Goal: Answer question/provide support: Share knowledge or assist other users

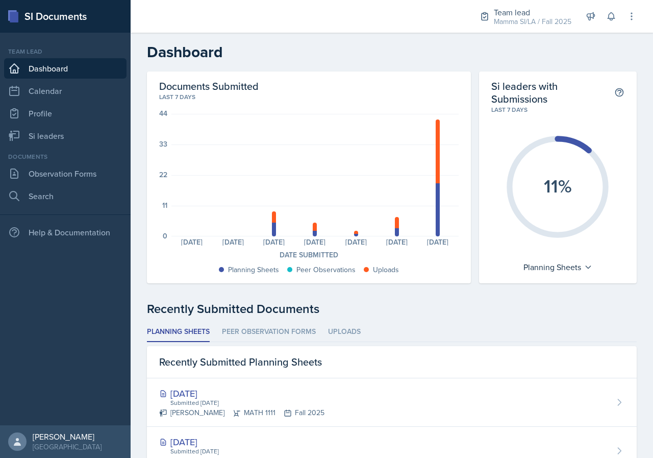
scroll to position [153, 0]
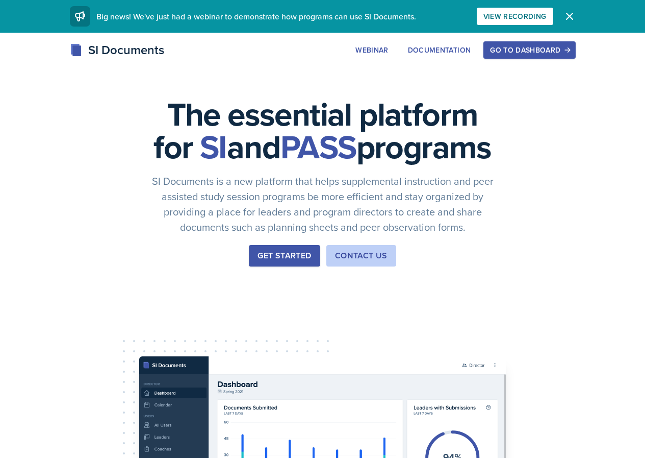
click at [582, 39] on div "The essential platform for SI and PASS programs SI Documents is a new platform …" at bounding box center [322, 343] width 645 height 620
click at [569, 50] on div "Go to Dashboard" at bounding box center [529, 50] width 79 height 8
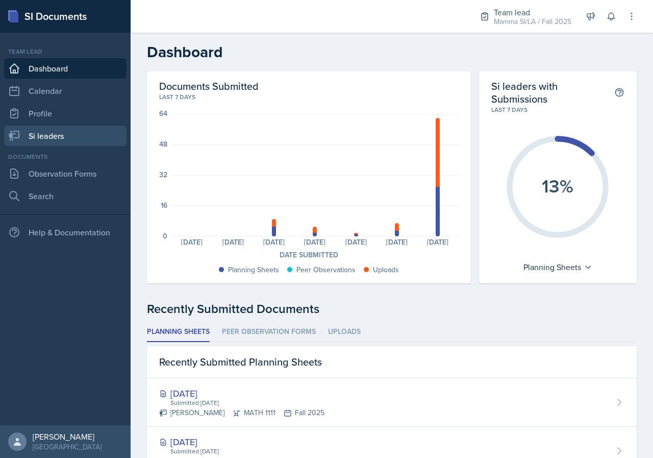
click at [60, 130] on link "Si leaders" at bounding box center [65, 135] width 122 height 20
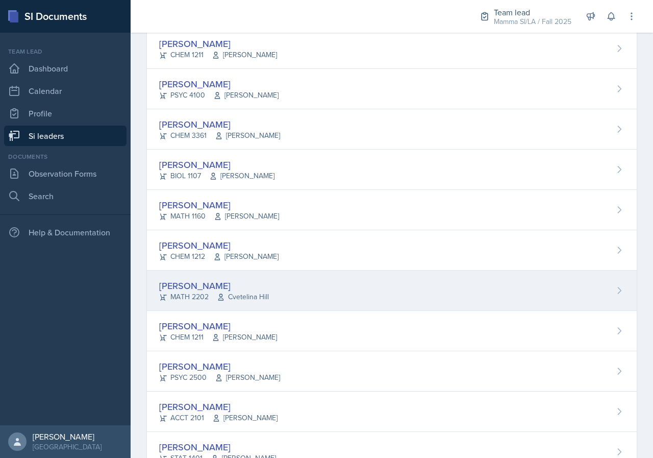
scroll to position [612, 0]
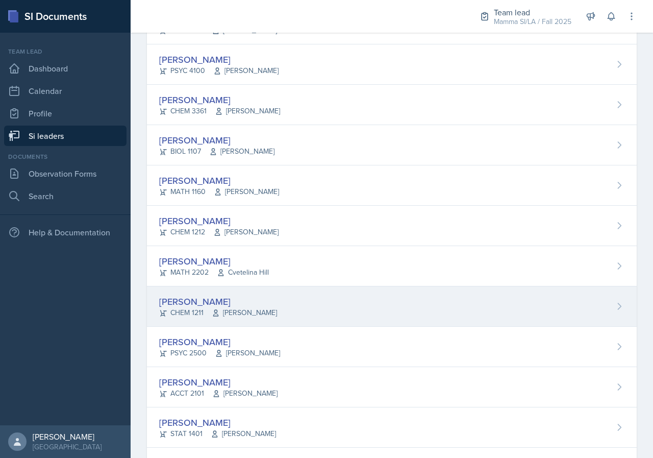
click at [295, 308] on div "[PERSON_NAME] CHEM 1211 [PERSON_NAME]" at bounding box center [392, 306] width 490 height 40
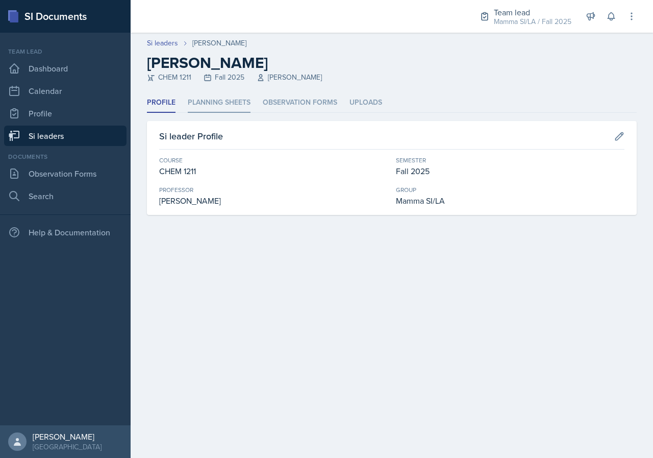
click at [225, 100] on li "Planning Sheets" at bounding box center [219, 103] width 63 height 20
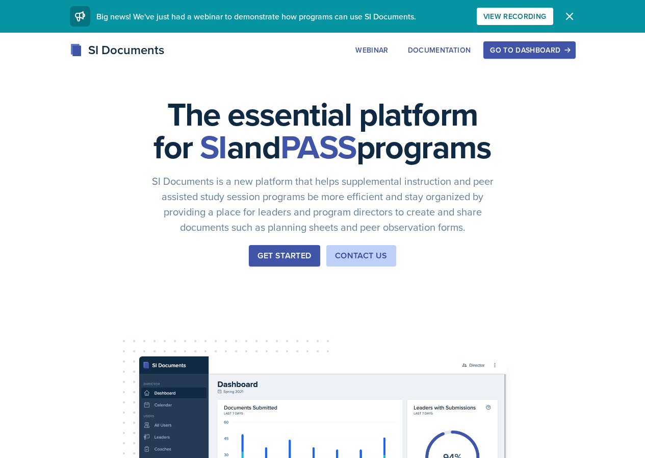
click at [569, 52] on div "Go to Dashboard" at bounding box center [529, 50] width 79 height 8
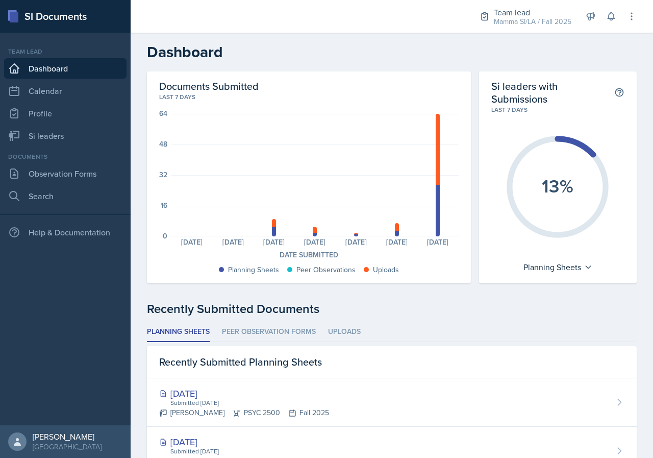
click at [68, 147] on nav "Team lead Dashboard Calendar Profile Si leaders Documents Observation Forms Sea…" at bounding box center [65, 229] width 131 height 392
click at [66, 138] on link "Si leaders" at bounding box center [65, 135] width 122 height 20
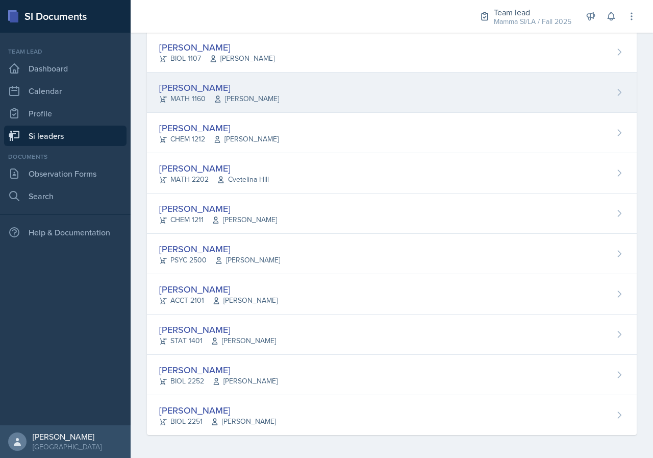
scroll to position [706, 0]
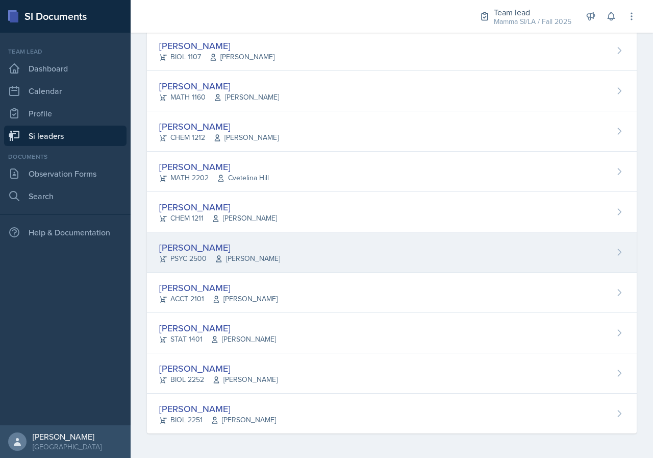
click at [274, 253] on span "[PERSON_NAME]" at bounding box center [247, 258] width 65 height 11
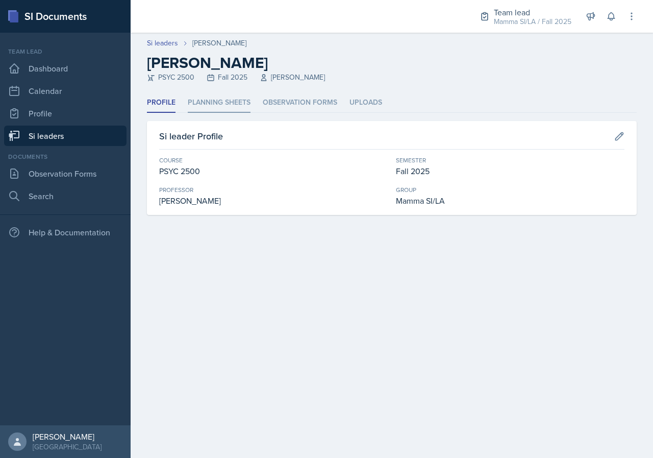
click at [238, 109] on li "Planning Sheets" at bounding box center [219, 103] width 63 height 20
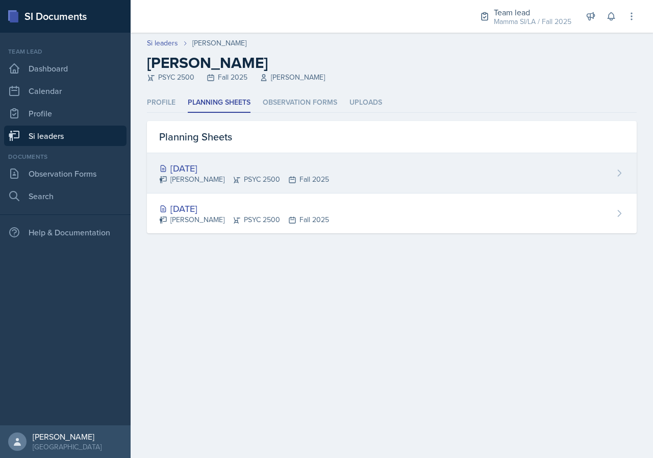
click at [323, 169] on div "Aug 25th, 2025 Tamiya Pilgrim PSYC 2500 Fall 2025" at bounding box center [392, 173] width 490 height 40
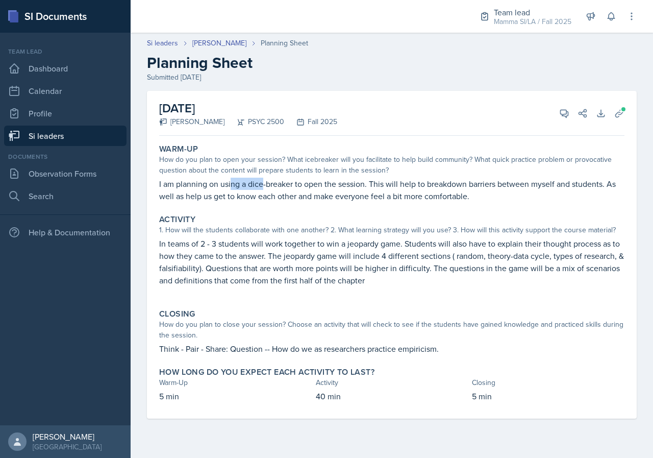
drag, startPoint x: 235, startPoint y: 187, endPoint x: 275, endPoint y: 186, distance: 40.8
click at [270, 186] on p "I am planning on using a dice-breaker to open the session. This will help to br…" at bounding box center [391, 189] width 465 height 24
click at [275, 186] on p "I am planning on using a dice-breaker to open the session. This will help to br…" at bounding box center [391, 189] width 465 height 24
drag, startPoint x: 331, startPoint y: 244, endPoint x: 352, endPoint y: 245, distance: 21.4
click at [346, 245] on p "In teams of 2 - 3 students will work together to win a jeopardy game. Students …" at bounding box center [391, 261] width 465 height 49
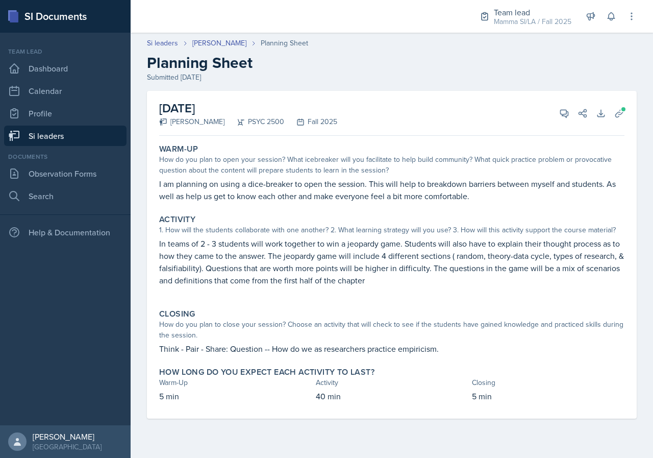
click at [354, 245] on p "In teams of 2 - 3 students will work together to win a jeopardy game. Students …" at bounding box center [391, 261] width 465 height 49
click at [89, 140] on link "Si leaders" at bounding box center [65, 135] width 122 height 20
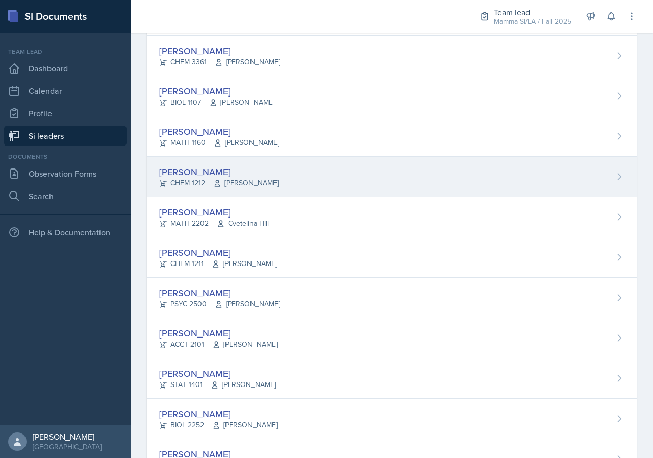
scroll to position [663, 0]
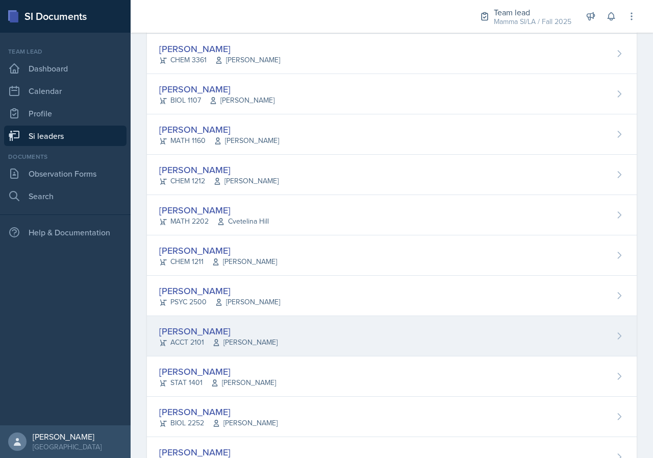
click at [266, 334] on div "Melleah Richards ACCT 2101 Qi Dong" at bounding box center [392, 336] width 490 height 40
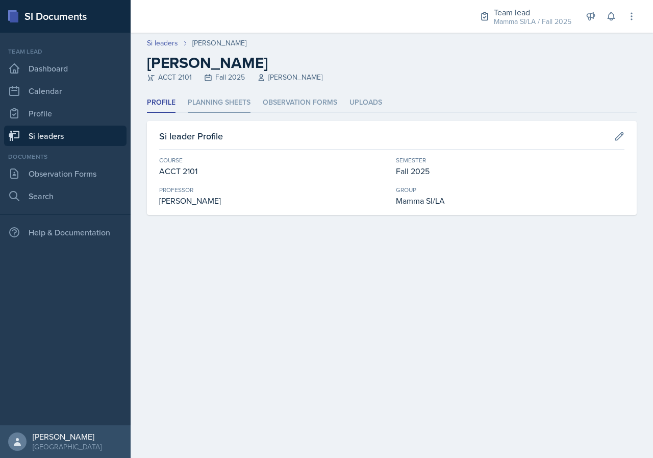
click at [216, 105] on li "Planning Sheets" at bounding box center [219, 103] width 63 height 20
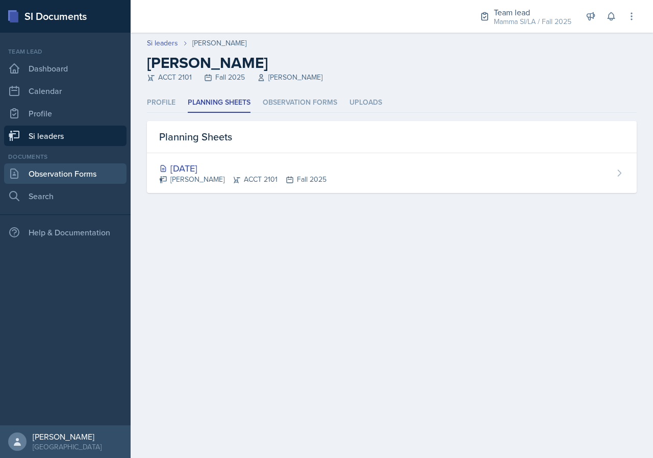
click at [97, 165] on link "Observation Forms" at bounding box center [65, 173] width 122 height 20
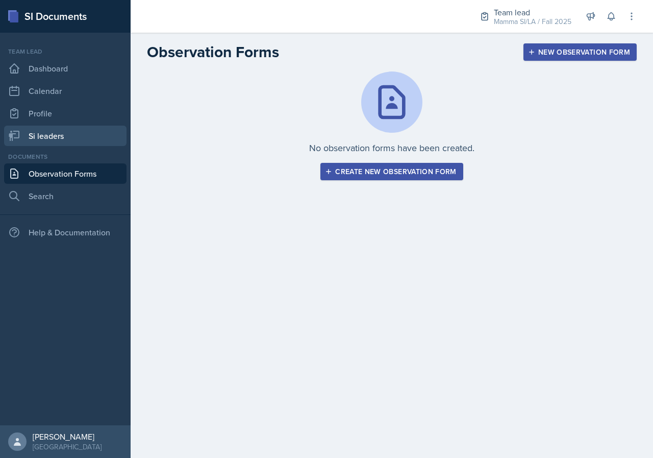
click at [86, 140] on link "Si leaders" at bounding box center [65, 135] width 122 height 20
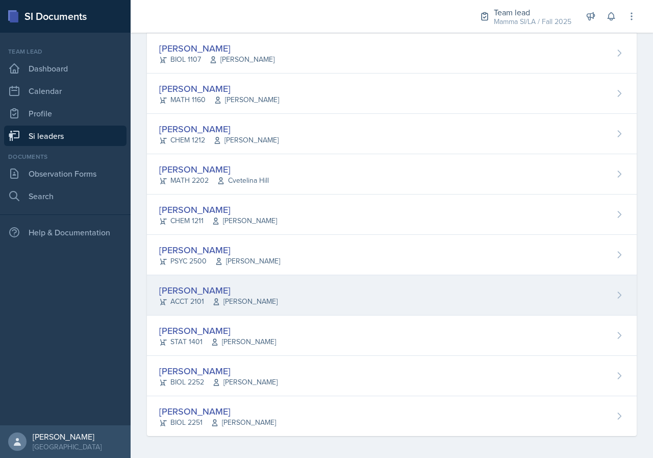
scroll to position [706, 0]
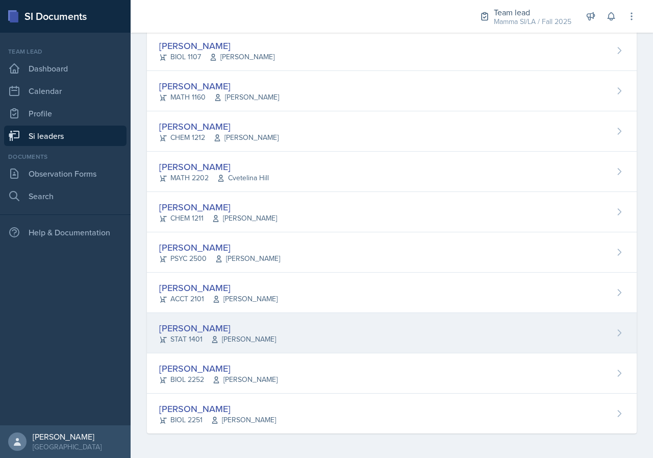
click at [255, 331] on div "[PERSON_NAME]" at bounding box center [217, 328] width 117 height 14
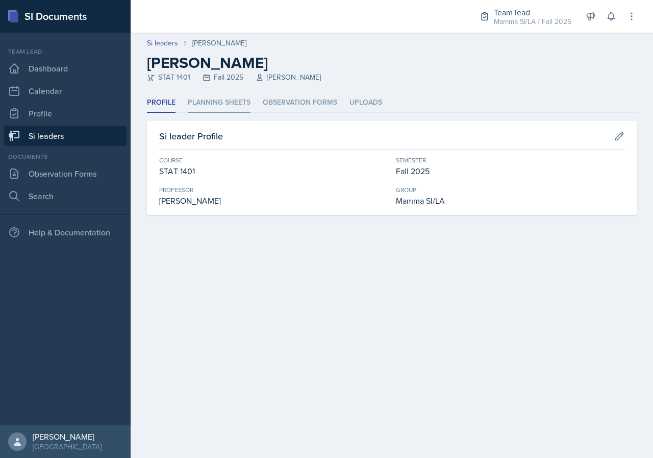
click at [230, 102] on li "Planning Sheets" at bounding box center [219, 103] width 63 height 20
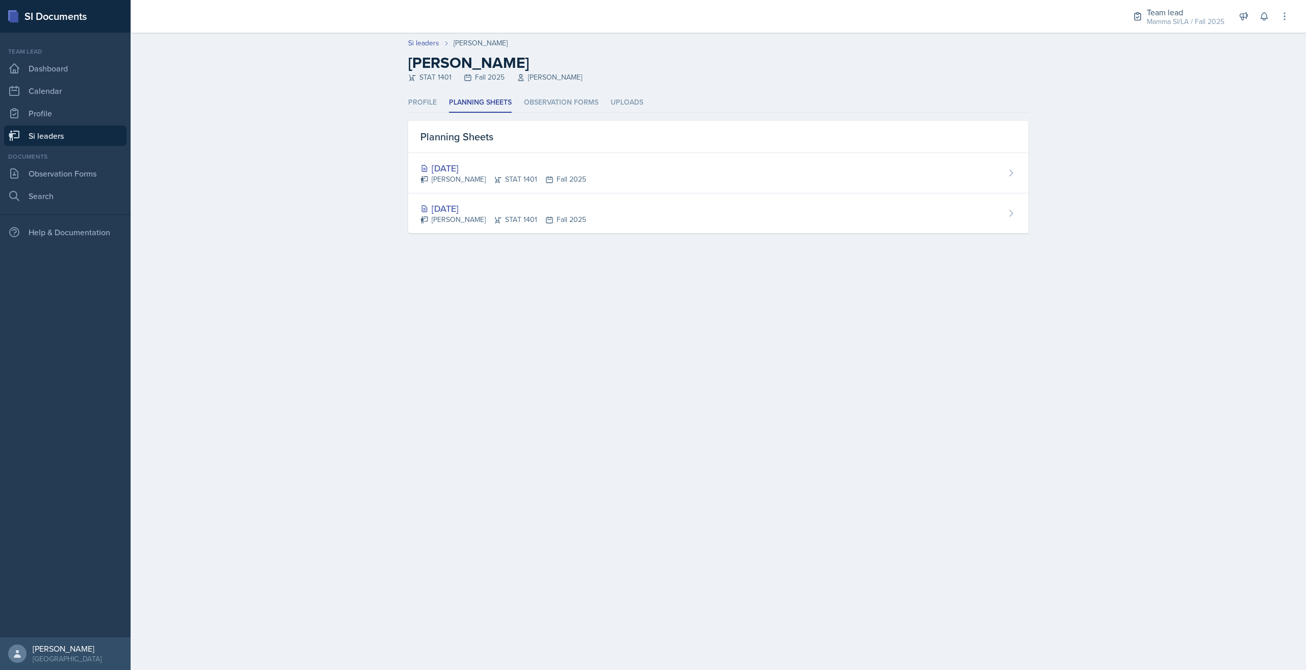
click at [57, 131] on link "Si leaders" at bounding box center [65, 135] width 122 height 20
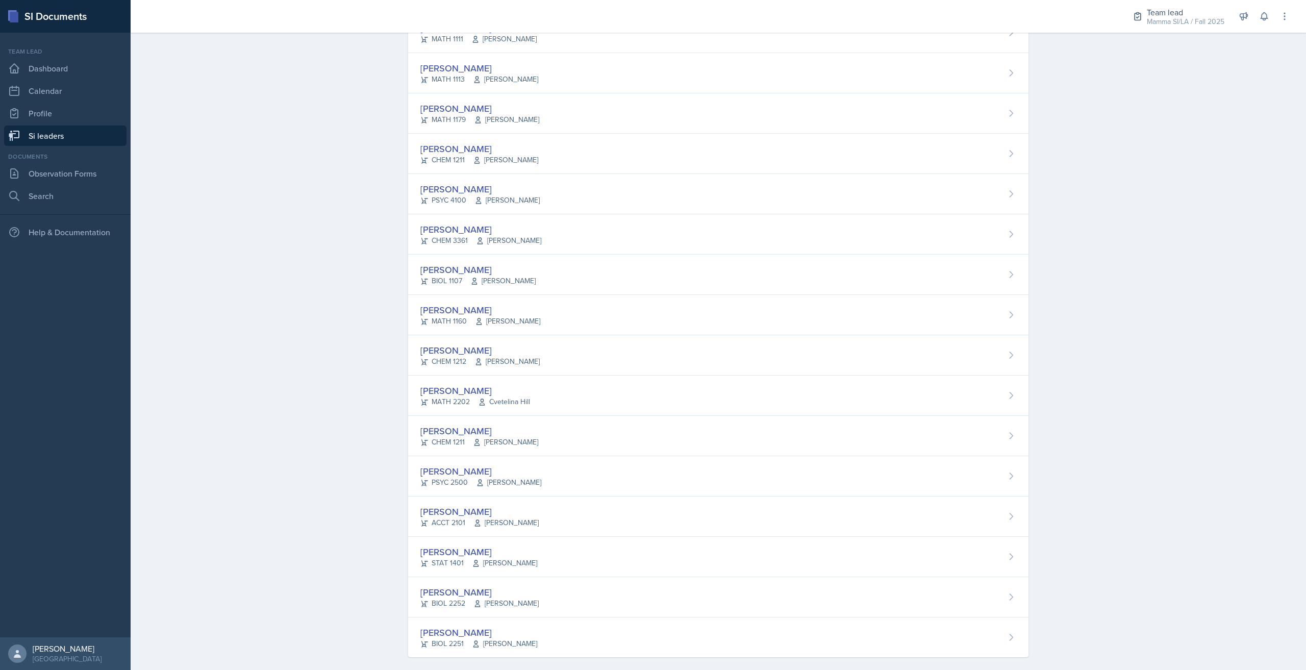
scroll to position [494, 0]
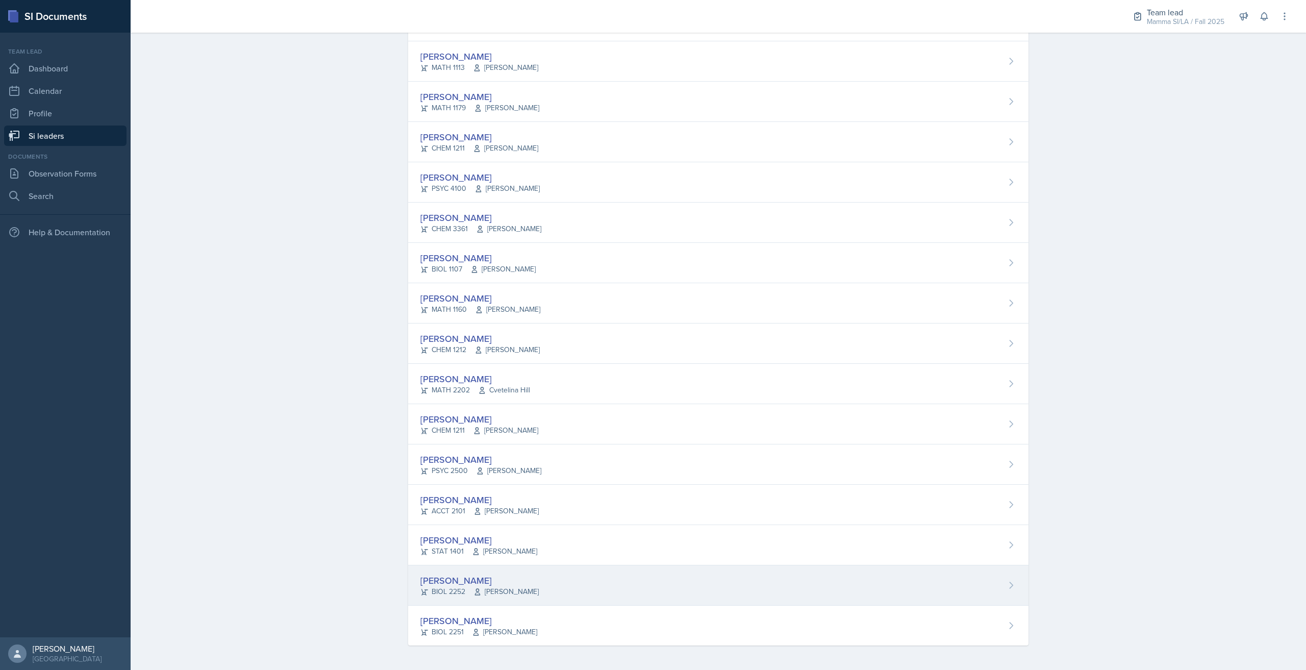
click at [540, 457] on div "William Talley BIOL 2252 Steven Caras" at bounding box center [718, 585] width 620 height 40
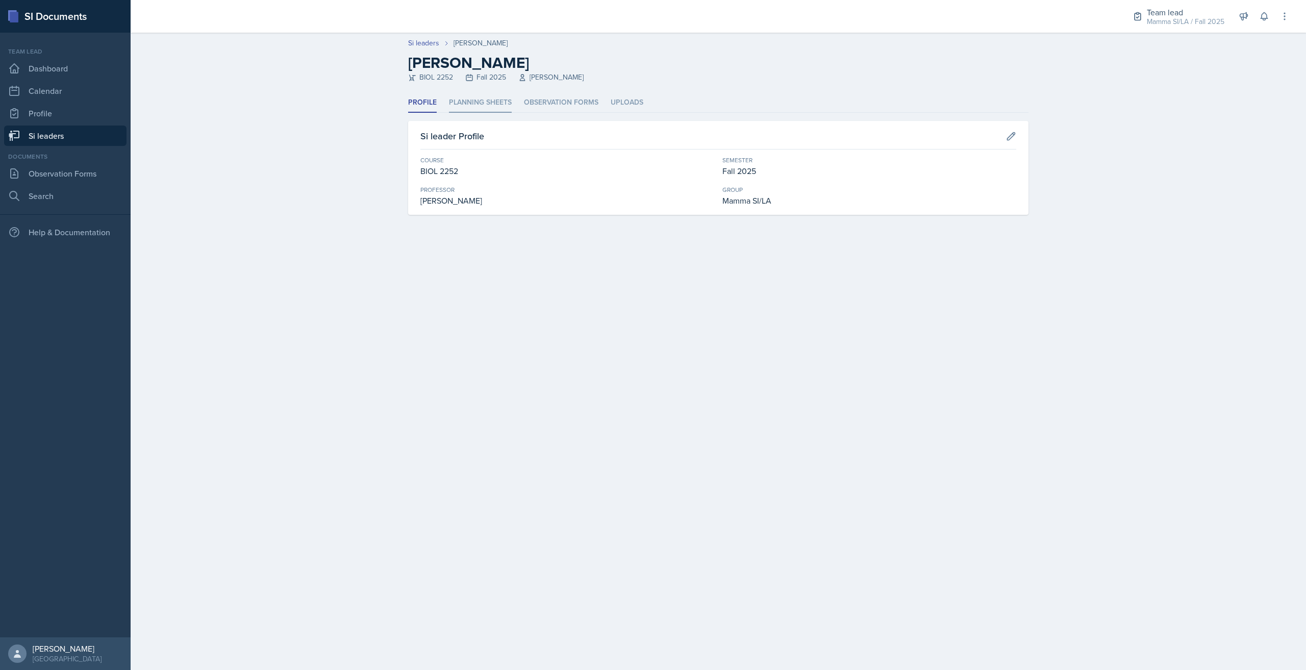
click at [489, 98] on li "Planning Sheets" at bounding box center [480, 103] width 63 height 20
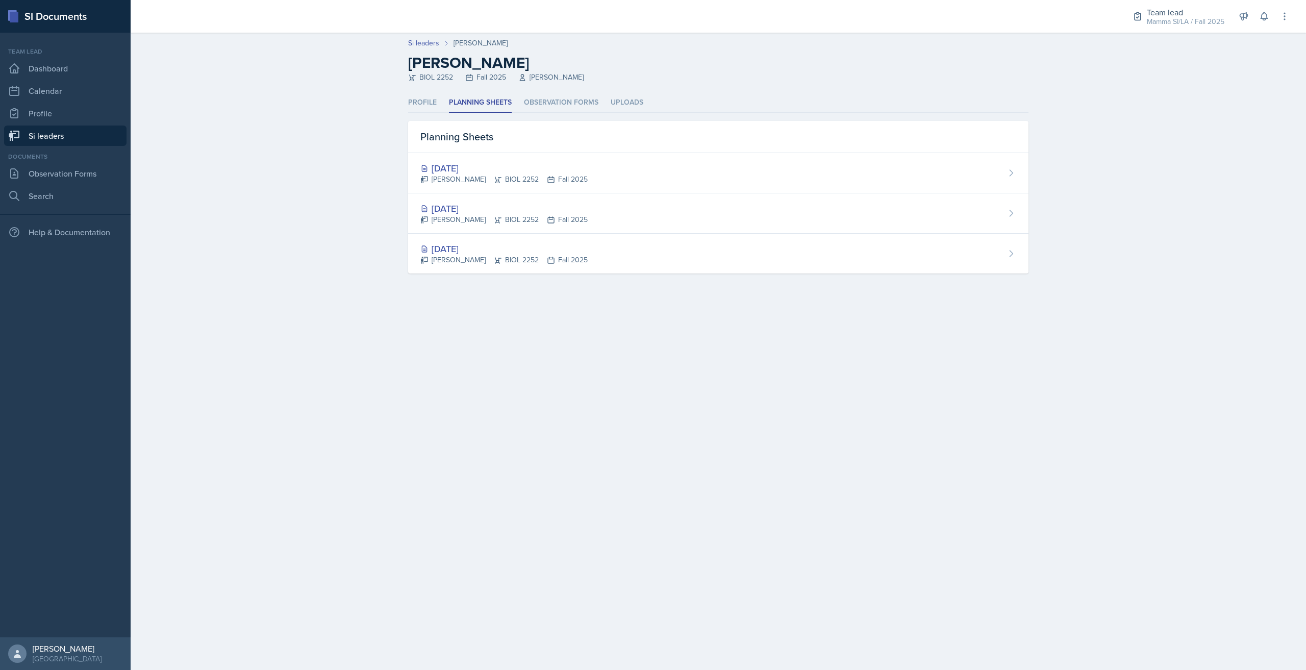
click at [88, 135] on link "Si leaders" at bounding box center [65, 135] width 122 height 20
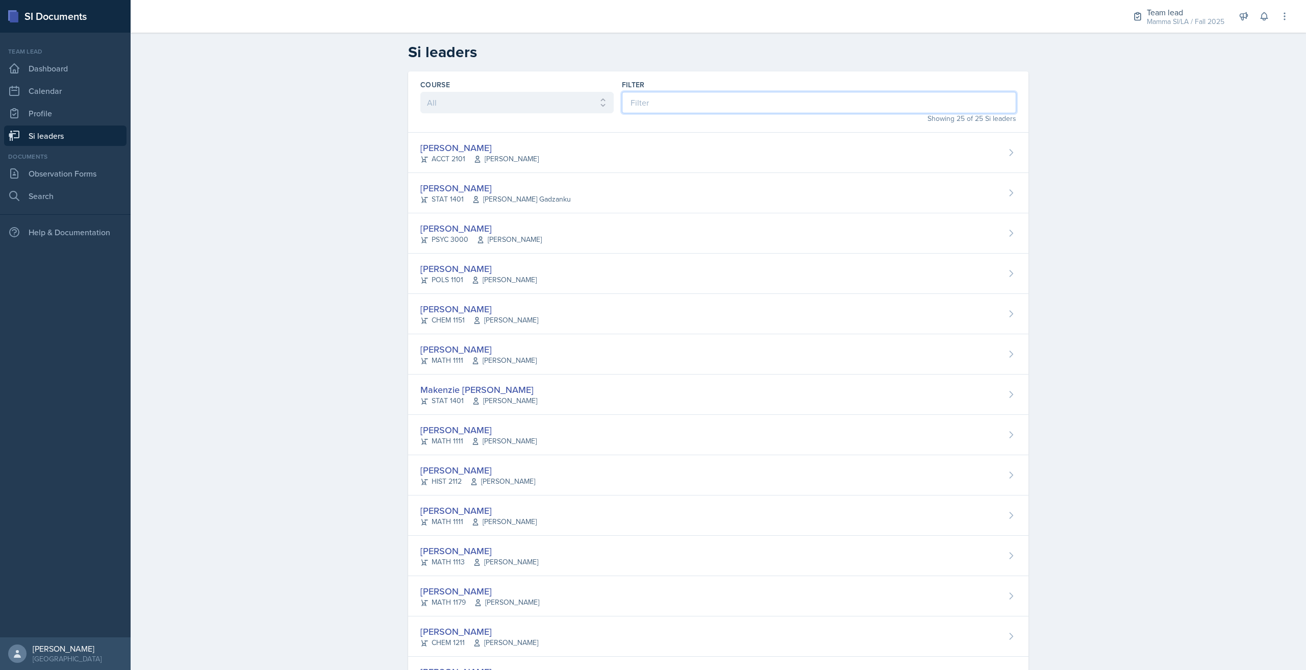
click at [646, 92] on input at bounding box center [819, 102] width 394 height 21
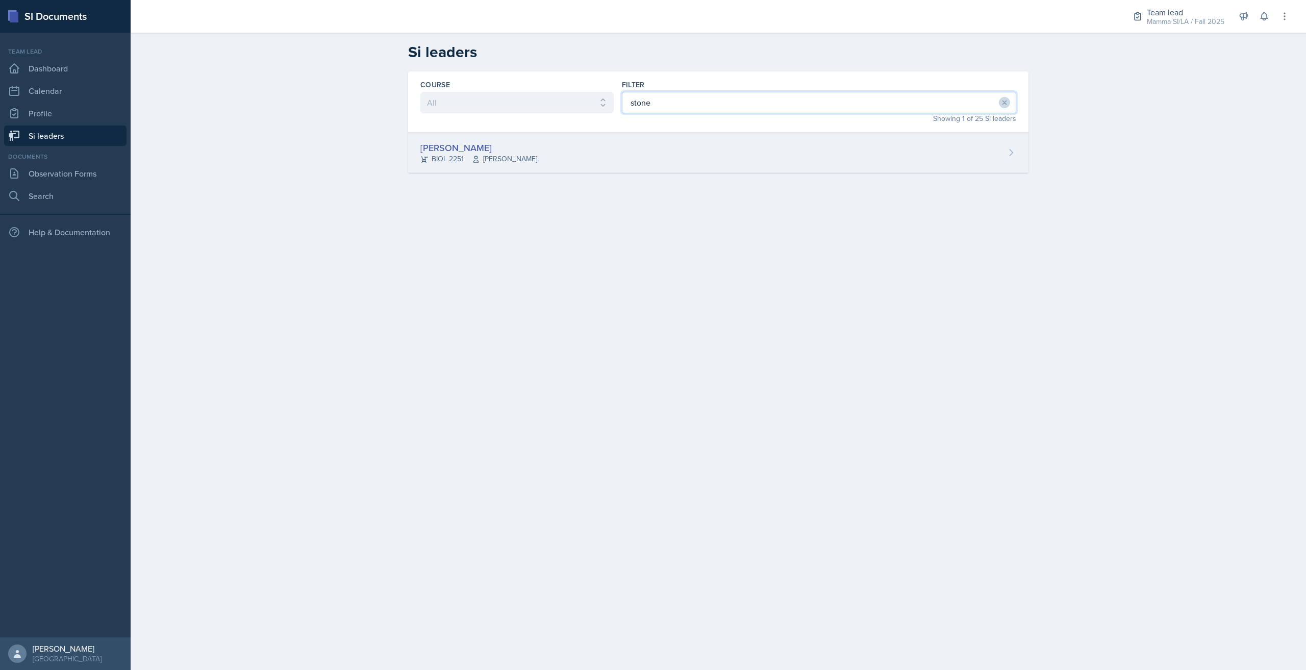
type input "stone"
click at [630, 151] on div "Stone Zhang BIOL 2251 Traci McGee" at bounding box center [718, 153] width 620 height 40
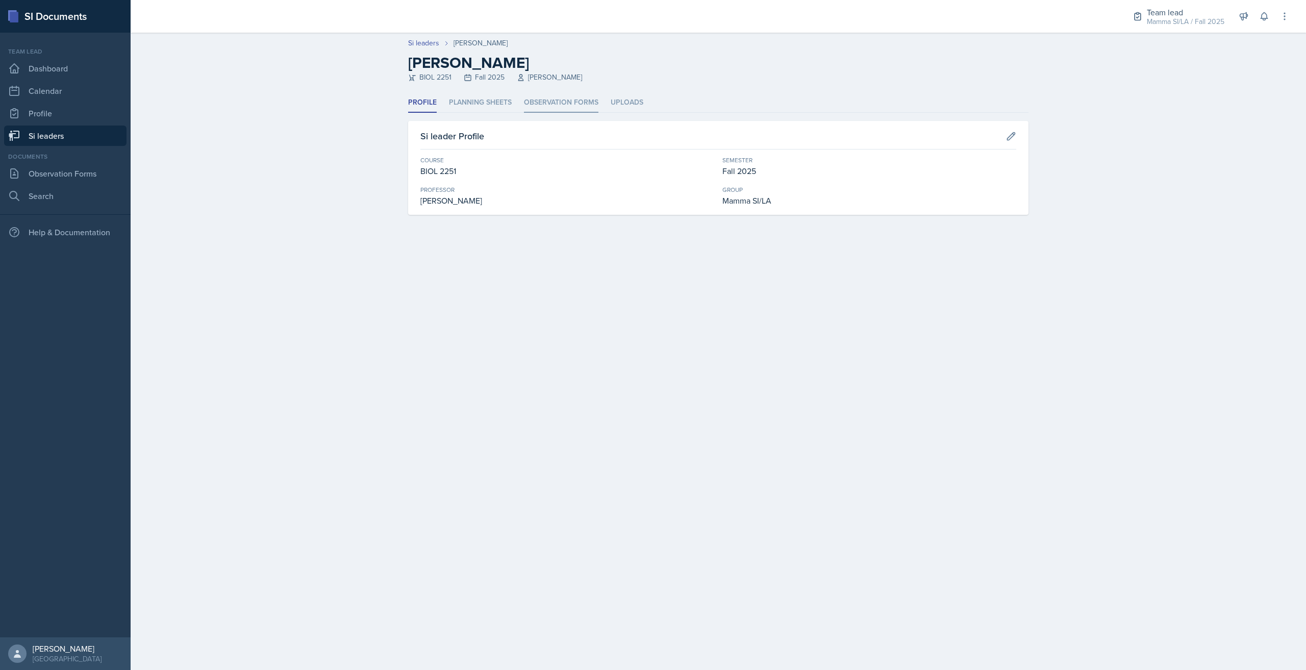
click at [526, 109] on li "Observation Forms" at bounding box center [561, 103] width 74 height 20
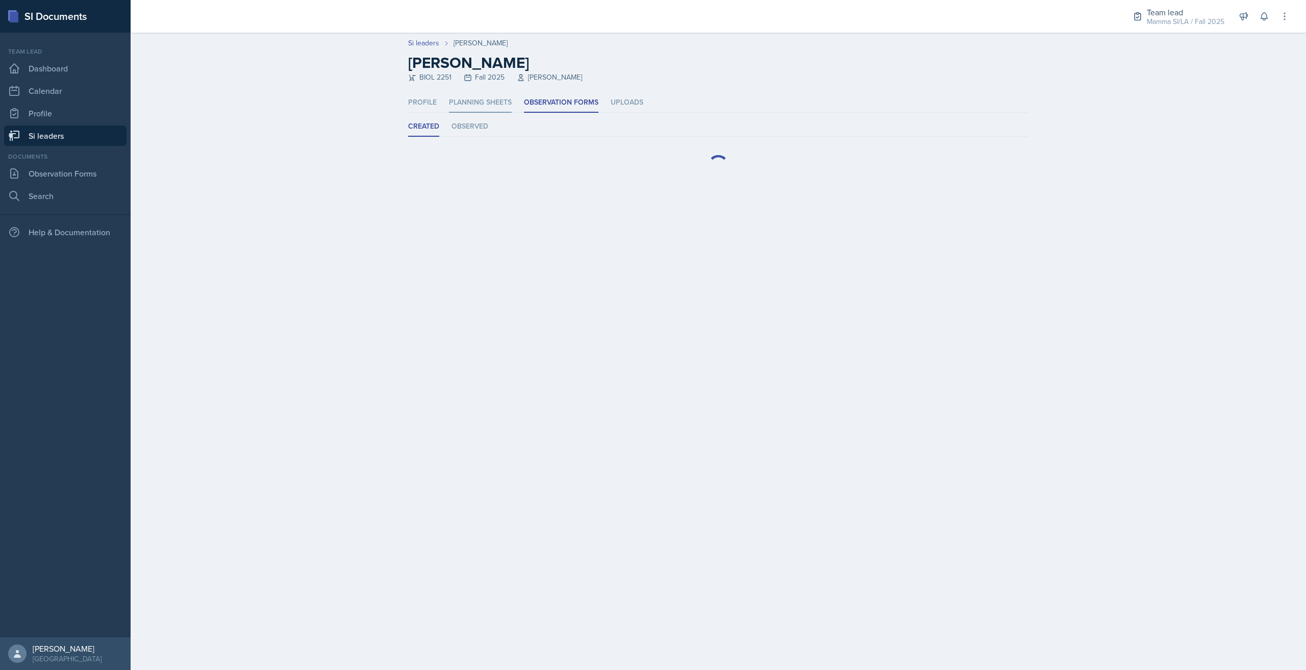
click at [495, 99] on li "Planning Sheets" at bounding box center [480, 103] width 63 height 20
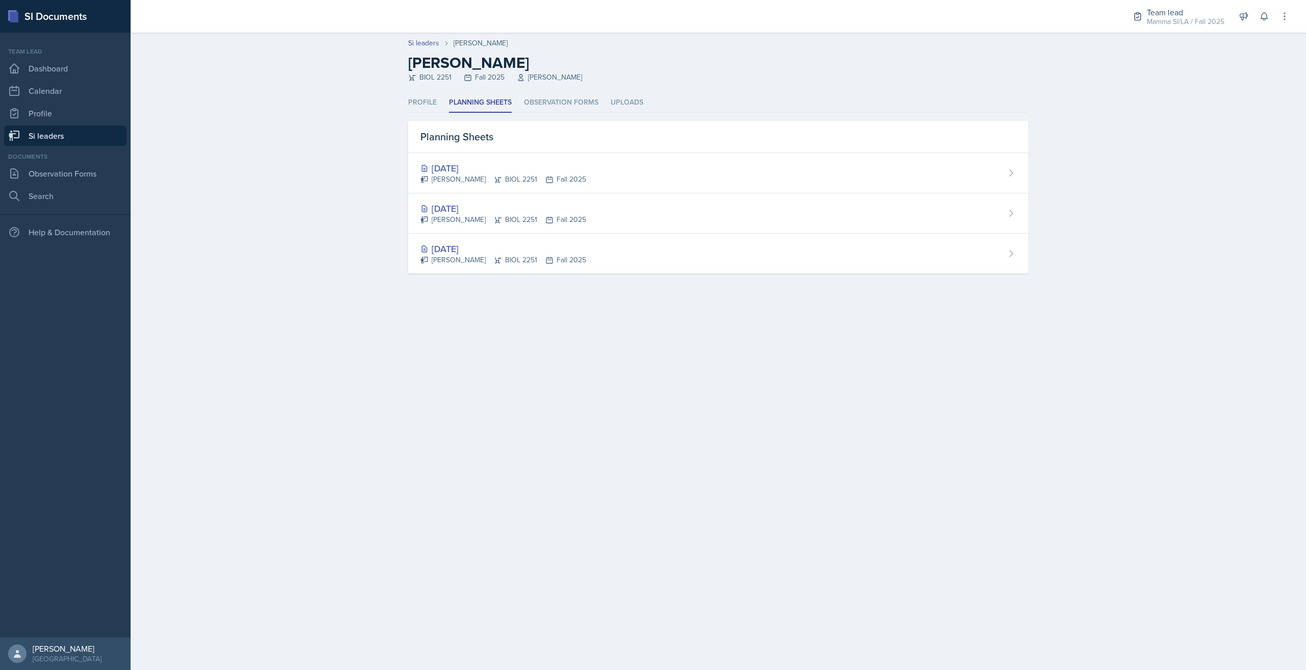
click at [438, 108] on ul "Profile Planning Sheets Observation Forms Uploads" at bounding box center [718, 103] width 620 height 20
click at [80, 140] on link "Si leaders" at bounding box center [65, 135] width 122 height 20
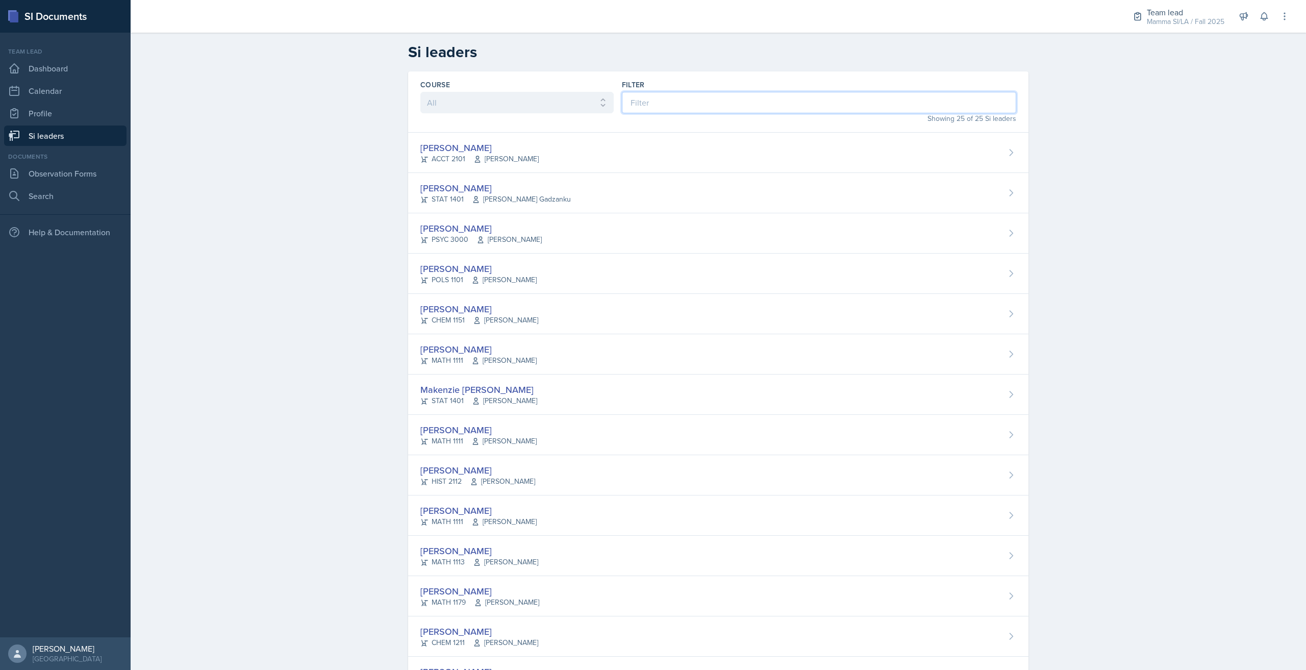
click at [652, 100] on input at bounding box center [819, 102] width 394 height 21
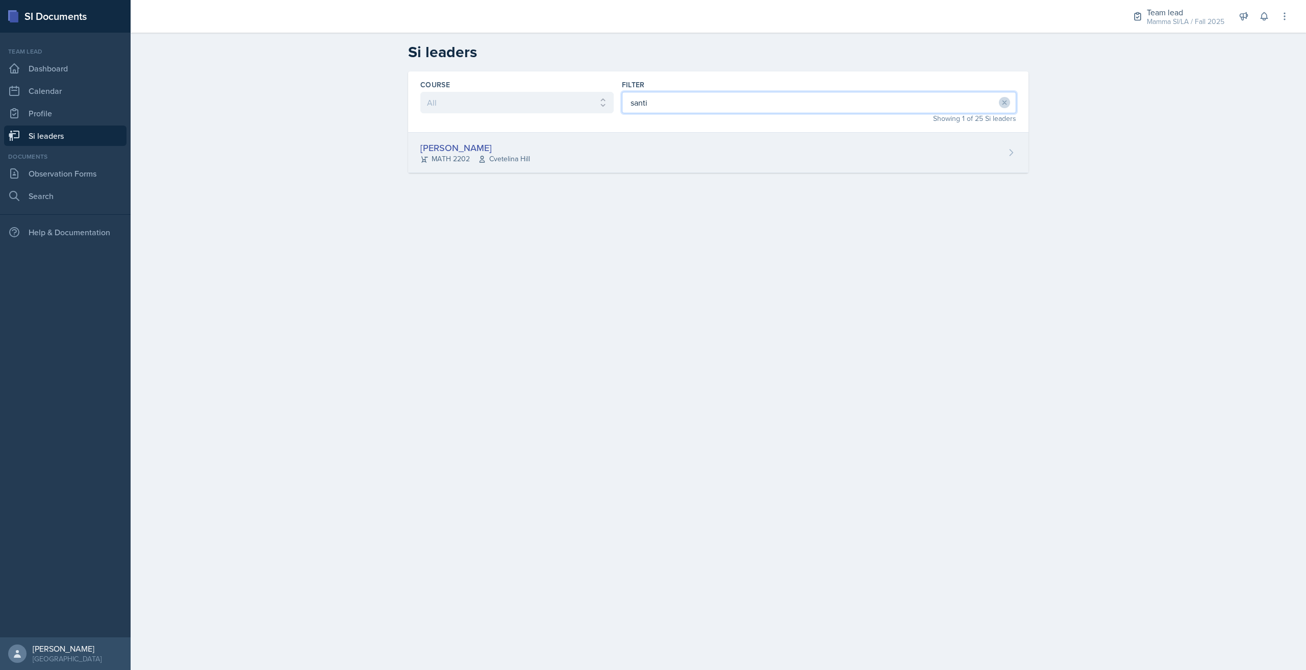
type input "santi"
click at [513, 163] on span "Cvetelina Hill" at bounding box center [504, 159] width 52 height 11
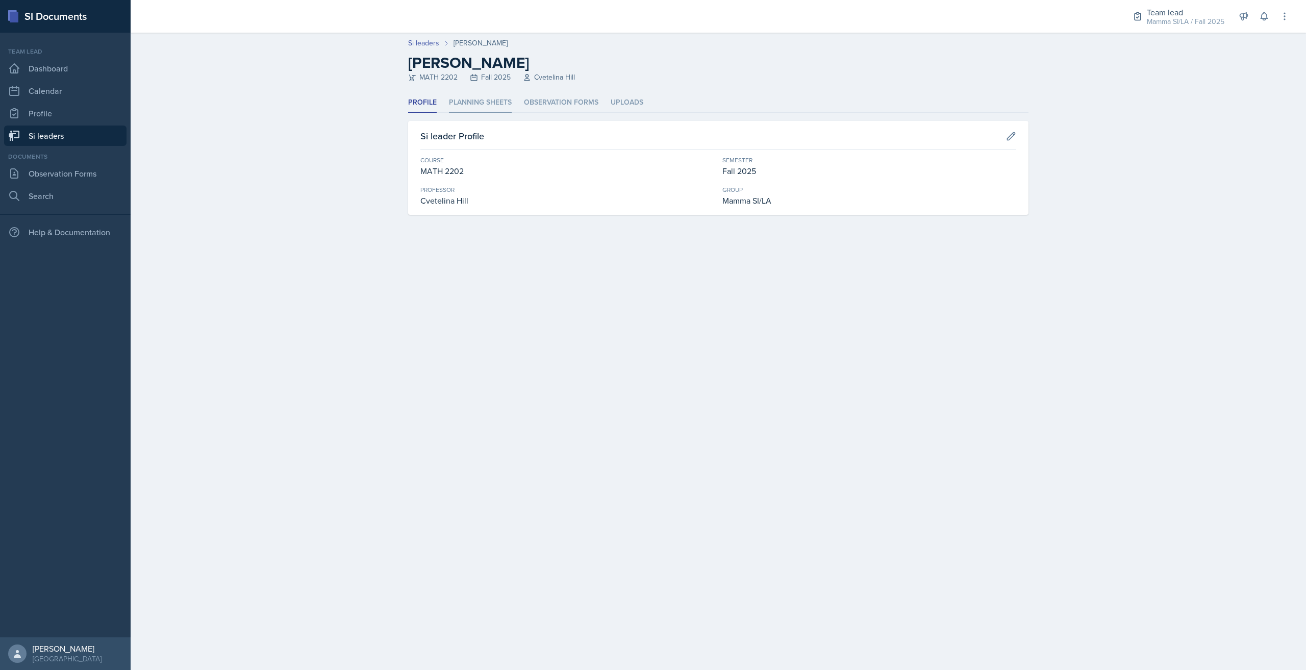
click at [496, 99] on li "Planning Sheets" at bounding box center [480, 103] width 63 height 20
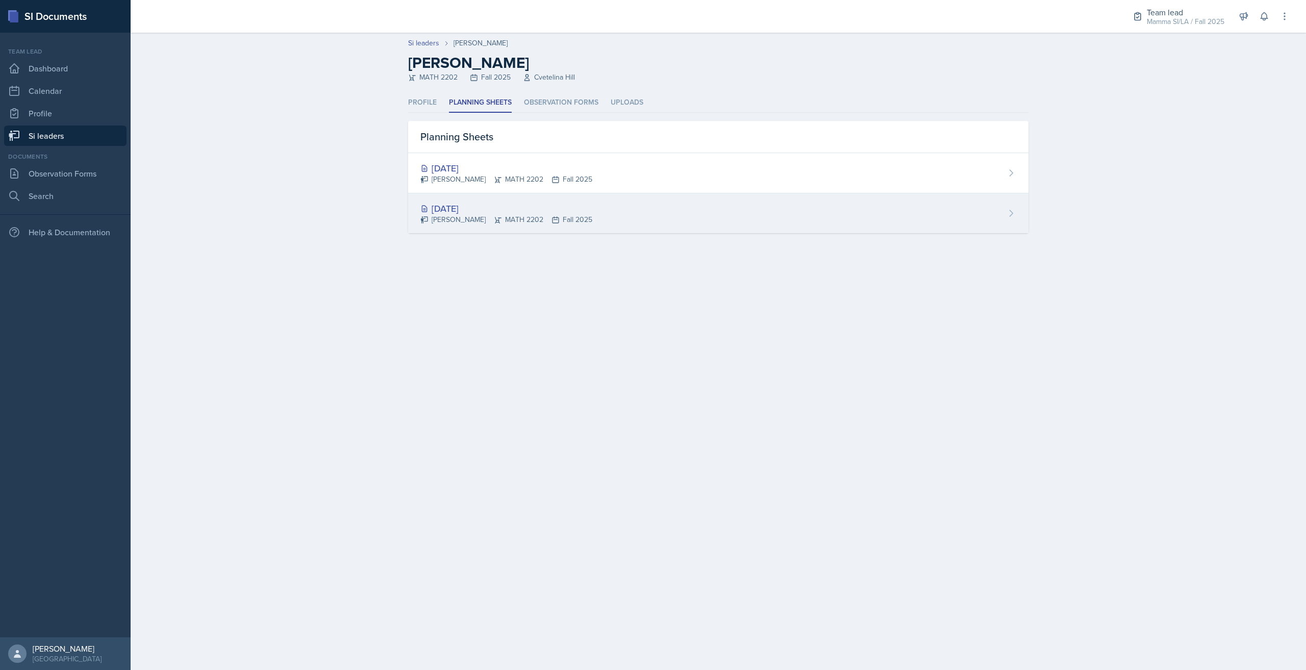
click at [554, 222] on icon at bounding box center [555, 220] width 6 height 6
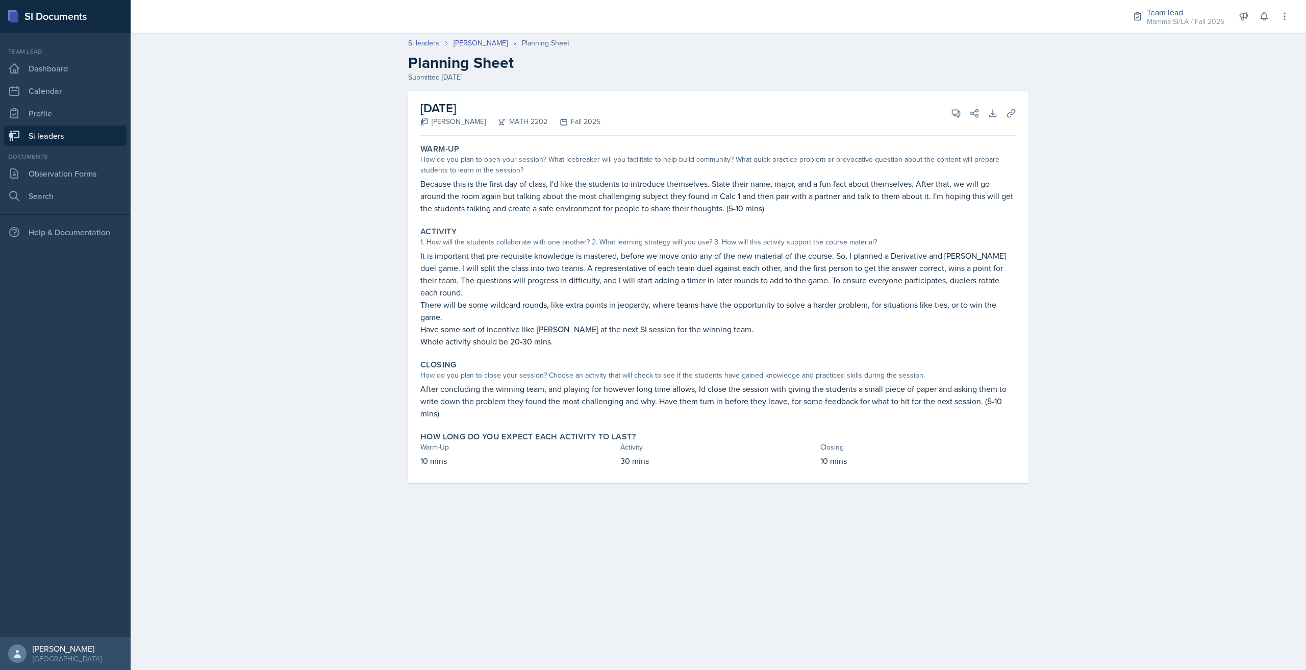
click at [79, 134] on link "Si leaders" at bounding box center [65, 135] width 122 height 20
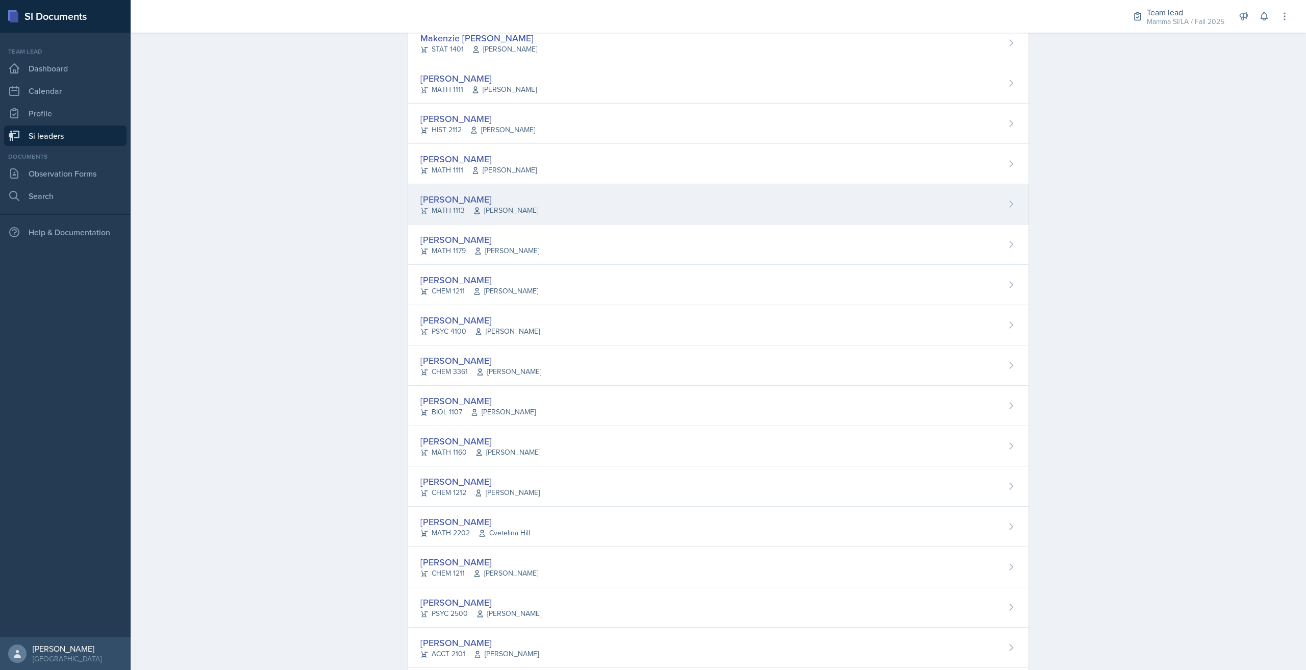
scroll to position [494, 0]
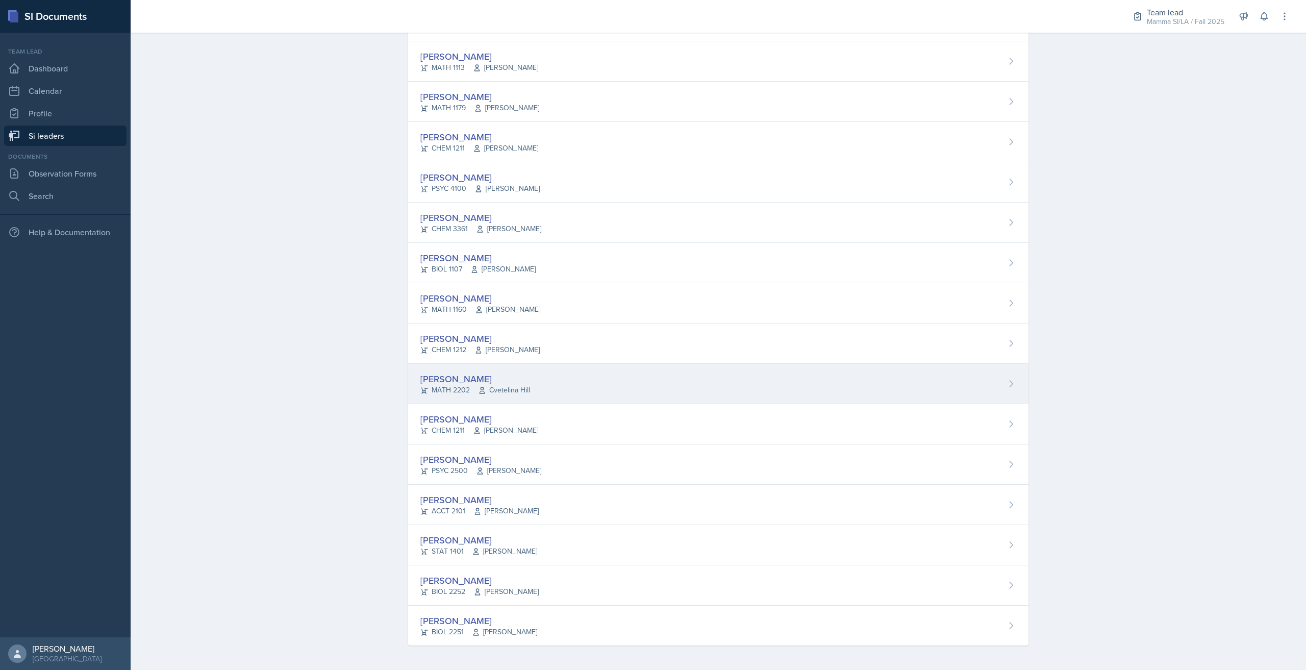
click at [517, 392] on span "Cvetelina Hill" at bounding box center [504, 390] width 52 height 11
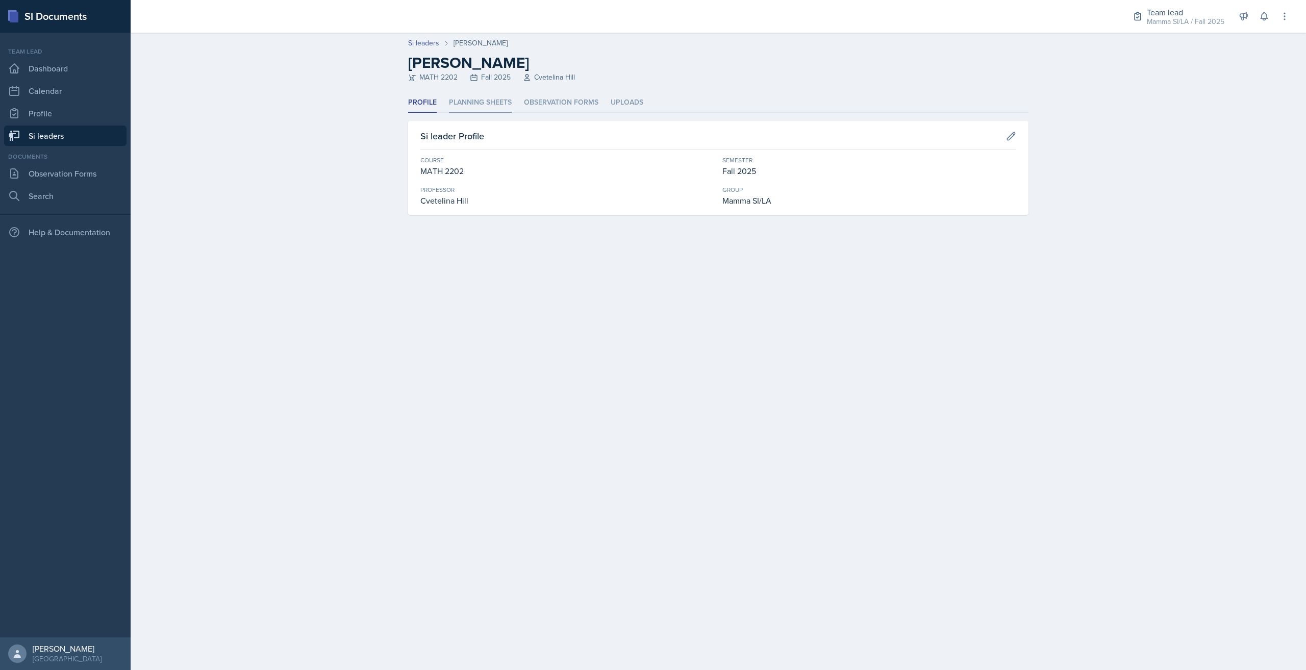
click at [485, 106] on li "Planning Sheets" at bounding box center [480, 103] width 63 height 20
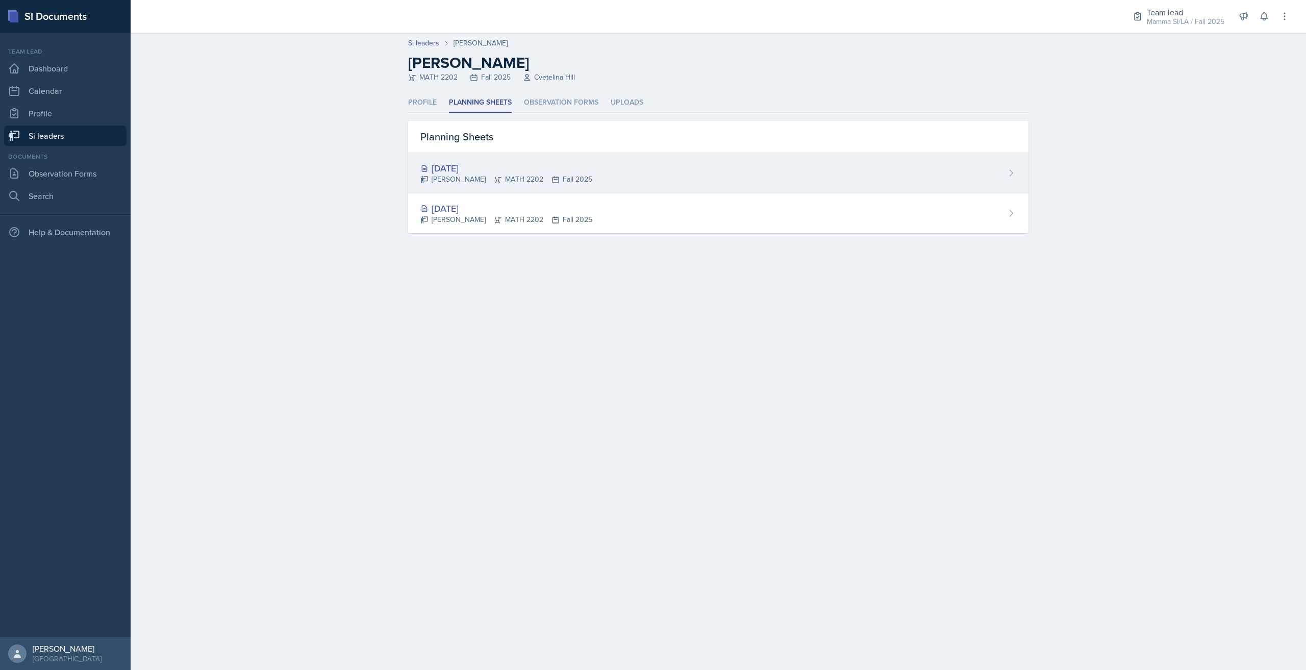
click at [519, 169] on div "[DATE]" at bounding box center [506, 168] width 172 height 14
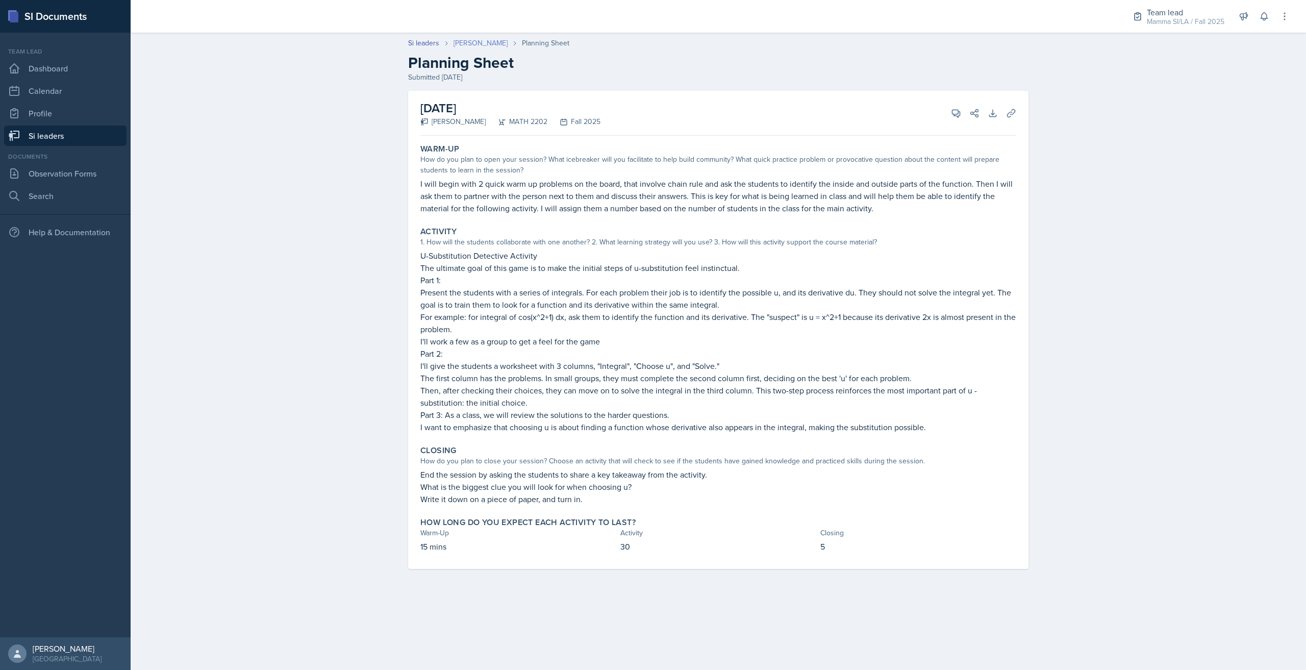
click at [484, 47] on link "[PERSON_NAME]" at bounding box center [480, 43] width 54 height 11
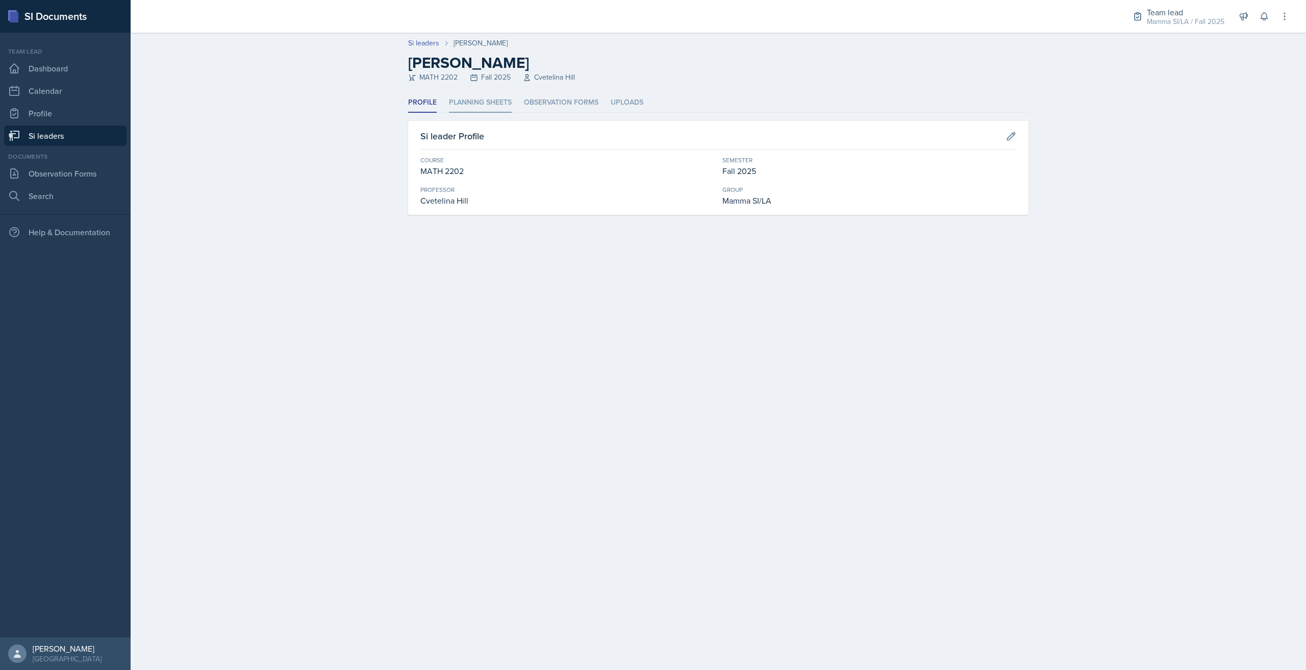
click at [473, 102] on li "Planning Sheets" at bounding box center [480, 103] width 63 height 20
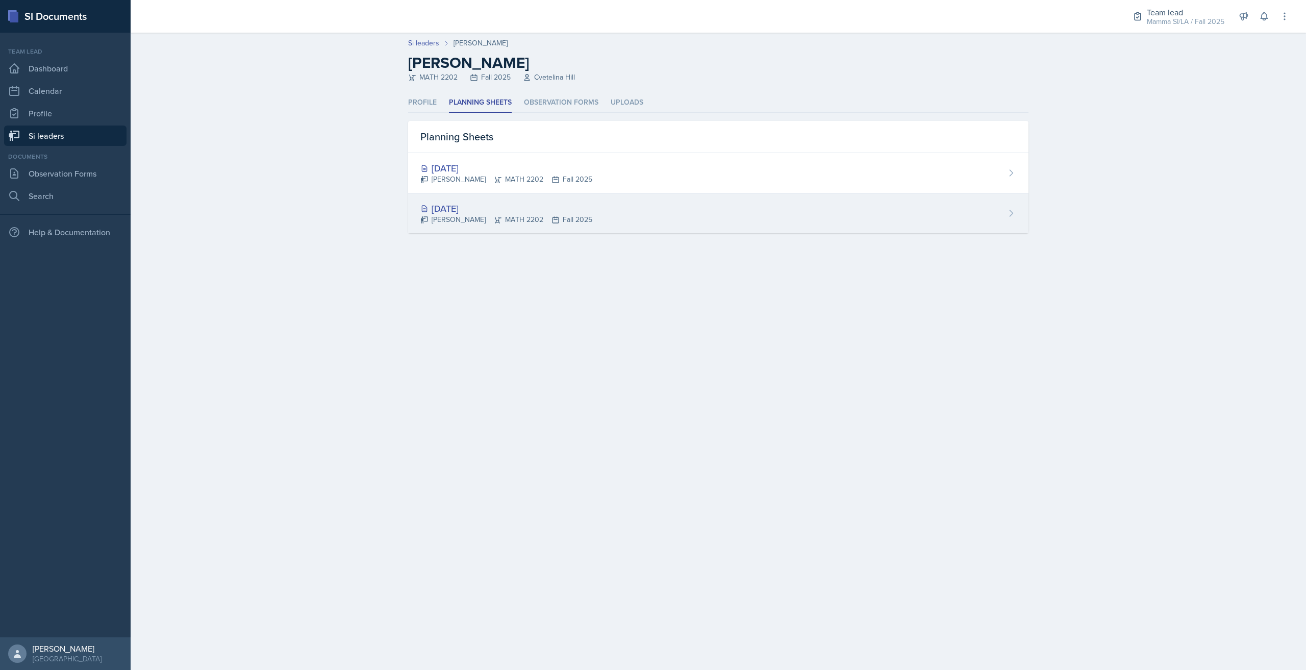
click at [595, 220] on div "Aug 25th, 2025 Santiago Ochoa MATH 2202 Fall 2025" at bounding box center [718, 213] width 620 height 40
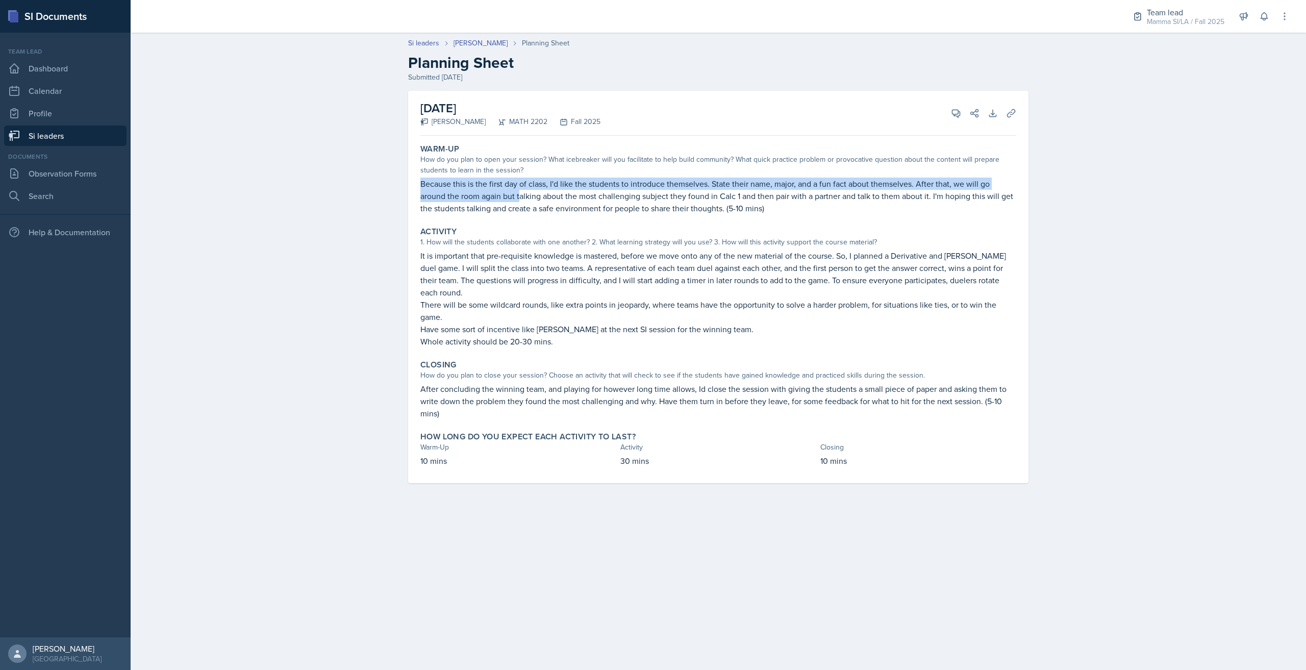
drag, startPoint x: 423, startPoint y: 184, endPoint x: 495, endPoint y: 192, distance: 72.3
click at [495, 192] on p "Because this is the first day of class, I'd like the students to introduce them…" at bounding box center [718, 195] width 596 height 37
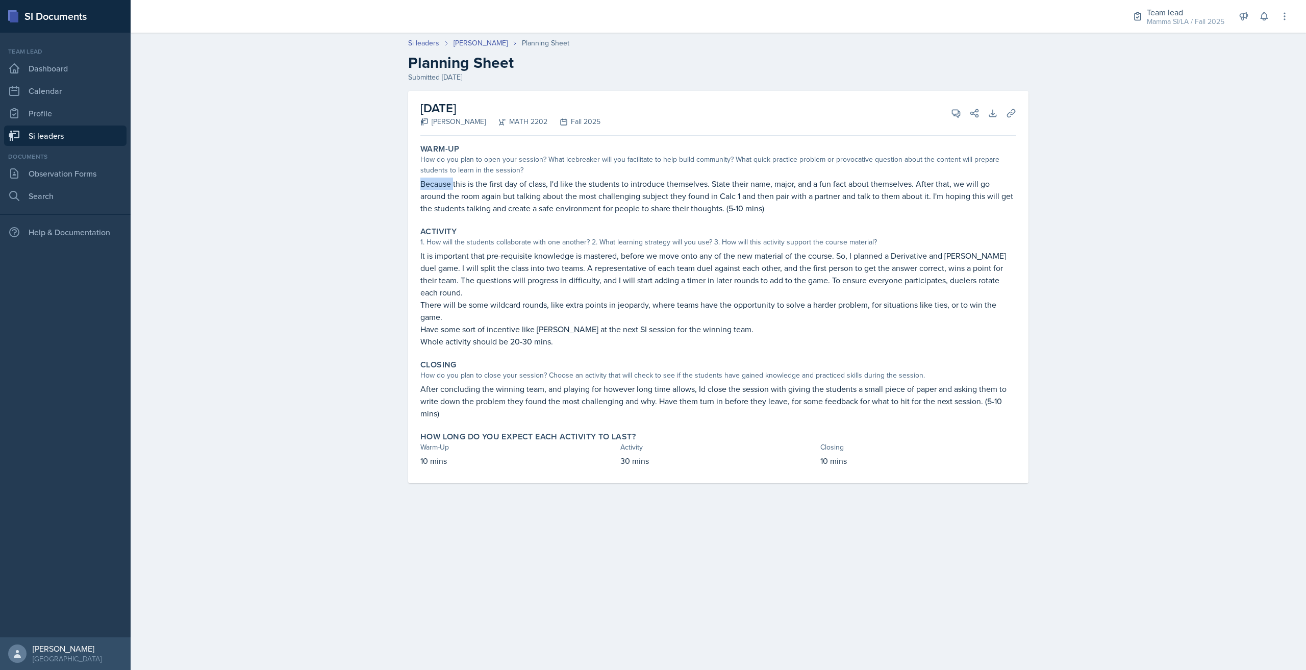
drag, startPoint x: 408, startPoint y: 182, endPoint x: 454, endPoint y: 186, distance: 46.6
click at [454, 186] on div "August 25th, 2025 Santiago Ochoa MATH 2202 Fall 2025 View Comments Comments Aug…" at bounding box center [718, 299] width 653 height 417
click at [454, 186] on p "Because this is the first day of class, I'd like the students to introduce them…" at bounding box center [718, 195] width 596 height 37
drag, startPoint x: 413, startPoint y: 183, endPoint x: 483, endPoint y: 191, distance: 69.8
click at [475, 190] on div "August 25th, 2025 Santiago Ochoa MATH 2202 Fall 2025 View Comments Comments Aug…" at bounding box center [718, 287] width 620 height 392
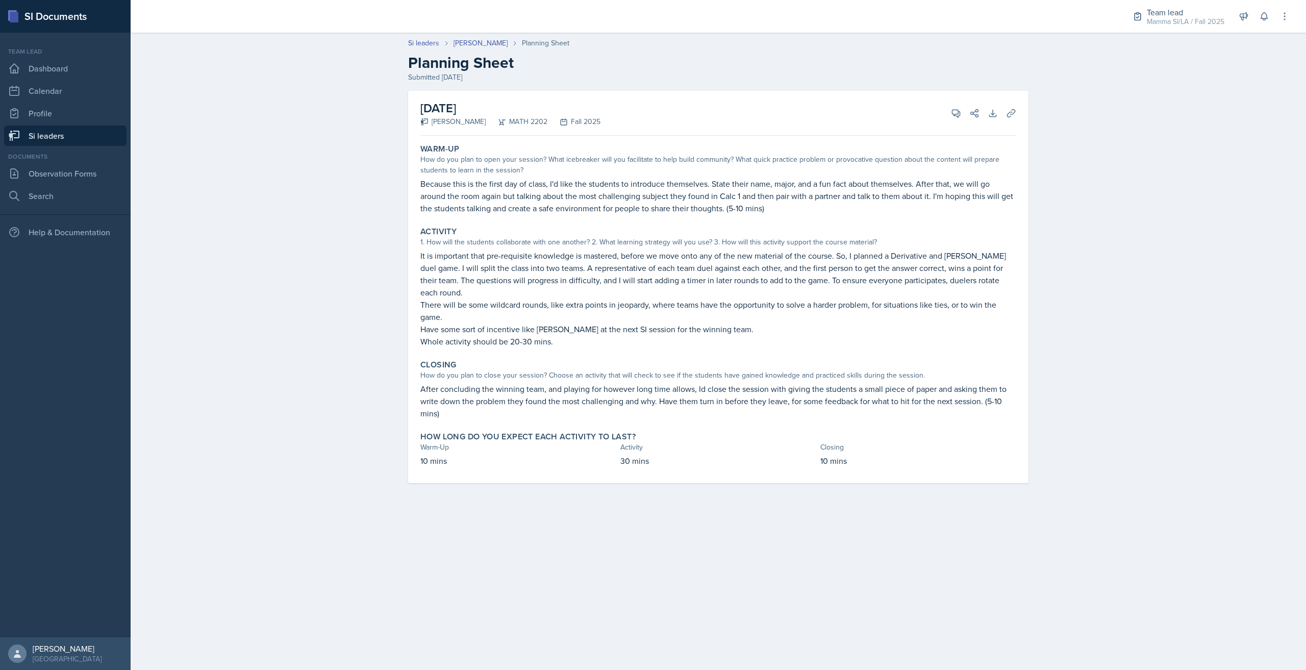
click at [483, 191] on p "Because this is the first day of class, I'd like the students to introduce them…" at bounding box center [718, 195] width 596 height 37
drag, startPoint x: 427, startPoint y: 184, endPoint x: 471, endPoint y: 187, distance: 44.4
click at [469, 187] on p "Because this is the first day of class, I'd like the students to introduce them…" at bounding box center [718, 195] width 596 height 37
click at [471, 187] on p "Because this is the first day of class, I'd like the students to introduce them…" at bounding box center [718, 195] width 596 height 37
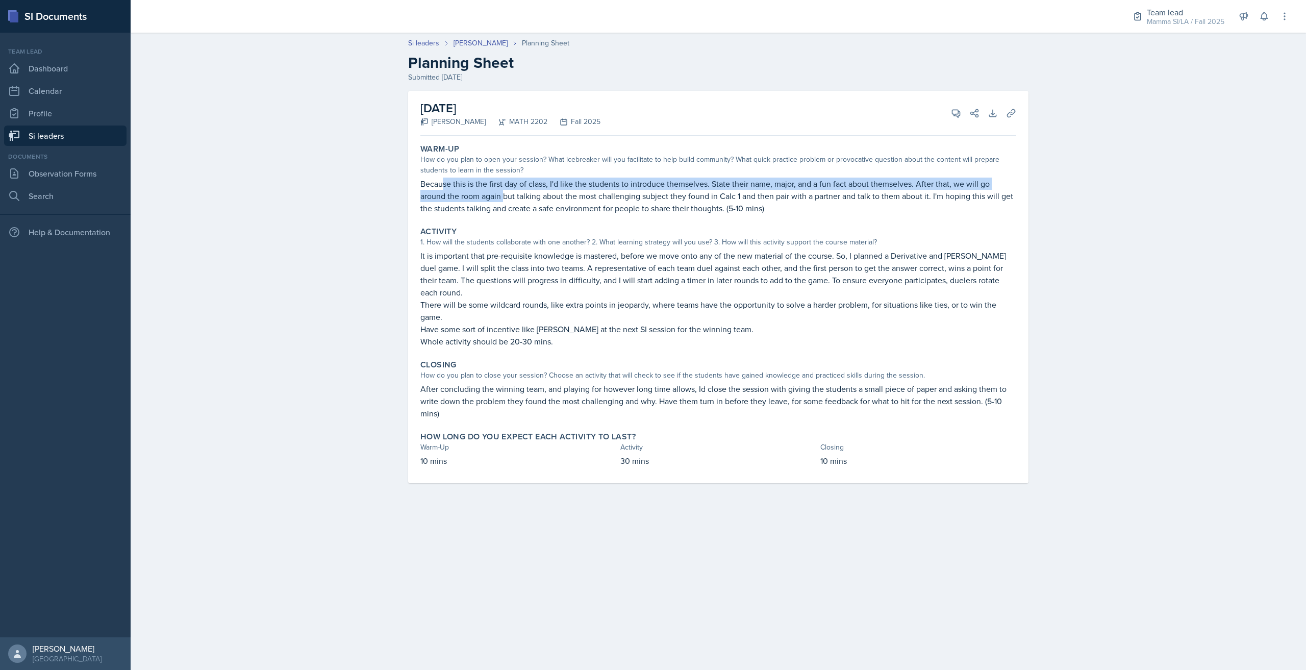
drag, startPoint x: 444, startPoint y: 186, endPoint x: 497, endPoint y: 192, distance: 53.4
click at [482, 191] on p "Because this is the first day of class, I'd like the students to introduce them…" at bounding box center [718, 195] width 596 height 37
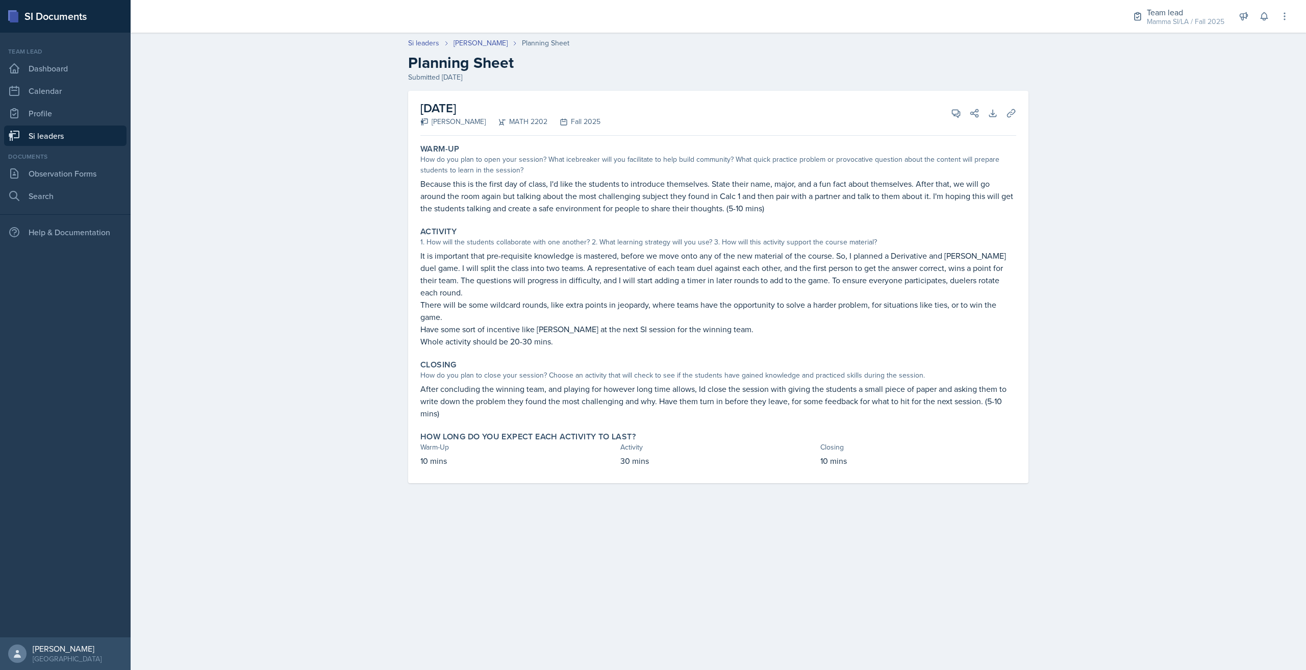
click at [497, 192] on p "Because this is the first day of class, I'd like the students to introduce them…" at bounding box center [718, 195] width 596 height 37
drag, startPoint x: 464, startPoint y: 189, endPoint x: 486, endPoint y: 190, distance: 21.4
click at [468, 189] on p "Because this is the first day of class, I'd like the students to introduce them…" at bounding box center [718, 195] width 596 height 37
click at [491, 190] on p "Because this is the first day of class, I'd like the students to introduce them…" at bounding box center [718, 195] width 596 height 37
drag, startPoint x: 423, startPoint y: 183, endPoint x: 500, endPoint y: 191, distance: 77.4
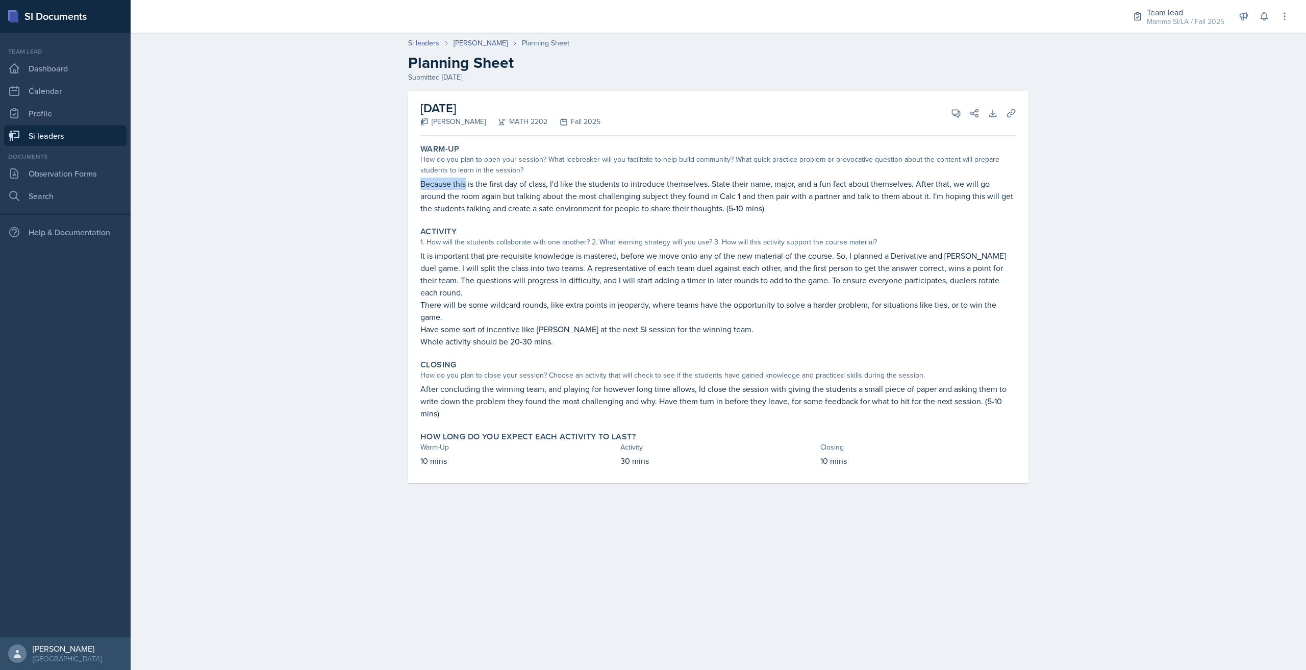
click at [487, 189] on p "Because this is the first day of class, I'd like the students to introduce them…" at bounding box center [718, 195] width 596 height 37
click at [502, 191] on p "Because this is the first day of class, I'd like the students to introduce them…" at bounding box center [718, 195] width 596 height 37
drag, startPoint x: 445, startPoint y: 186, endPoint x: 495, endPoint y: 188, distance: 50.0
click at [469, 187] on p "Because this is the first day of class, I'd like the students to introduce them…" at bounding box center [718, 195] width 596 height 37
click at [495, 188] on p "Because this is the first day of class, I'd like the students to introduce them…" at bounding box center [718, 195] width 596 height 37
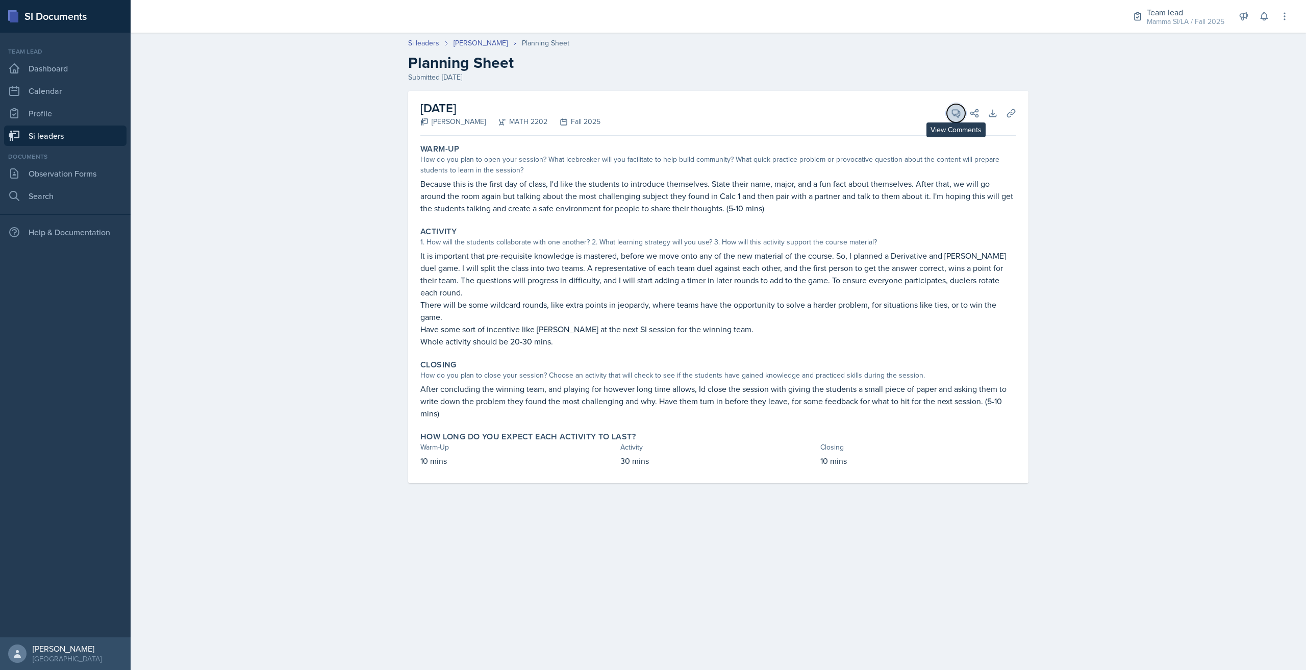
click at [652, 111] on icon at bounding box center [956, 114] width 8 height 8
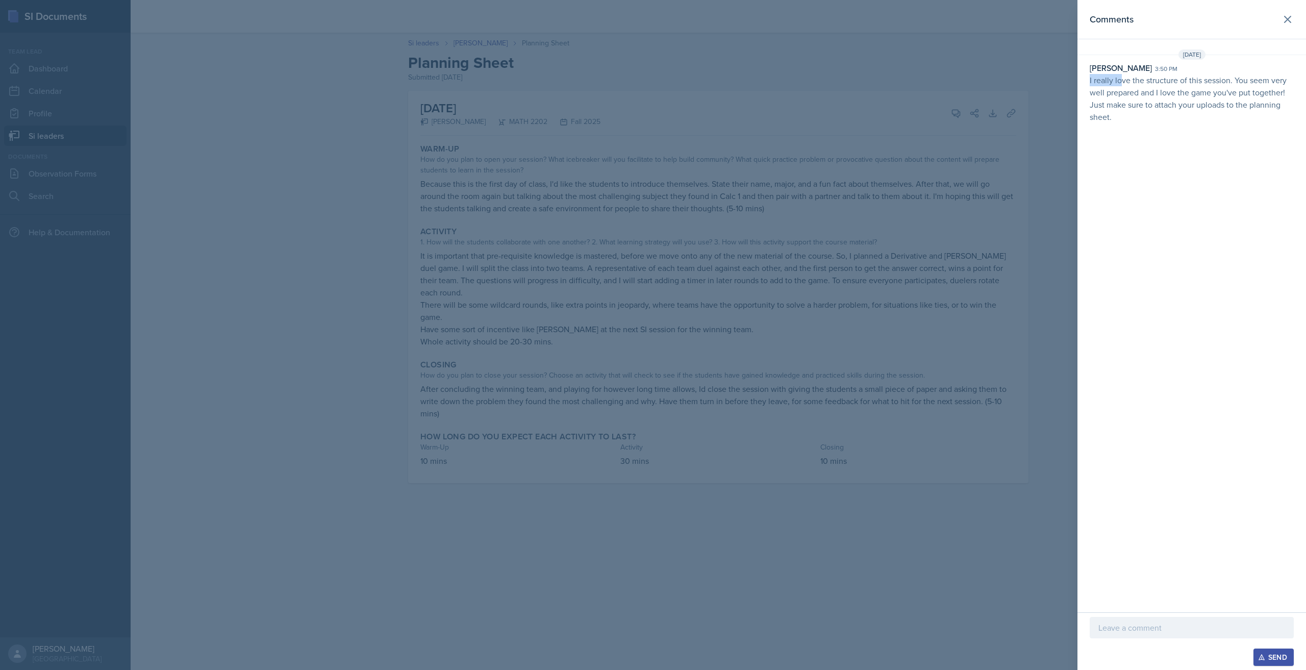
drag, startPoint x: 1088, startPoint y: 80, endPoint x: 1120, endPoint y: 85, distance: 31.5
click at [652, 85] on div "Kristy Bennett 3:50 pm I really love the structure of this session. You seem ve…" at bounding box center [1191, 92] width 229 height 61
click at [652, 85] on p "I really love the structure of this session. You seem very well prepared and I …" at bounding box center [1191, 98] width 204 height 49
drag, startPoint x: 1084, startPoint y: 80, endPoint x: 1121, endPoint y: 86, distance: 36.7
click at [652, 86] on div "Kristy Bennett 3:50 pm I really love the structure of this session. You seem ve…" at bounding box center [1191, 92] width 229 height 61
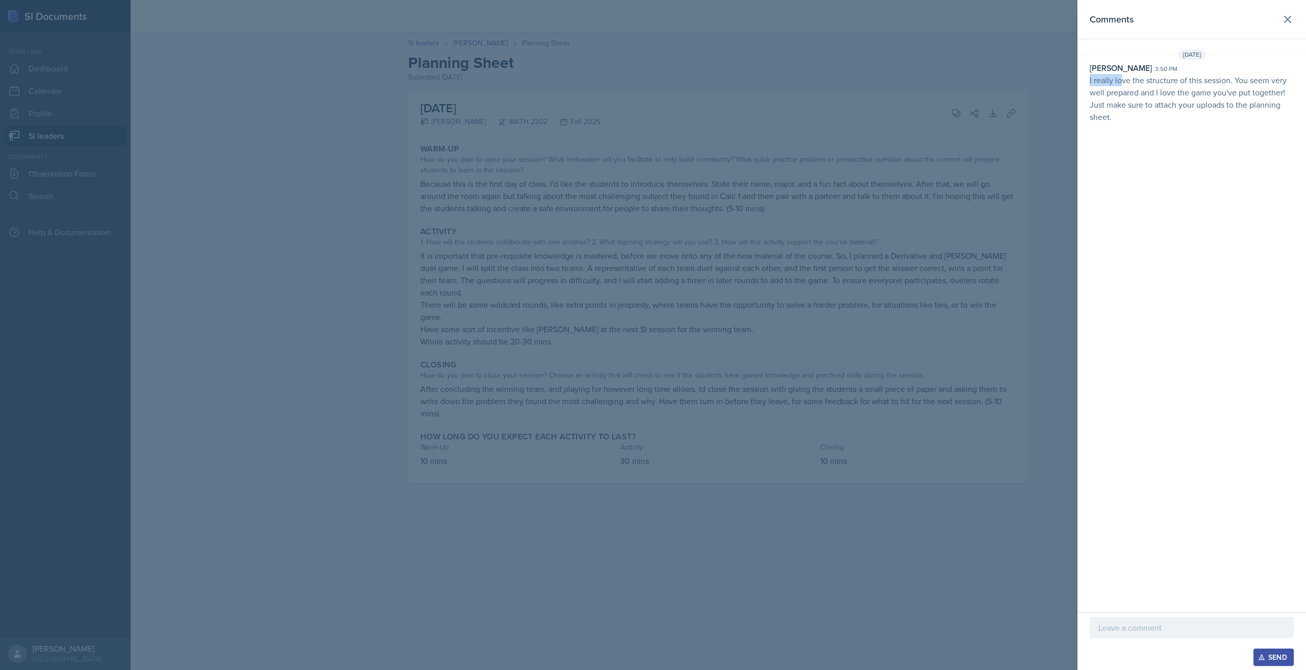
click at [652, 86] on p "I really love the structure of this session. You seem very well prepared and I …" at bounding box center [1191, 98] width 204 height 49
drag, startPoint x: 1080, startPoint y: 79, endPoint x: 1125, endPoint y: 86, distance: 45.9
click at [652, 86] on div "Kristy Bennett 3:50 pm I really love the structure of this session. You seem ve…" at bounding box center [1191, 92] width 229 height 61
click at [652, 86] on p "I really love the structure of this session. You seem very well prepared and I …" at bounding box center [1191, 98] width 204 height 49
drag, startPoint x: 1095, startPoint y: 82, endPoint x: 1129, endPoint y: 88, distance: 34.6
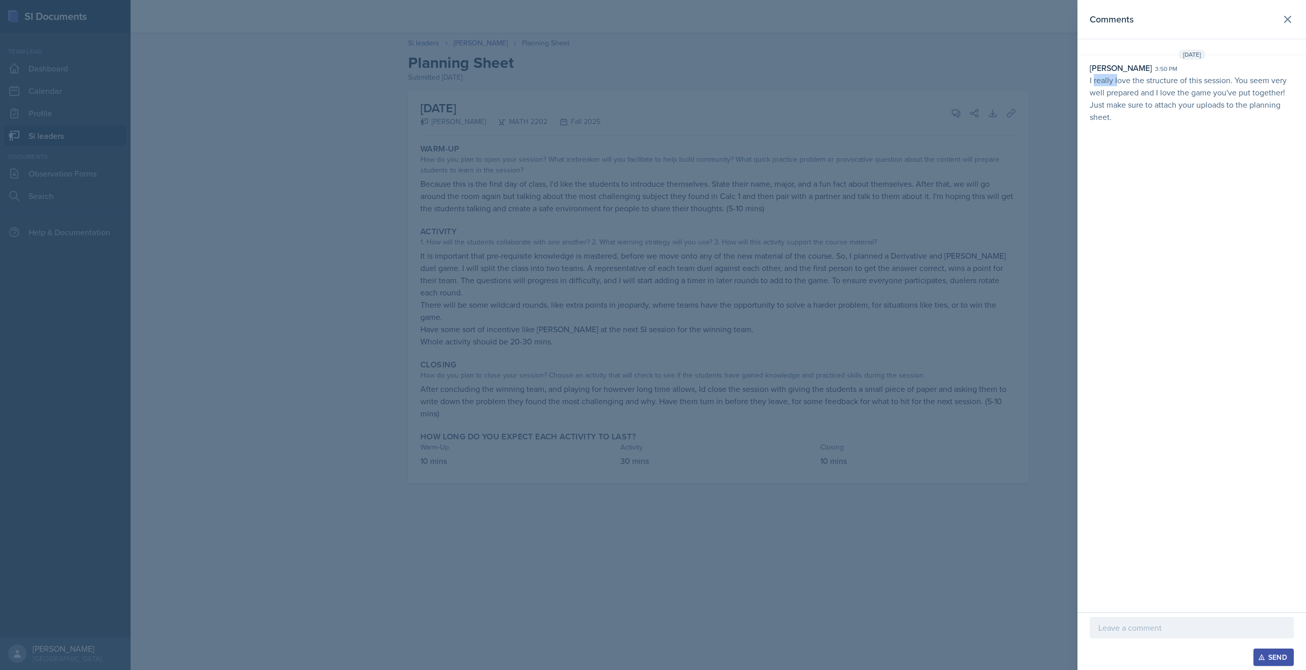
click at [652, 87] on p "I really love the structure of this session. You seem very well prepared and I …" at bounding box center [1191, 98] width 204 height 49
click at [652, 88] on p "I really love the structure of this session. You seem very well prepared and I …" at bounding box center [1191, 98] width 204 height 49
click at [652, 22] on icon at bounding box center [1287, 19] width 6 height 6
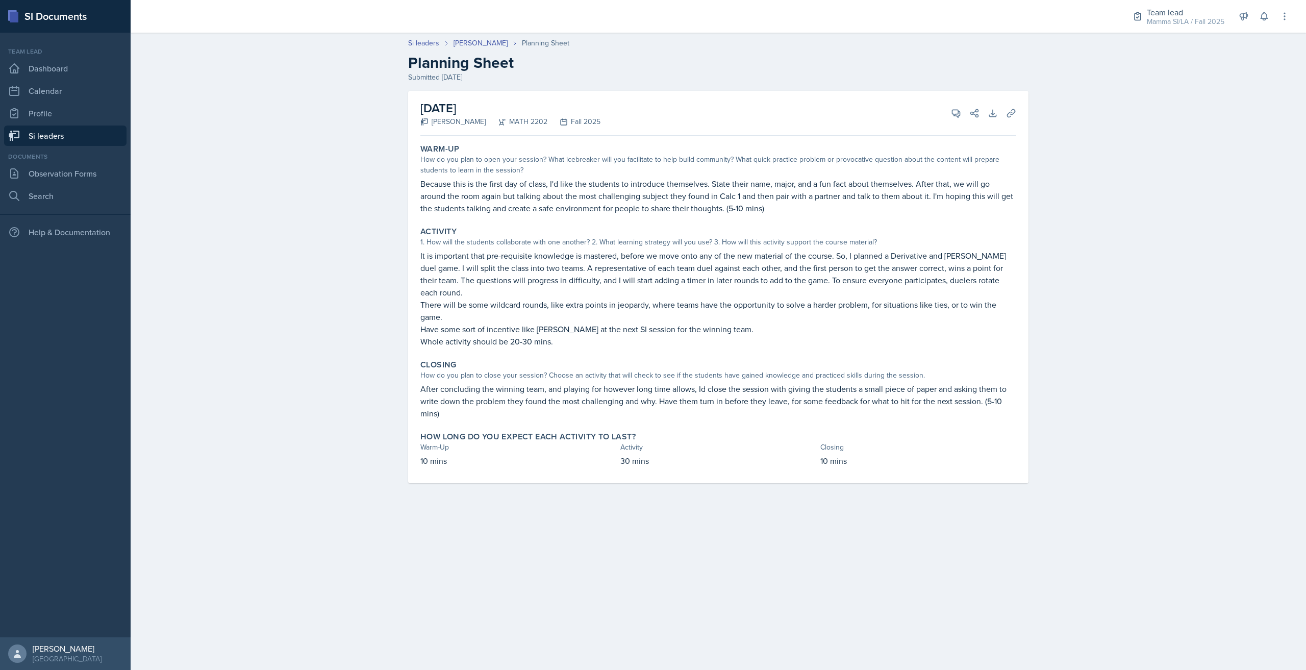
click at [55, 134] on link "Si leaders" at bounding box center [65, 135] width 122 height 20
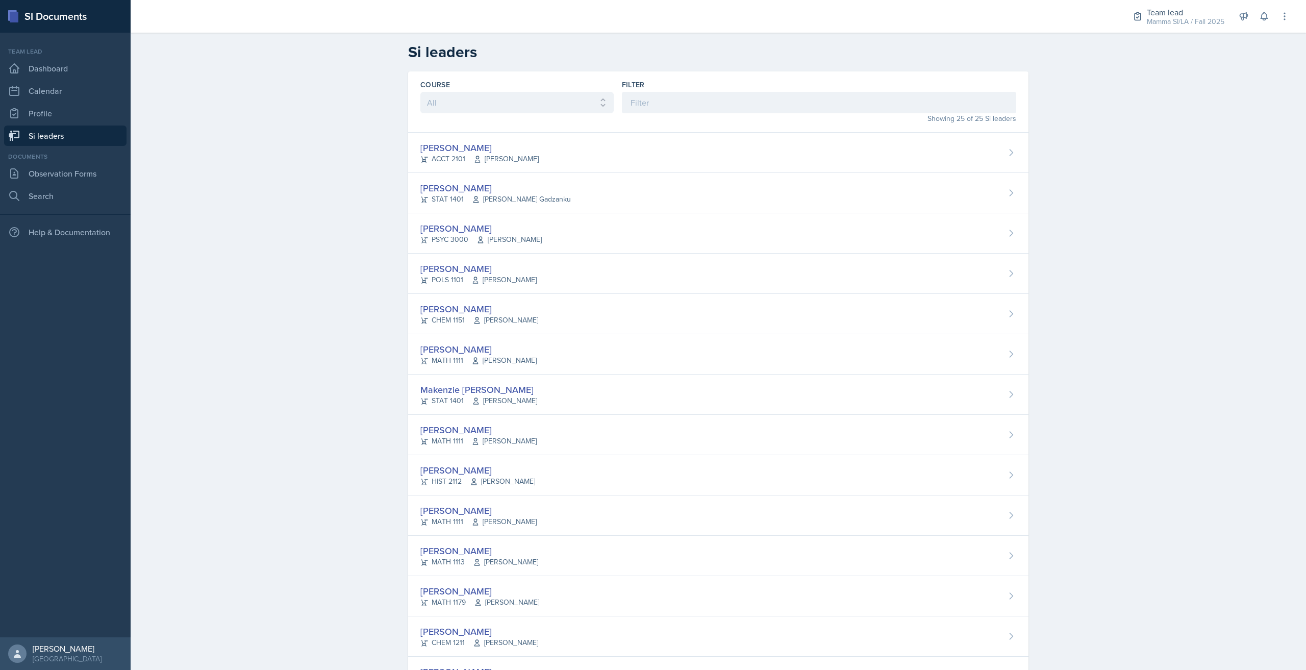
click at [55, 134] on link "Si leaders" at bounding box center [65, 135] width 122 height 20
click at [652, 99] on input at bounding box center [819, 102] width 394 height 21
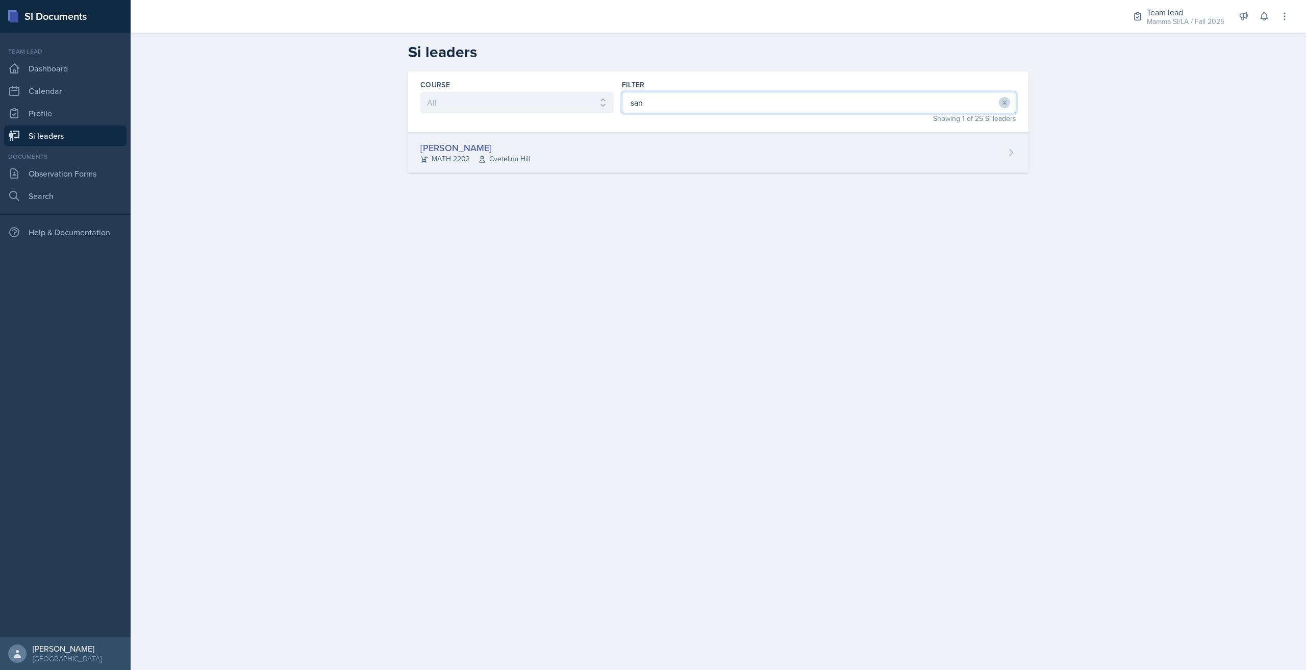
type input "san"
click at [630, 147] on div "Santiago Ochoa MATH 2202 Cvetelina Hill" at bounding box center [718, 153] width 620 height 40
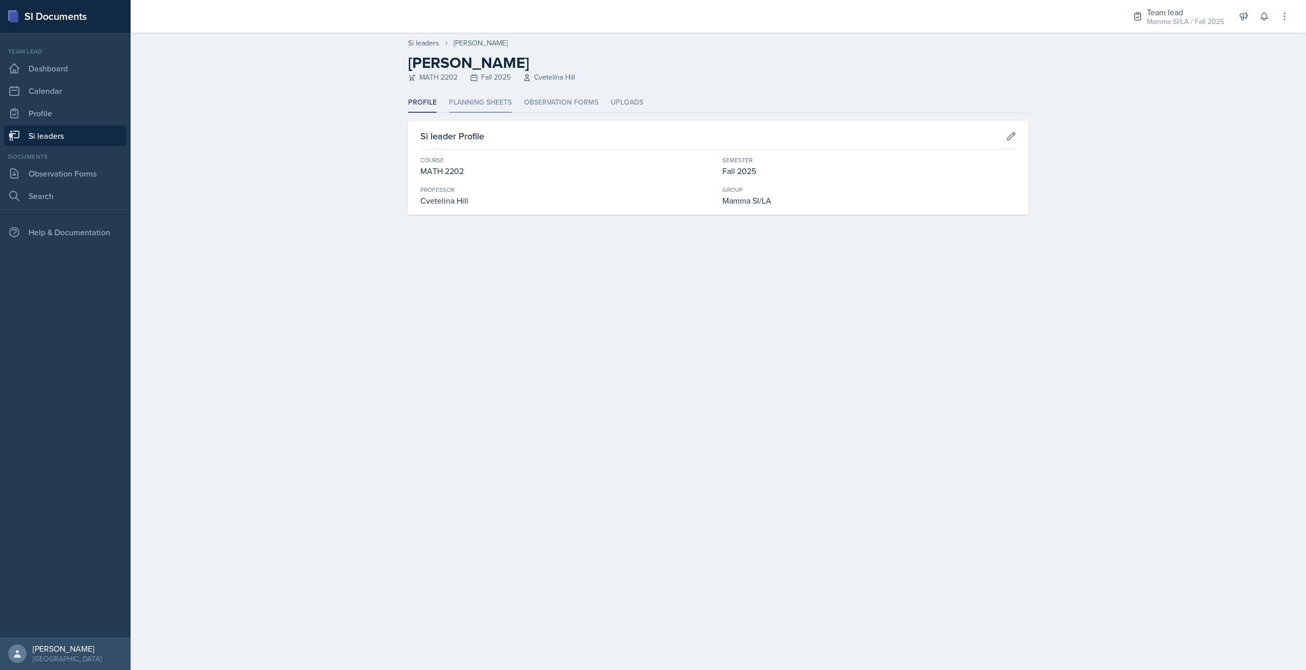
click at [481, 97] on li "Planning Sheets" at bounding box center [480, 103] width 63 height 20
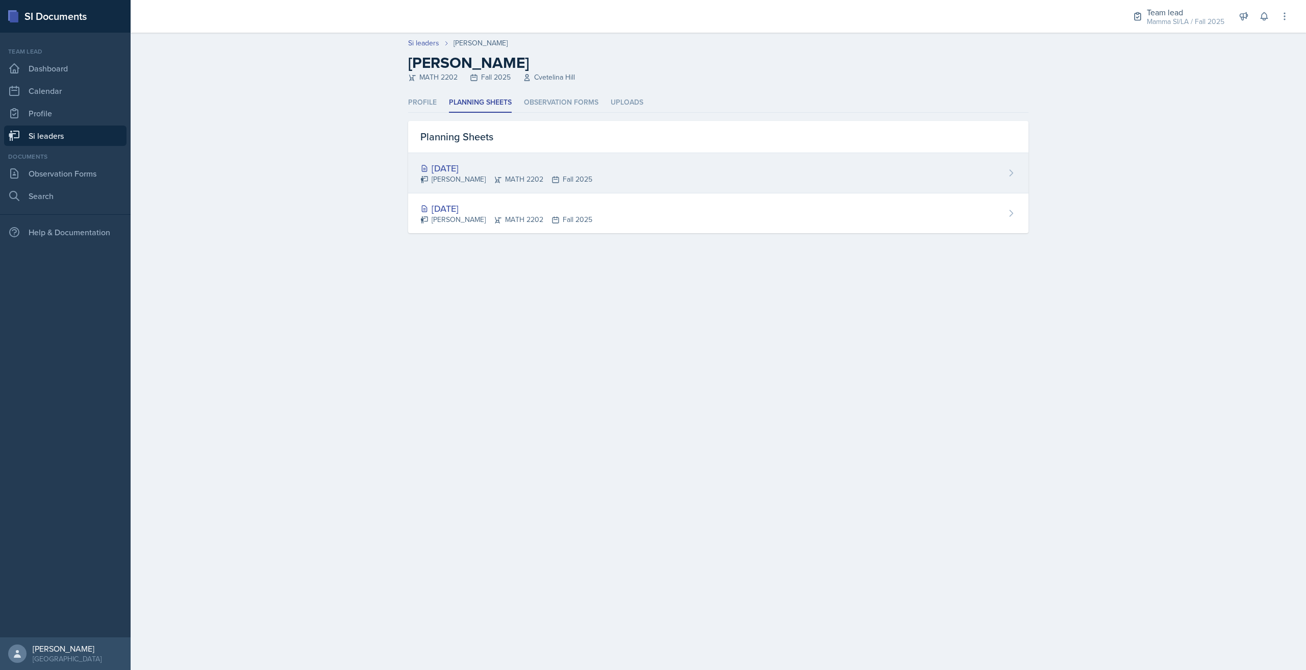
click at [525, 159] on div "Aug 27th, 2025 Santiago Ochoa MATH 2202 Fall 2025" at bounding box center [718, 173] width 620 height 40
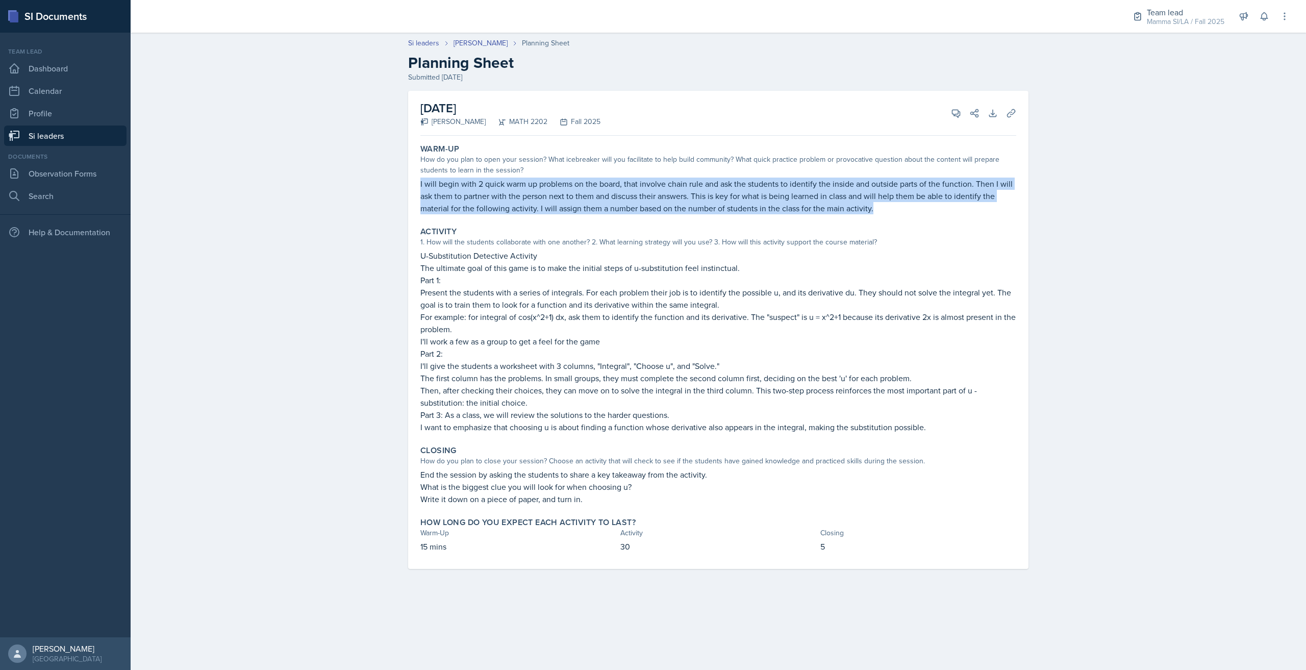
drag, startPoint x: 416, startPoint y: 183, endPoint x: 884, endPoint y: 206, distance: 469.3
click at [652, 206] on div "August 27th, 2025 Santiago Ochoa MATH 2202 Fall 2025 View Comments Comments Sen…" at bounding box center [718, 330] width 620 height 478
click at [652, 202] on p "I will begin with 2 quick warm up problems on the board, that involve chain rul…" at bounding box center [718, 195] width 596 height 37
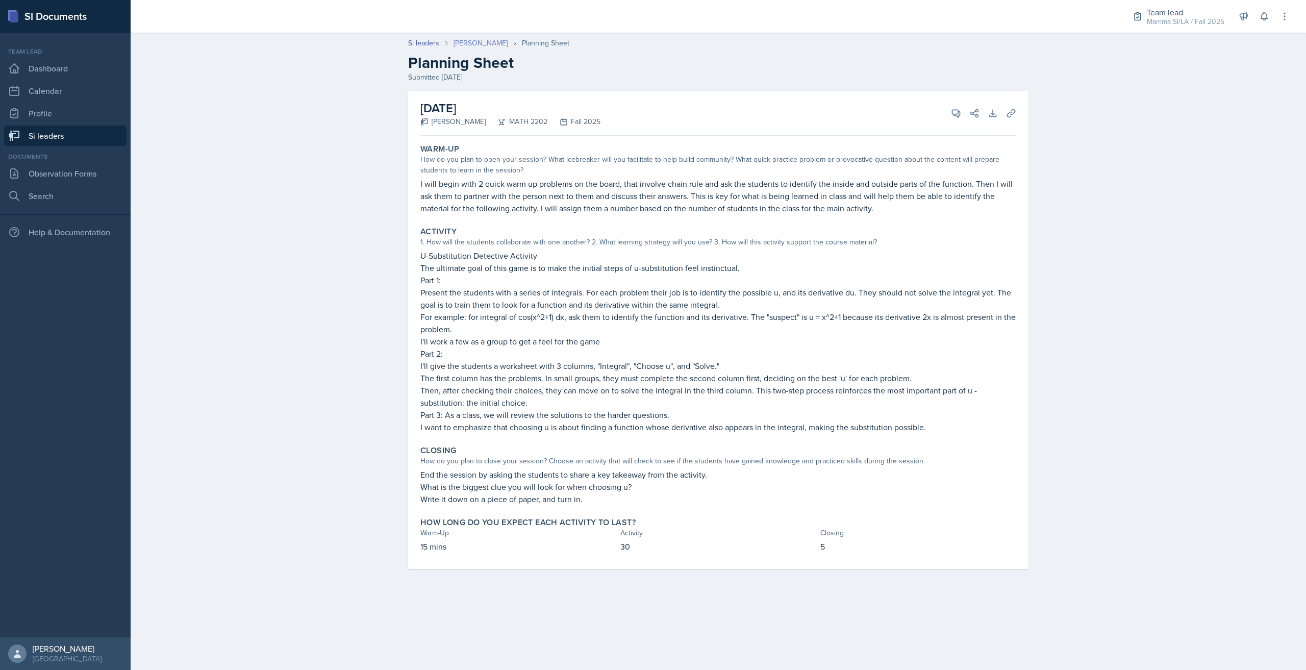
click at [492, 41] on link "[PERSON_NAME]" at bounding box center [480, 43] width 54 height 11
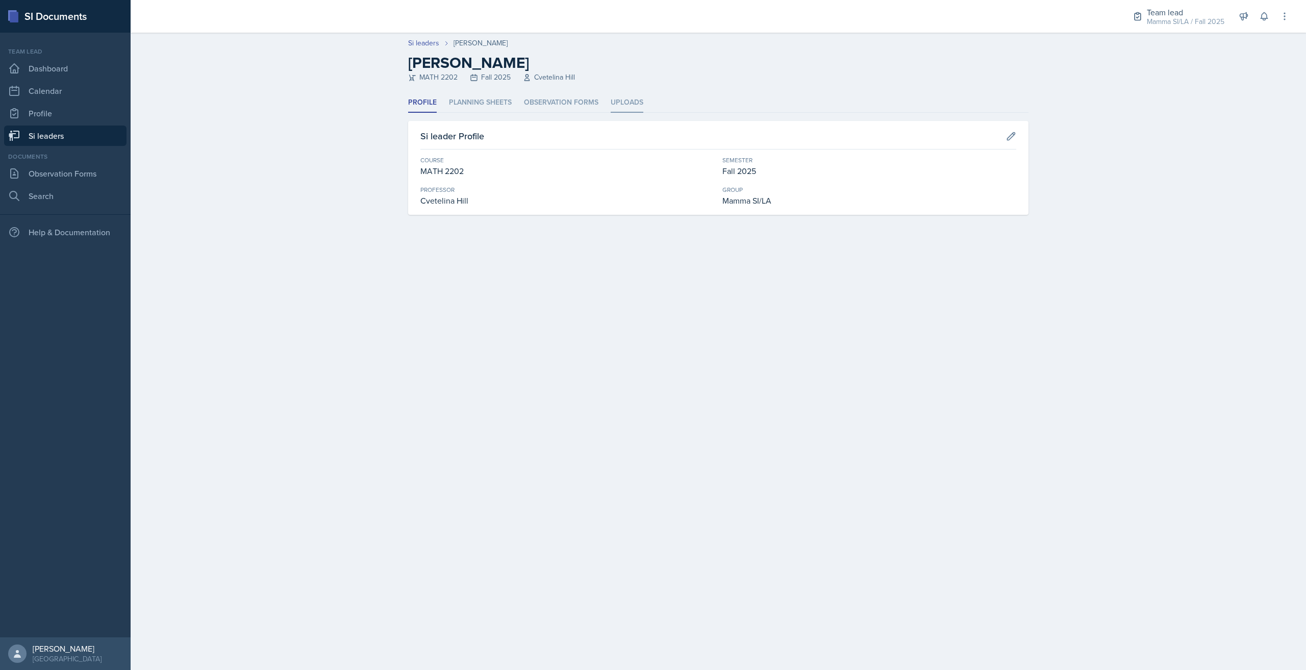
click at [628, 105] on li "Uploads" at bounding box center [627, 103] width 33 height 20
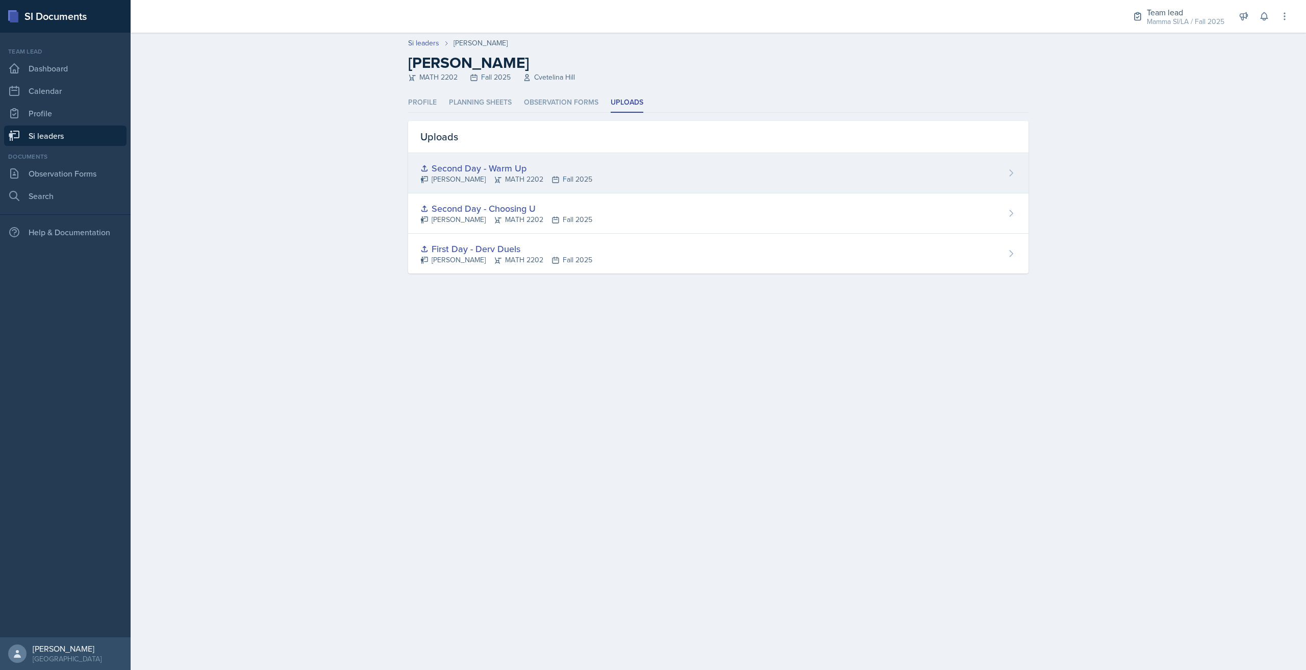
click at [515, 176] on div "Santiago Ochoa MATH 2202 Fall 2025" at bounding box center [506, 179] width 172 height 11
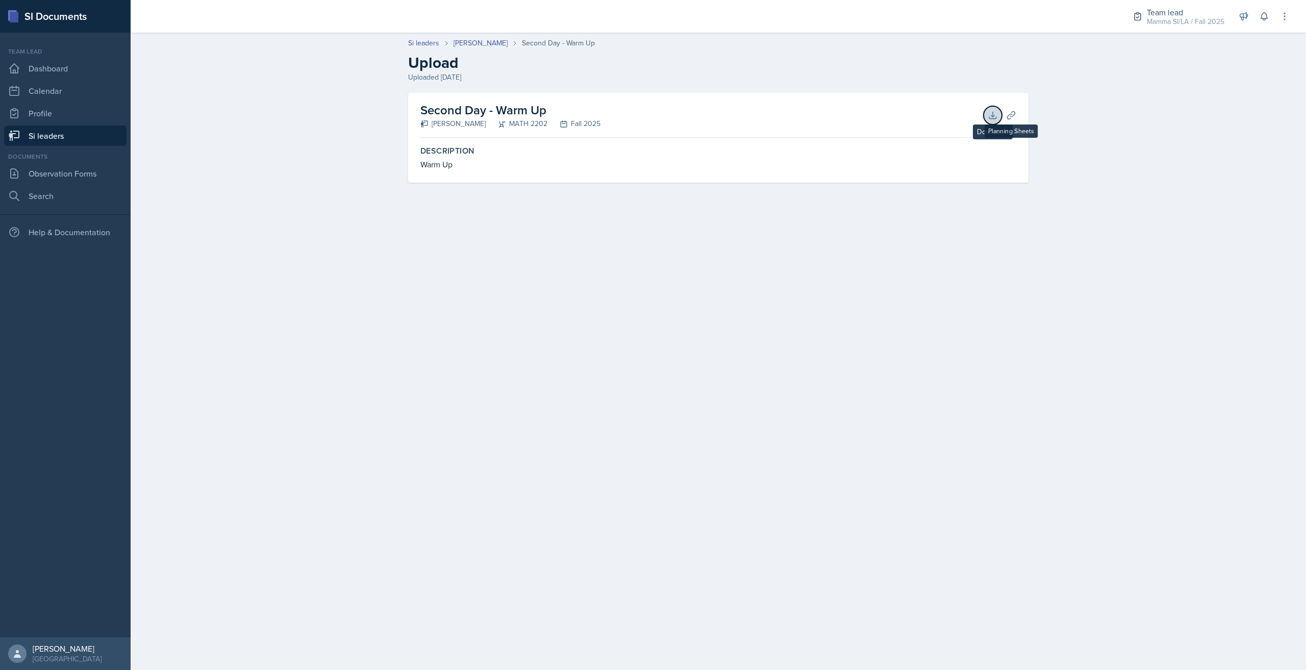
click at [652, 116] on icon at bounding box center [992, 115] width 10 height 10
click at [74, 140] on link "Si leaders" at bounding box center [65, 135] width 122 height 20
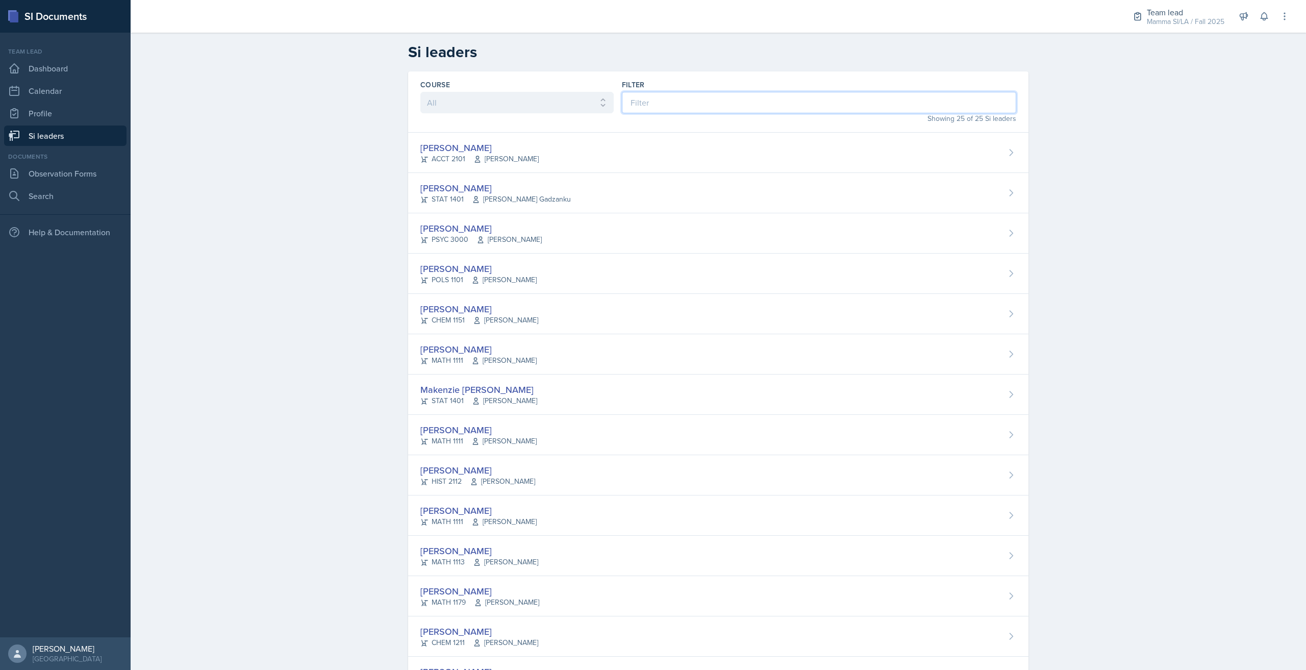
click at [652, 97] on input at bounding box center [819, 102] width 394 height 21
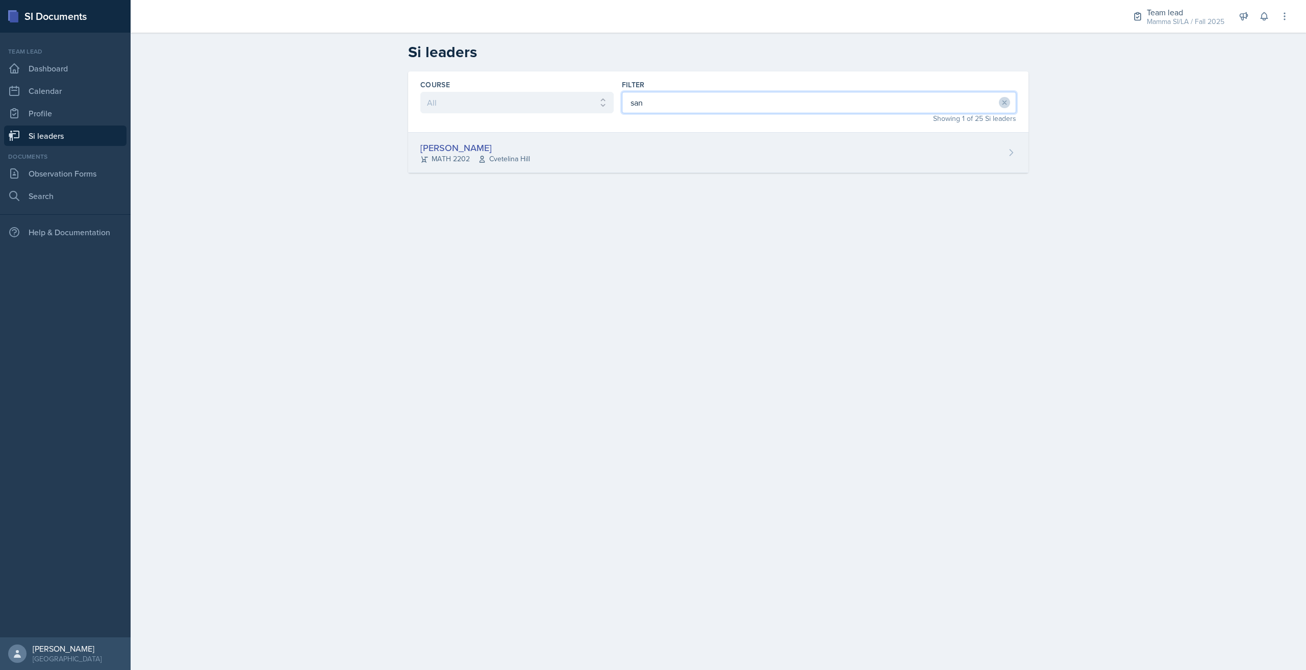
type input "san"
click at [652, 154] on div "Santiago Ochoa MATH 2202 Cvetelina Hill" at bounding box center [718, 153] width 620 height 40
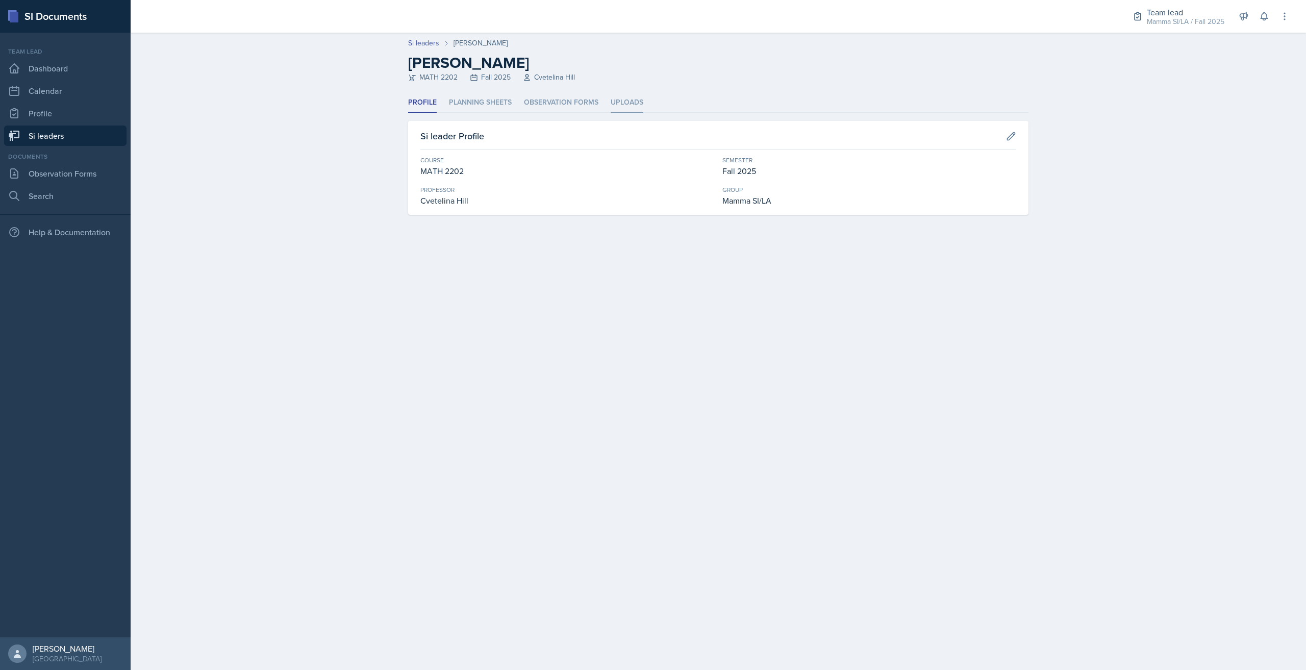
click at [636, 100] on li "Uploads" at bounding box center [627, 103] width 33 height 20
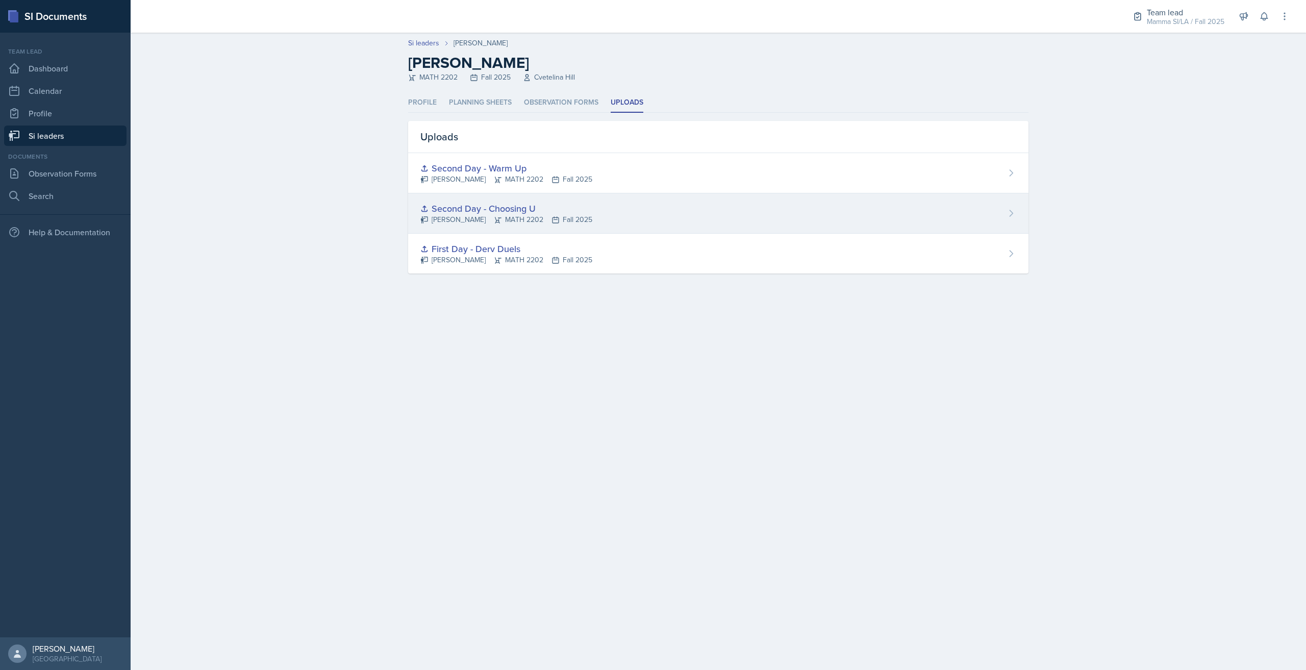
click at [645, 209] on div "Second Day - Choosing U Santiago Ochoa MATH 2202 Fall 2025" at bounding box center [718, 213] width 620 height 40
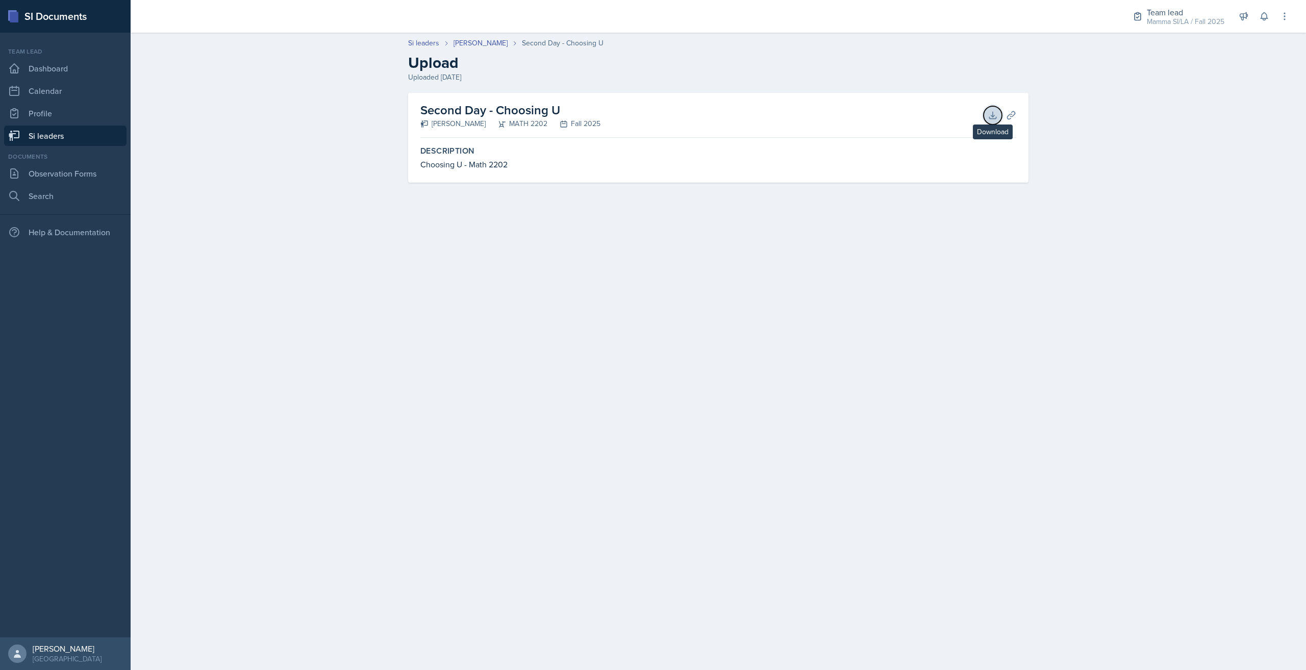
click at [652, 118] on icon at bounding box center [992, 115] width 7 height 7
click at [52, 139] on link "Si leaders" at bounding box center [65, 135] width 122 height 20
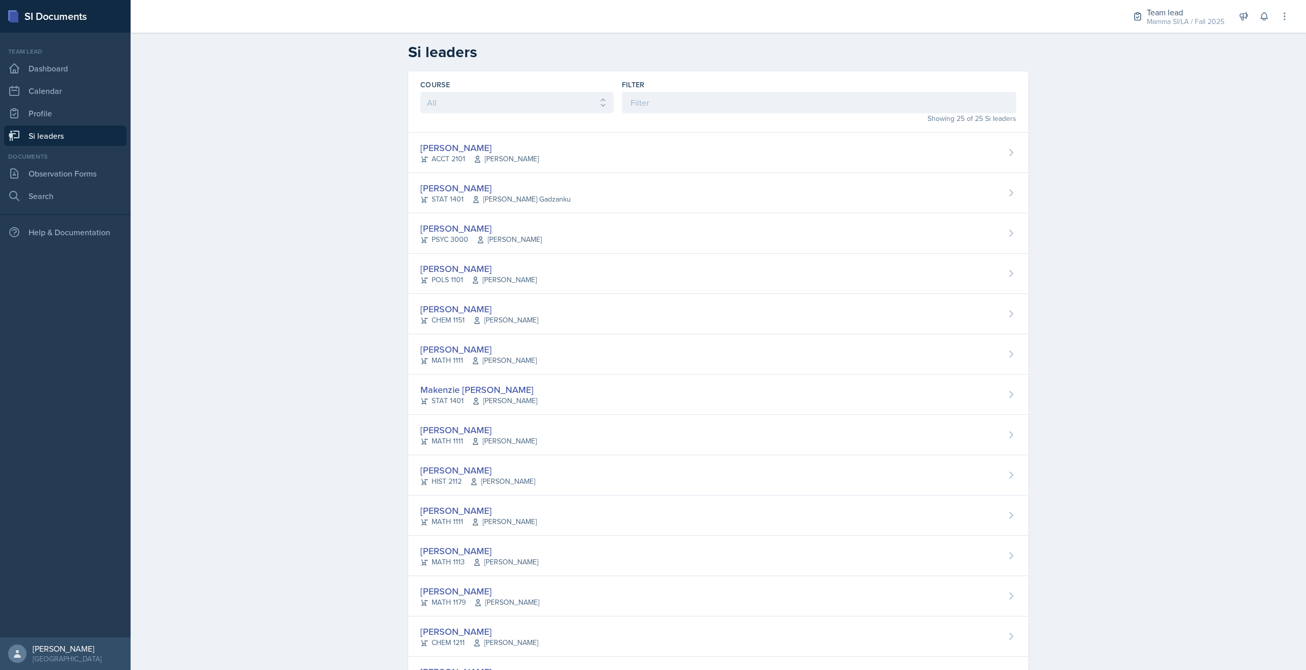
click at [652, 91] on div "Filter" at bounding box center [819, 97] width 394 height 34
click at [652, 101] on input at bounding box center [819, 102] width 394 height 21
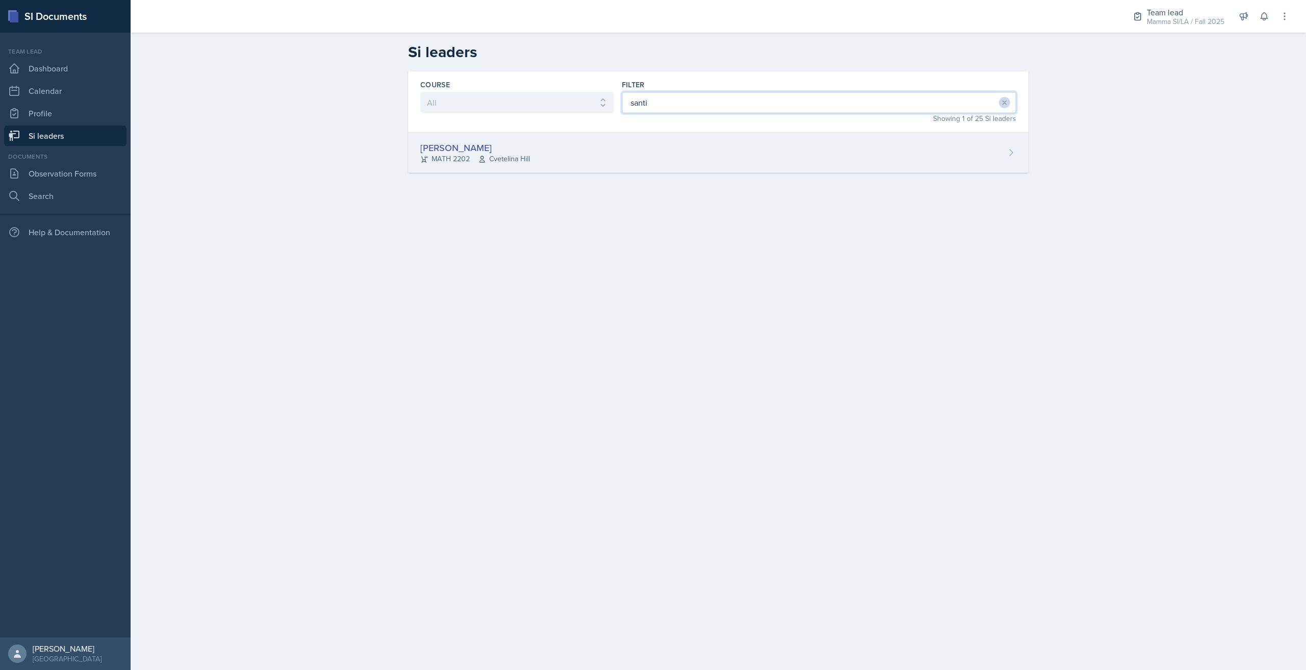
type input "santi"
click at [612, 157] on div "Santiago Ochoa MATH 2202 Cvetelina Hill" at bounding box center [718, 153] width 620 height 40
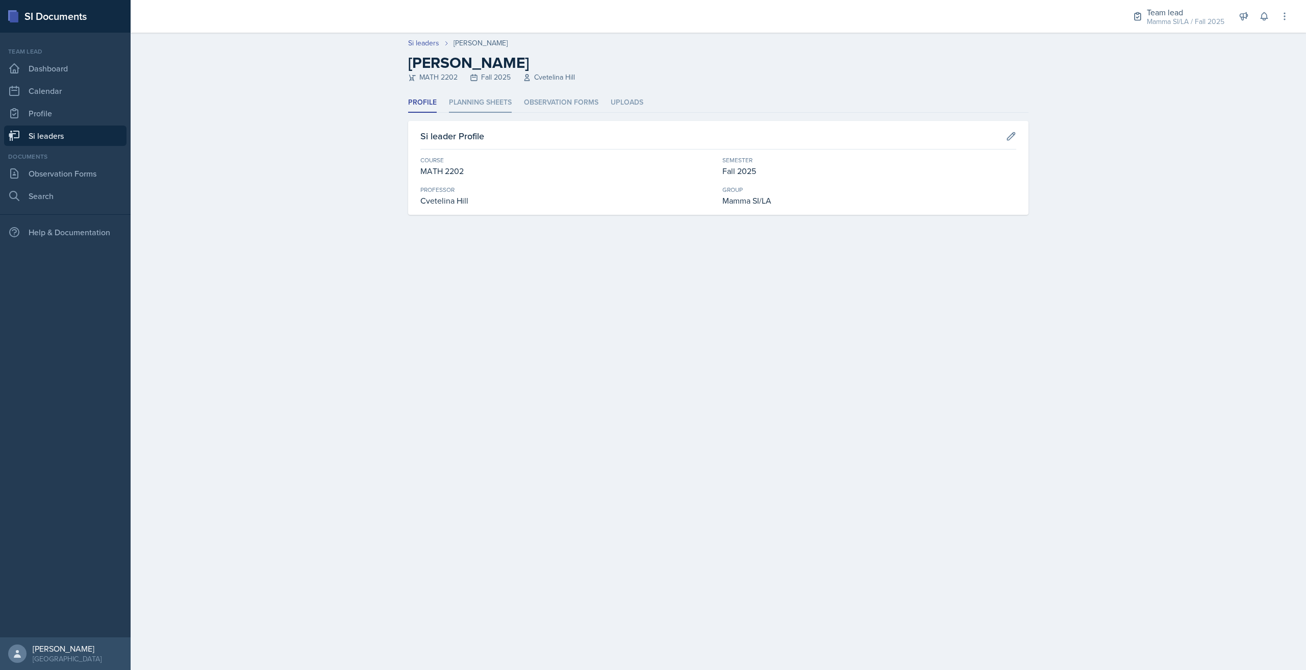
click at [494, 103] on li "Planning Sheets" at bounding box center [480, 103] width 63 height 20
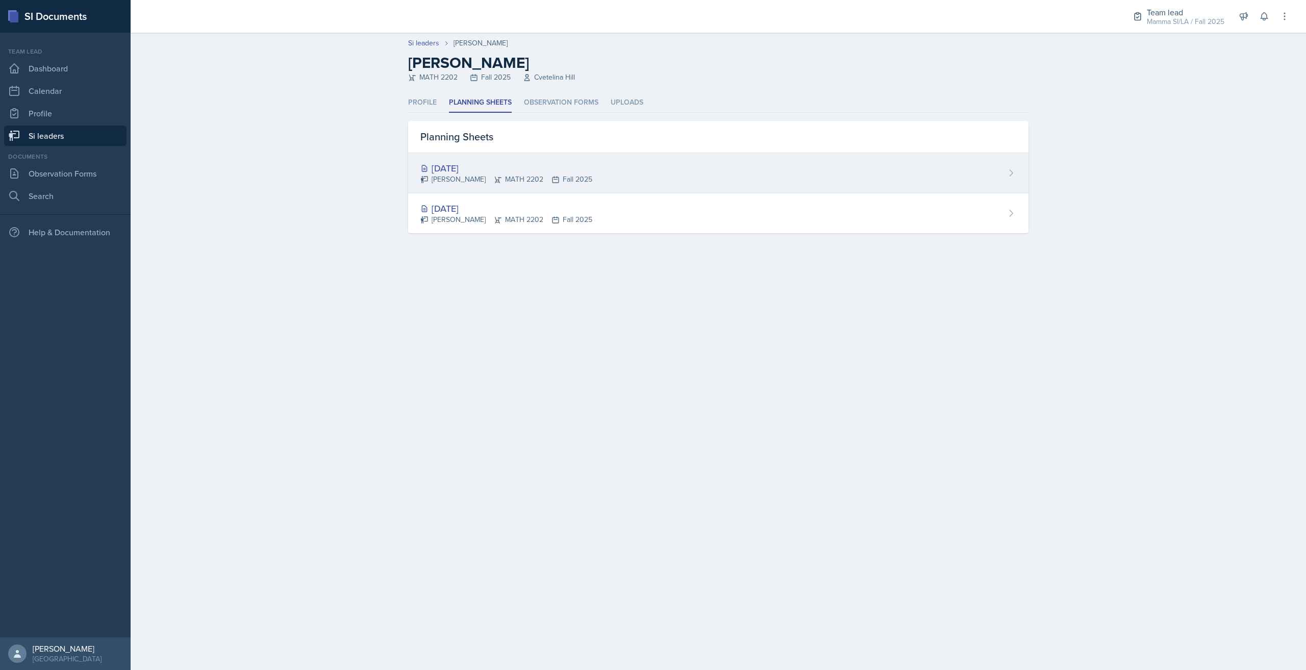
click at [589, 175] on div "Santiago Ochoa MATH 2202 Fall 2025" at bounding box center [506, 179] width 172 height 11
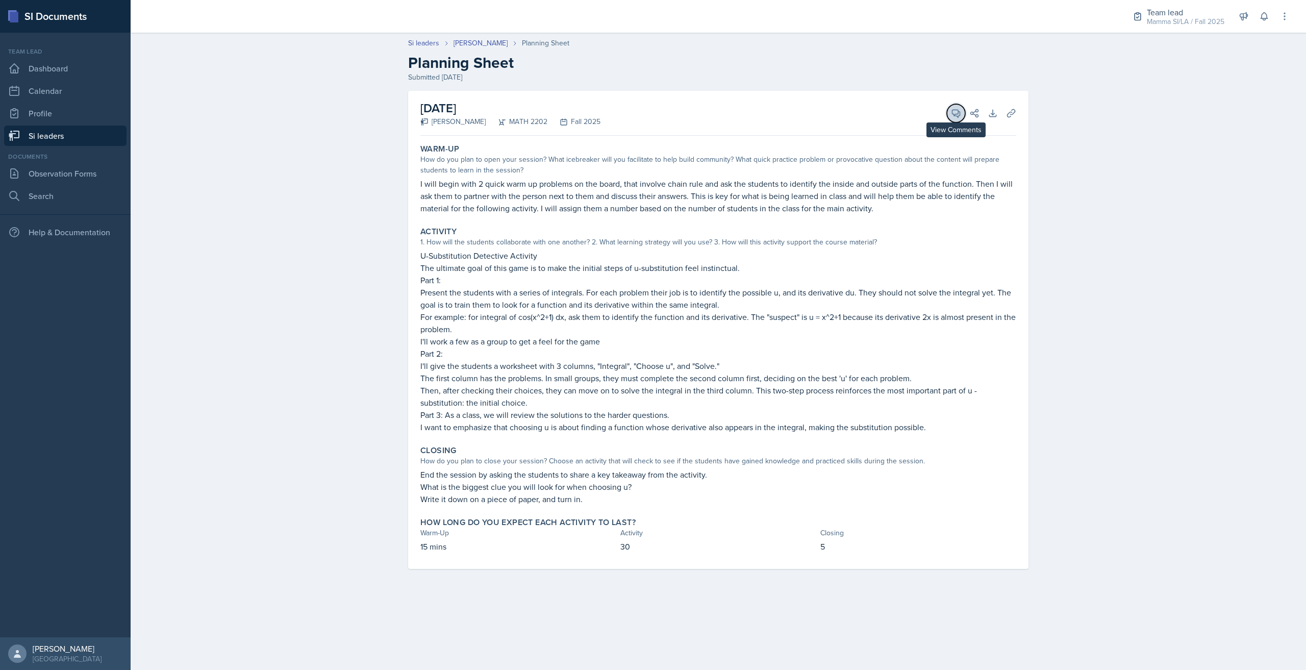
click at [652, 117] on icon at bounding box center [956, 114] width 8 height 8
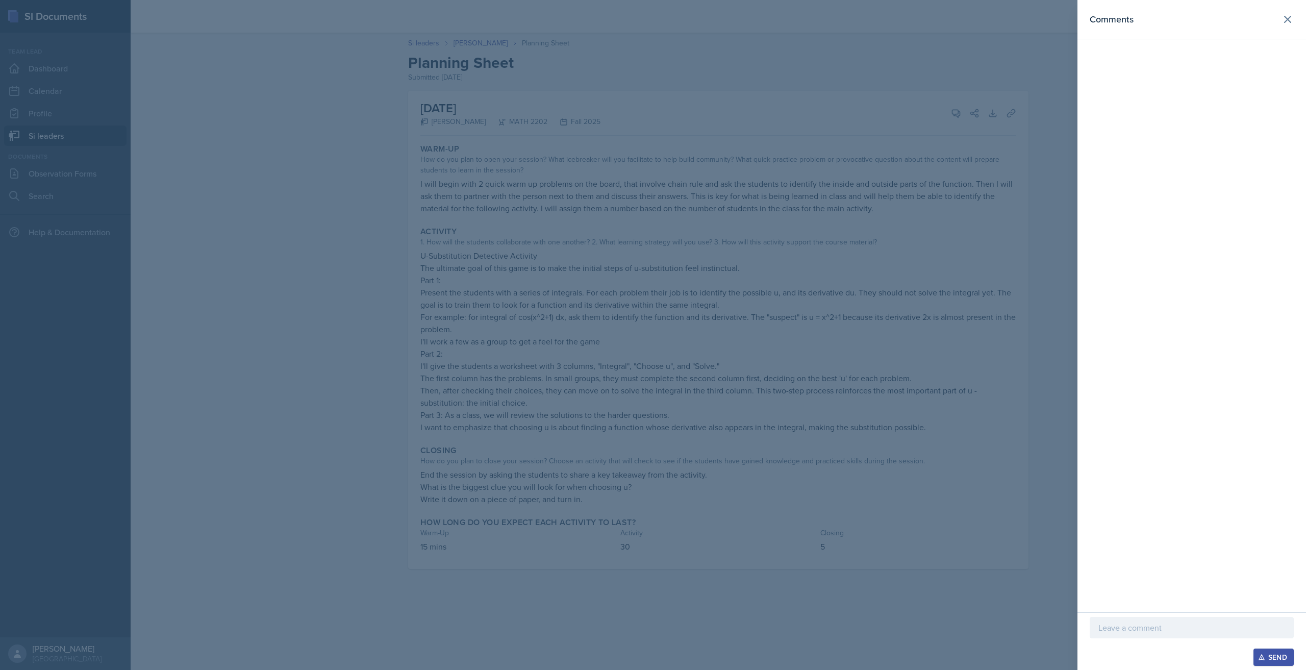
click at [652, 457] on p at bounding box center [1191, 627] width 187 height 12
drag, startPoint x: 1096, startPoint y: 602, endPoint x: 1170, endPoint y: 607, distance: 74.1
click at [652, 457] on div "I really like the activities you have planned and the collaboration techniques!…" at bounding box center [1191, 606] width 204 height 64
click at [652, 457] on p "I really like the activities you have planned and the collaboration techniques!…" at bounding box center [1191, 615] width 187 height 37
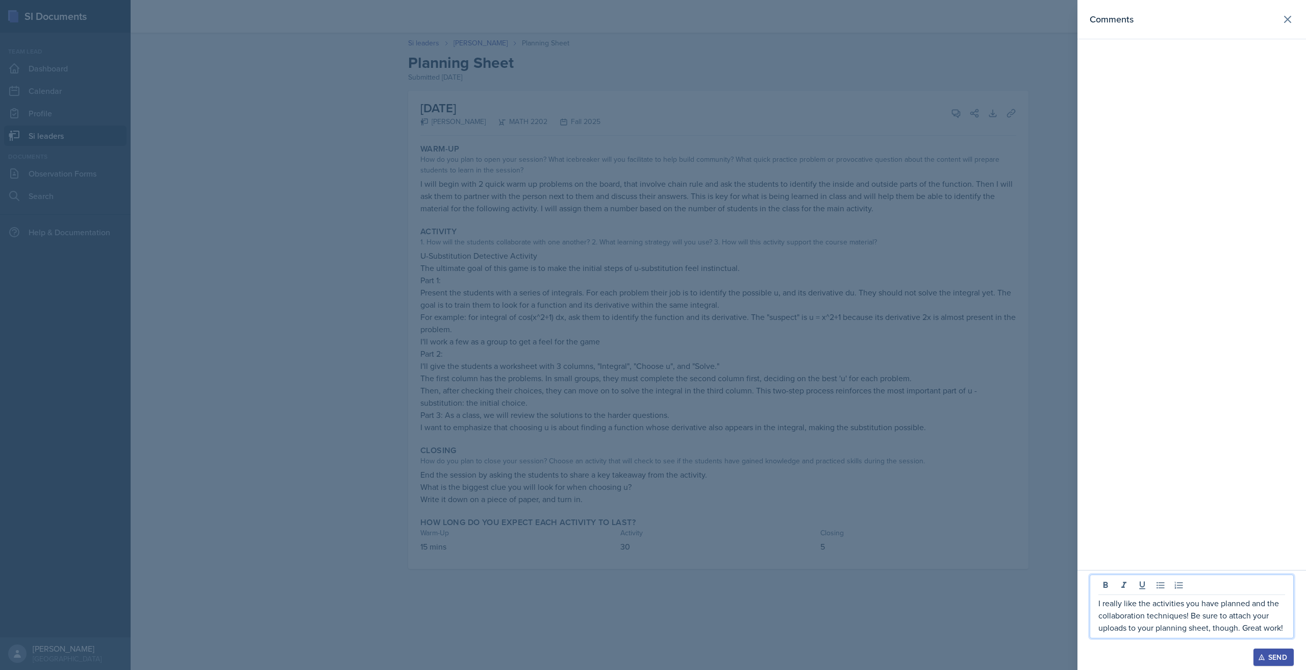
click at [652, 457] on p "I really like the activities you have planned and the collaboration techniques!…" at bounding box center [1191, 615] width 187 height 37
click at [652, 457] on div "Send" at bounding box center [1273, 657] width 27 height 8
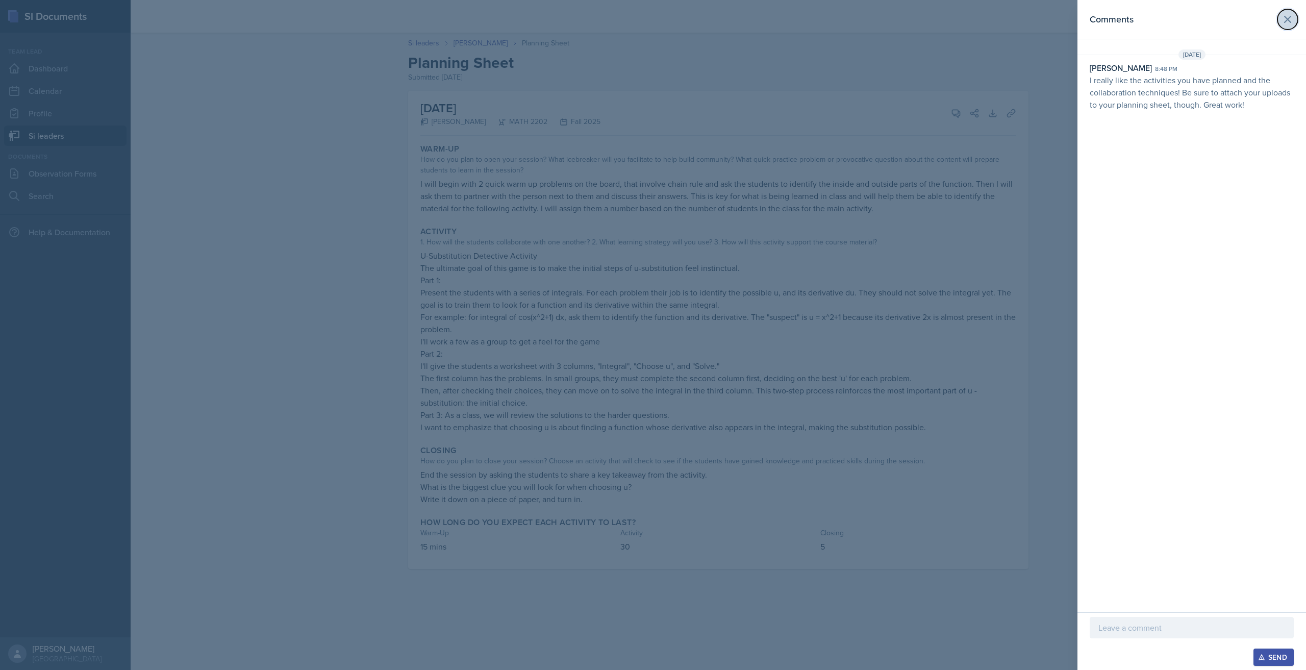
click at [652, 23] on icon at bounding box center [1287, 19] width 12 height 12
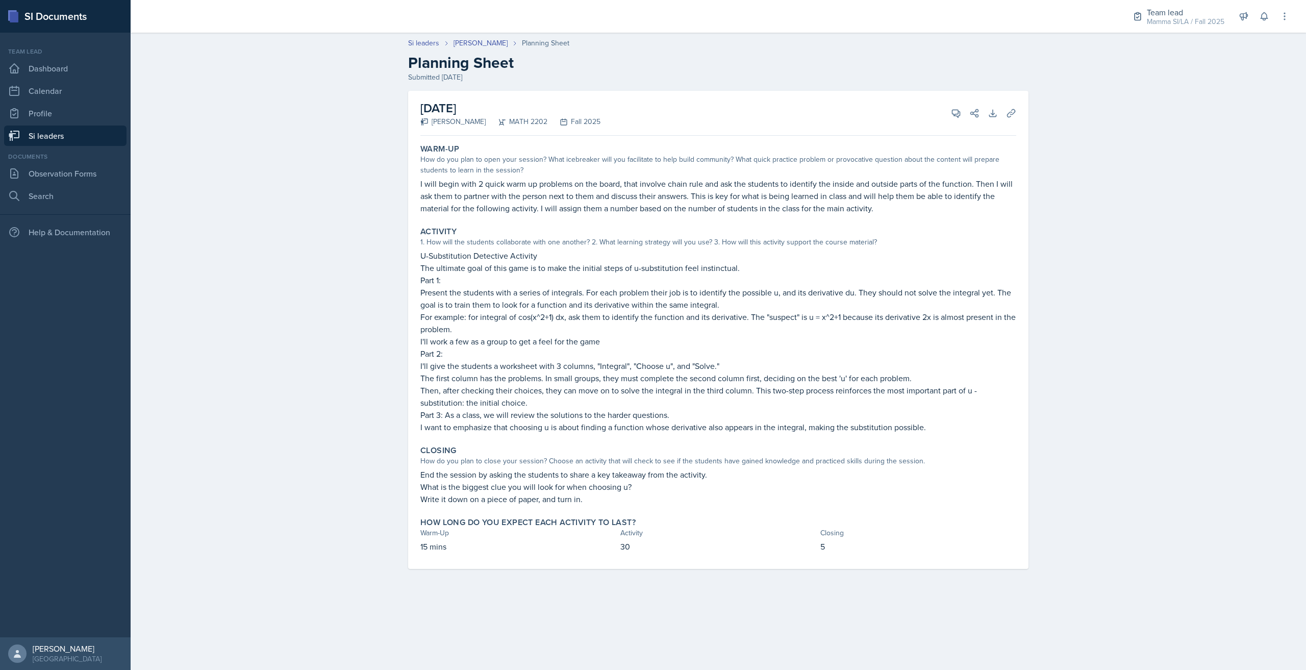
click at [75, 134] on link "Si leaders" at bounding box center [65, 135] width 122 height 20
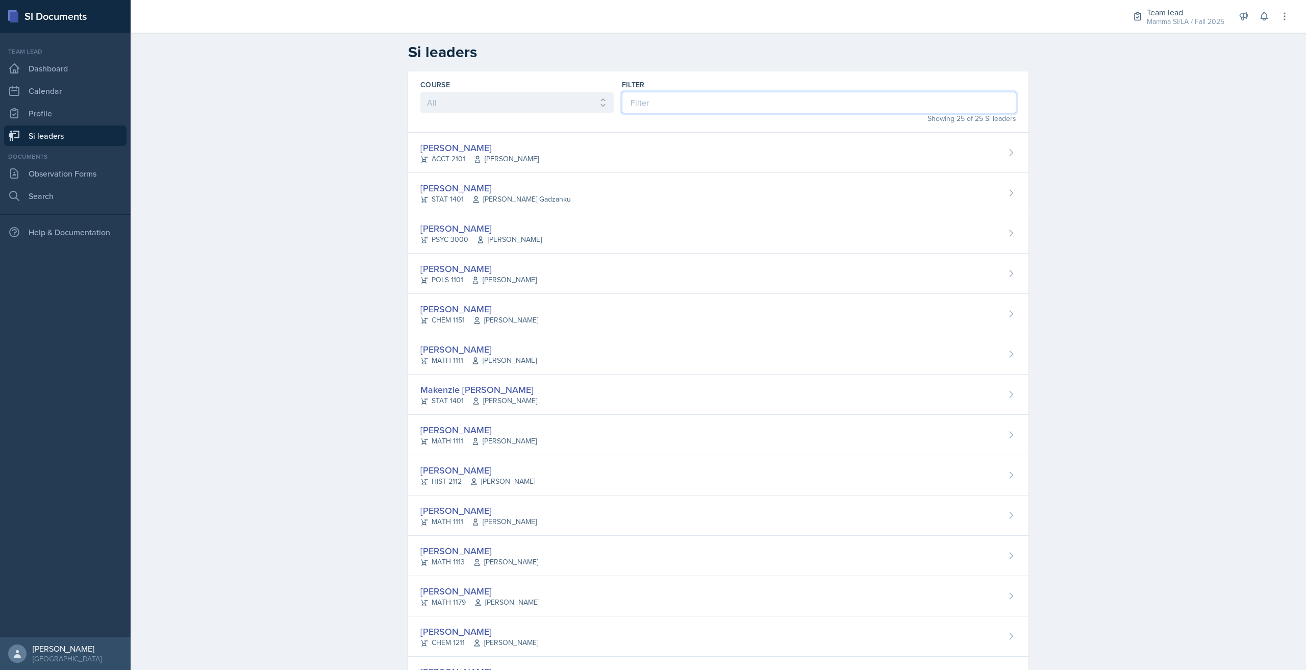
click at [652, 100] on input at bounding box center [819, 102] width 394 height 21
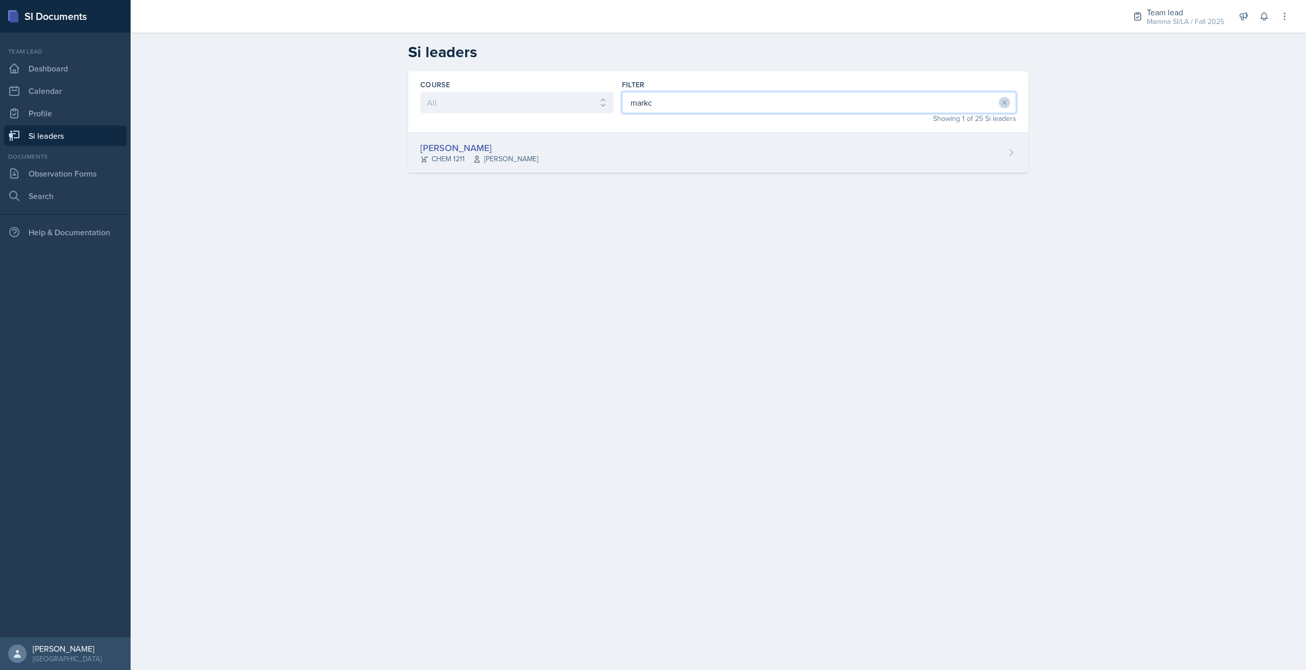
type input "markc"
click at [652, 144] on div "[PERSON_NAME] CHEM 1211 [PERSON_NAME]" at bounding box center [718, 153] width 620 height 40
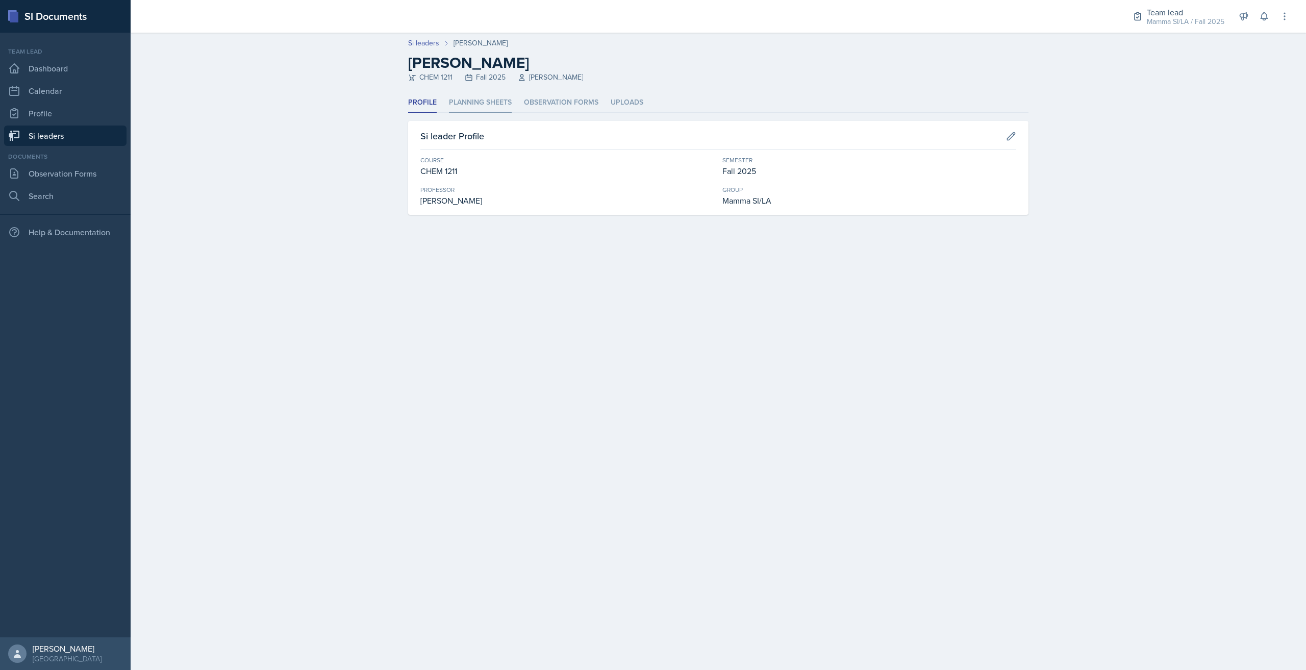
click at [471, 110] on li "Planning Sheets" at bounding box center [480, 103] width 63 height 20
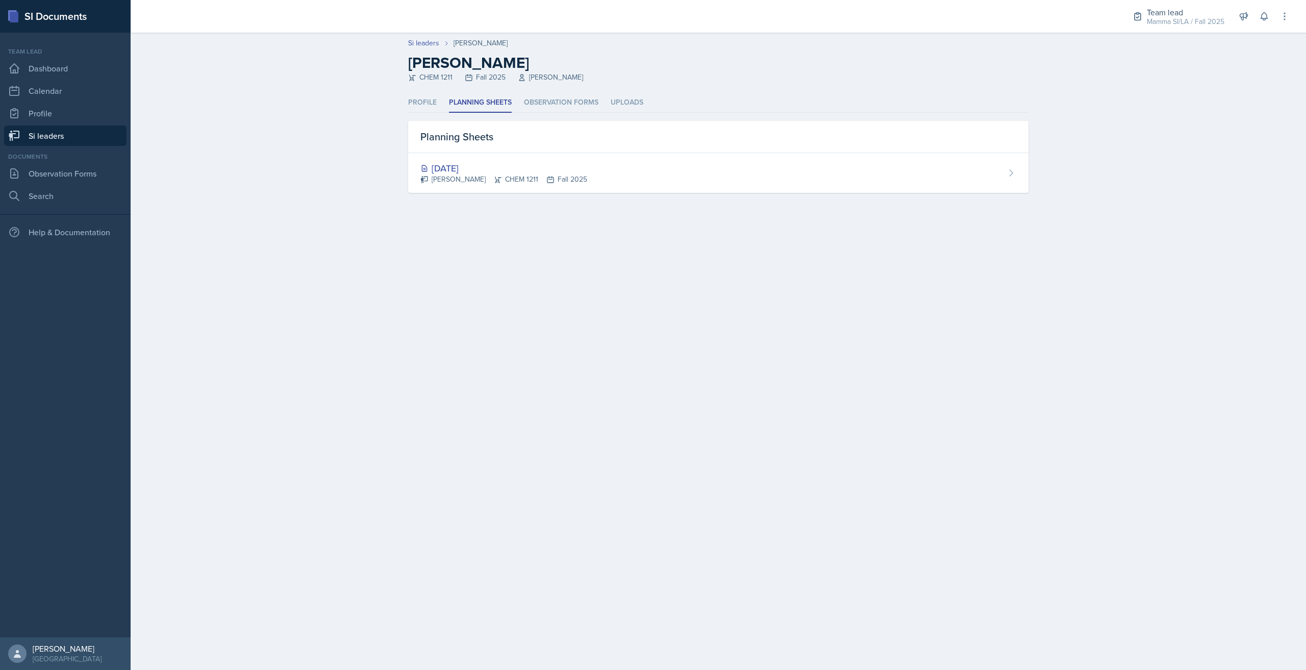
click at [85, 139] on link "Si leaders" at bounding box center [65, 135] width 122 height 20
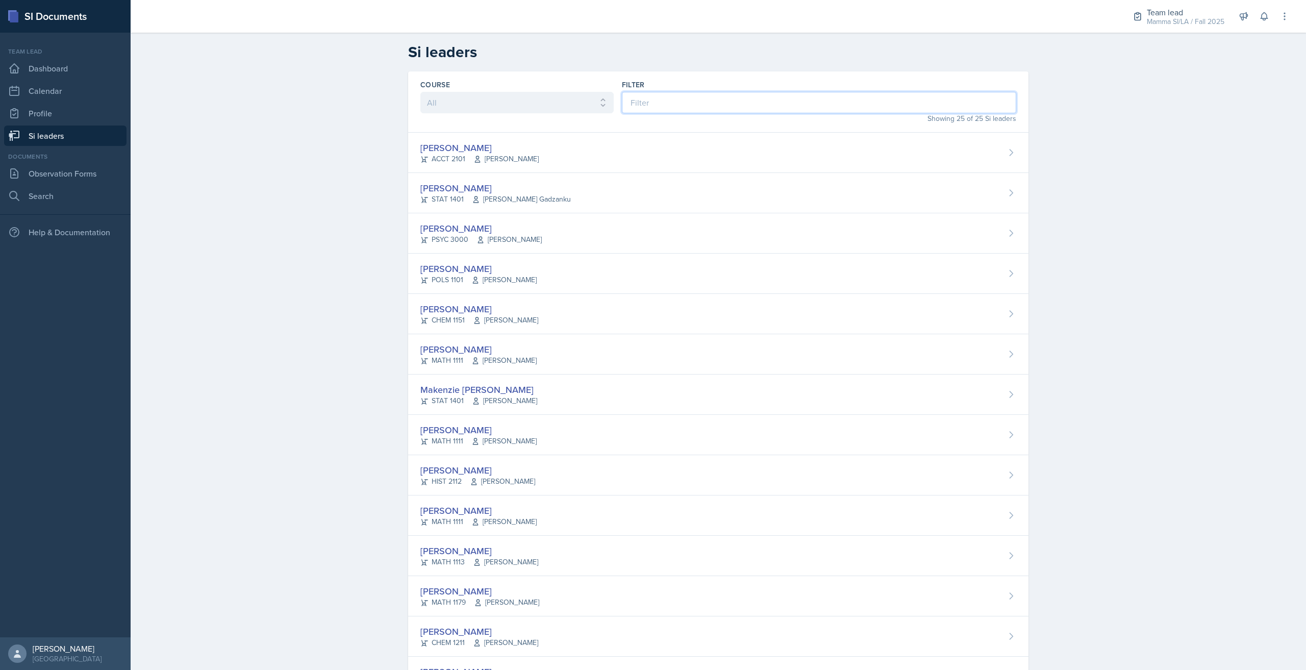
click at [652, 109] on input at bounding box center [819, 102] width 394 height 21
click at [652, 107] on input at bounding box center [819, 102] width 394 height 21
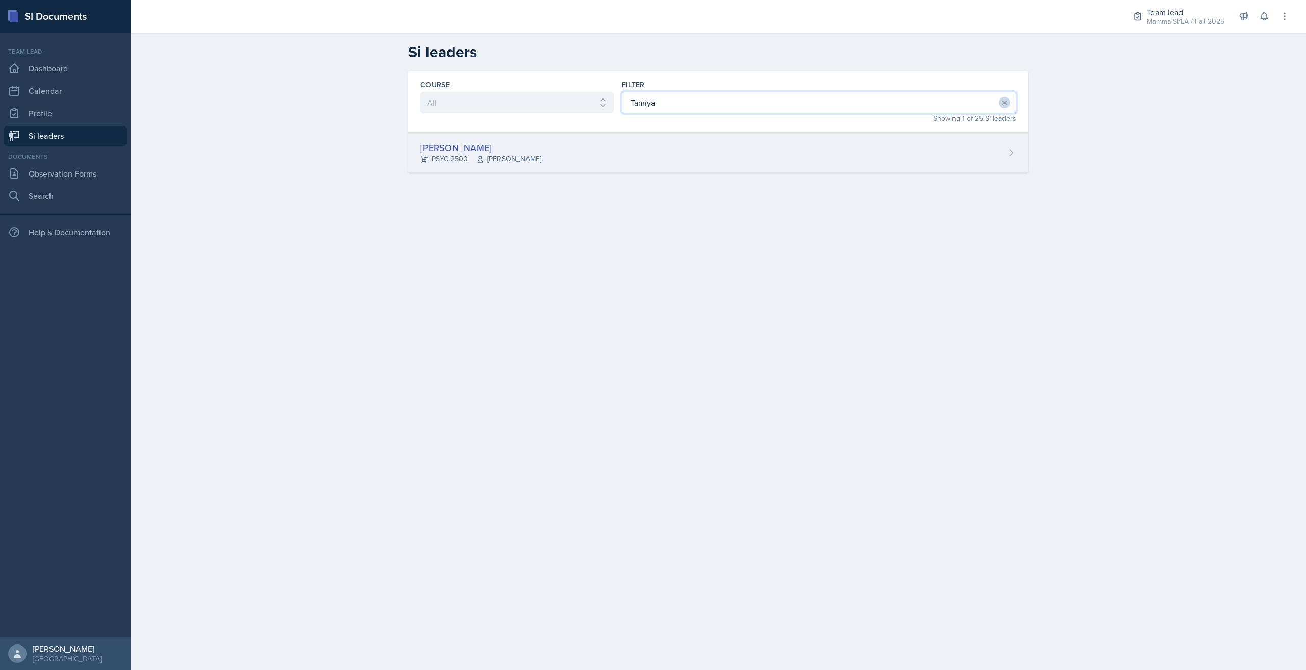
type input "Tamiya"
click at [648, 148] on div "Tamiya Pilgrim PSYC 2500 Meghan Bankhead" at bounding box center [718, 153] width 620 height 40
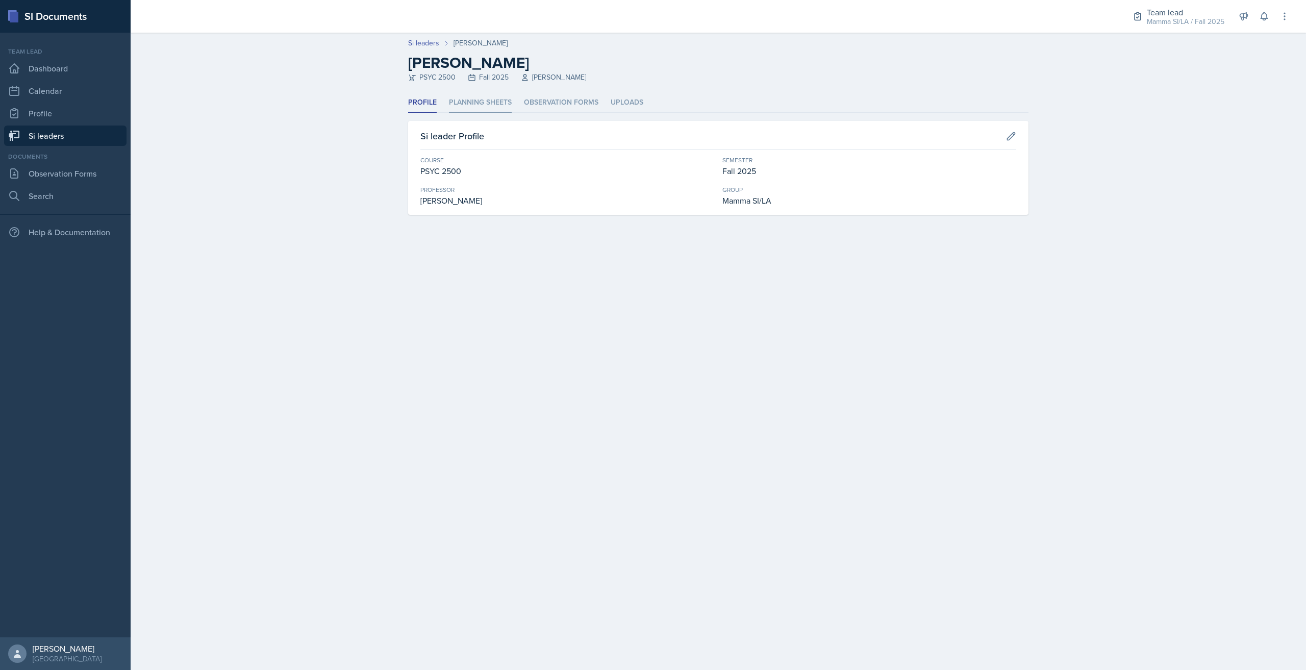
click at [495, 99] on li "Planning Sheets" at bounding box center [480, 103] width 63 height 20
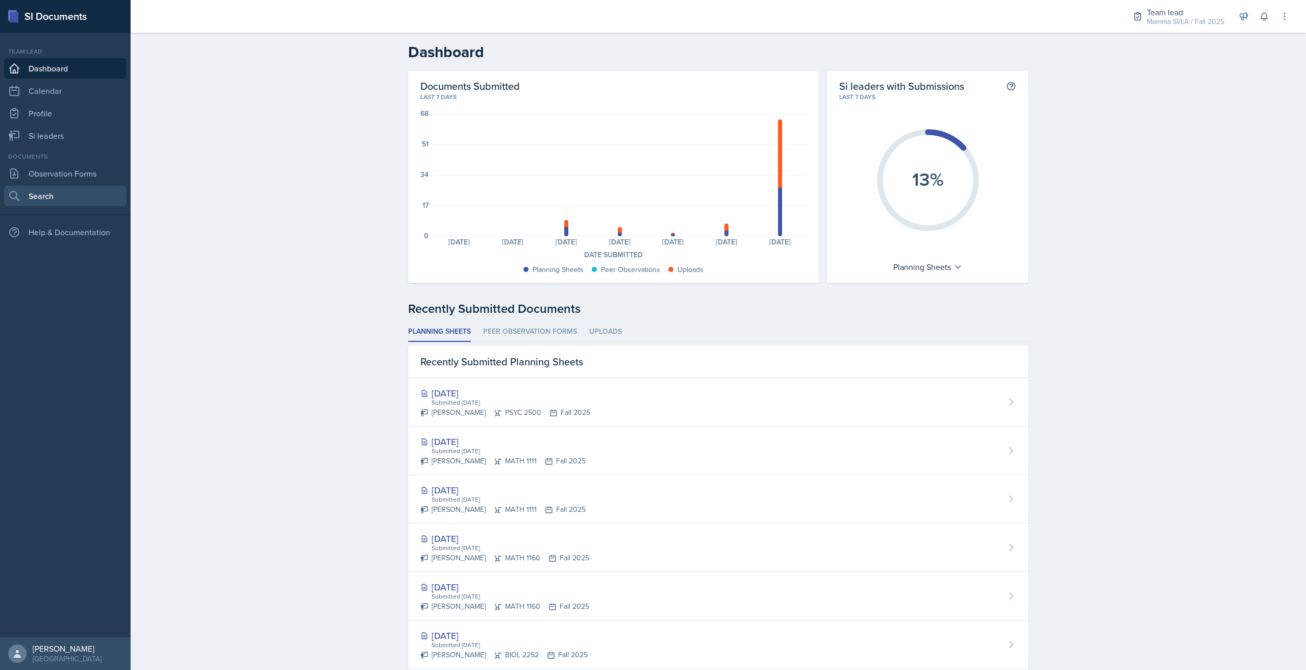
click at [83, 192] on link "Search" at bounding box center [65, 196] width 122 height 20
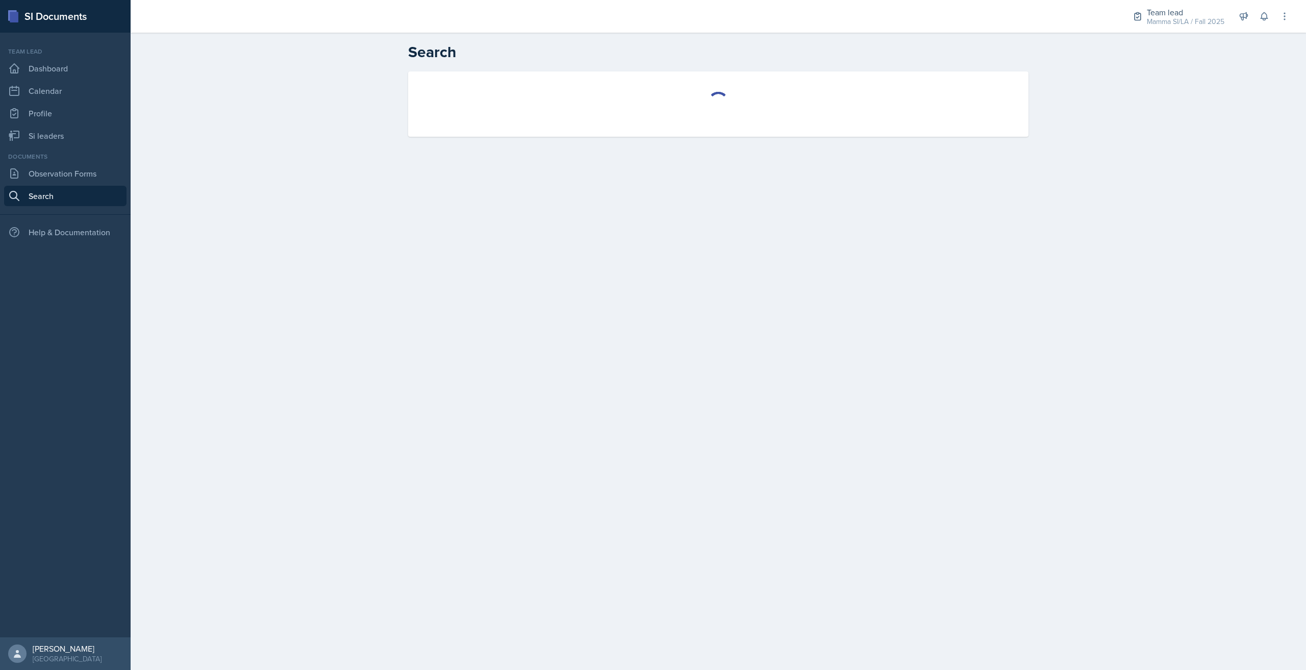
select select "all"
select select "1"
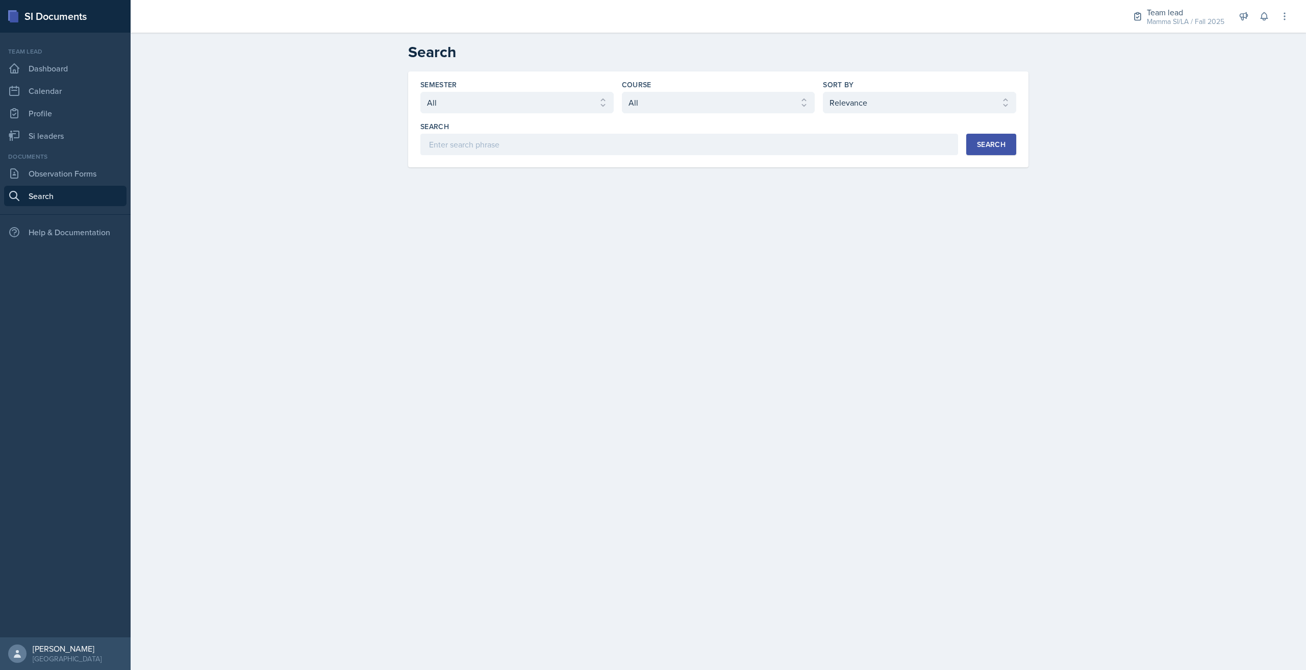
click at [547, 158] on div "Semester Select semester All Fall 2025 Summer 2025 Spring 2025 Fall 2024 Summer…" at bounding box center [718, 119] width 620 height 96
click at [96, 174] on link "Observation Forms" at bounding box center [65, 173] width 122 height 20
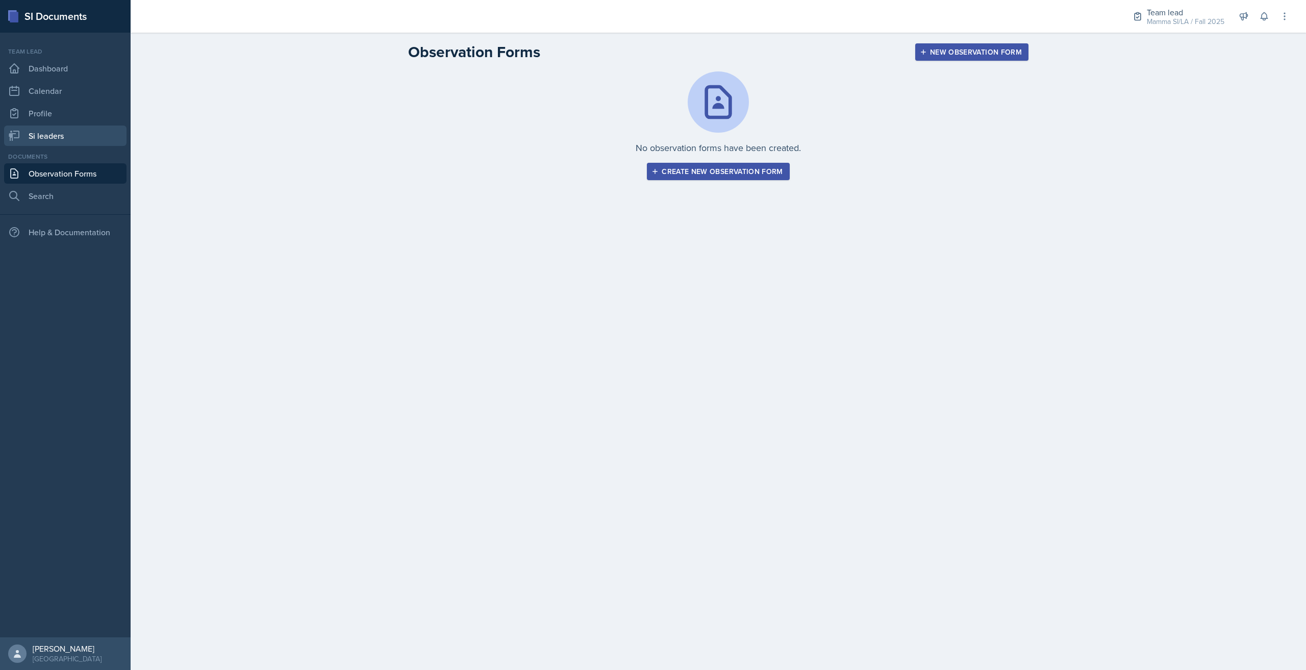
click at [78, 135] on link "Si leaders" at bounding box center [65, 135] width 122 height 20
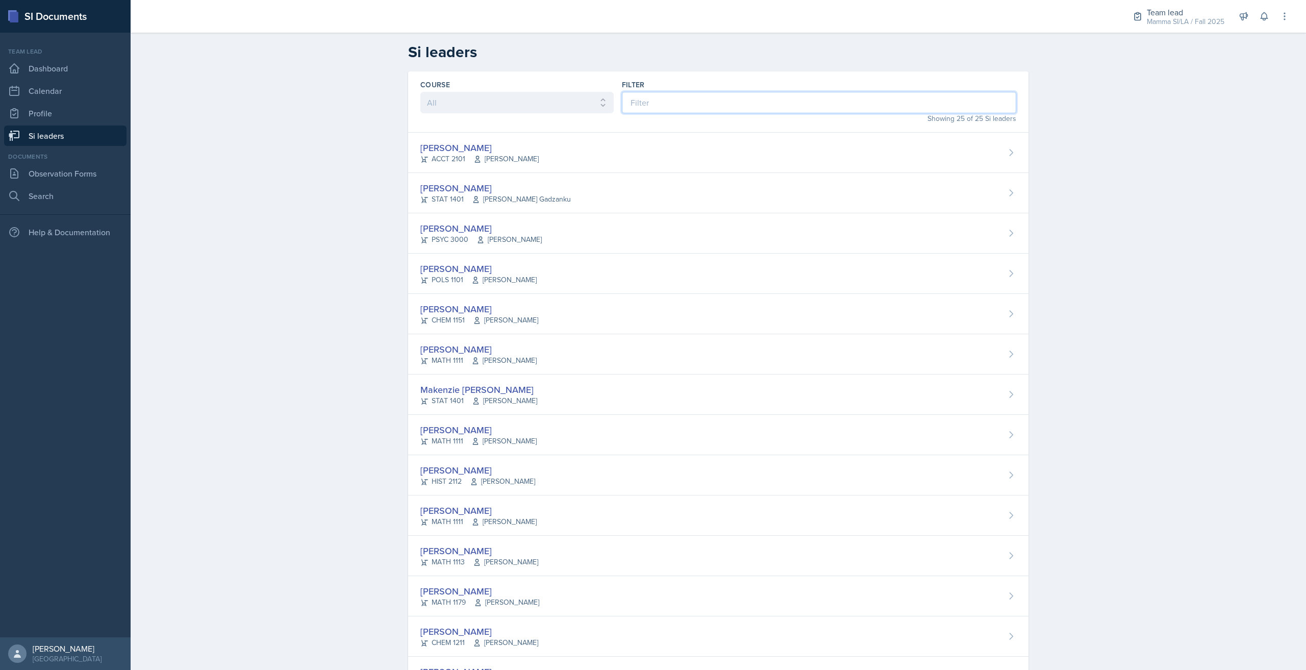
click at [663, 101] on input at bounding box center [819, 102] width 394 height 21
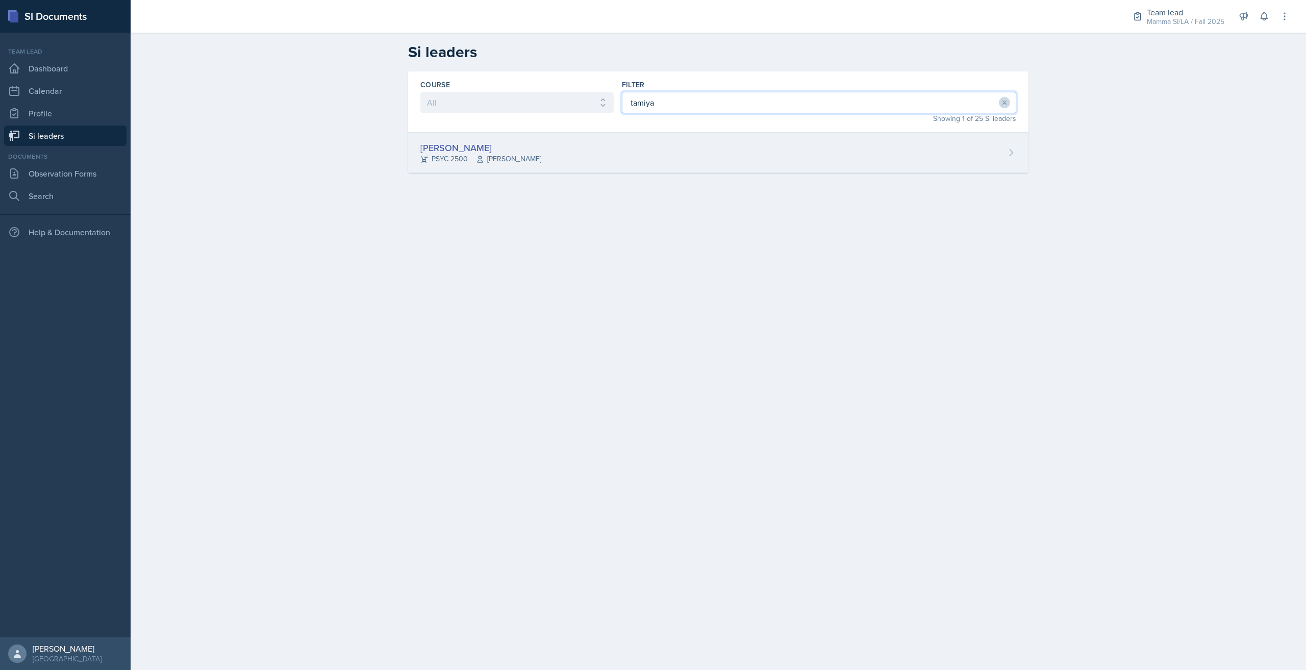
type input "tamiya"
click at [609, 154] on div "Tamiya Pilgrim PSYC 2500 Meghan Bankhead" at bounding box center [718, 153] width 620 height 40
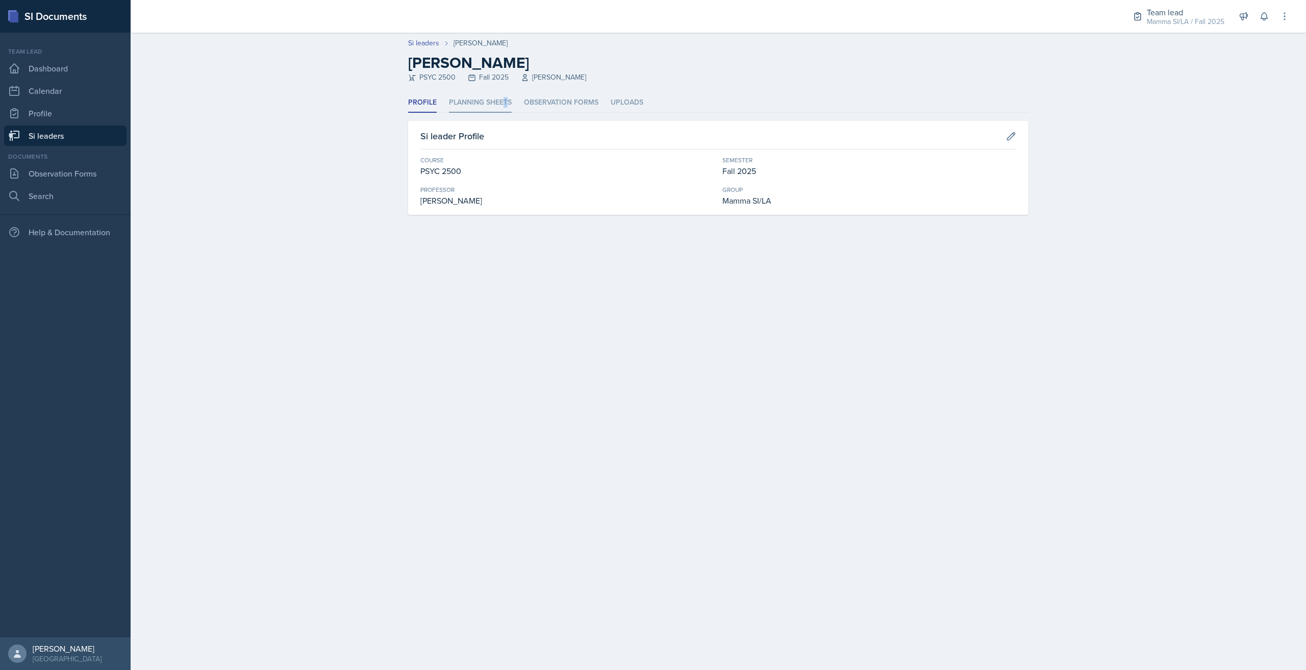
click at [504, 93] on li "Planning Sheets" at bounding box center [480, 103] width 63 height 20
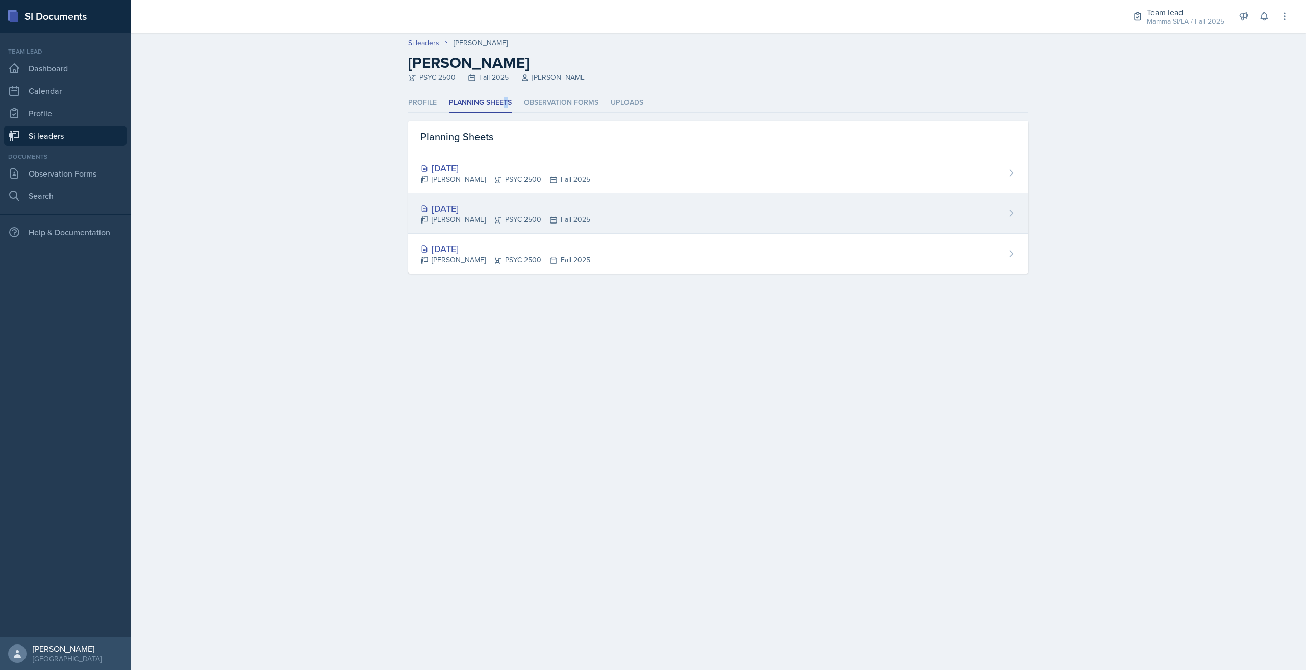
click at [595, 213] on div "Aug 25th, 2025 Tamiya Pilgrim PSYC 2500 Fall 2025" at bounding box center [718, 213] width 620 height 40
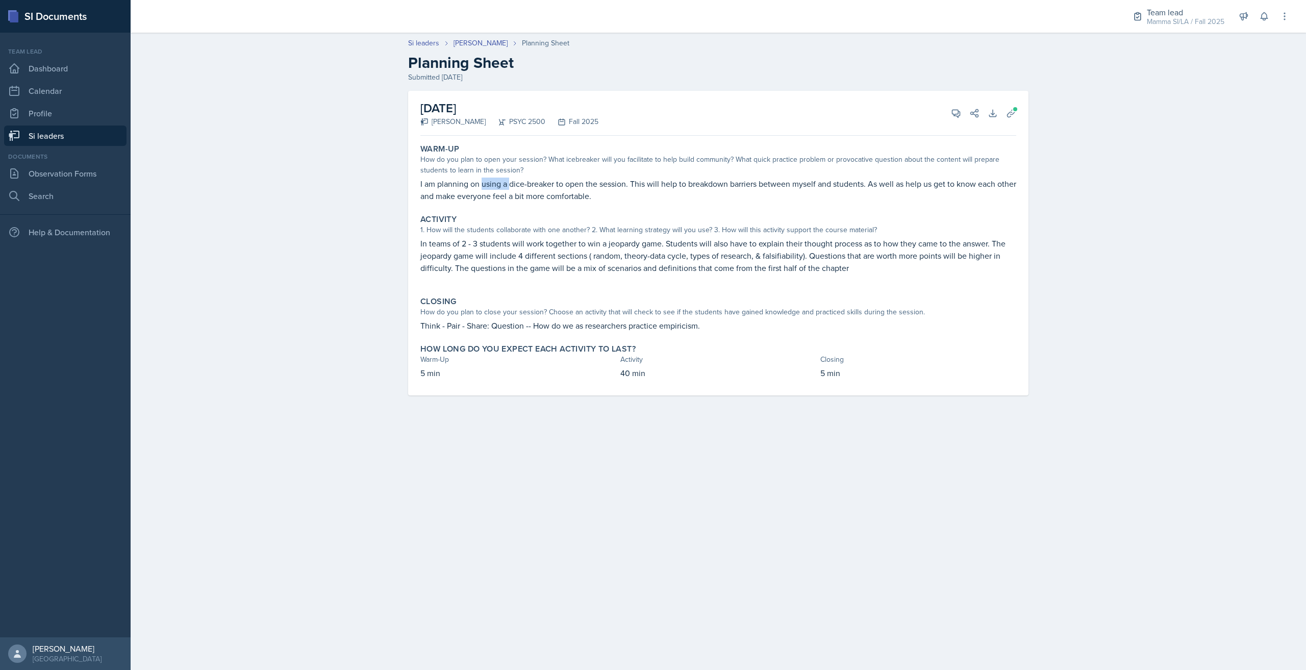
drag, startPoint x: 483, startPoint y: 189, endPoint x: 519, endPoint y: 188, distance: 36.2
click at [513, 188] on p "I am planning on using a dice-breaker to open the session. This will help to br…" at bounding box center [718, 189] width 596 height 24
click at [523, 188] on p "I am planning on using a dice-breaker to open the session. This will help to br…" at bounding box center [718, 189] width 596 height 24
drag, startPoint x: 595, startPoint y: 188, endPoint x: 628, endPoint y: 188, distance: 33.2
click at [628, 188] on p "I am planning on using a dice-breaker to open the session. This will help to br…" at bounding box center [718, 189] width 596 height 24
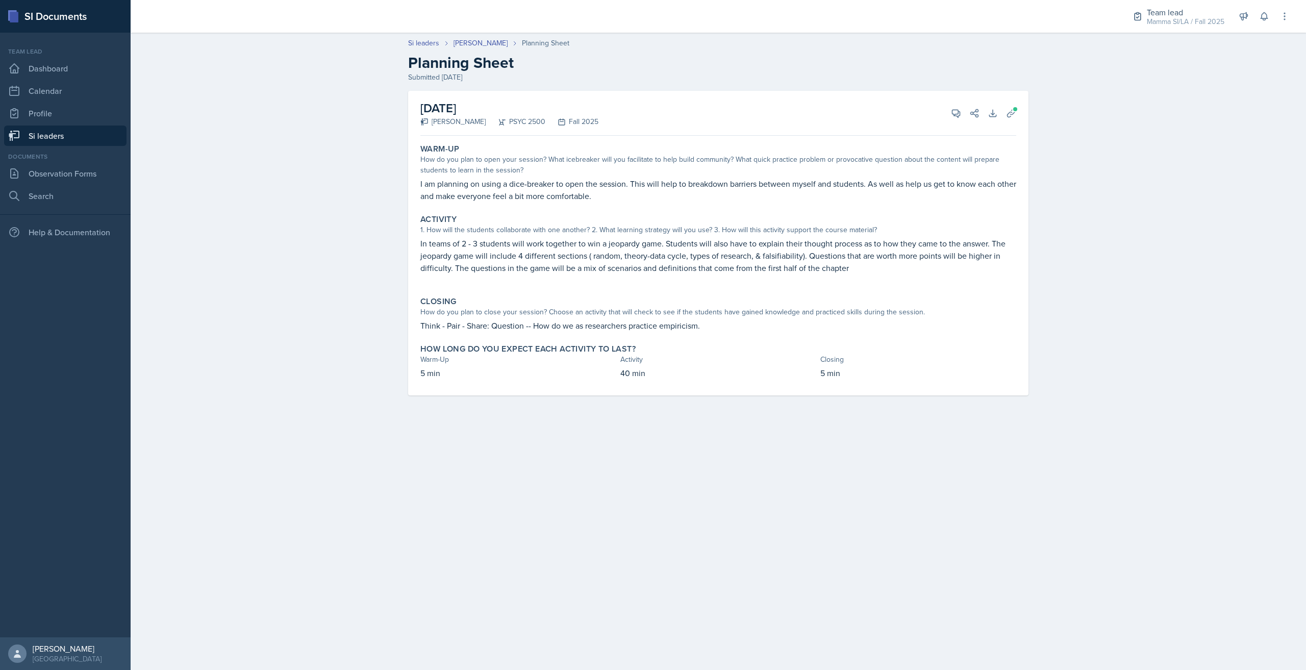
click at [640, 188] on p "I am planning on using a dice-breaker to open the session. This will help to br…" at bounding box center [718, 189] width 596 height 24
drag, startPoint x: 623, startPoint y: 190, endPoint x: 641, endPoint y: 191, distance: 17.9
click at [636, 191] on p "I am planning on using a dice-breaker to open the session. This will help to br…" at bounding box center [718, 189] width 596 height 24
click at [641, 191] on p "I am planning on using a dice-breaker to open the session. This will help to br…" at bounding box center [718, 189] width 596 height 24
drag, startPoint x: 625, startPoint y: 188, endPoint x: 645, endPoint y: 188, distance: 20.4
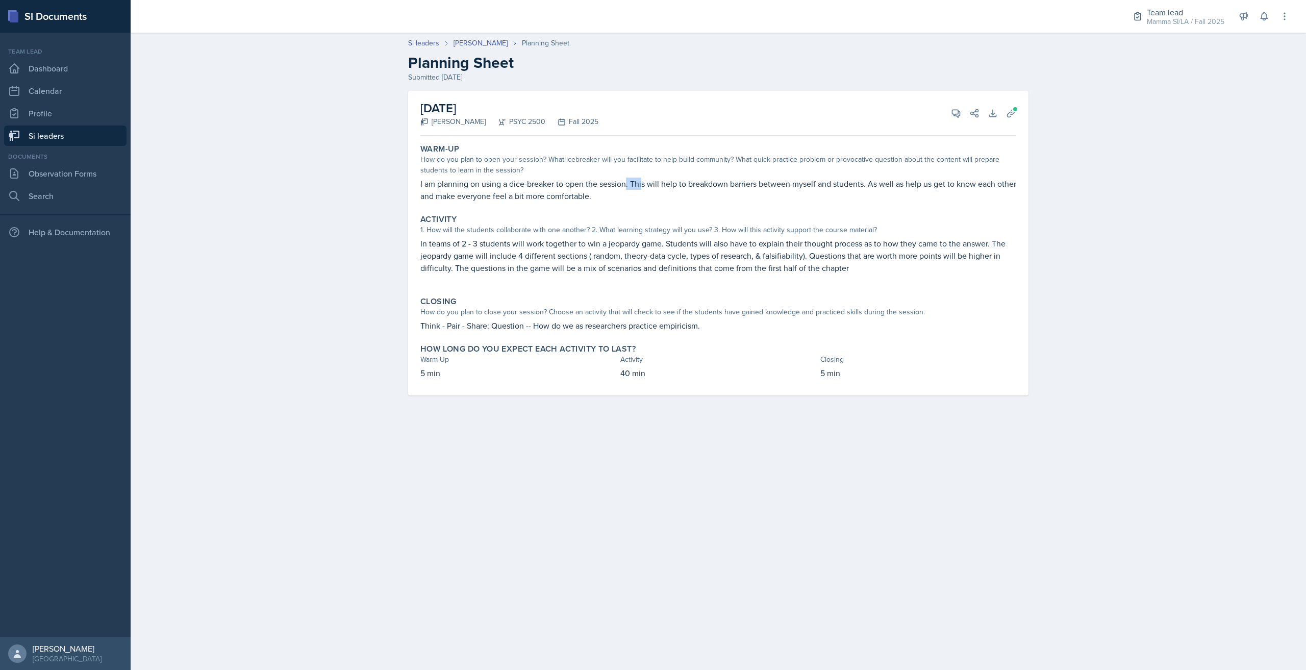
click at [645, 188] on p "I am planning on using a dice-breaker to open the session. This will help to br…" at bounding box center [718, 189] width 596 height 24
click at [651, 188] on p "I am planning on using a dice-breaker to open the session. This will help to br…" at bounding box center [718, 189] width 596 height 24
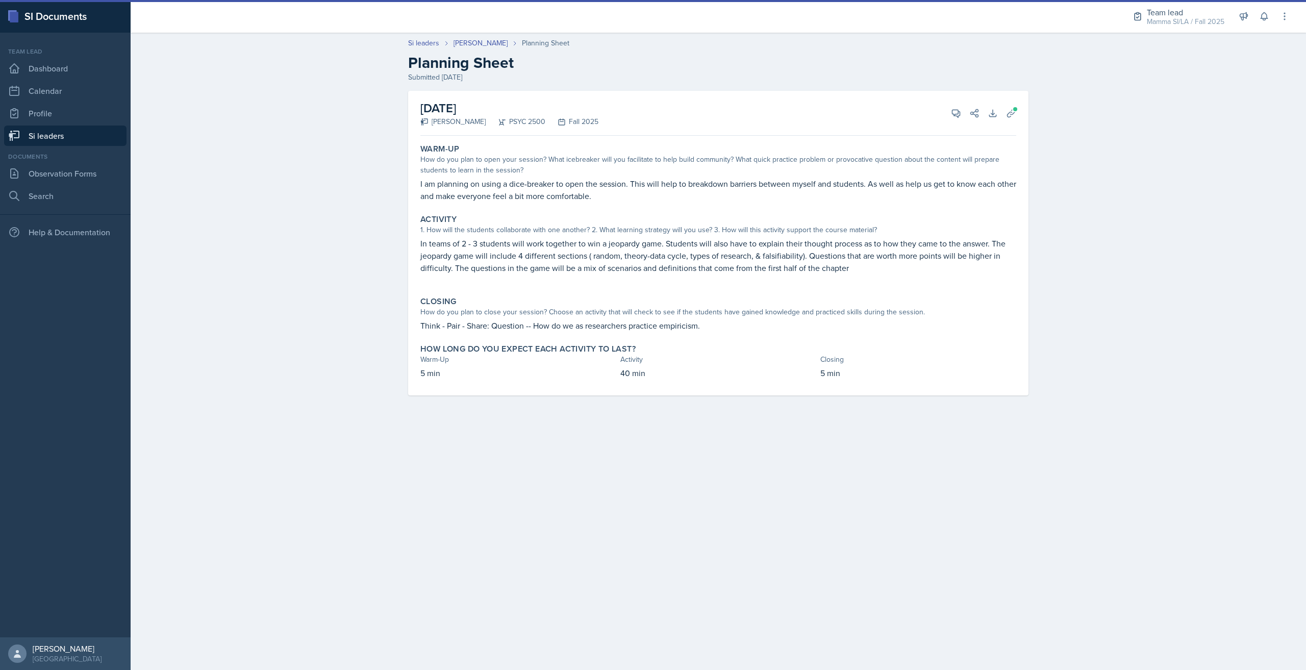
drag, startPoint x: 596, startPoint y: 186, endPoint x: 616, endPoint y: 186, distance: 19.4
click at [599, 186] on p "I am planning on using a dice-breaker to open the session. This will help to br…" at bounding box center [718, 189] width 596 height 24
click at [616, 186] on p "I am planning on using a dice-breaker to open the session. This will help to br…" at bounding box center [718, 189] width 596 height 24
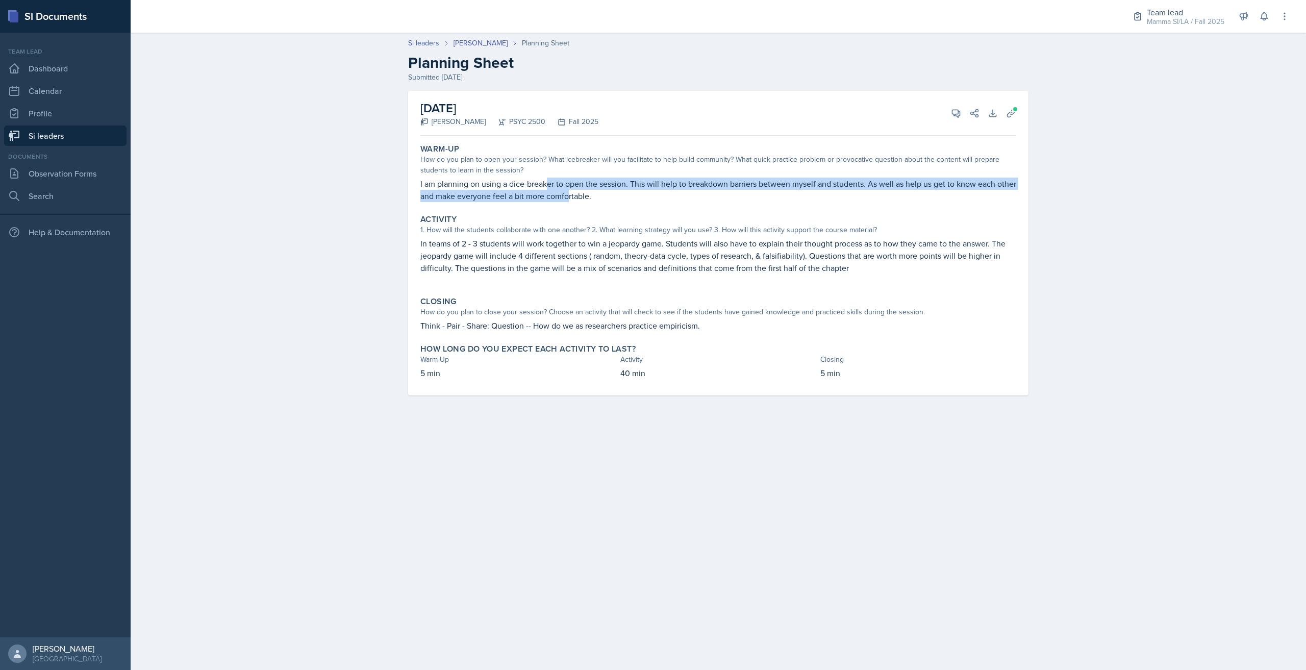
drag, startPoint x: 547, startPoint y: 185, endPoint x: 623, endPoint y: 192, distance: 75.8
click at [594, 191] on p "I am planning on using a dice-breaker to open the session. This will help to br…" at bounding box center [718, 189] width 596 height 24
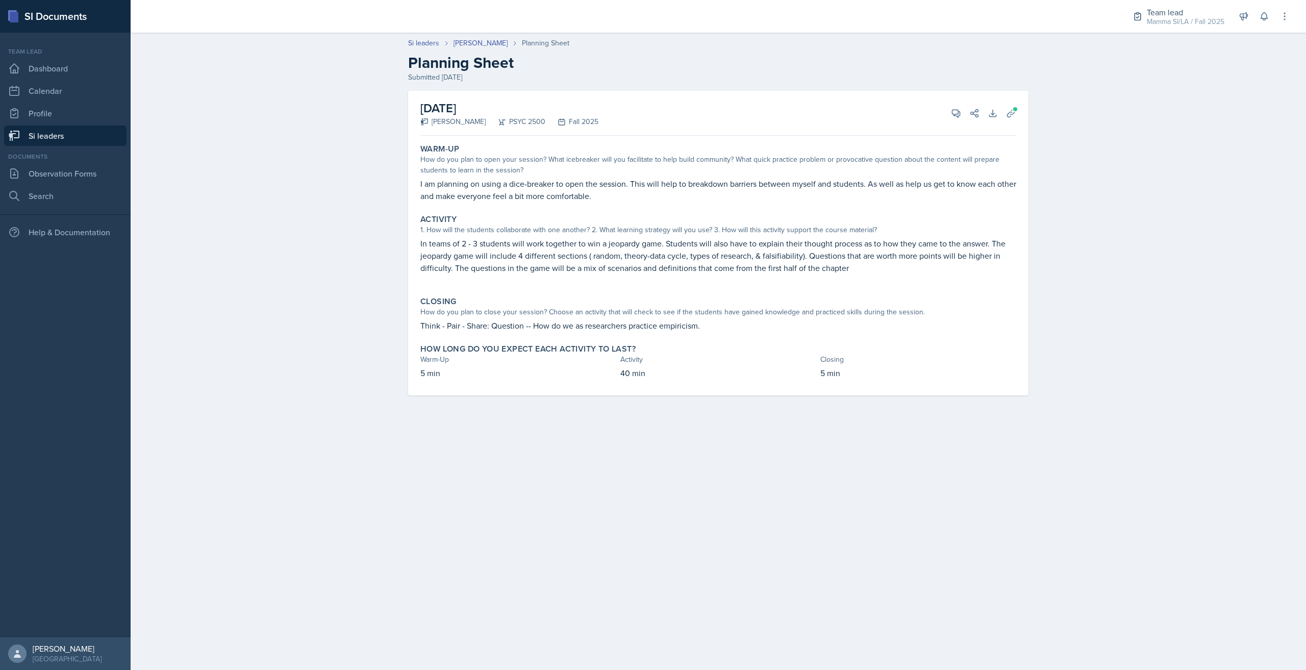
click at [623, 192] on p "I am planning on using a dice-breaker to open the session. This will help to br…" at bounding box center [718, 189] width 596 height 24
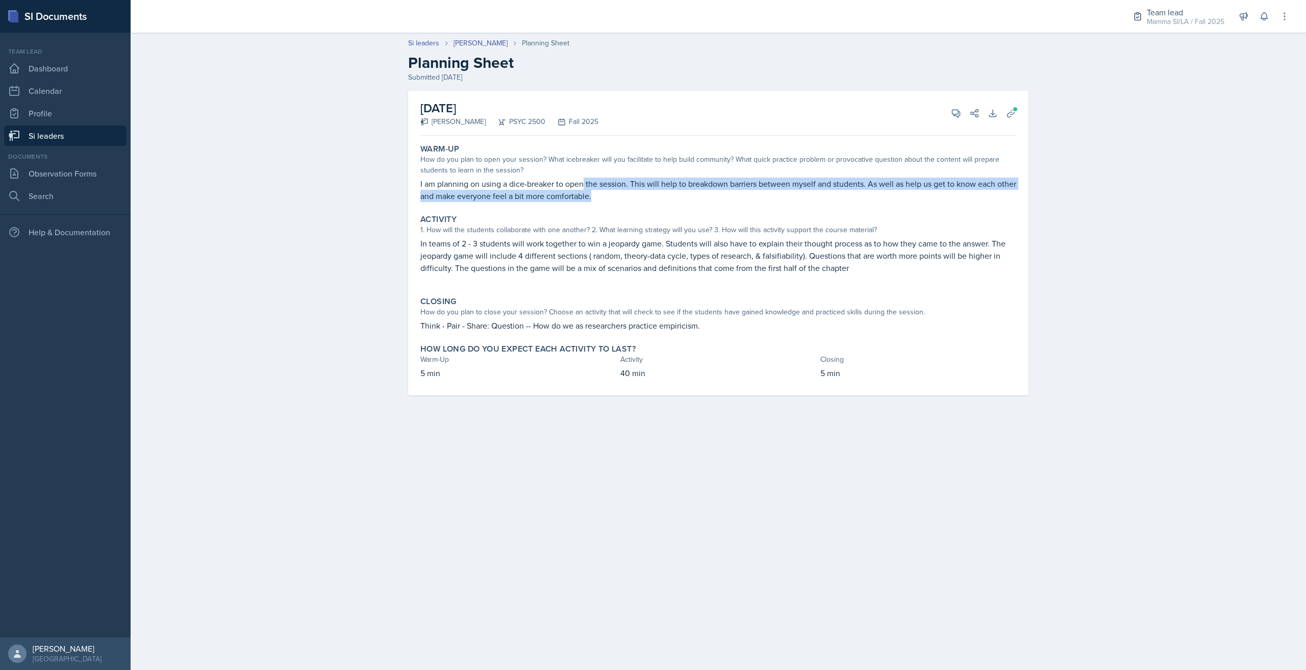
drag, startPoint x: 583, startPoint y: 188, endPoint x: 619, endPoint y: 191, distance: 35.8
click at [619, 191] on p "I am planning on using a dice-breaker to open the session. This will help to br…" at bounding box center [718, 189] width 596 height 24
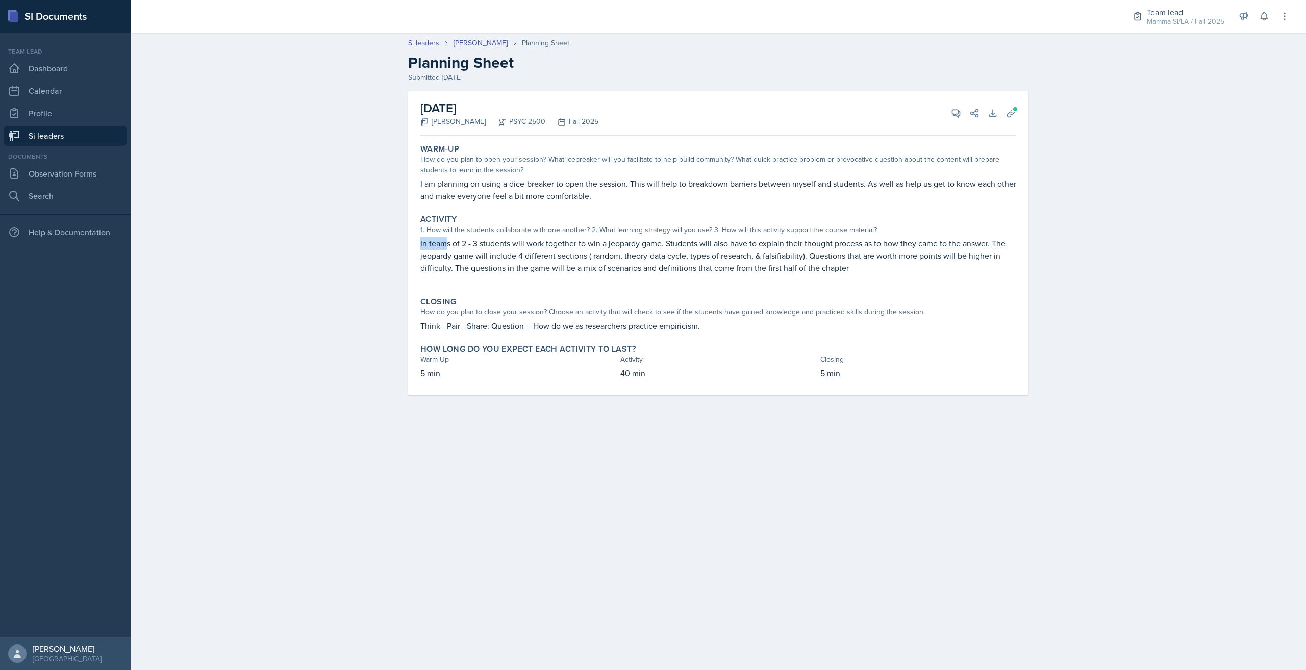
click at [458, 244] on div "August 25th, 2025 Tamiya Pilgrim PSYC 2500 Fall 2025 View Comments Comments Sen…" at bounding box center [718, 243] width 620 height 305
click at [470, 244] on p "In teams of 2 - 3 students will work together to win a jeopardy game. Students …" at bounding box center [718, 255] width 596 height 37
drag, startPoint x: 430, startPoint y: 244, endPoint x: 471, endPoint y: 244, distance: 40.8
click at [469, 244] on p "In teams of 2 - 3 students will work together to win a jeopardy game. Students …" at bounding box center [718, 255] width 596 height 37
click at [471, 244] on p "In teams of 2 - 3 students will work together to win a jeopardy game. Students …" at bounding box center [718, 255] width 596 height 37
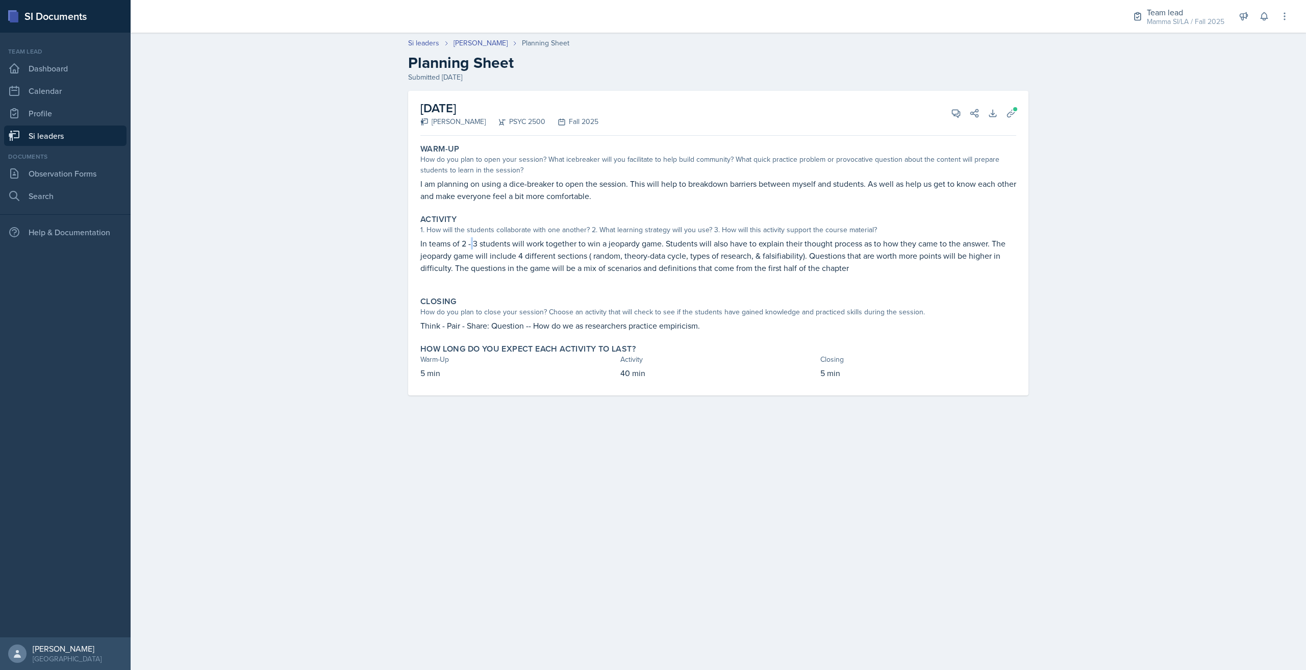
click at [472, 244] on p "In teams of 2 - 3 students will work together to win a jeopardy game. Students …" at bounding box center [718, 255] width 596 height 37
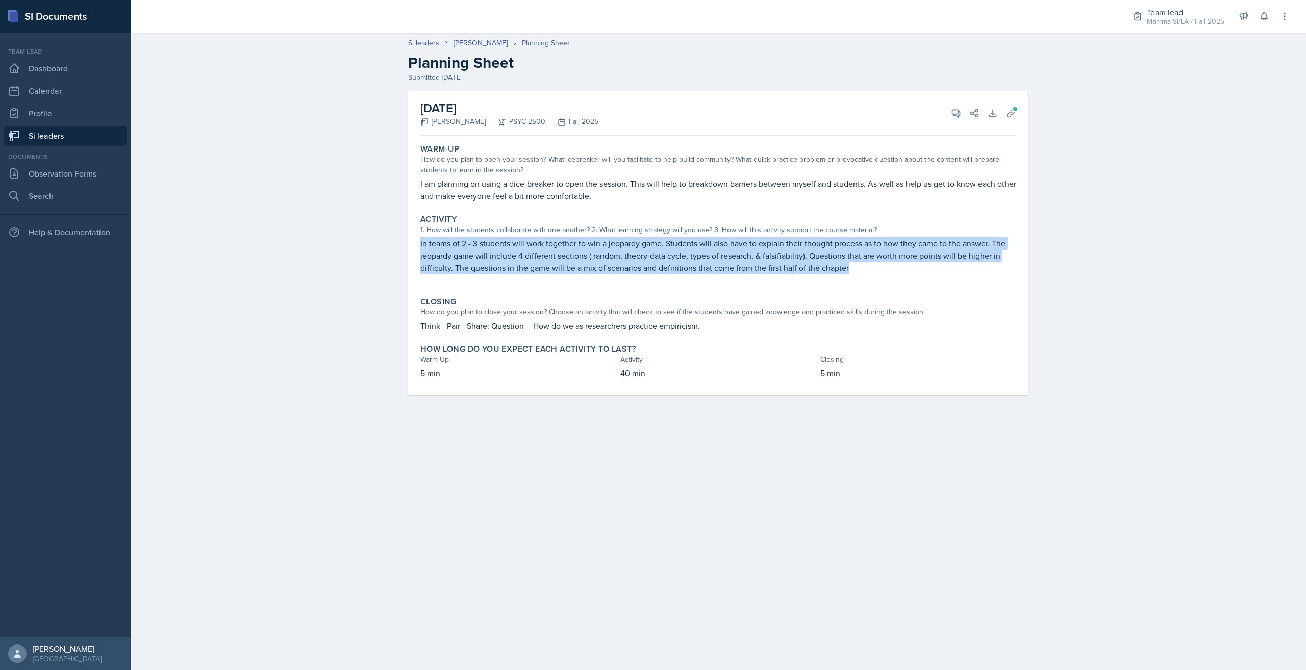
click at [472, 244] on p "In teams of 2 - 3 students will work together to win a jeopardy game. Students …" at bounding box center [718, 255] width 596 height 37
click at [483, 245] on p "In teams of 2 - 3 students will work together to win a jeopardy game. Students …" at bounding box center [718, 255] width 596 height 37
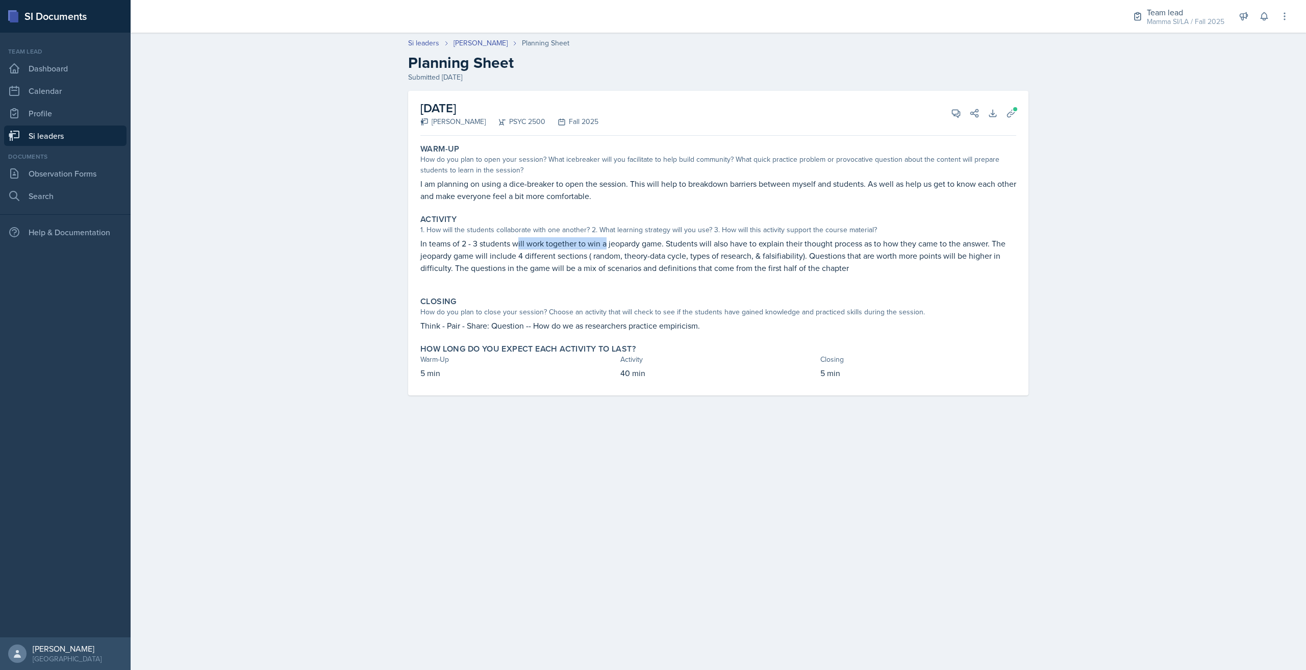
drag, startPoint x: 531, startPoint y: 244, endPoint x: 606, endPoint y: 244, distance: 75.0
click at [606, 244] on p "In teams of 2 - 3 students will work together to win a jeopardy game. Students …" at bounding box center [718, 255] width 596 height 37
drag, startPoint x: 646, startPoint y: 241, endPoint x: 706, endPoint y: 247, distance: 60.5
click at [706, 247] on p "In teams of 2 - 3 students will work together to win a jeopardy game. Students …" at bounding box center [718, 255] width 596 height 37
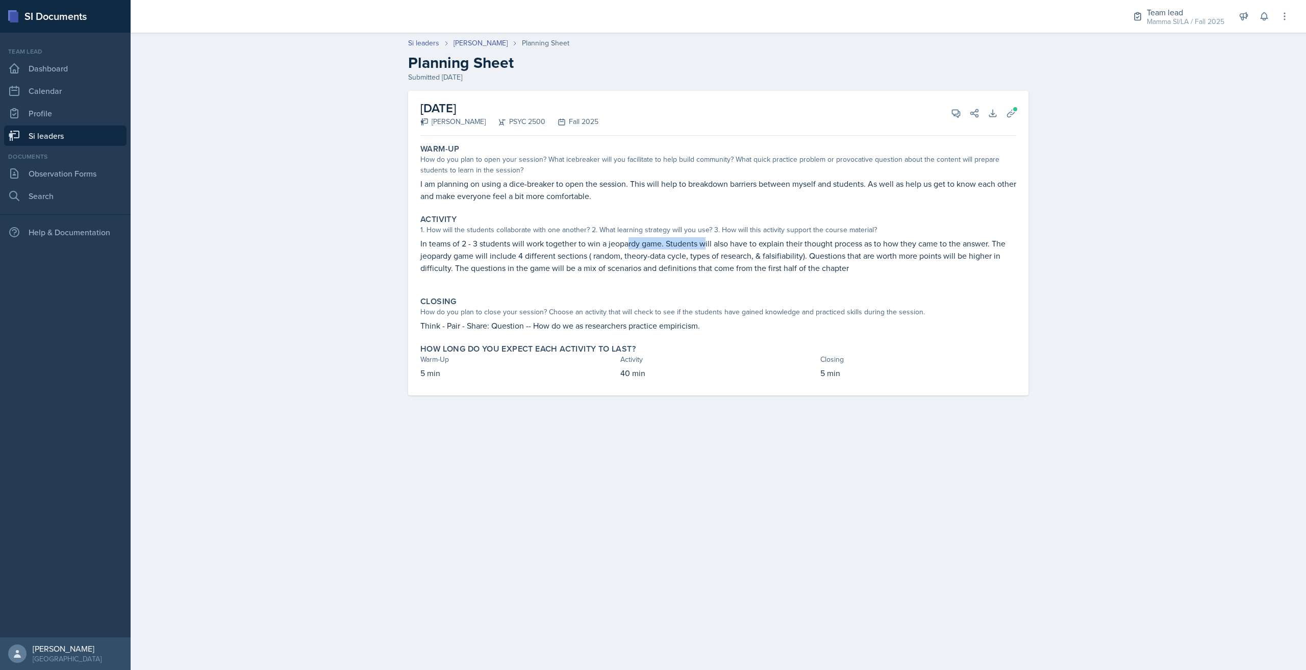
click at [706, 247] on p "In teams of 2 - 3 students will work together to win a jeopardy game. Students …" at bounding box center [718, 255] width 596 height 37
drag, startPoint x: 777, startPoint y: 244, endPoint x: 885, endPoint y: 246, distance: 108.1
click at [885, 246] on p "In teams of 2 - 3 students will work together to win a jeopardy game. Students …" at bounding box center [718, 255] width 596 height 37
drag, startPoint x: 879, startPoint y: 246, endPoint x: 952, endPoint y: 246, distance: 72.4
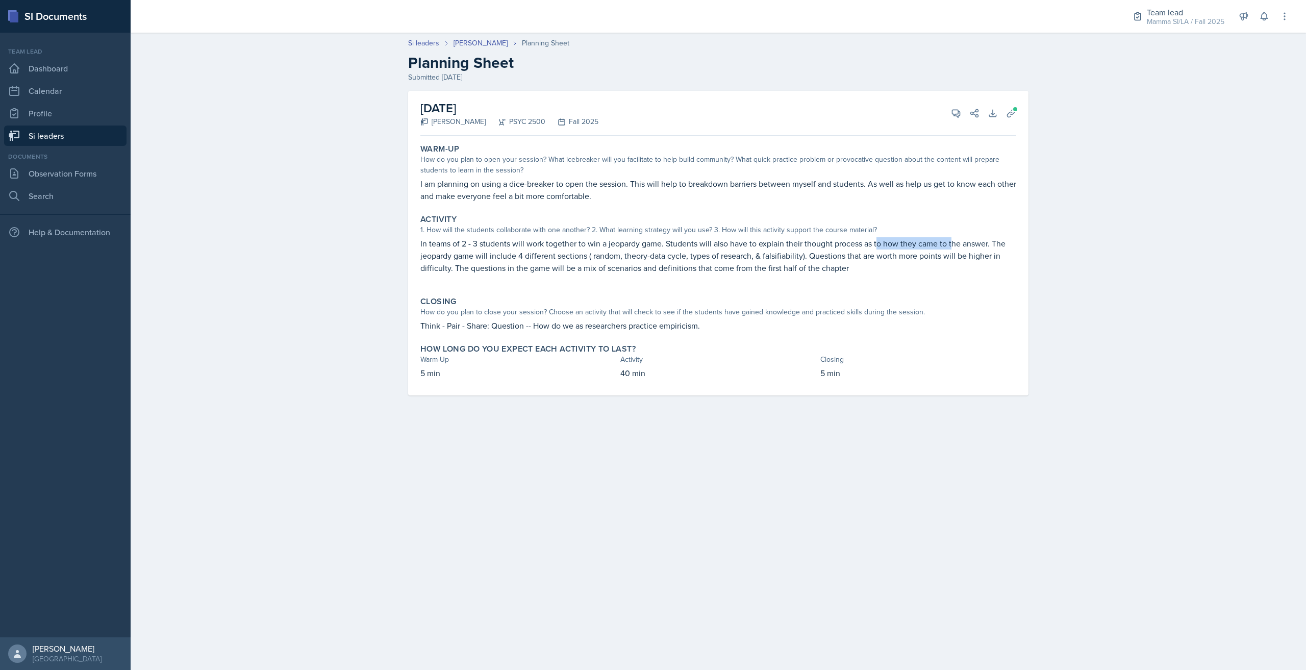
click at [952, 246] on p "In teams of 2 - 3 students will work together to win a jeopardy game. Students …" at bounding box center [718, 255] width 596 height 37
drag, startPoint x: 1000, startPoint y: 246, endPoint x: 1009, endPoint y: 246, distance: 8.7
click at [1009, 246] on p "In teams of 2 - 3 students will work together to win a jeopardy game. Students …" at bounding box center [718, 255] width 596 height 37
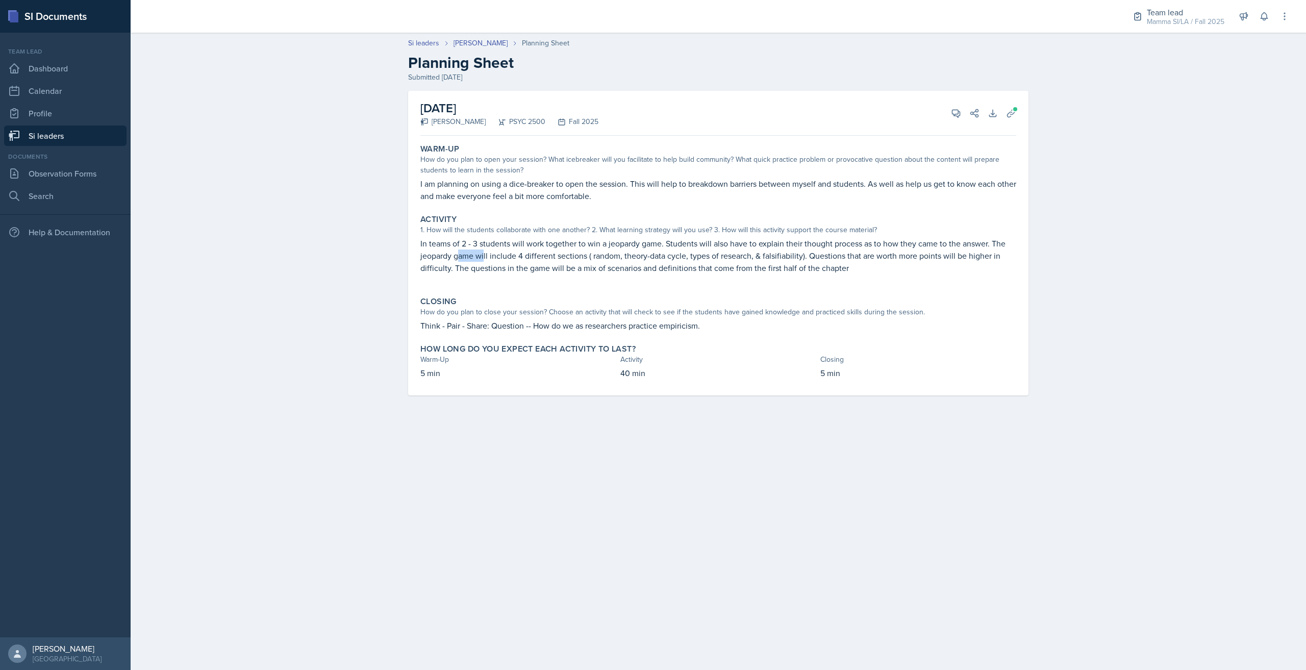
click at [486, 256] on p "In teams of 2 - 3 students will work together to win a jeopardy game. Students …" at bounding box center [718, 255] width 596 height 37
click at [487, 256] on p "In teams of 2 - 3 students will work together to win a jeopardy game. Students …" at bounding box center [718, 255] width 596 height 37
drag, startPoint x: 477, startPoint y: 261, endPoint x: 529, endPoint y: 261, distance: 51.5
click at [510, 261] on p "In teams of 2 - 3 students will work together to win a jeopardy game. Students …" at bounding box center [718, 255] width 596 height 37
click at [529, 261] on p "In teams of 2 - 3 students will work together to win a jeopardy game. Students …" at bounding box center [718, 255] width 596 height 37
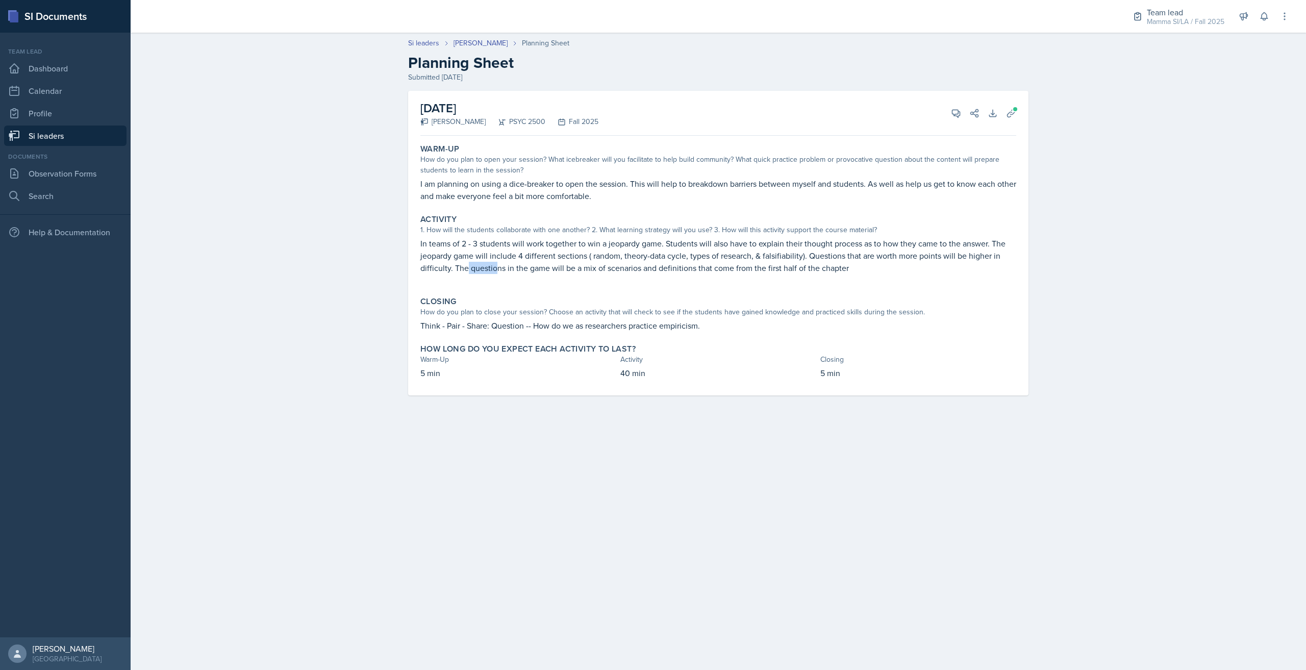
click at [506, 268] on p "In teams of 2 - 3 students will work together to win a jeopardy game. Students …" at bounding box center [718, 255] width 596 height 37
click at [521, 268] on p "In teams of 2 - 3 students will work together to win a jeopardy game. Students …" at bounding box center [718, 255] width 596 height 37
click at [554, 268] on p "In teams of 2 - 3 students will work together to win a jeopardy game. Students …" at bounding box center [718, 255] width 596 height 37
click at [572, 268] on p "In teams of 2 - 3 students will work together to win a jeopardy game. Students …" at bounding box center [718, 255] width 596 height 37
click at [569, 267] on p "In teams of 2 - 3 students will work together to win a jeopardy game. Students …" at bounding box center [718, 255] width 596 height 37
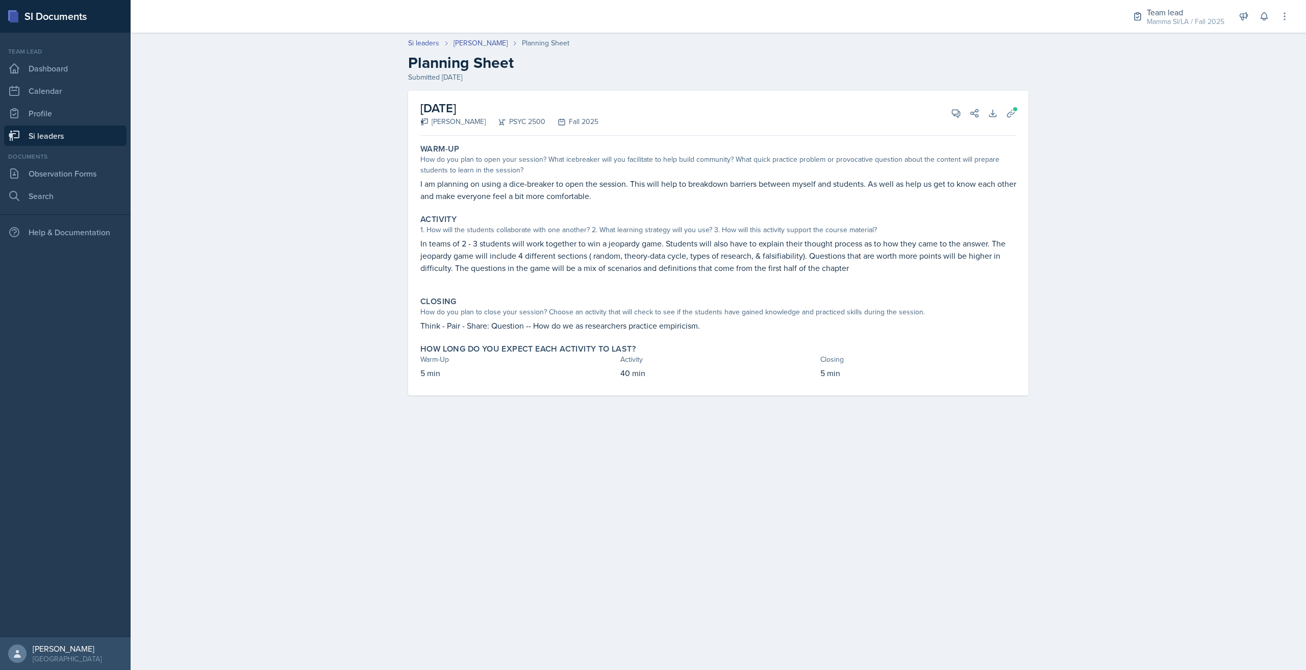
click at [578, 267] on p "In teams of 2 - 3 students will work together to win a jeopardy game. Students …" at bounding box center [718, 255] width 596 height 37
drag, startPoint x: 540, startPoint y: 267, endPoint x: 586, endPoint y: 267, distance: 45.9
click at [580, 267] on p "In teams of 2 - 3 students will work together to win a jeopardy game. Students …" at bounding box center [718, 255] width 596 height 37
click at [590, 268] on p "In teams of 2 - 3 students will work together to win a jeopardy game. Students …" at bounding box center [718, 255] width 596 height 37
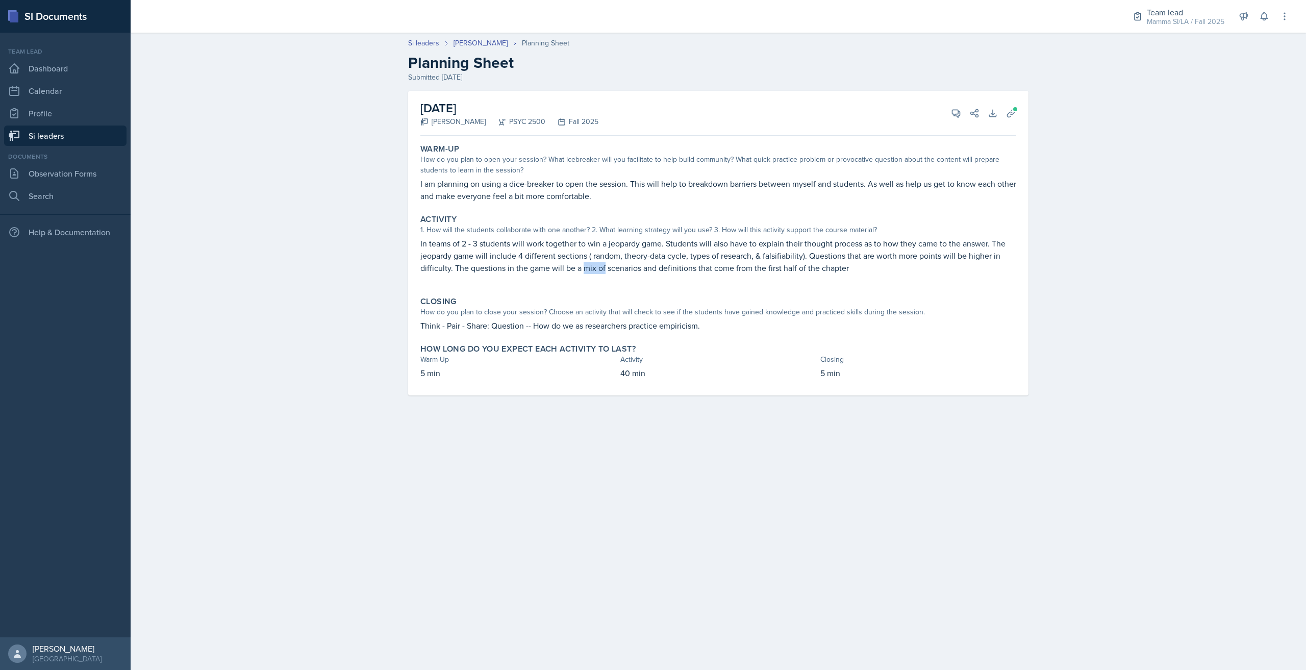
drag, startPoint x: 597, startPoint y: 268, endPoint x: 613, endPoint y: 268, distance: 15.8
click at [605, 268] on p "In teams of 2 - 3 students will work together to win a jeopardy game. Students …" at bounding box center [718, 255] width 596 height 37
click at [614, 268] on p "In teams of 2 - 3 students will work together to win a jeopardy game. Students …" at bounding box center [718, 255] width 596 height 37
click at [1017, 116] on button "Uploads" at bounding box center [1011, 113] width 18 height 18
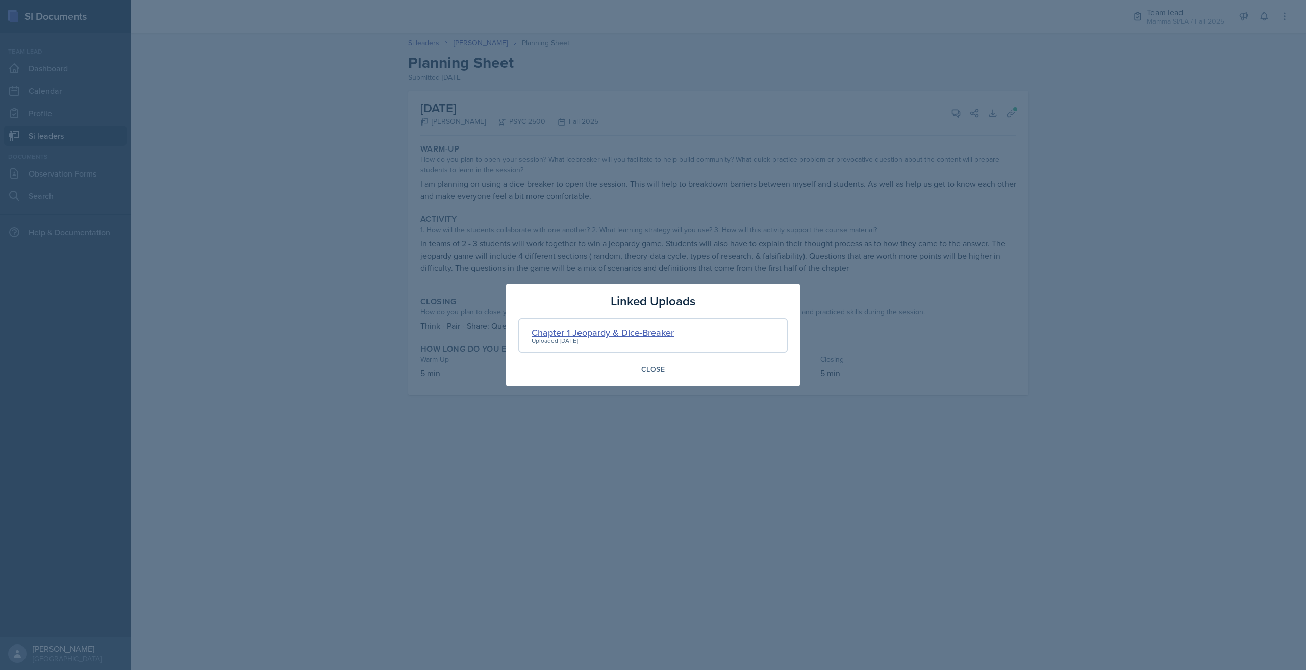
click at [654, 327] on div "Chapter 1 Jeopardy & Dice-Breaker" at bounding box center [602, 332] width 142 height 14
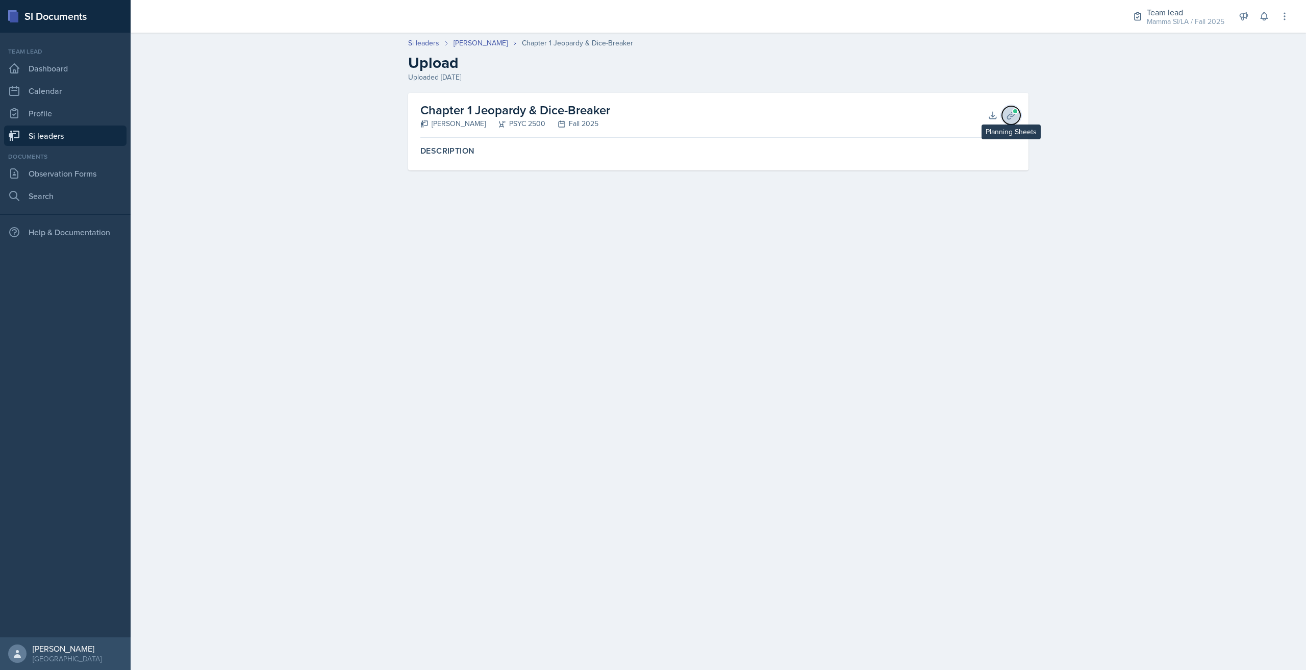
click at [1015, 115] on icon at bounding box center [1011, 115] width 10 height 10
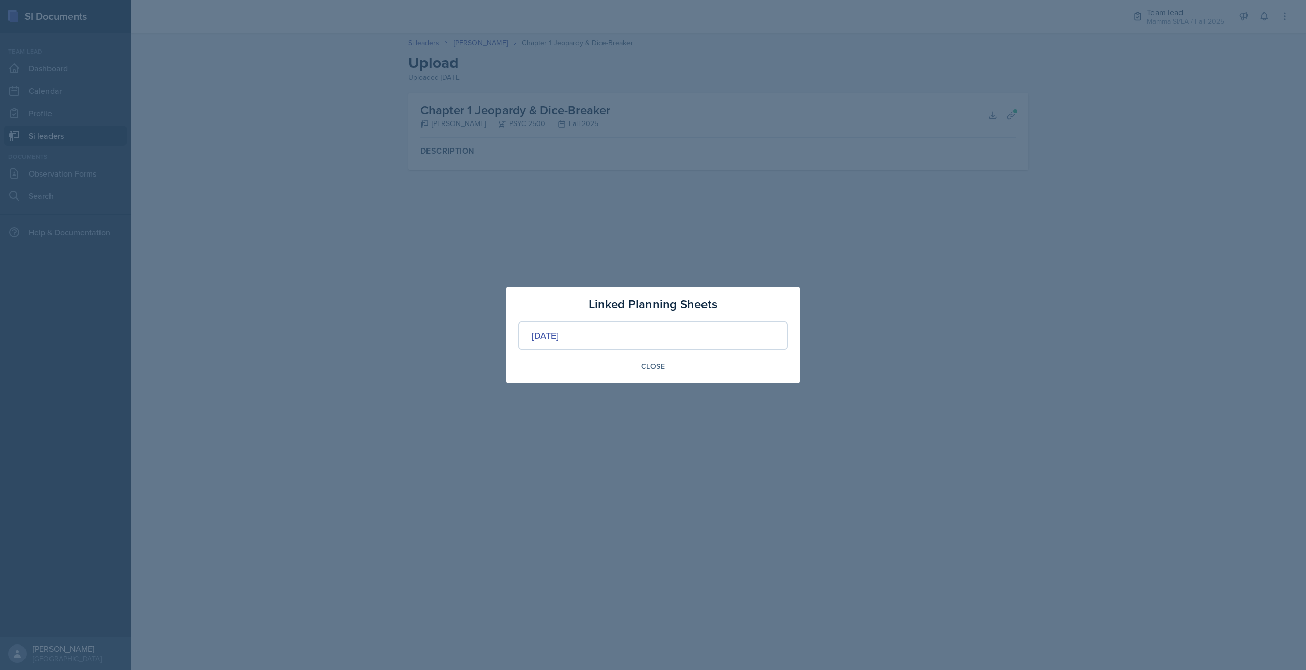
click at [1001, 124] on div at bounding box center [653, 335] width 1306 height 670
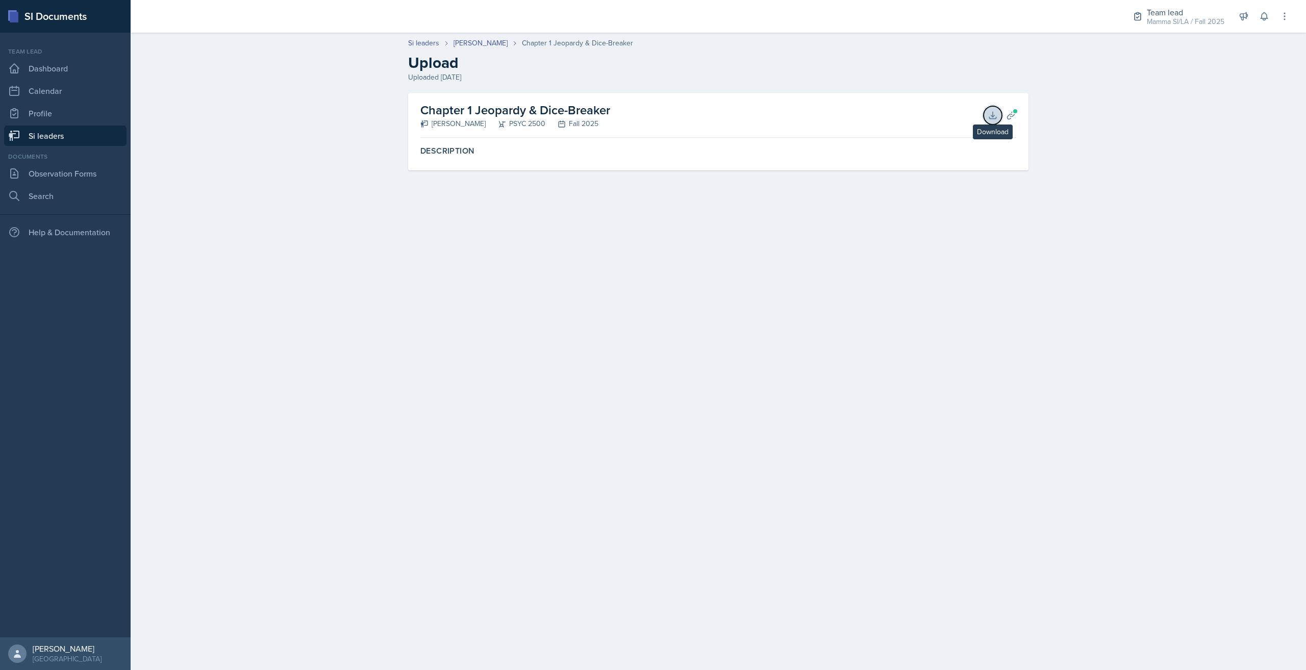
click at [996, 112] on icon at bounding box center [992, 115] width 10 height 10
click at [470, 39] on link "[PERSON_NAME]" at bounding box center [480, 43] width 54 height 11
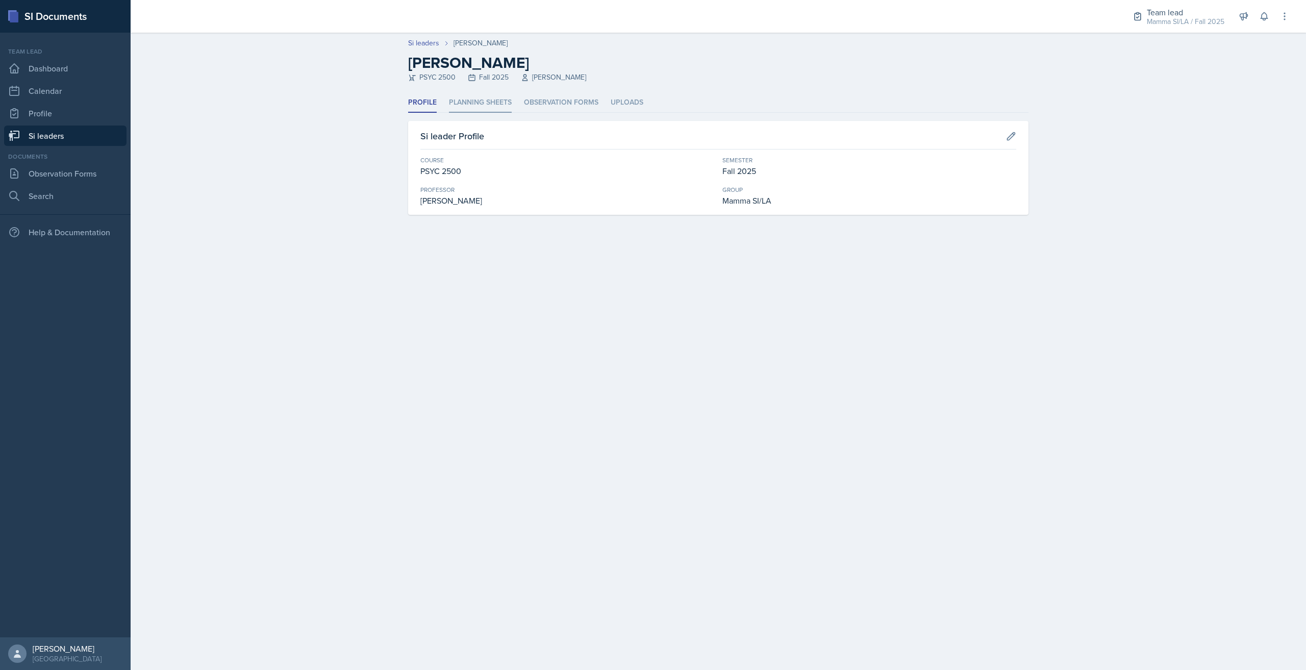
click at [501, 103] on li "Planning Sheets" at bounding box center [480, 103] width 63 height 20
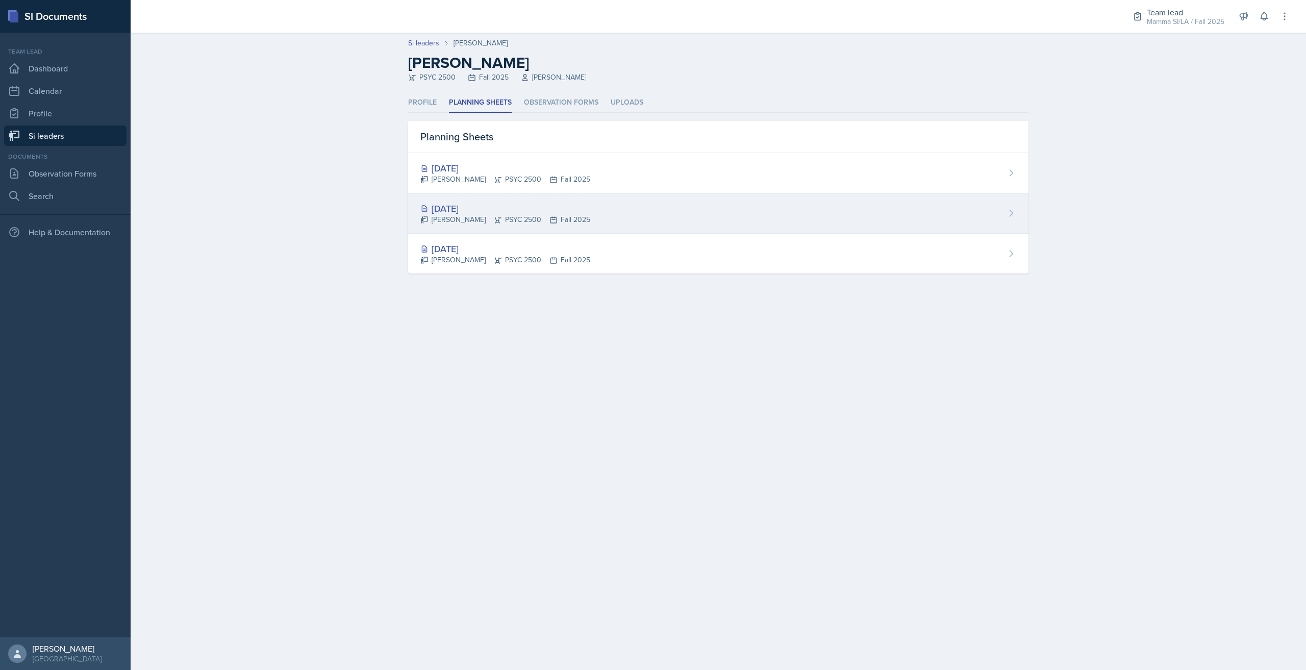
click at [534, 216] on div "Tamiya Pilgrim PSYC 2500 Fall 2025" at bounding box center [505, 219] width 170 height 11
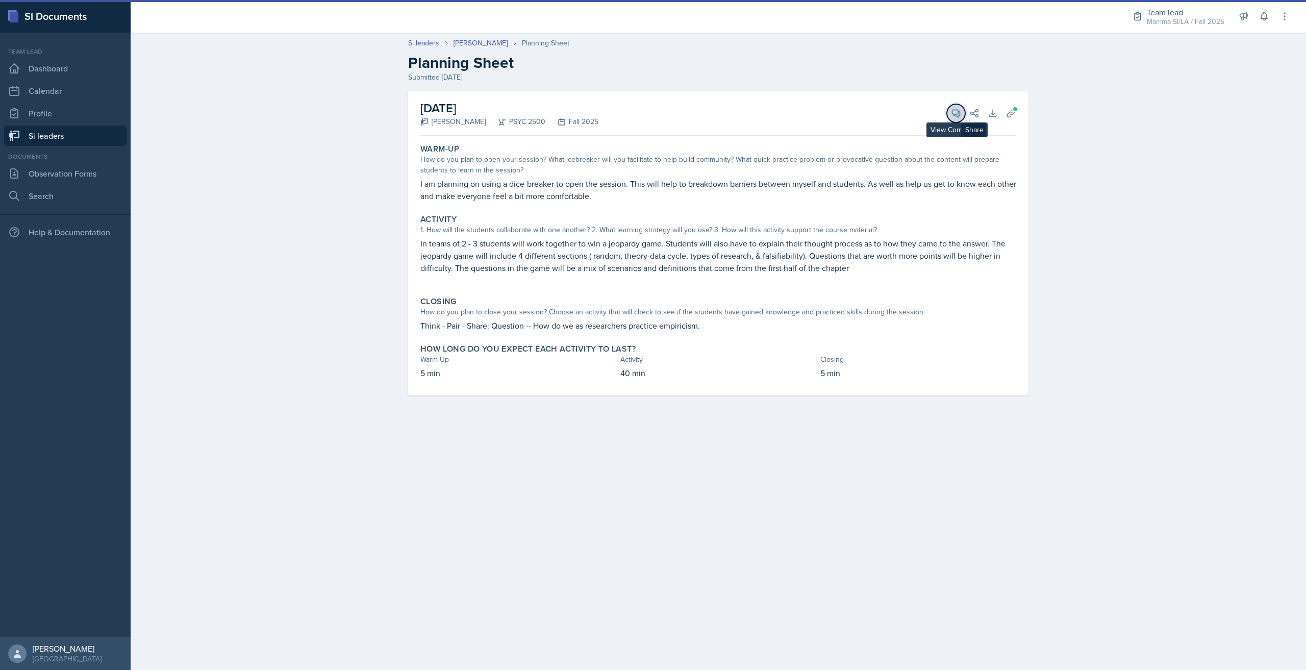
click at [955, 111] on icon at bounding box center [956, 113] width 10 height 10
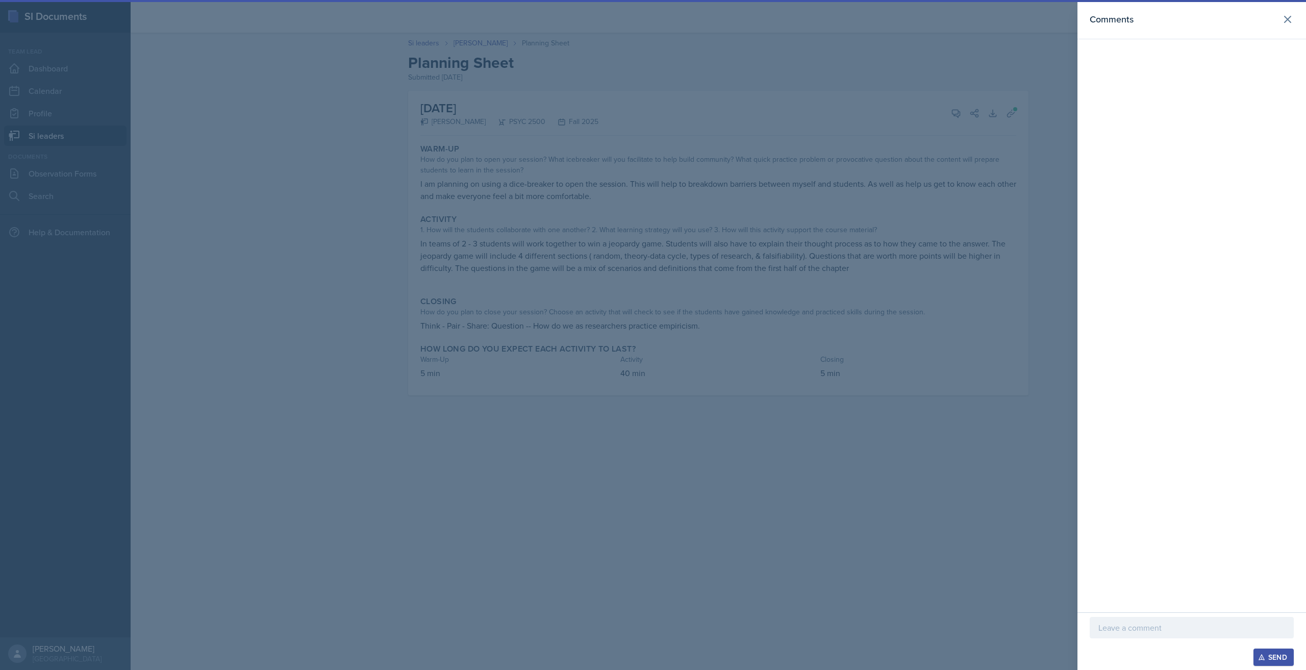
click at [1181, 635] on div at bounding box center [1191, 627] width 204 height 21
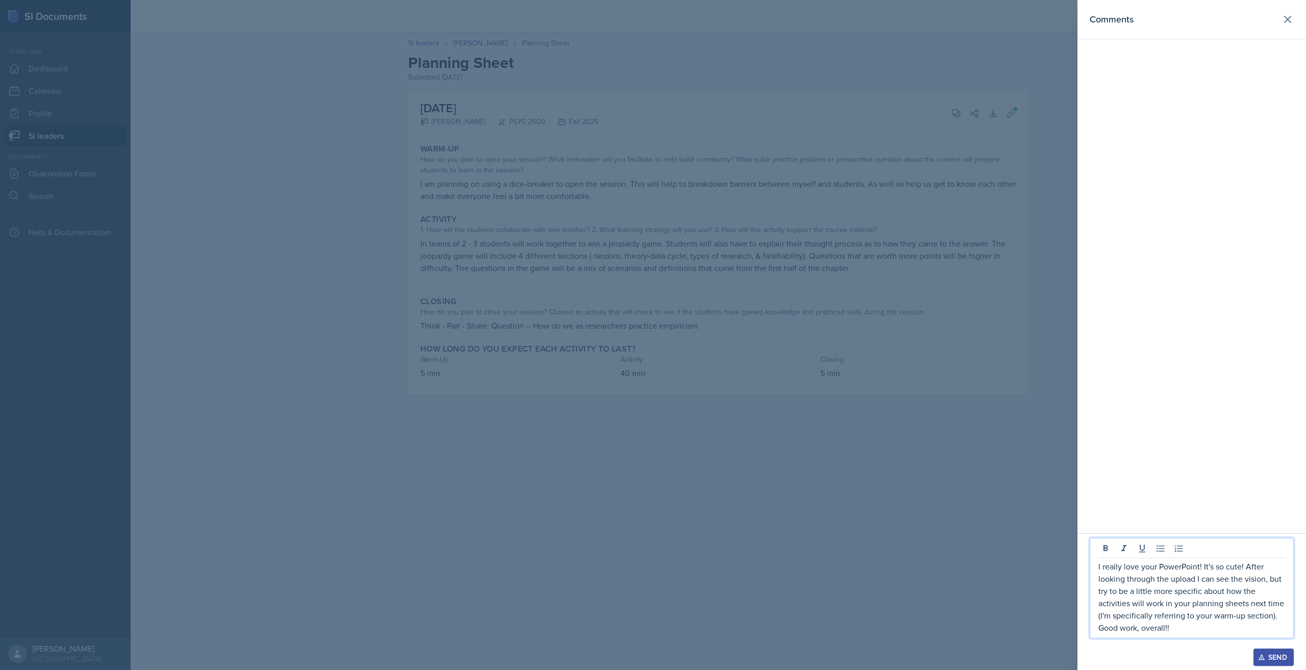
click at [1278, 652] on div "Send" at bounding box center [1273, 657] width 27 height 8
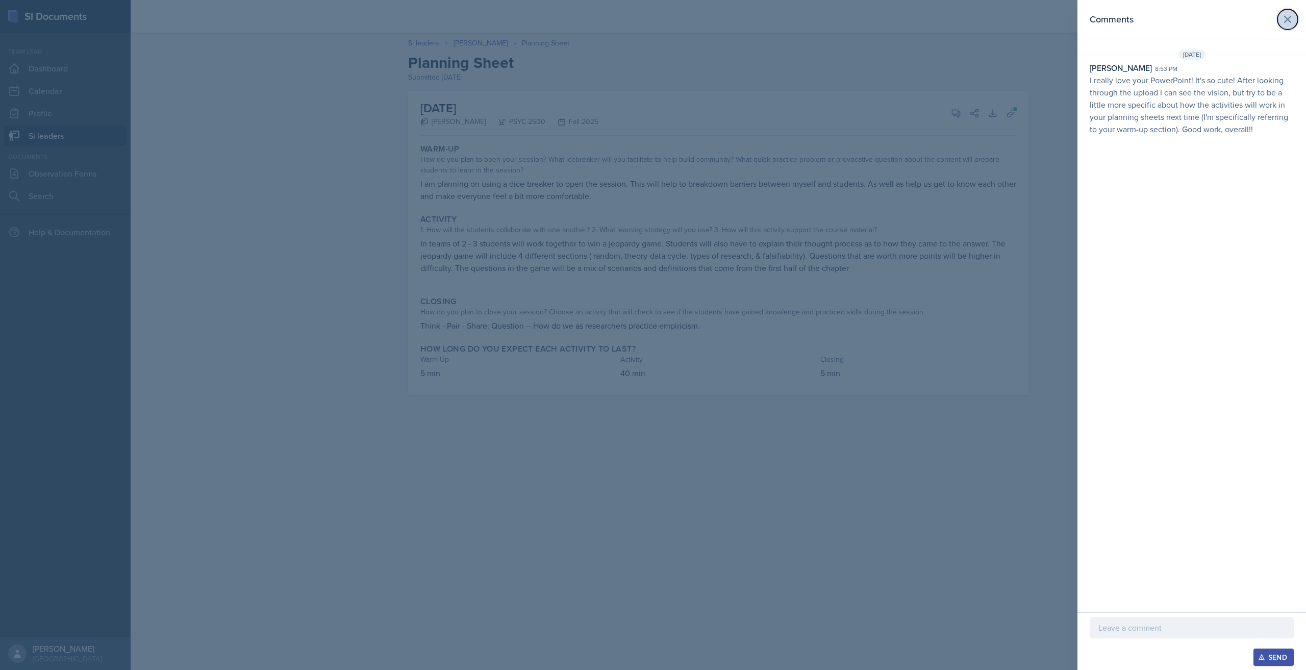
click at [1292, 23] on icon at bounding box center [1287, 19] width 12 height 12
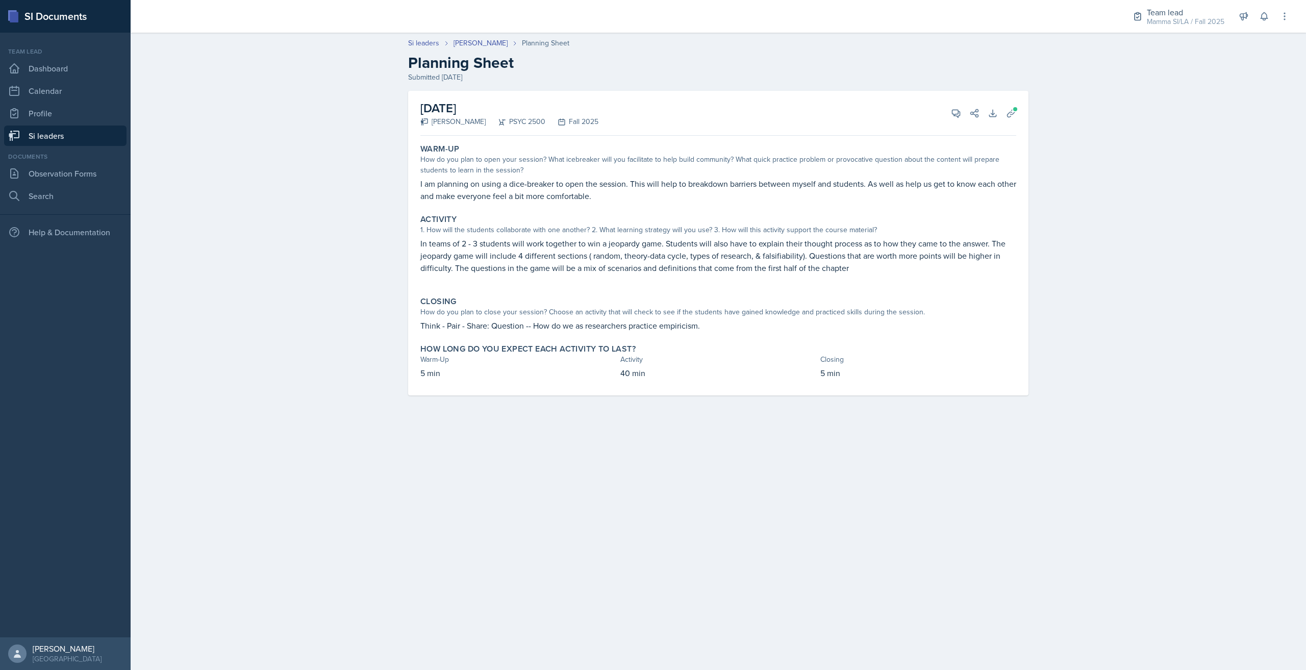
click at [69, 138] on link "Si leaders" at bounding box center [65, 135] width 122 height 20
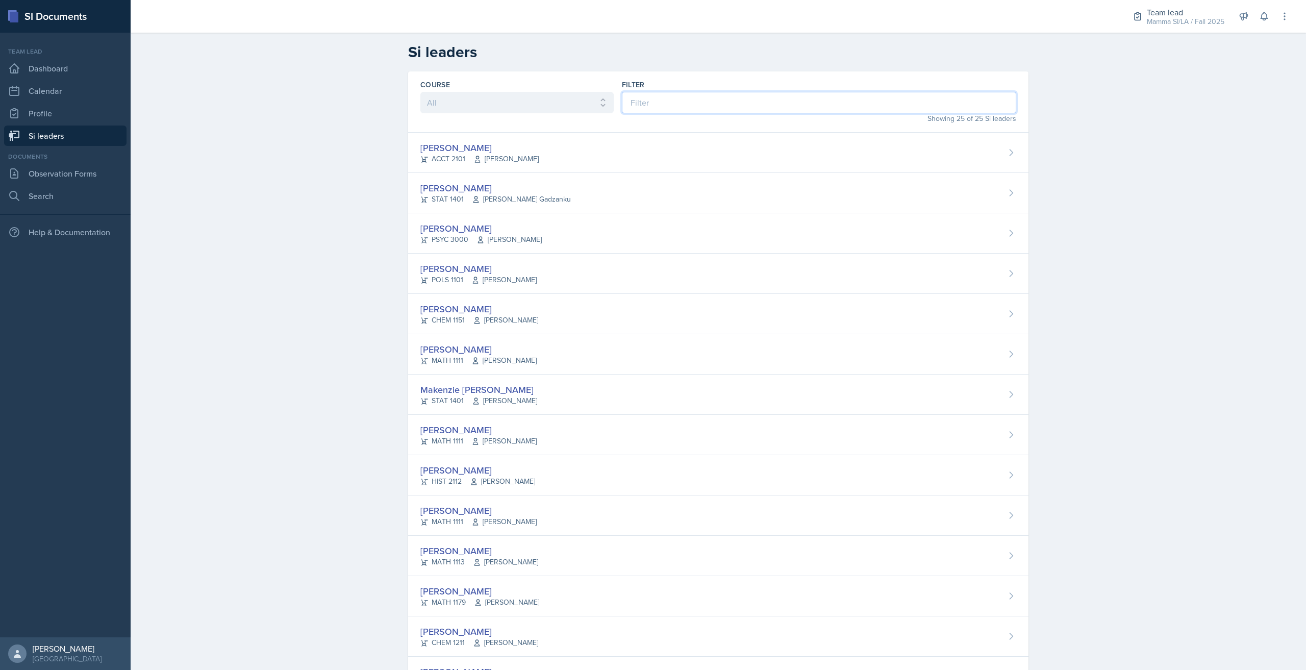
click at [654, 100] on input at bounding box center [819, 102] width 394 height 21
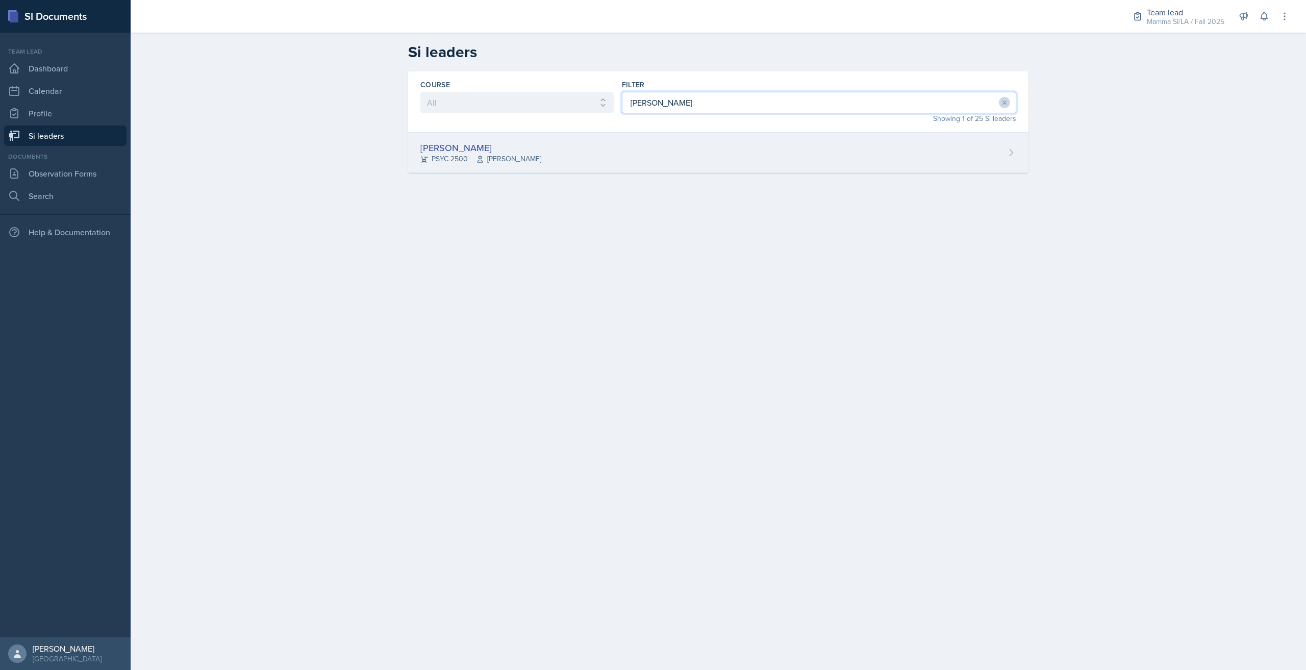
type input "tami"
click at [643, 145] on div "Tamiya Pilgrim PSYC 2500 Meghan Bankhead" at bounding box center [718, 153] width 620 height 40
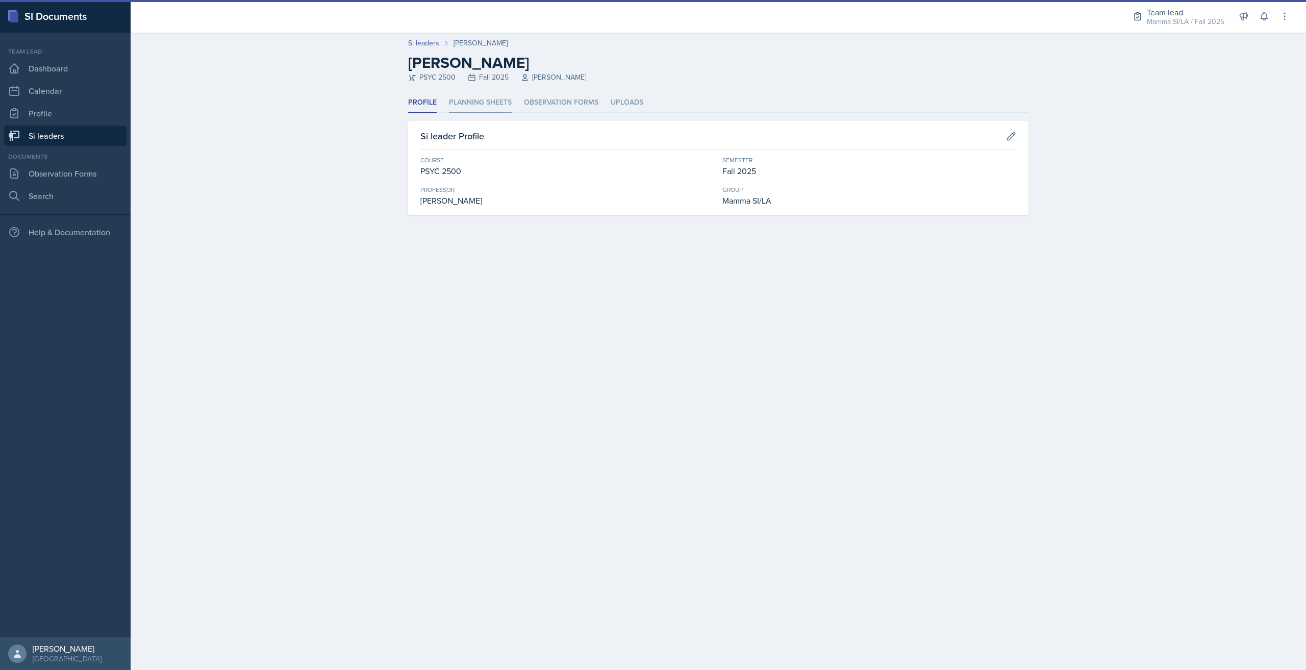
click at [507, 107] on li "Planning Sheets" at bounding box center [480, 103] width 63 height 20
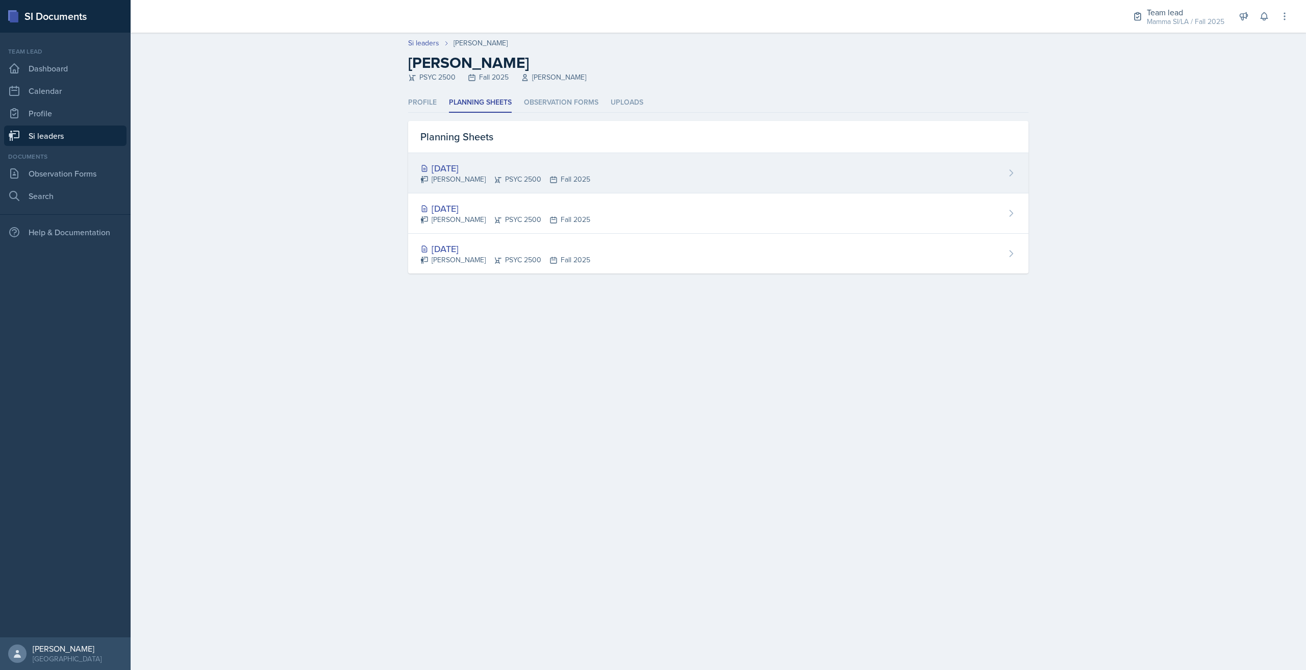
click at [613, 164] on div "Aug 27th, 2025 Tamiya Pilgrim PSYC 2500 Fall 2025" at bounding box center [718, 173] width 620 height 40
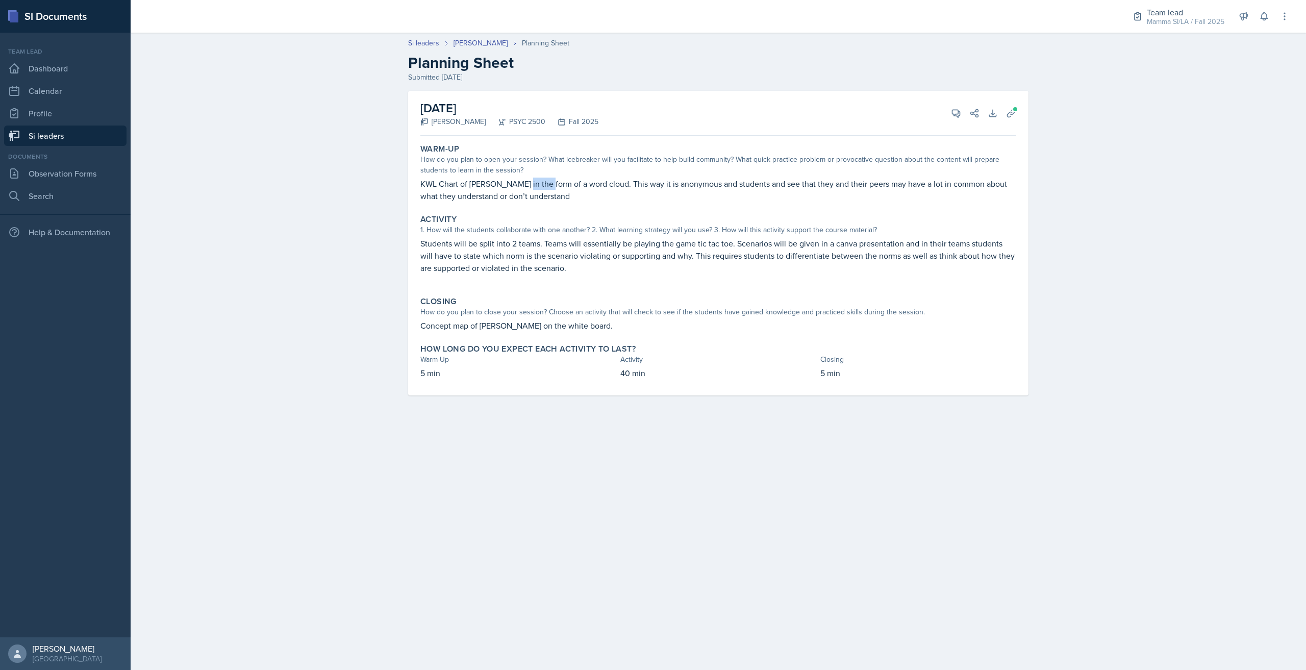
drag, startPoint x: 523, startPoint y: 183, endPoint x: 552, endPoint y: 188, distance: 29.0
click at [547, 186] on p "KWL Chart of merton's norm in the form of a word cloud. This way it is anonymou…" at bounding box center [718, 189] width 596 height 24
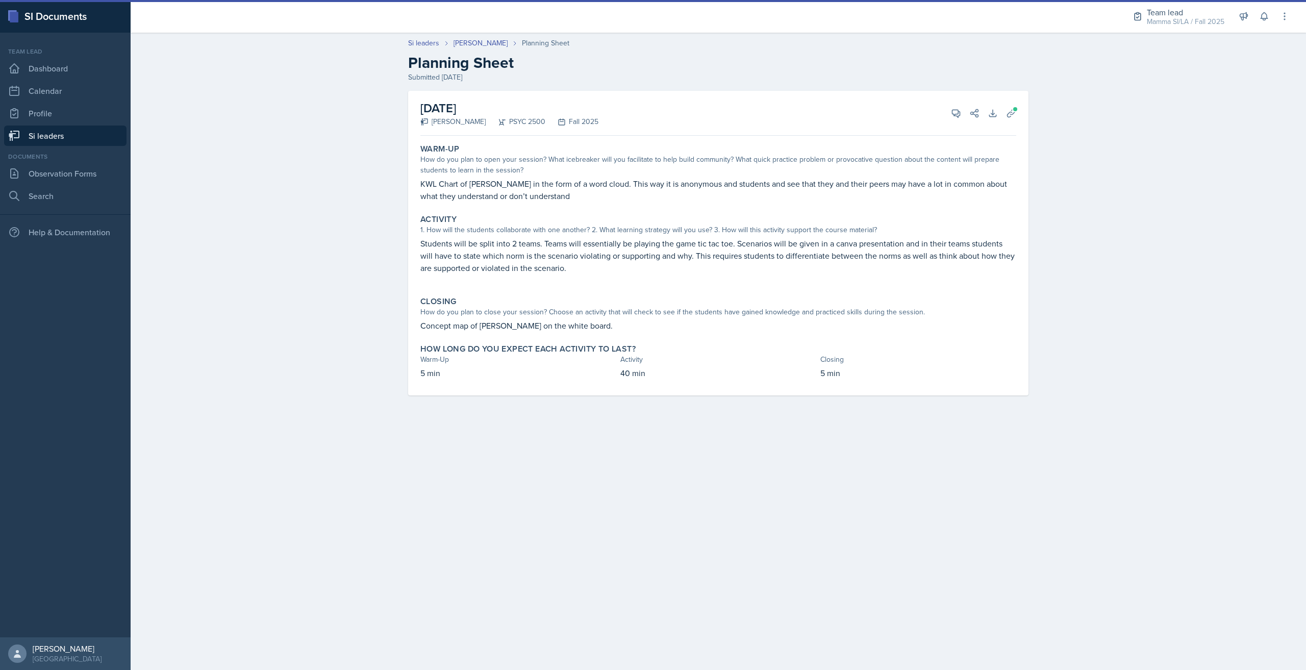
click at [553, 188] on p "KWL Chart of merton's norm in the form of a word cloud. This way it is anonymou…" at bounding box center [718, 189] width 596 height 24
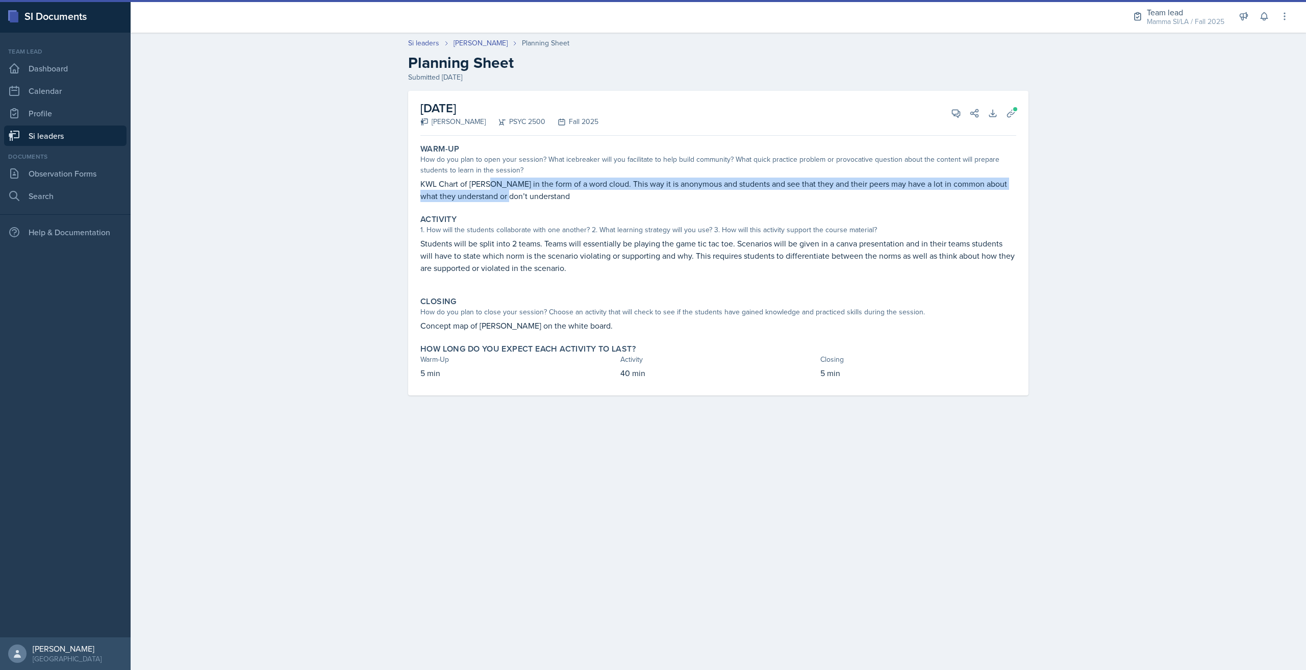
drag, startPoint x: 507, startPoint y: 191, endPoint x: 530, endPoint y: 192, distance: 23.0
click at [521, 192] on p "KWL Chart of merton's norm in the form of a word cloud. This way it is anonymou…" at bounding box center [718, 189] width 596 height 24
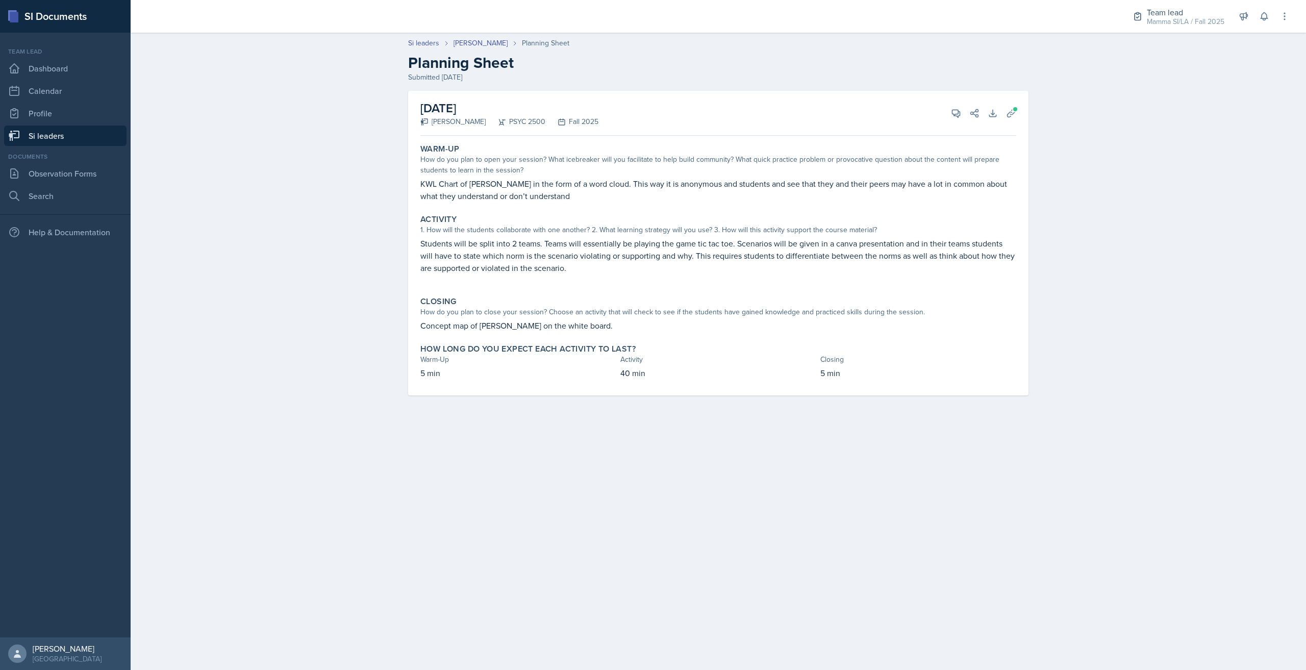
click at [530, 192] on p "KWL Chart of merton's norm in the form of a word cloud. This way it is anonymou…" at bounding box center [718, 189] width 596 height 24
drag, startPoint x: 511, startPoint y: 192, endPoint x: 544, endPoint y: 192, distance: 32.6
click at [542, 192] on p "KWL Chart of merton's norm in the form of a word cloud. This way it is anonymou…" at bounding box center [718, 189] width 596 height 24
click at [544, 192] on p "KWL Chart of merton's norm in the form of a word cloud. This way it is anonymou…" at bounding box center [718, 189] width 596 height 24
drag, startPoint x: 538, startPoint y: 192, endPoint x: 572, endPoint y: 192, distance: 33.7
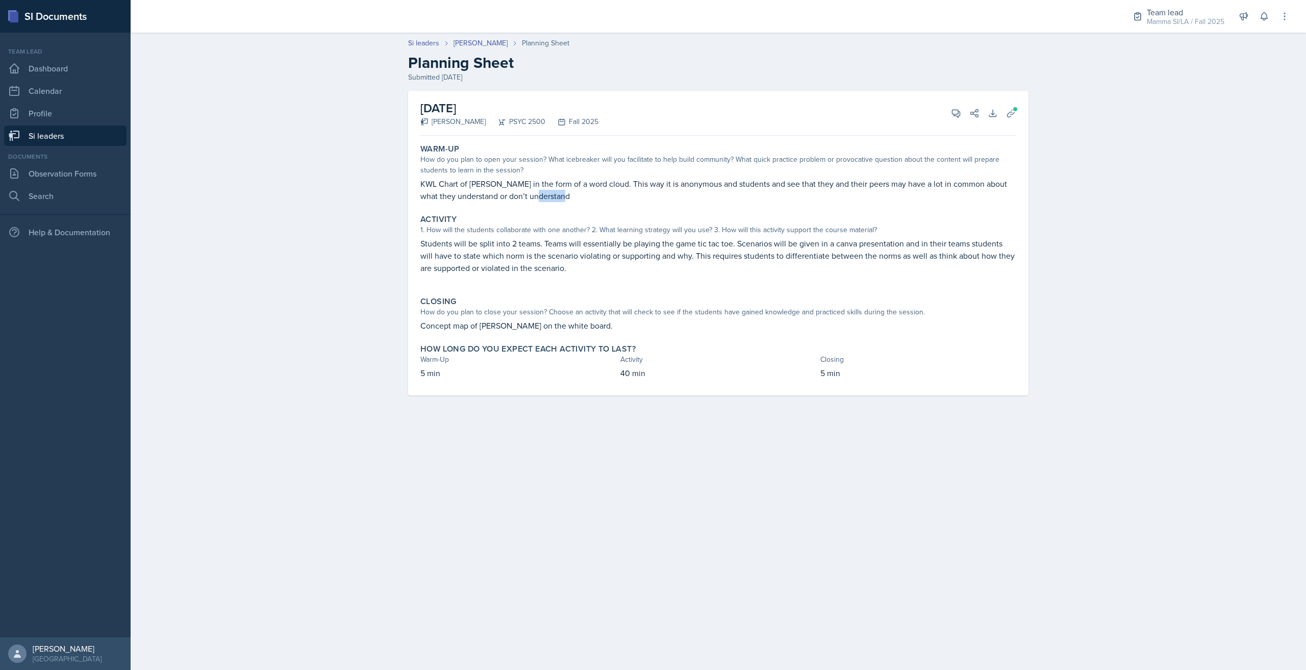
click at [568, 192] on p "KWL Chart of merton's norm in the form of a word cloud. This way it is anonymou…" at bounding box center [718, 189] width 596 height 24
click at [572, 192] on p "KWL Chart of merton's norm in the form of a word cloud. This way it is anonymou…" at bounding box center [718, 189] width 596 height 24
drag, startPoint x: 559, startPoint y: 192, endPoint x: 587, endPoint y: 190, distance: 27.6
click at [585, 190] on p "KWL Chart of merton's norm in the form of a word cloud. This way it is anonymou…" at bounding box center [718, 189] width 596 height 24
click at [592, 190] on p "KWL Chart of merton's norm in the form of a word cloud. This way it is anonymou…" at bounding box center [718, 189] width 596 height 24
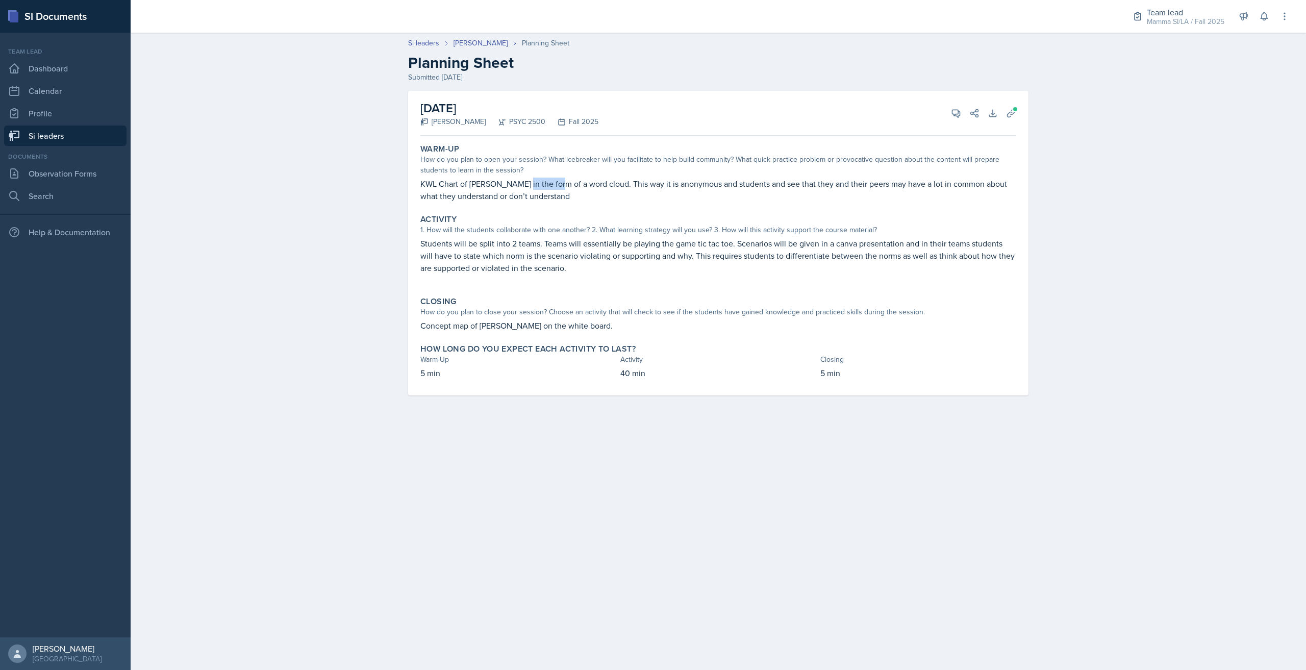
drag, startPoint x: 531, startPoint y: 186, endPoint x: 567, endPoint y: 190, distance: 35.4
click at [562, 189] on p "KWL Chart of merton's norm in the form of a word cloud. This way it is anonymou…" at bounding box center [718, 189] width 596 height 24
click at [567, 190] on p "KWL Chart of merton's norm in the form of a word cloud. This way it is anonymou…" at bounding box center [718, 189] width 596 height 24
click at [1015, 111] on span at bounding box center [1015, 109] width 6 height 6
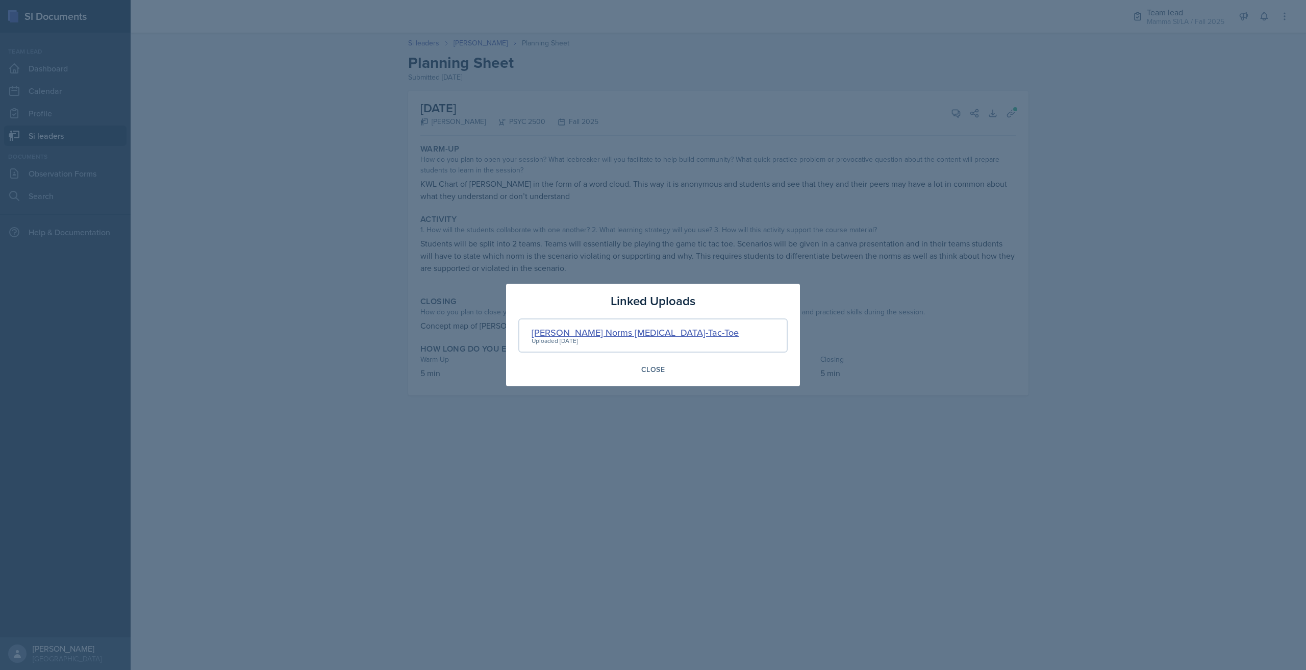
click at [630, 330] on div "Merton's Norms Tic-Tac-Toe" at bounding box center [634, 332] width 207 height 14
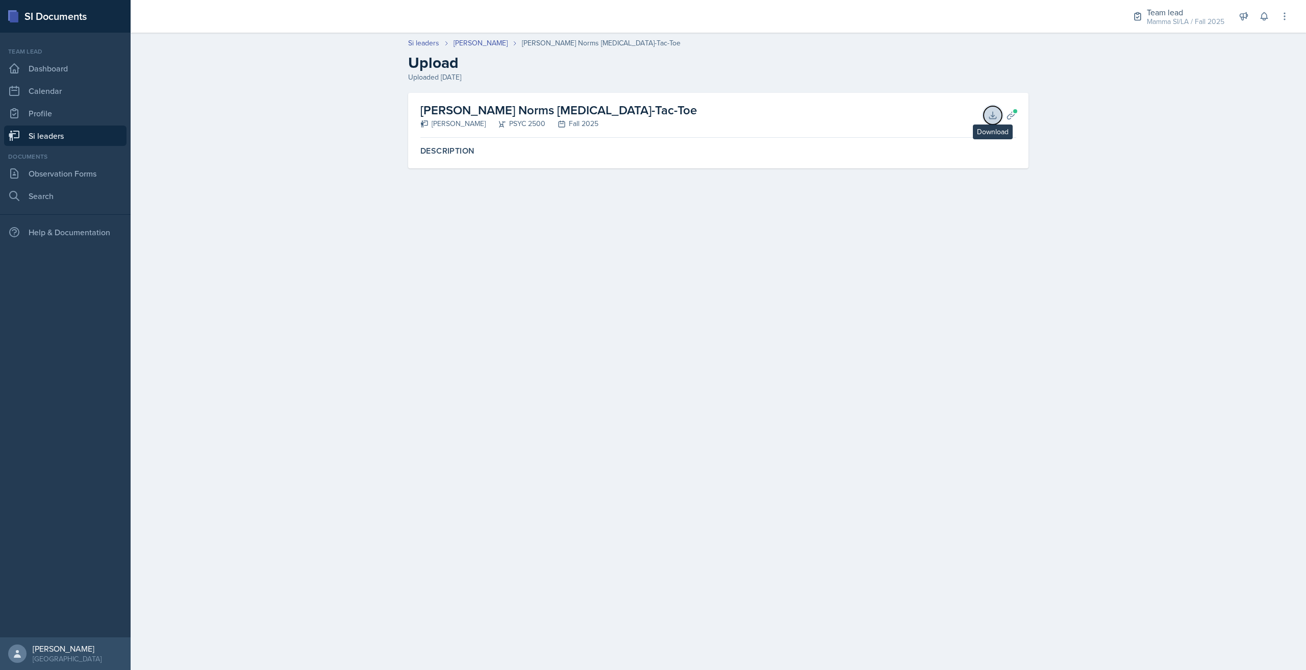
click at [994, 118] on icon at bounding box center [992, 115] width 7 height 7
click at [478, 43] on link "[PERSON_NAME]" at bounding box center [480, 43] width 54 height 11
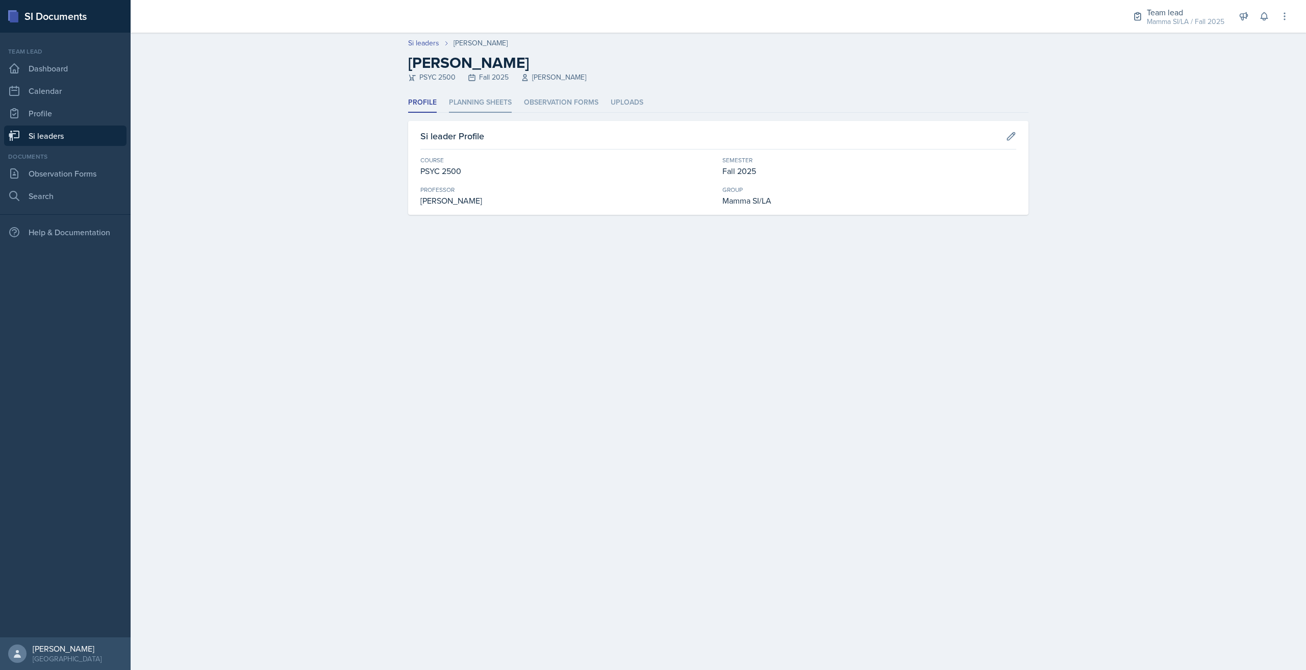
click at [500, 103] on li "Planning Sheets" at bounding box center [480, 103] width 63 height 20
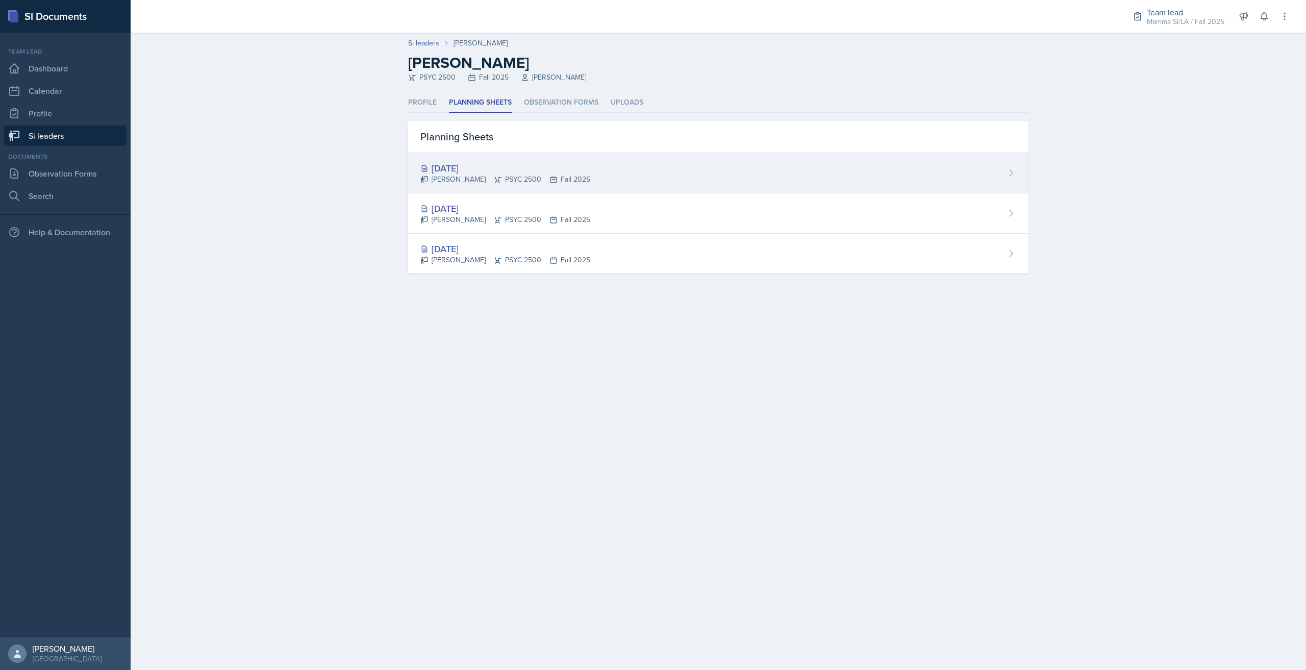
click at [518, 169] on div "[DATE]" at bounding box center [505, 168] width 170 height 14
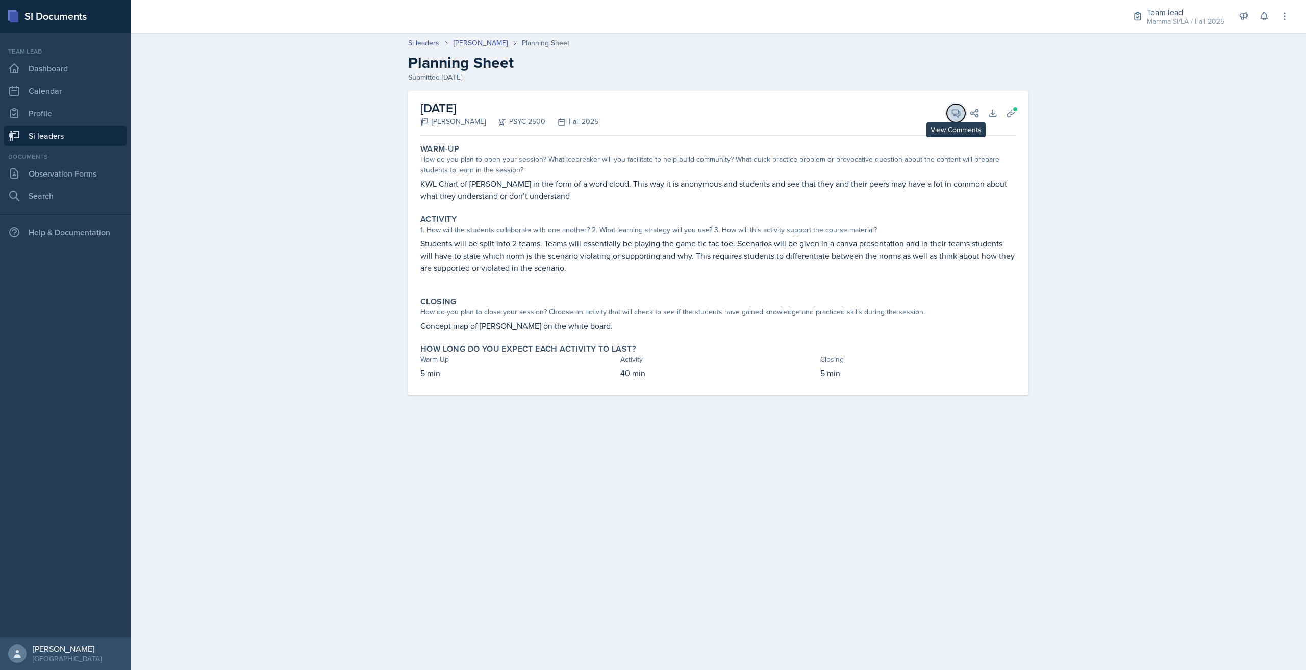
click at [962, 115] on button "View Comments" at bounding box center [956, 113] width 18 height 18
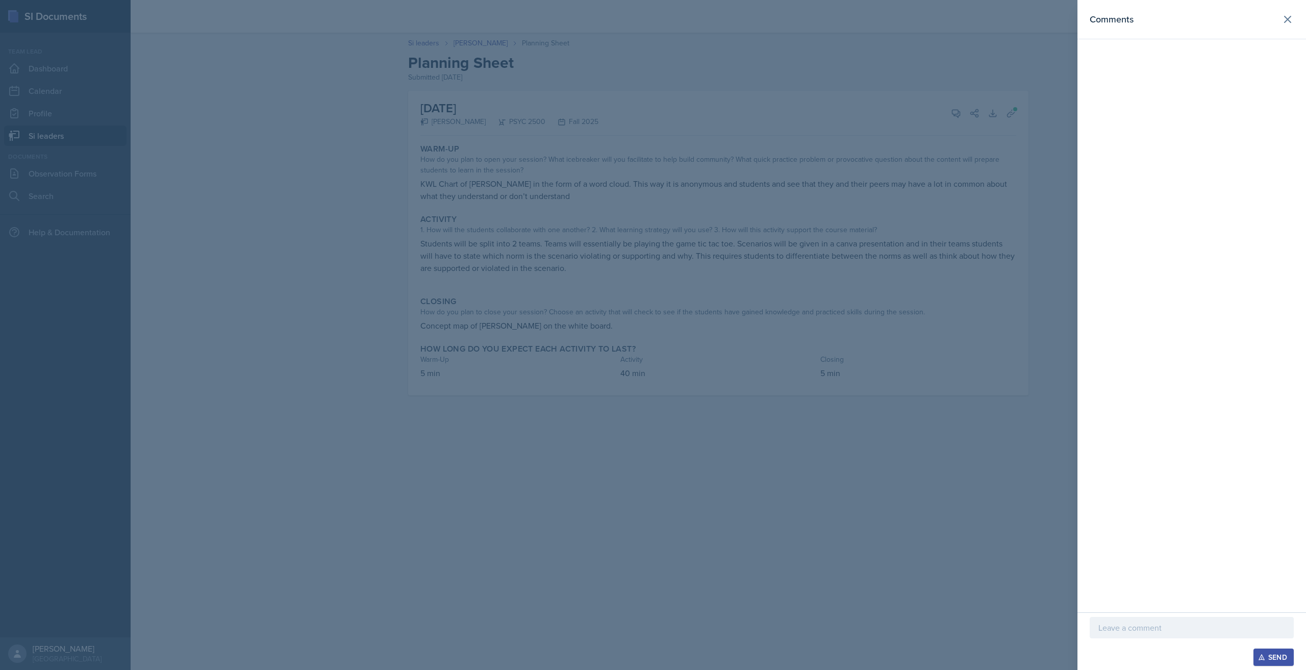
click at [1128, 624] on p at bounding box center [1191, 627] width 187 height 12
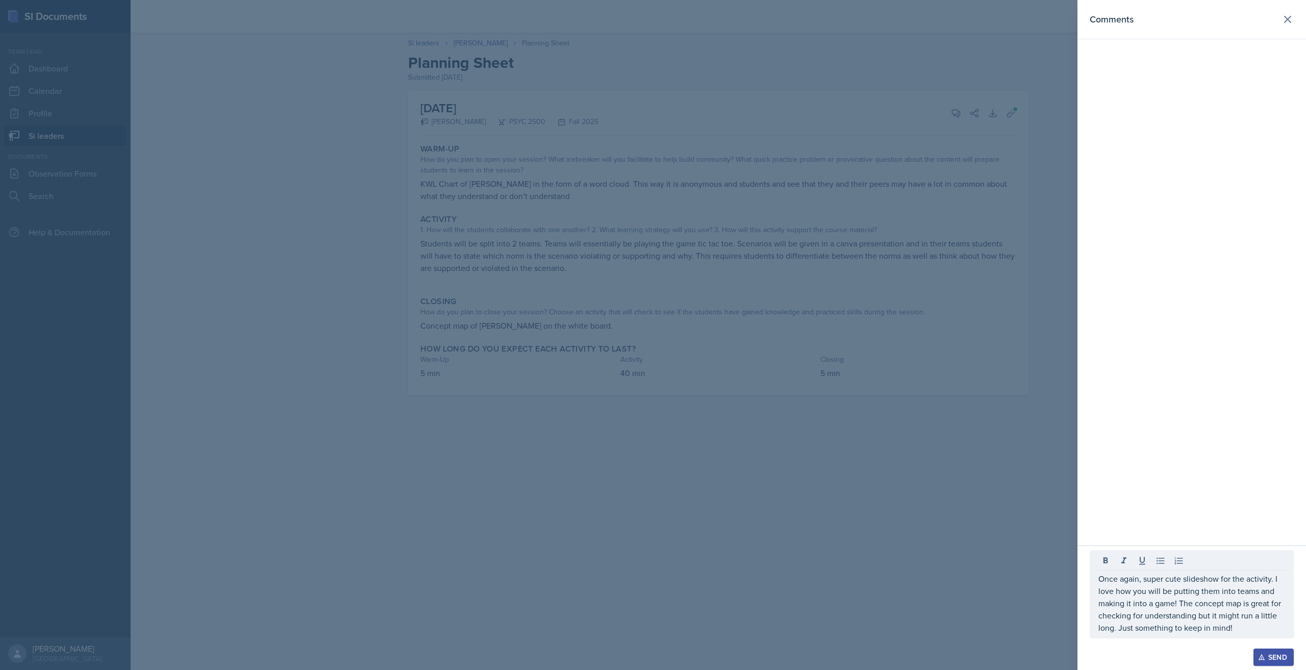
click at [1273, 652] on div "Send" at bounding box center [1273, 657] width 27 height 8
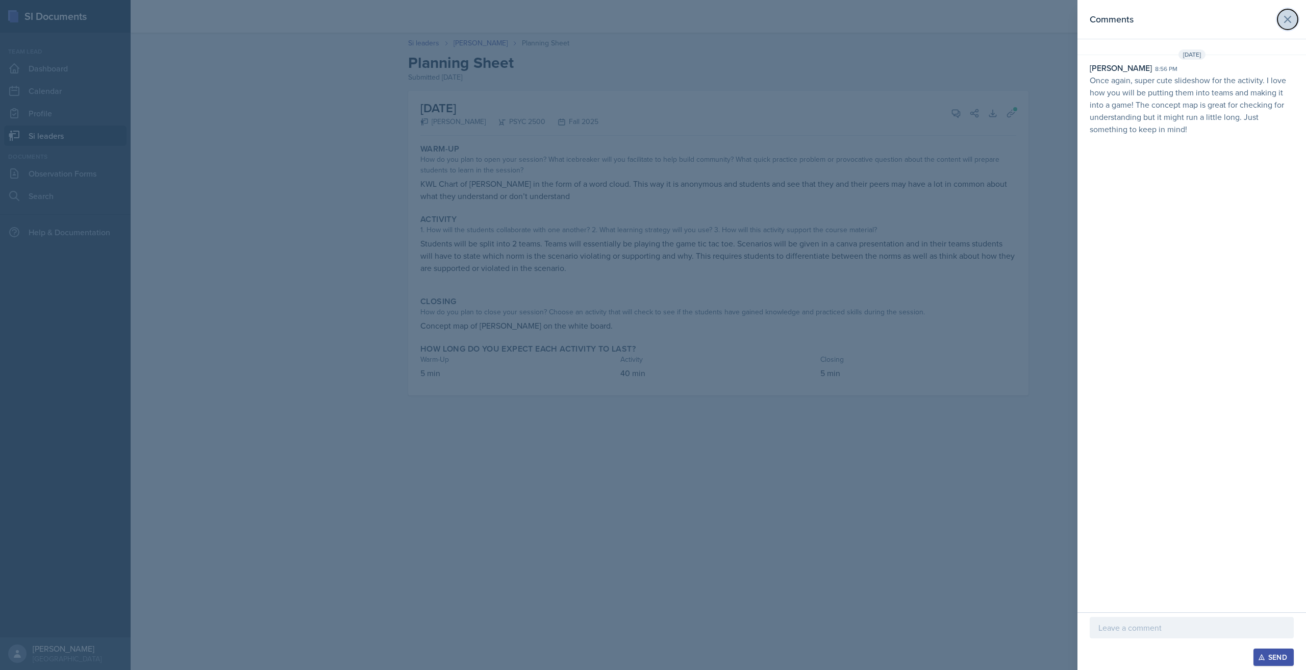
click at [1288, 23] on icon at bounding box center [1287, 19] width 12 height 12
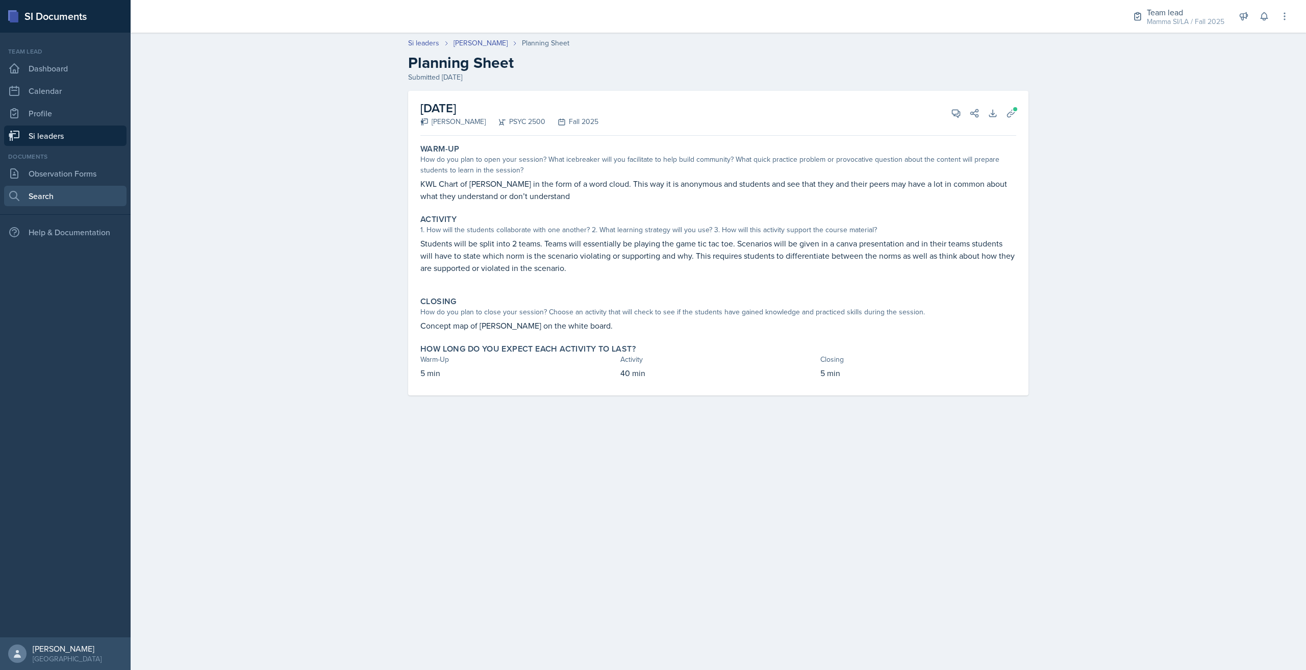
click at [87, 194] on link "Search" at bounding box center [65, 196] width 122 height 20
select select "all"
select select "1"
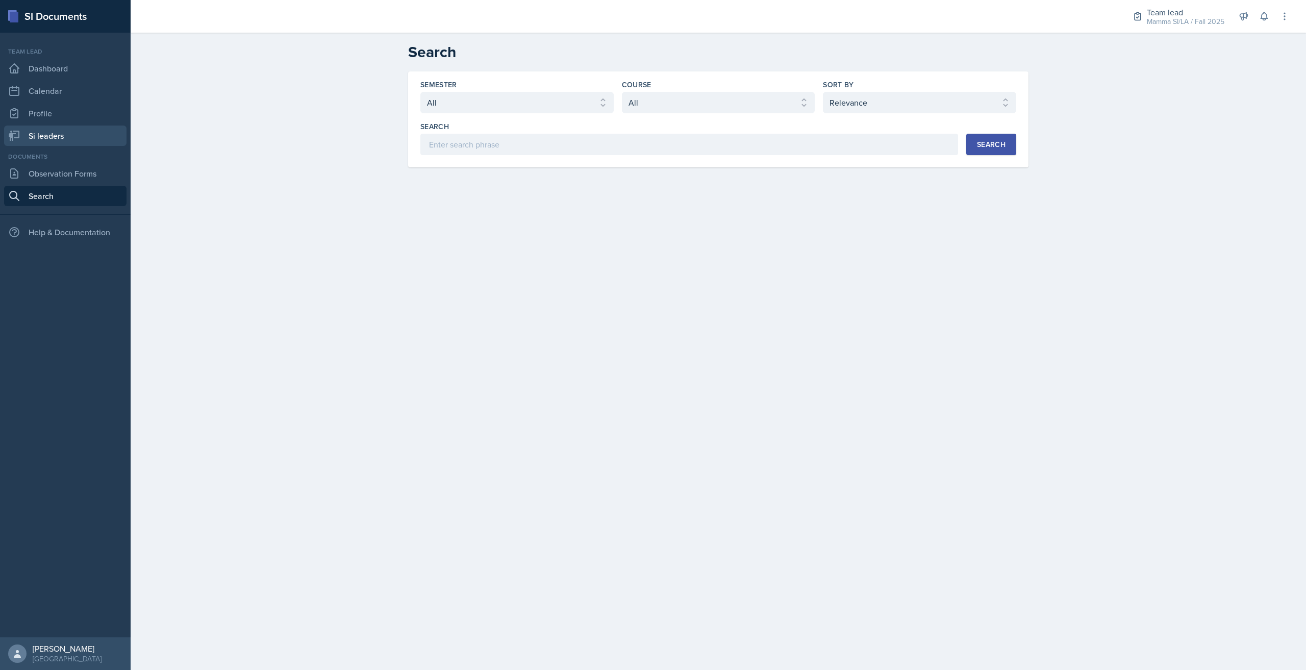
click at [57, 138] on link "Si leaders" at bounding box center [65, 135] width 122 height 20
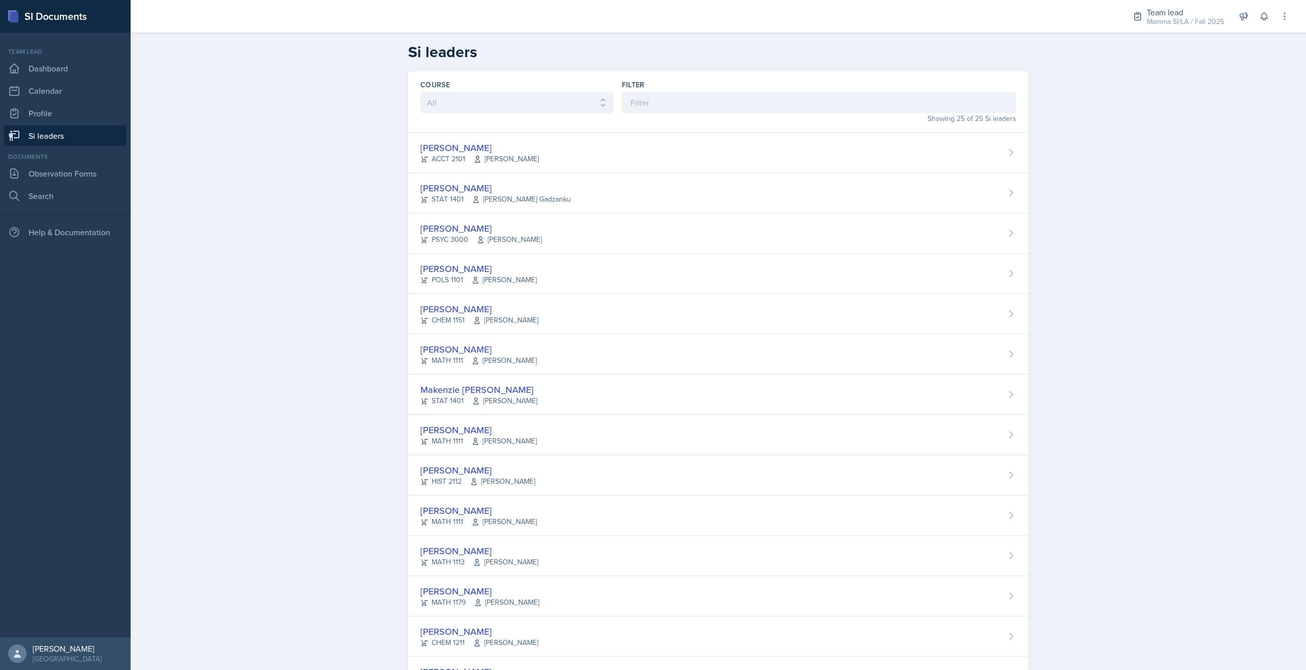
click at [644, 89] on div "Filter" at bounding box center [819, 85] width 394 height 10
click at [649, 106] on input at bounding box center [819, 102] width 394 height 21
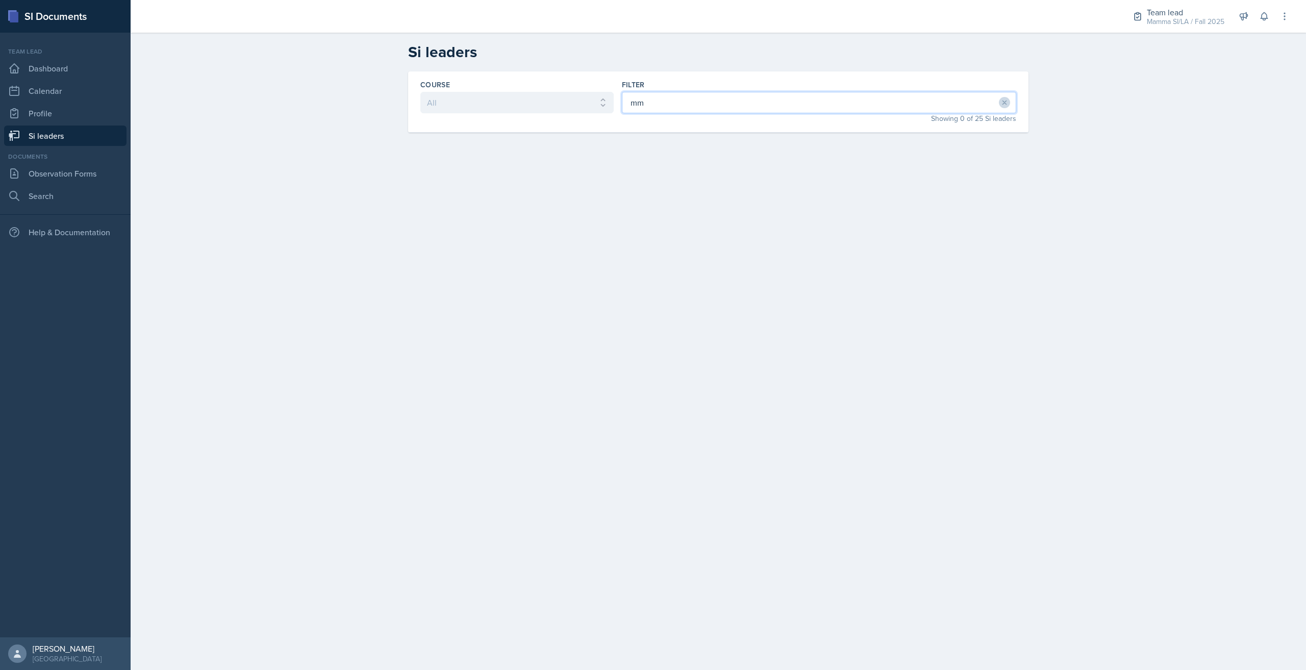
type input "m"
type input "maelleah"
drag, startPoint x: 695, startPoint y: 101, endPoint x: 610, endPoint y: 102, distance: 85.7
click at [610, 102] on div "Course All ACCT 2101 ACCT 2102 ACCT 4050 ANTH 1102 ANTH 3301 ARCH 1000 ARCH 100…" at bounding box center [718, 101] width 620 height 61
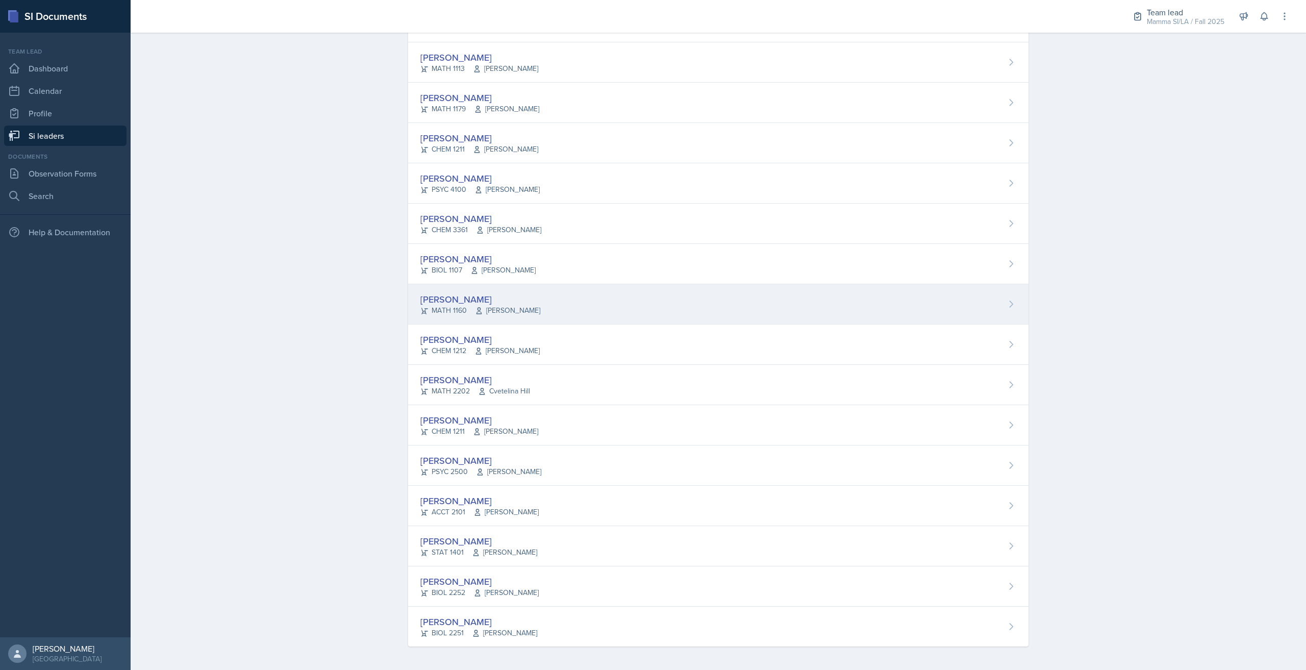
scroll to position [494, 0]
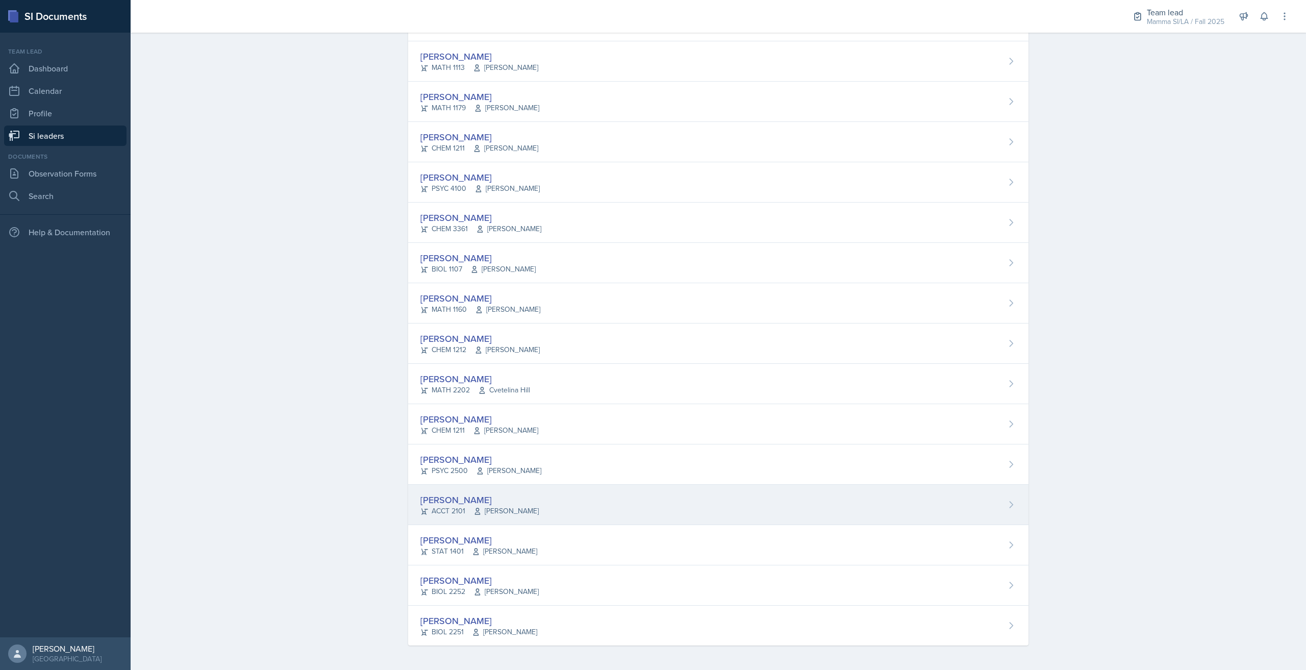
click at [498, 501] on div "[PERSON_NAME]" at bounding box center [479, 500] width 118 height 14
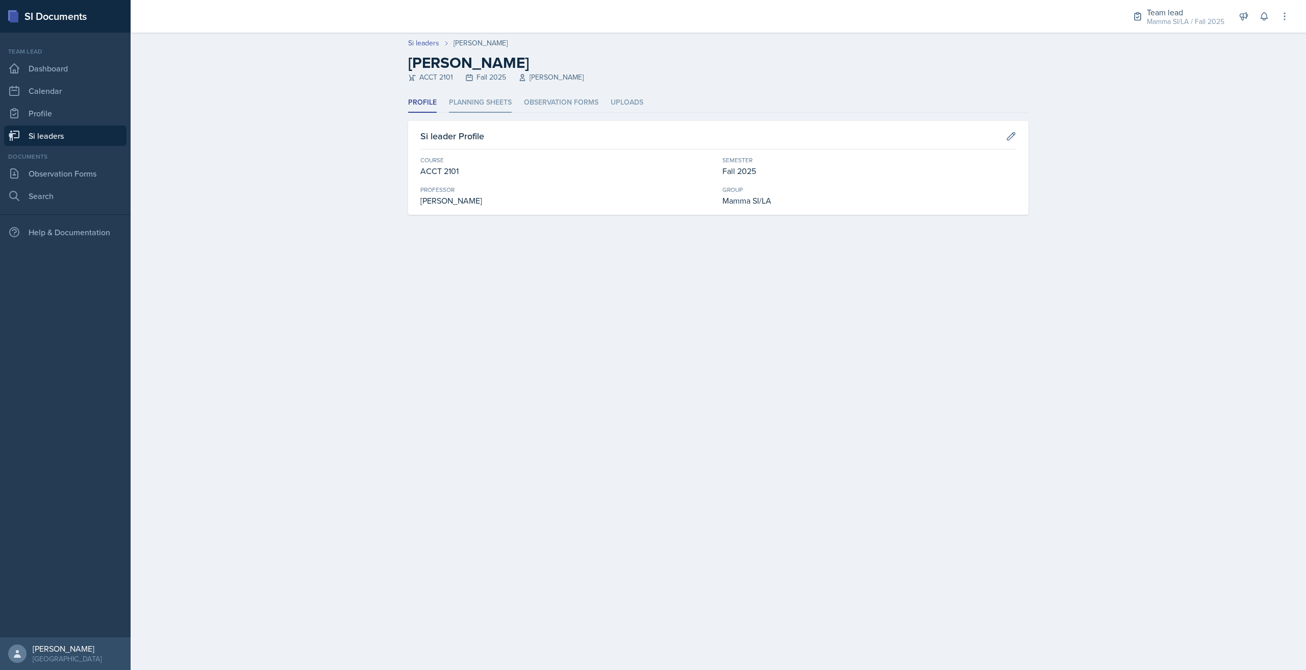
click at [485, 100] on li "Planning Sheets" at bounding box center [480, 103] width 63 height 20
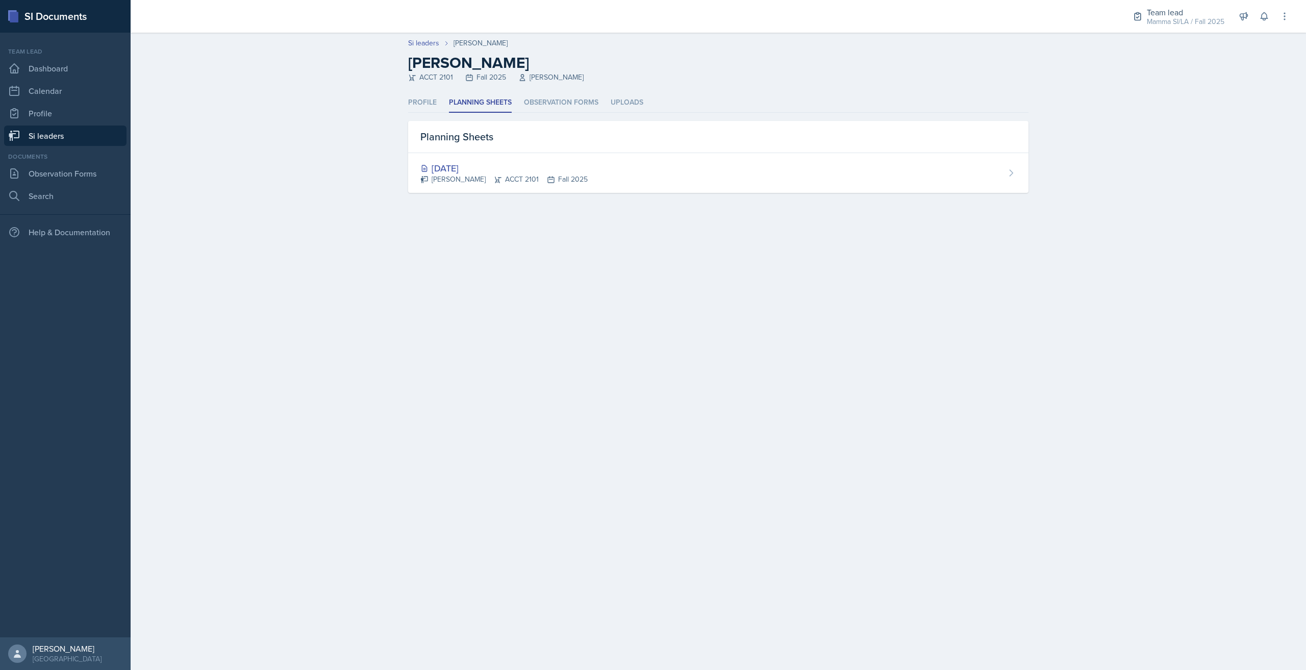
click at [67, 143] on link "Si leaders" at bounding box center [65, 135] width 122 height 20
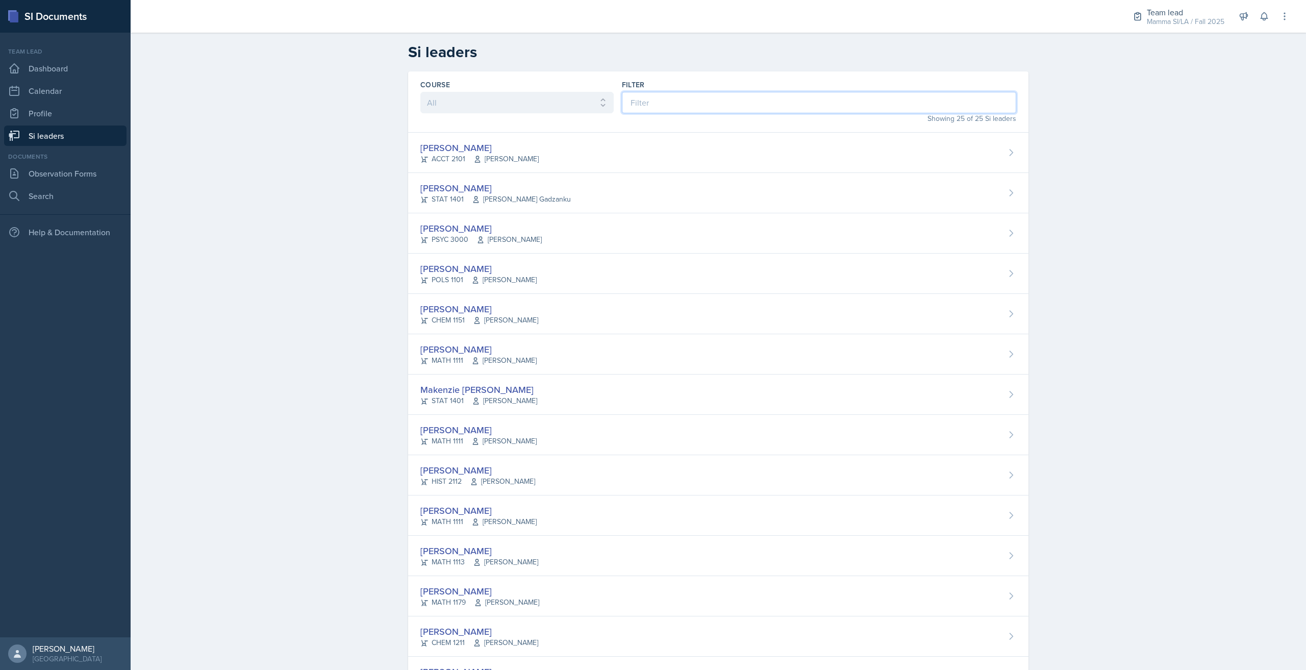
click at [671, 100] on input at bounding box center [819, 102] width 394 height 21
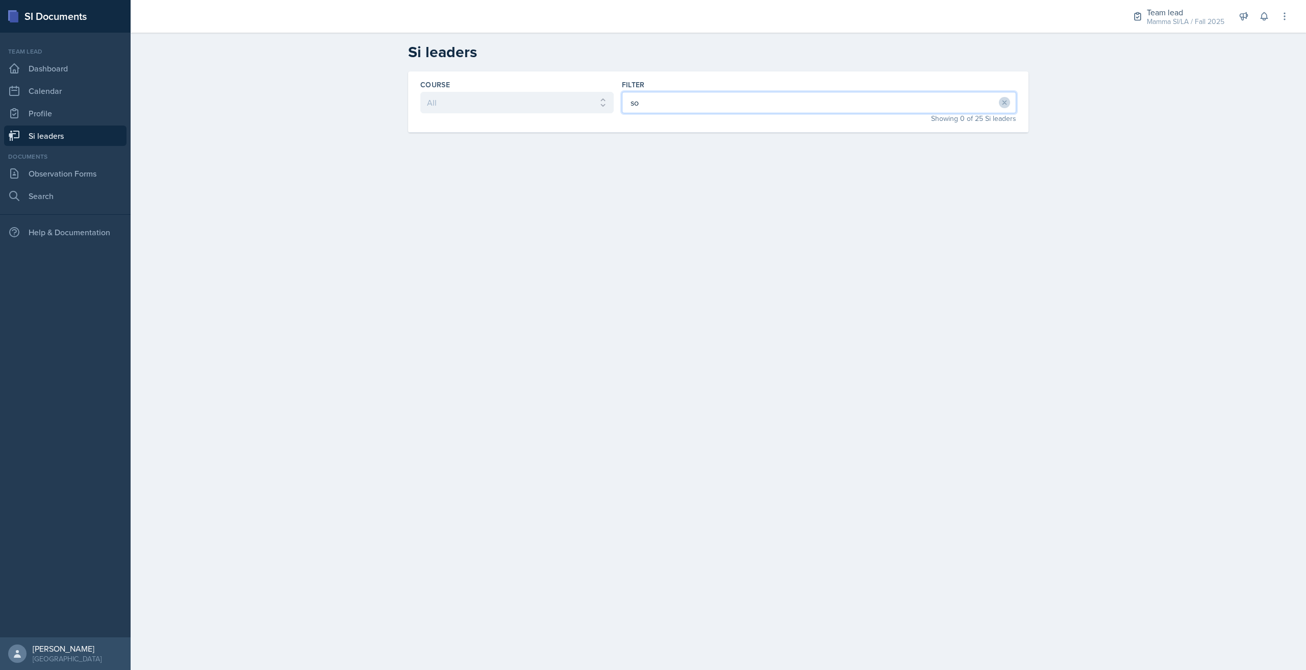
type input "s"
type input "rose"
click at [638, 155] on div "Sofia Rose Ibarra STAT 1401 Sheri Johnson" at bounding box center [718, 153] width 620 height 40
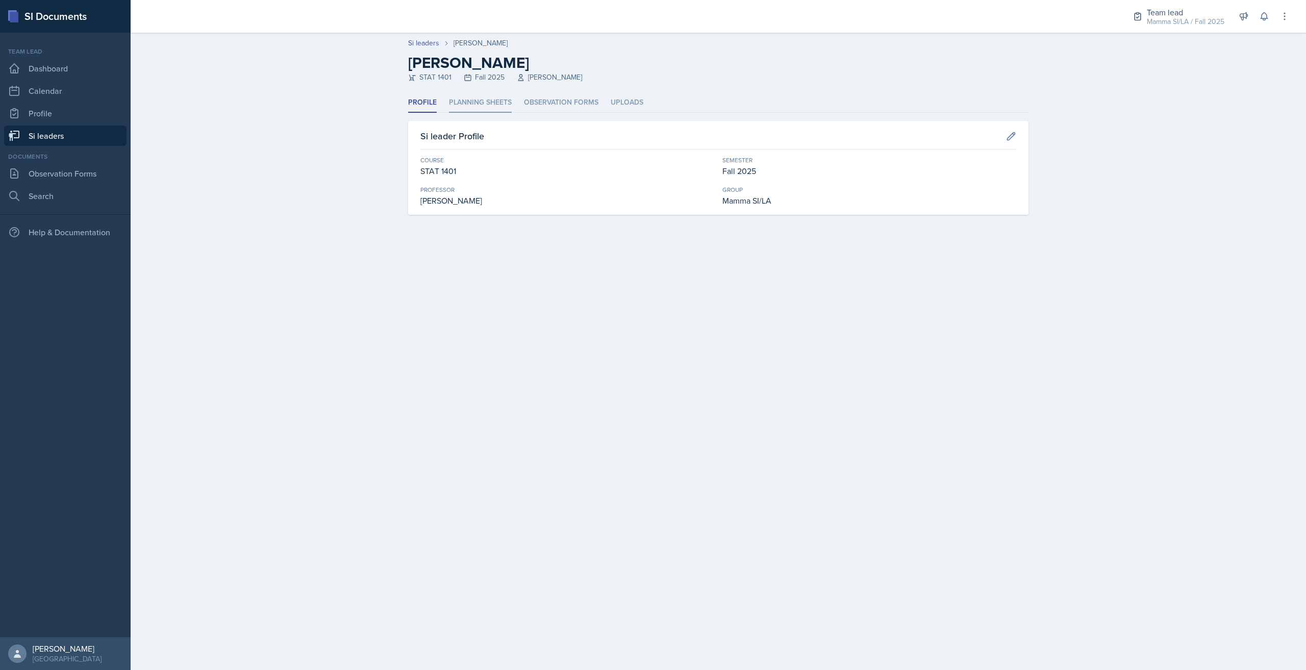
click at [500, 100] on li "Planning Sheets" at bounding box center [480, 103] width 63 height 20
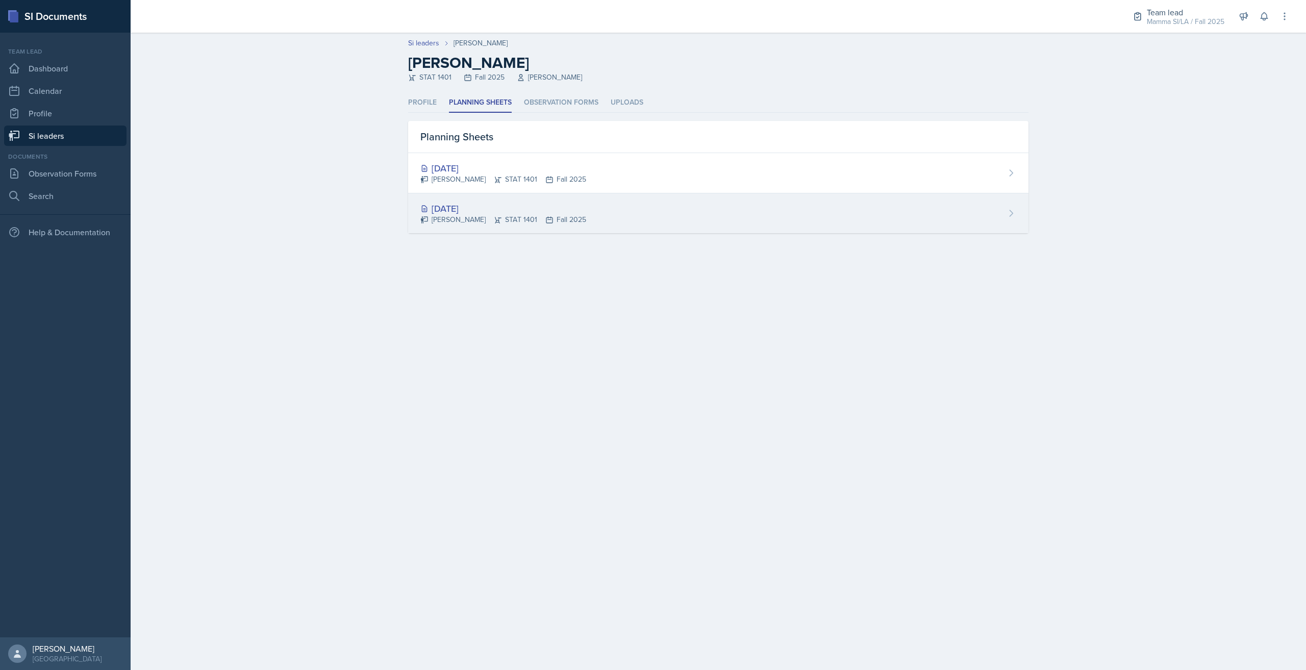
click at [605, 220] on div "Aug 26th, 2025 Sofia Rose Ibarra STAT 1401 Fall 2025" at bounding box center [718, 213] width 620 height 40
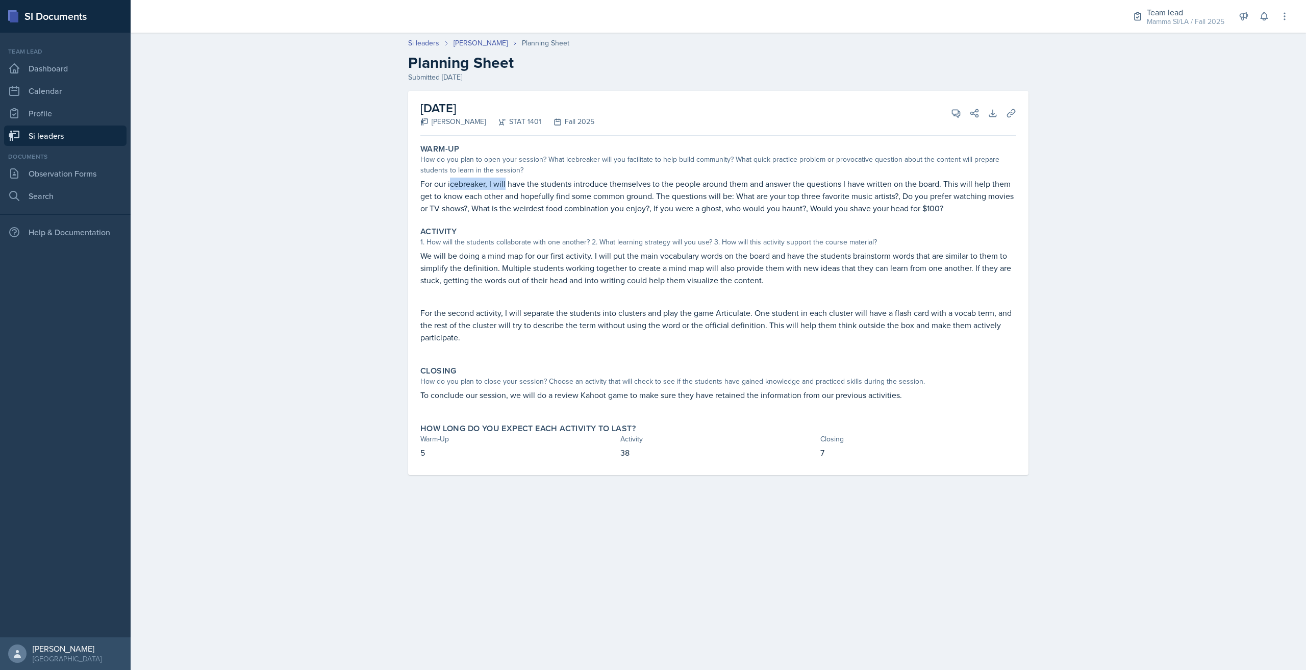
drag, startPoint x: 450, startPoint y: 180, endPoint x: 510, endPoint y: 185, distance: 59.9
click at [509, 185] on p "For our icebreaker, I will have the students introduce themselves to the people…" at bounding box center [718, 195] width 596 height 37
click at [510, 185] on p "For our icebreaker, I will have the students introduce themselves to the people…" at bounding box center [718, 195] width 596 height 37
click at [962, 105] on div "August 26th, 2025 Sofia Rose Ibarra STAT 1401 Fall 2025 View Comments Comments …" at bounding box center [718, 113] width 596 height 45
drag, startPoint x: 419, startPoint y: 256, endPoint x: 472, endPoint y: 258, distance: 53.6
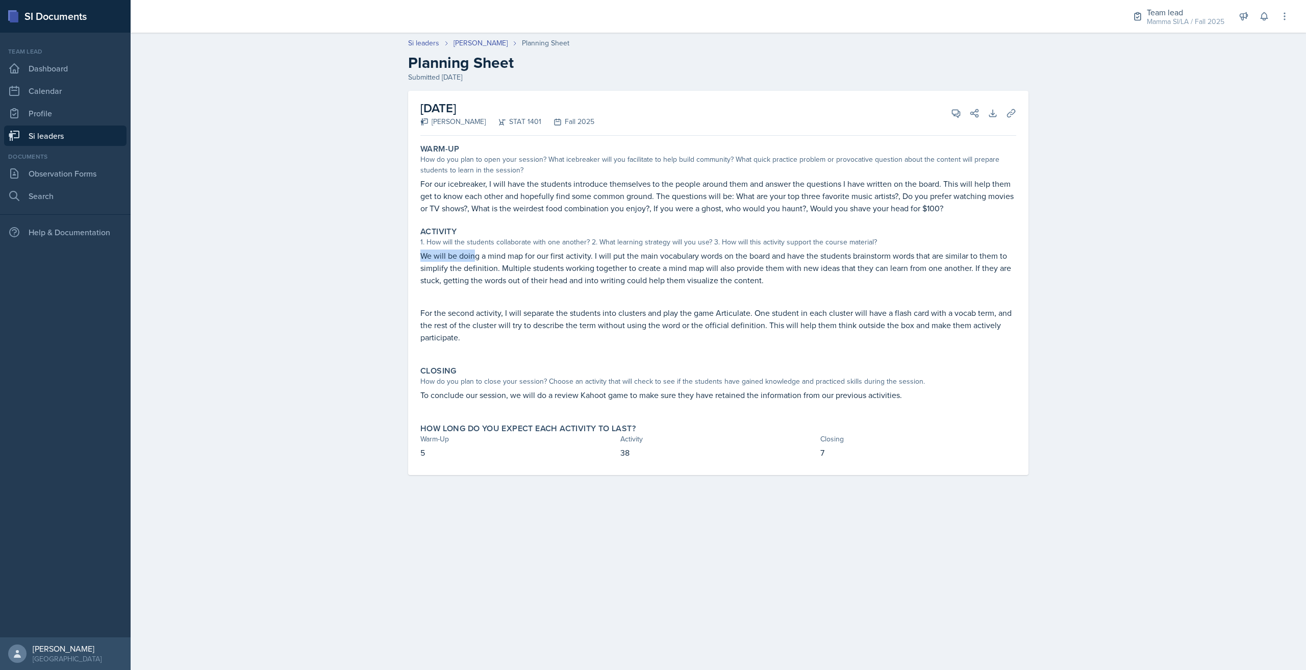
click at [472, 258] on div "Activity 1. How will the students collaborate with one another? 2. What learnin…" at bounding box center [718, 289] width 604 height 135
click at [472, 258] on p "We will be doing a mind map for our first activity. I will put the main vocabul…" at bounding box center [718, 267] width 596 height 37
drag, startPoint x: 526, startPoint y: 260, endPoint x: 569, endPoint y: 260, distance: 43.4
click at [562, 260] on p "We will be doing a mind map for our first activity. I will put the main vocabul…" at bounding box center [718, 267] width 596 height 37
click at [569, 260] on p "We will be doing a mind map for our first activity. I will put the main vocabul…" at bounding box center [718, 267] width 596 height 37
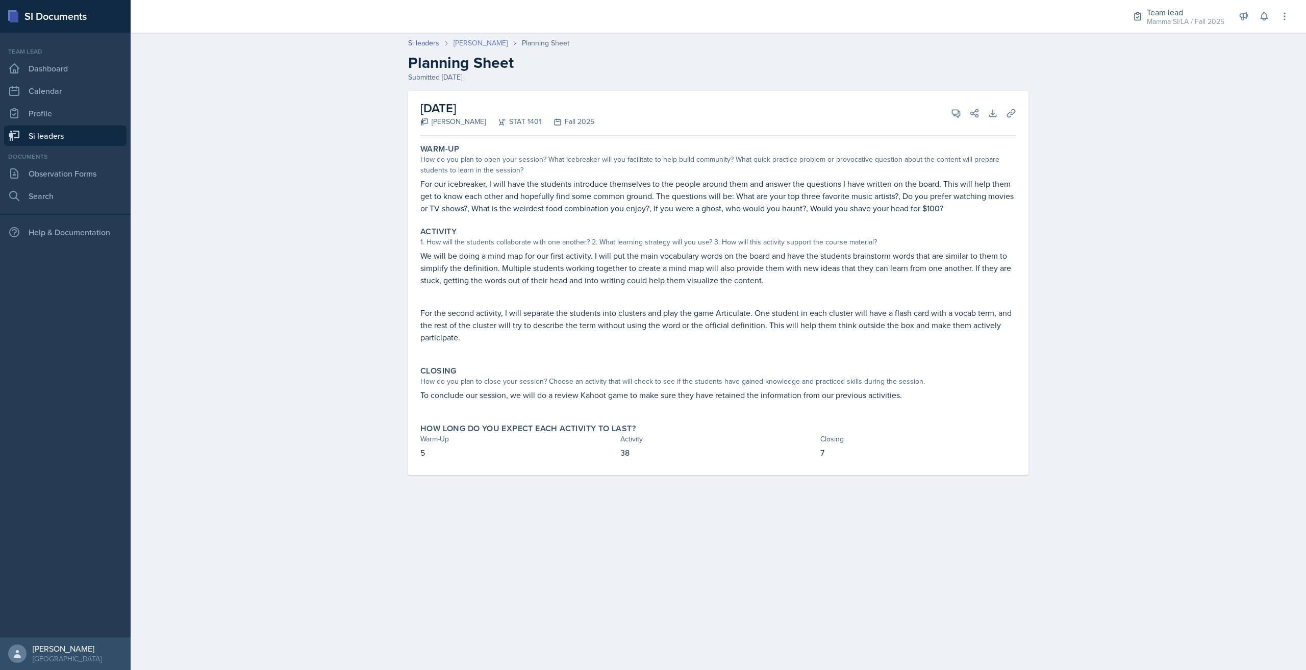
click at [487, 42] on link "[PERSON_NAME]" at bounding box center [480, 43] width 54 height 11
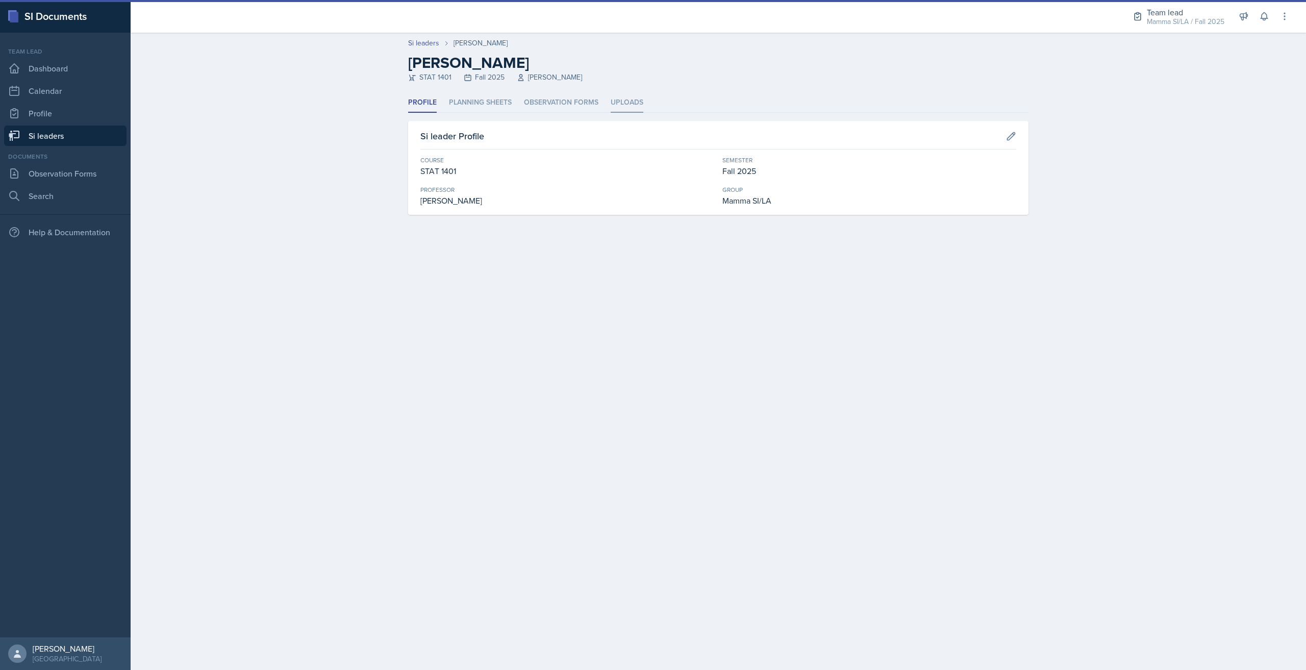
click at [635, 105] on li "Uploads" at bounding box center [627, 103] width 33 height 20
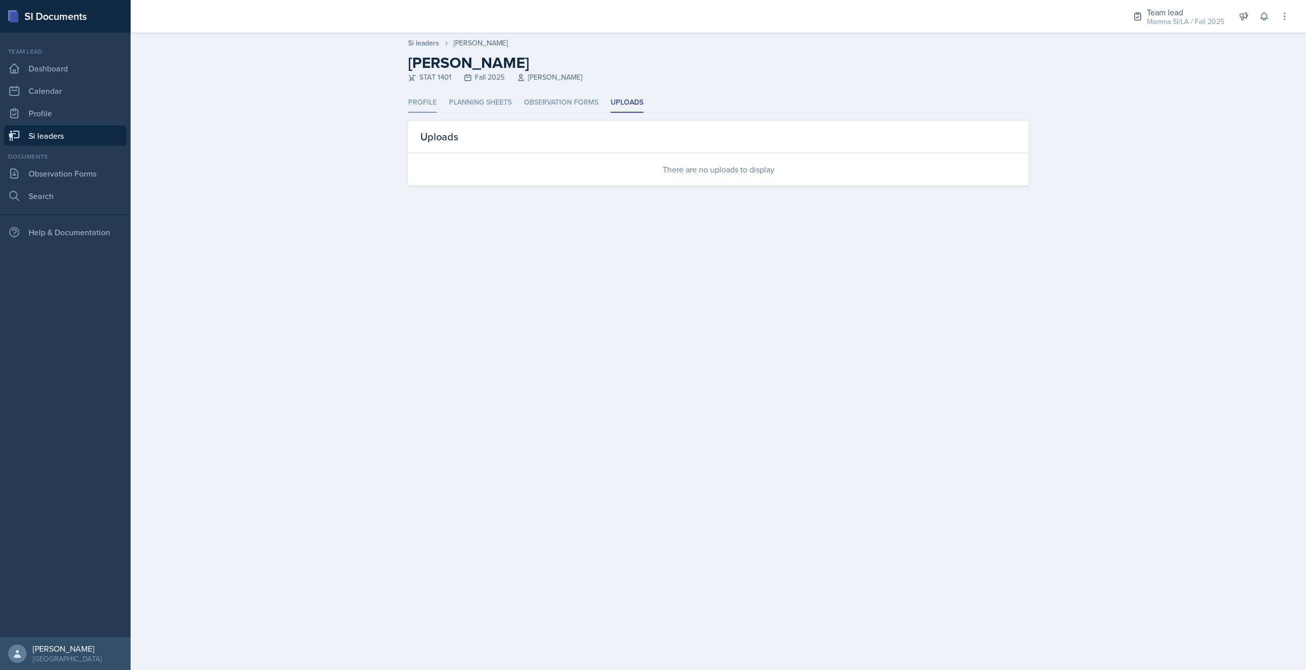
click at [428, 103] on li "Profile" at bounding box center [422, 103] width 29 height 20
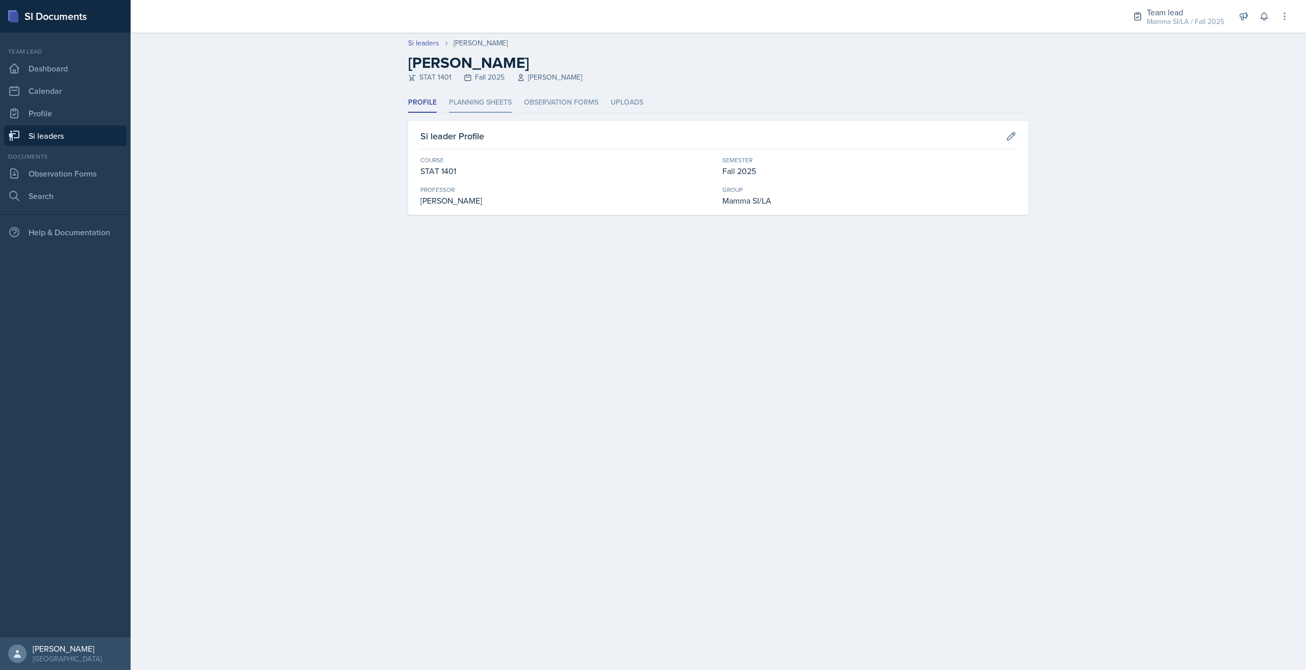
click at [454, 104] on li "Planning Sheets" at bounding box center [480, 103] width 63 height 20
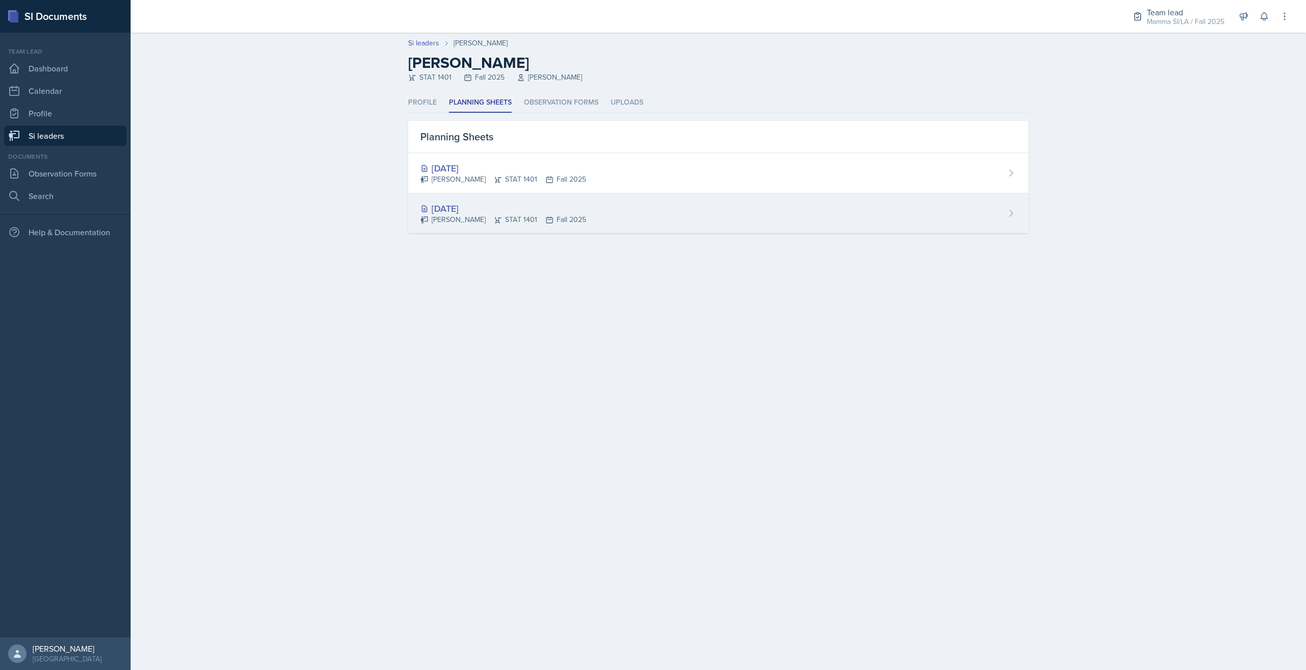
click at [539, 211] on div "[DATE]" at bounding box center [503, 208] width 166 height 14
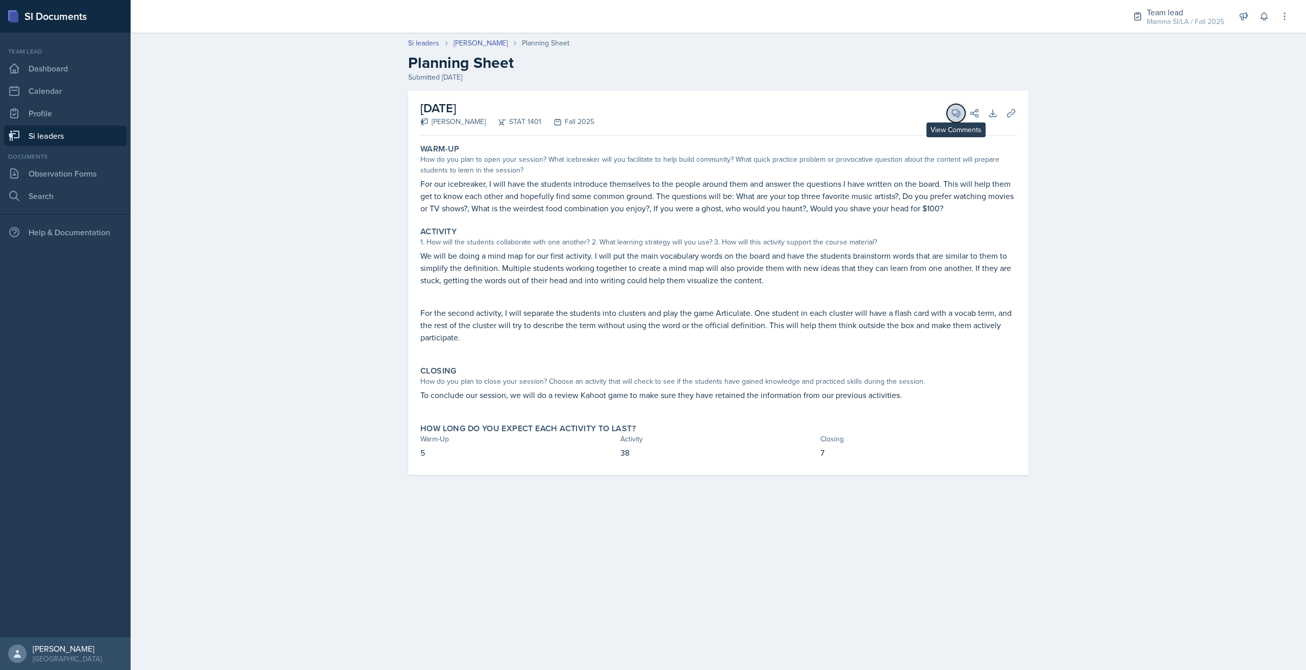
click at [950, 113] on button "View Comments" at bounding box center [956, 113] width 18 height 18
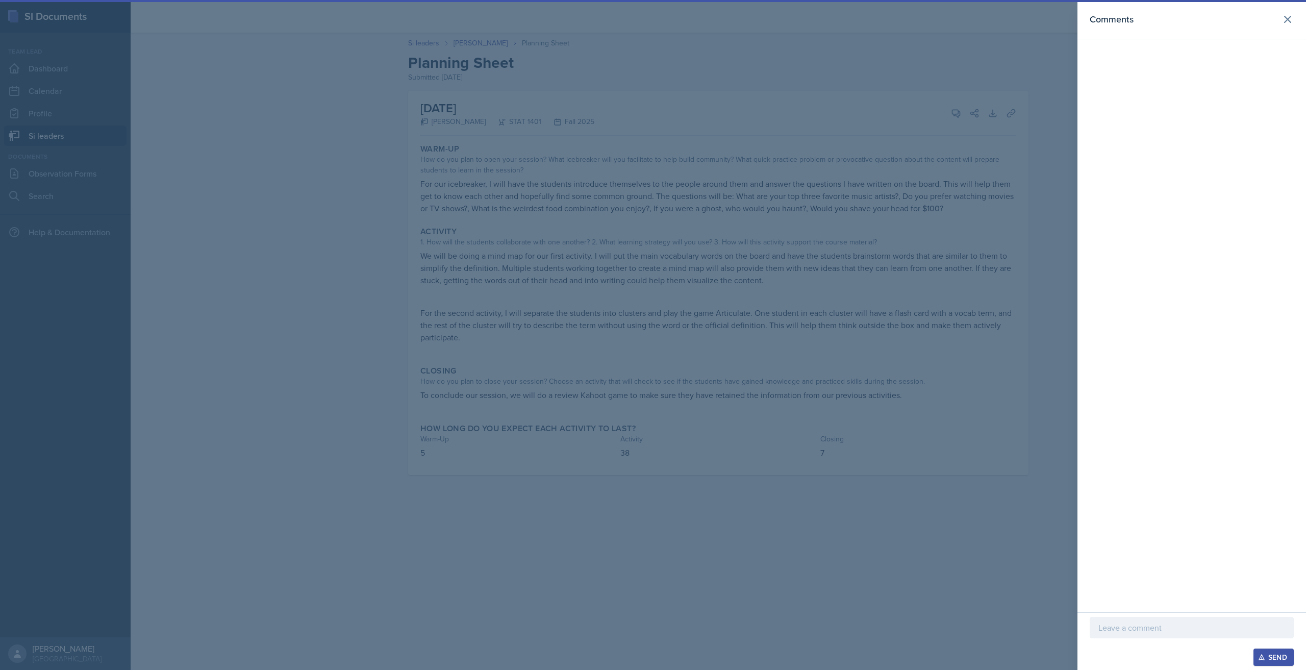
click at [1149, 624] on p at bounding box center [1191, 627] width 187 height 12
click at [1208, 619] on p "I love the icebreaker questions and think the collaboration in your main activi…" at bounding box center [1191, 615] width 187 height 37
click at [1212, 632] on p "I love the icebreaker questions and think the collaboration in your main activi…" at bounding box center [1191, 615] width 187 height 37
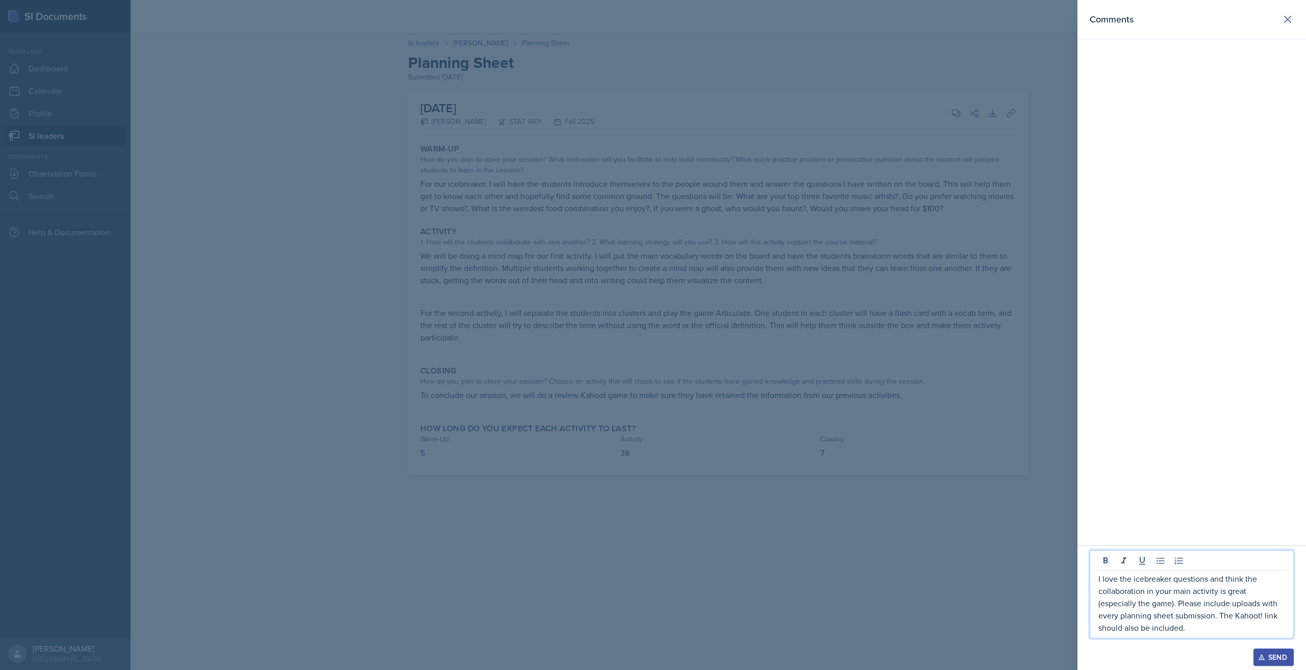
click at [1289, 652] on button "Send" at bounding box center [1273, 656] width 40 height 17
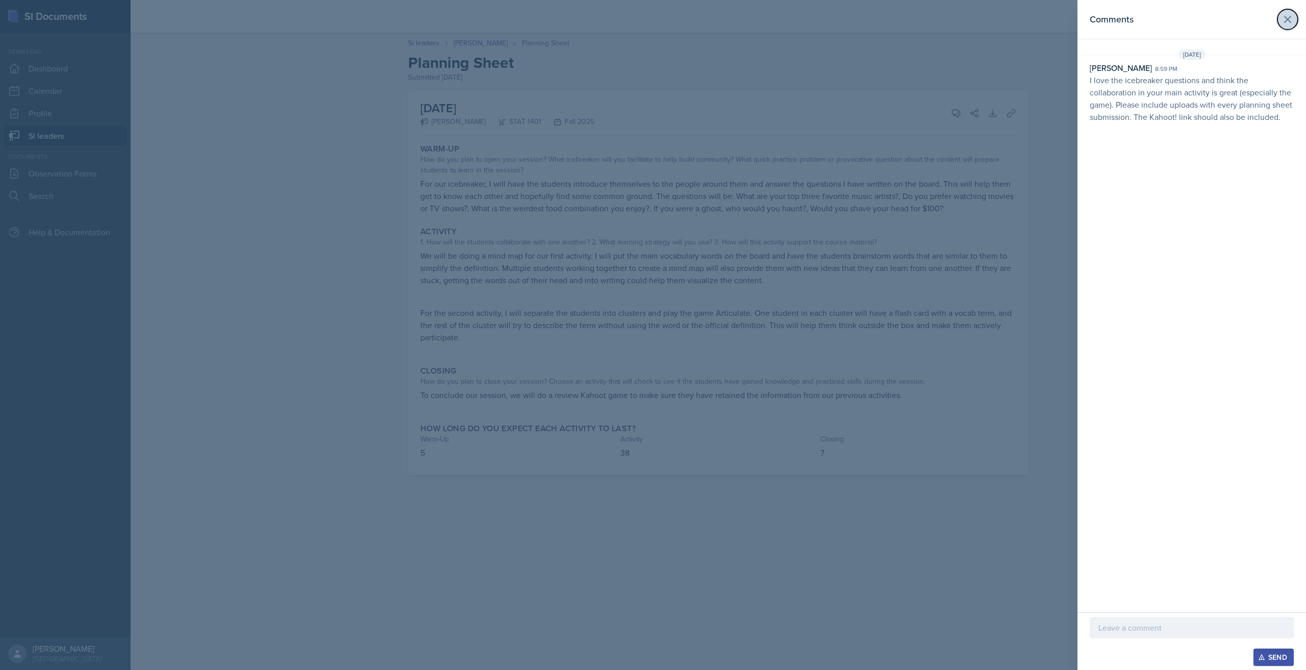
click at [1288, 22] on icon at bounding box center [1287, 19] width 12 height 12
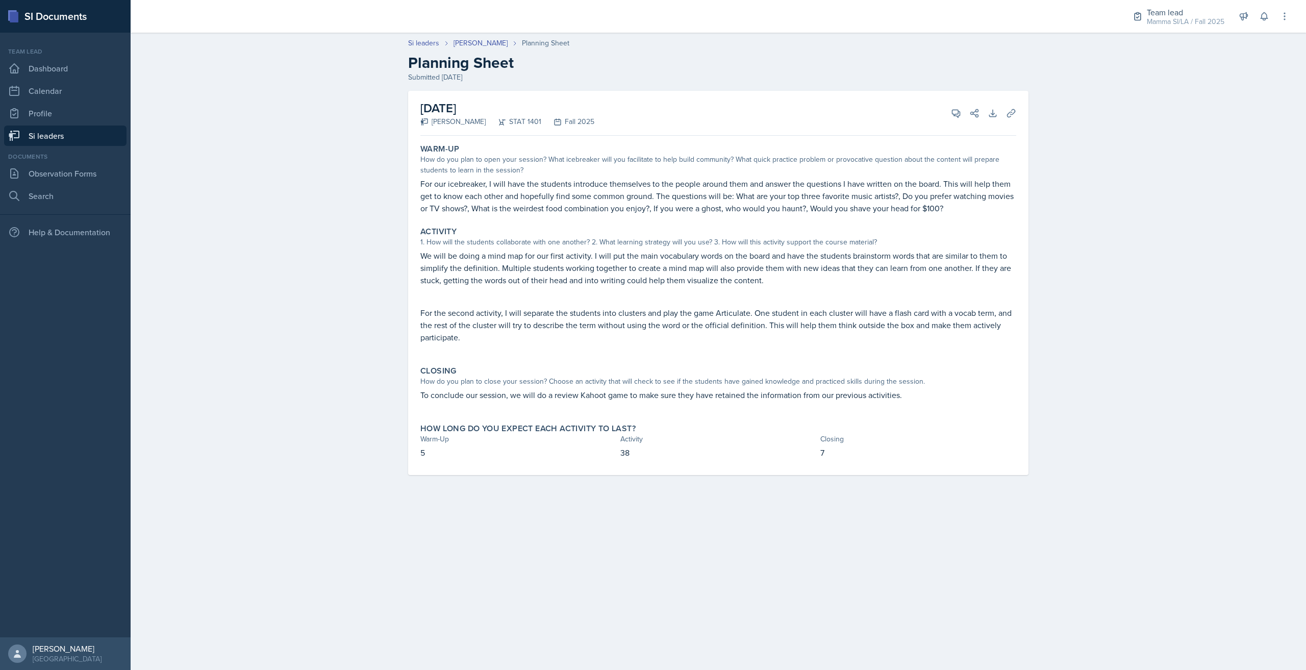
click at [65, 132] on link "Si leaders" at bounding box center [65, 135] width 122 height 20
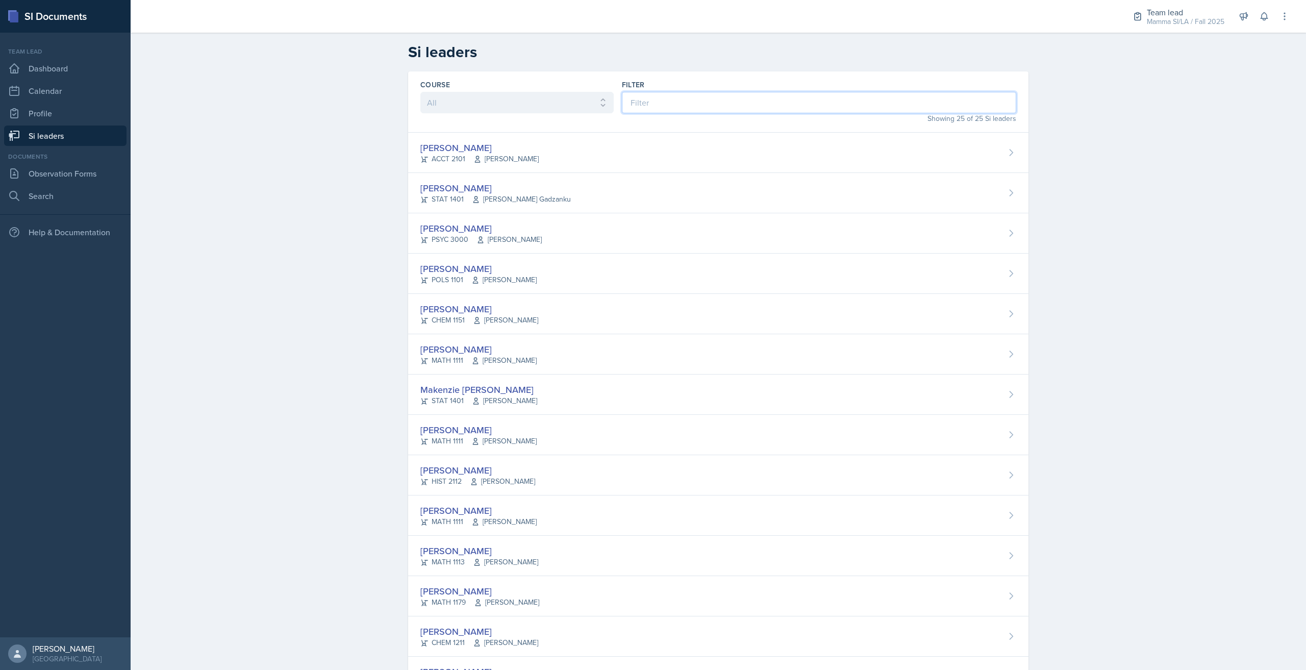
click at [685, 104] on input at bounding box center [819, 102] width 394 height 21
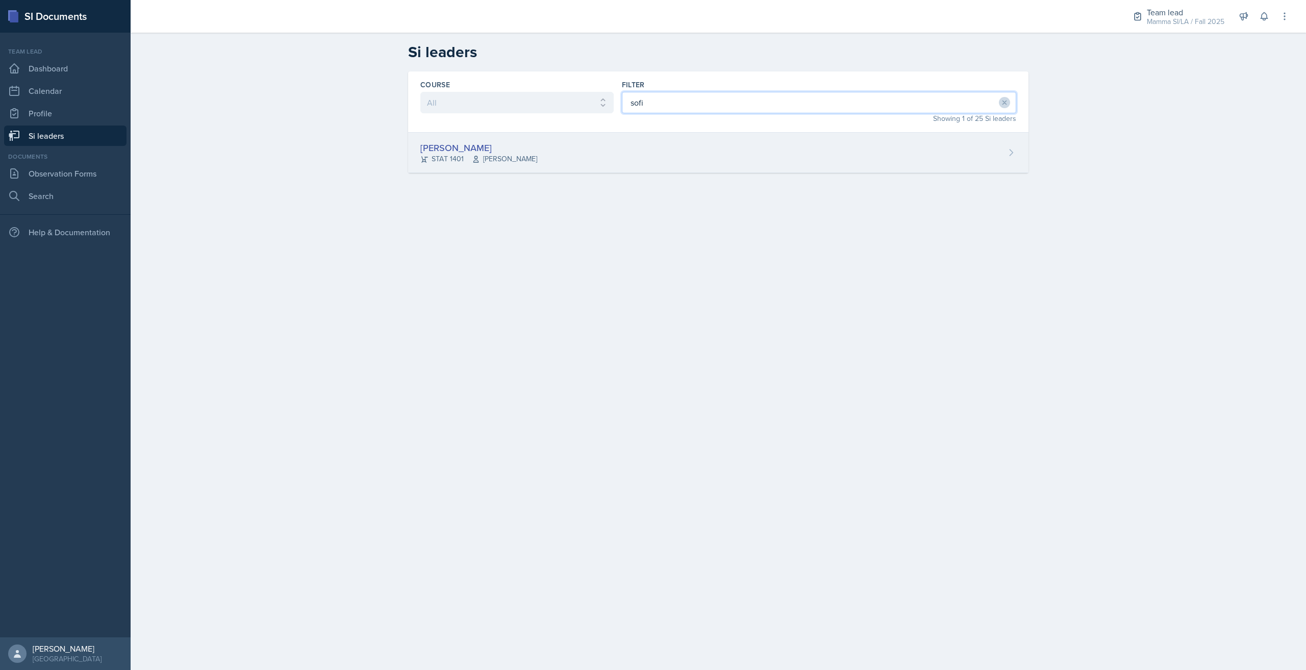
type input "sofi"
click at [632, 147] on div "Sofia Rose Ibarra STAT 1401 Sheri Johnson" at bounding box center [718, 153] width 620 height 40
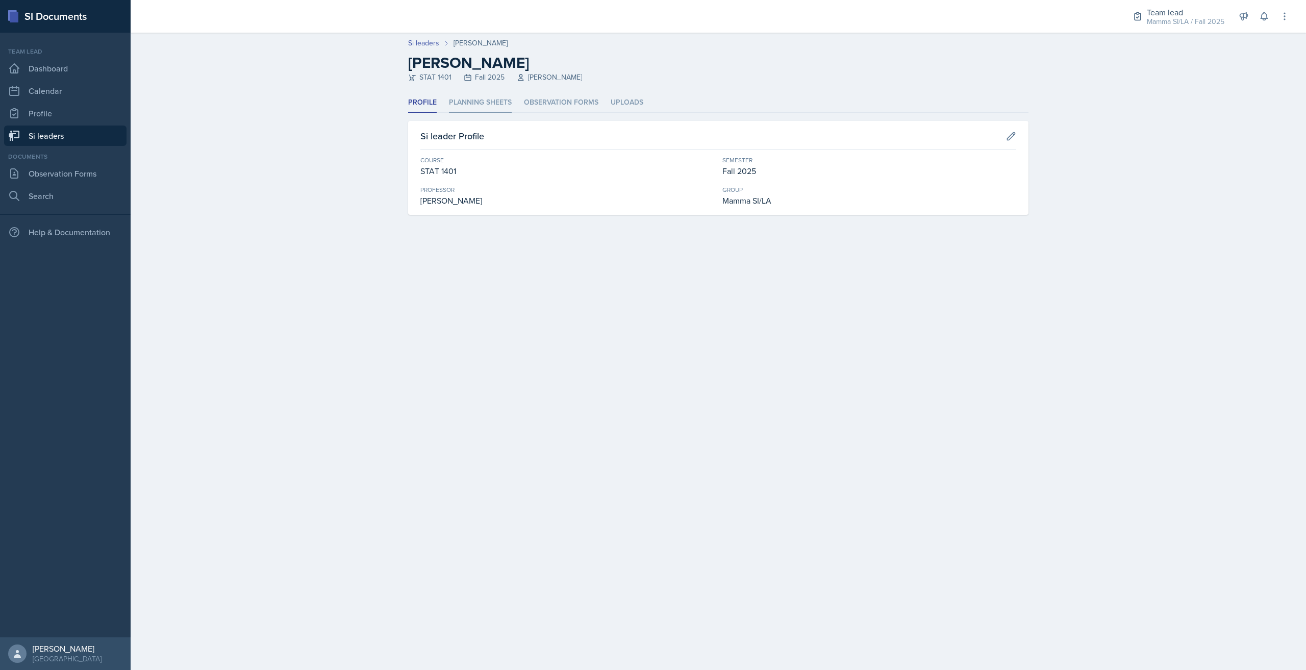
click at [497, 103] on li "Planning Sheets" at bounding box center [480, 103] width 63 height 20
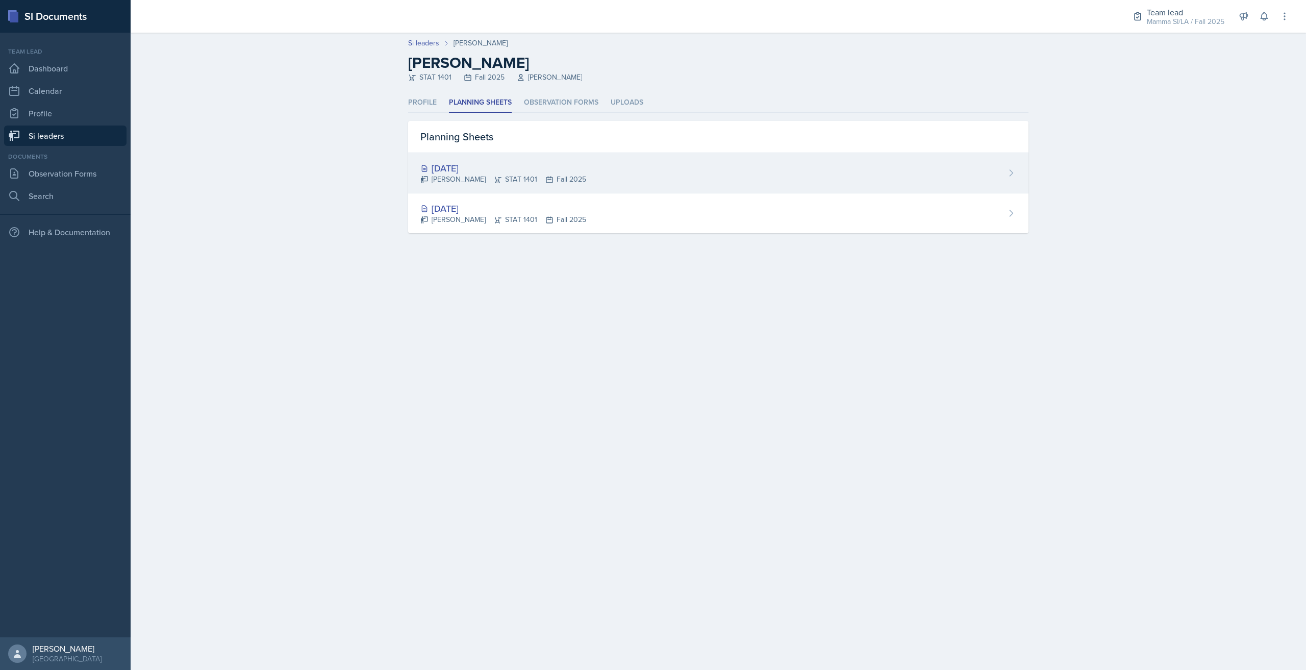
click at [580, 181] on div "Sofia Rose Ibarra STAT 1401 Fall 2025" at bounding box center [503, 179] width 166 height 11
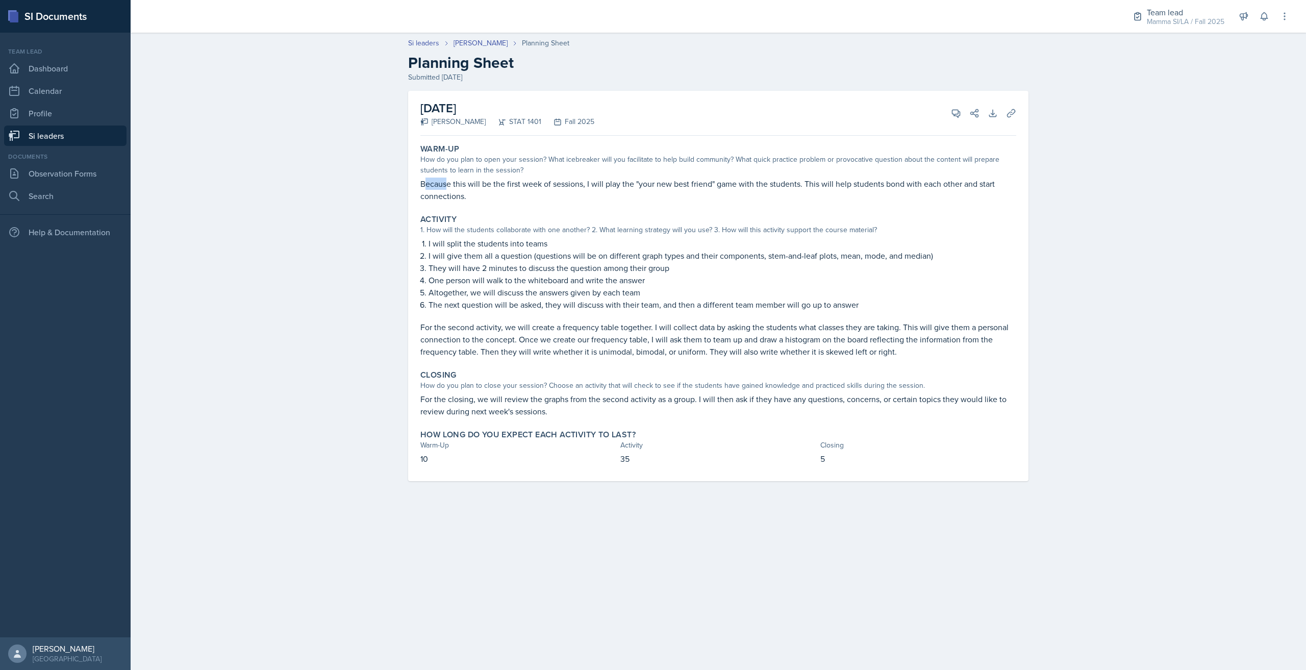
drag, startPoint x: 424, startPoint y: 185, endPoint x: 449, endPoint y: 185, distance: 24.5
click at [449, 185] on p "Because this will be the first week of sessions, I will play the "your new best…" at bounding box center [718, 189] width 596 height 24
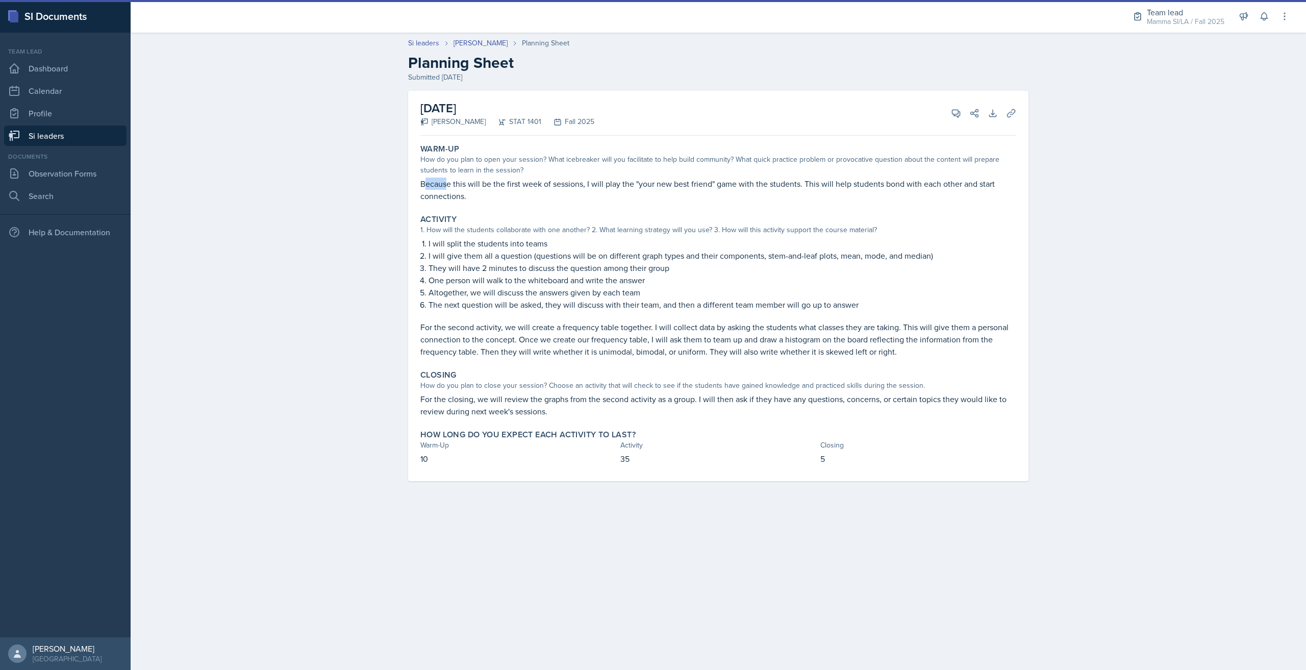
click at [449, 185] on p "Because this will be the first week of sessions, I will play the "your new best…" at bounding box center [718, 189] width 596 height 24
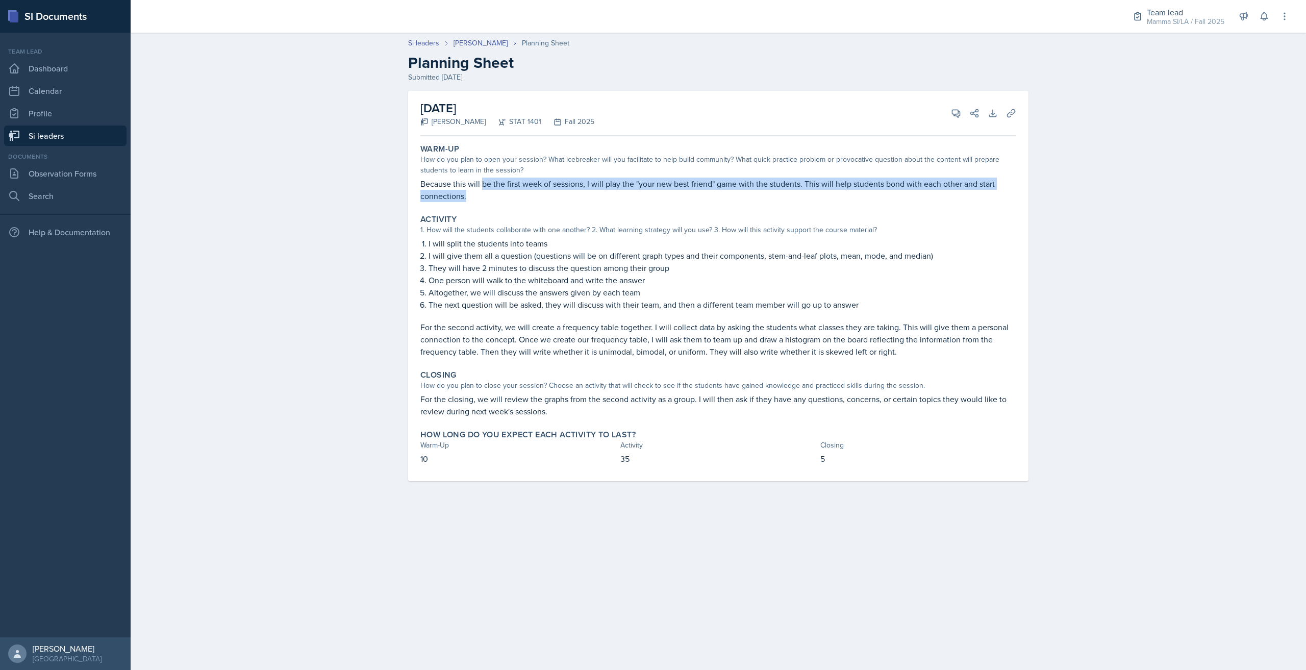
drag, startPoint x: 489, startPoint y: 189, endPoint x: 675, endPoint y: 200, distance: 186.0
click at [675, 200] on p "Because this will be the first week of sessions, I will play the "your new best…" at bounding box center [718, 189] width 596 height 24
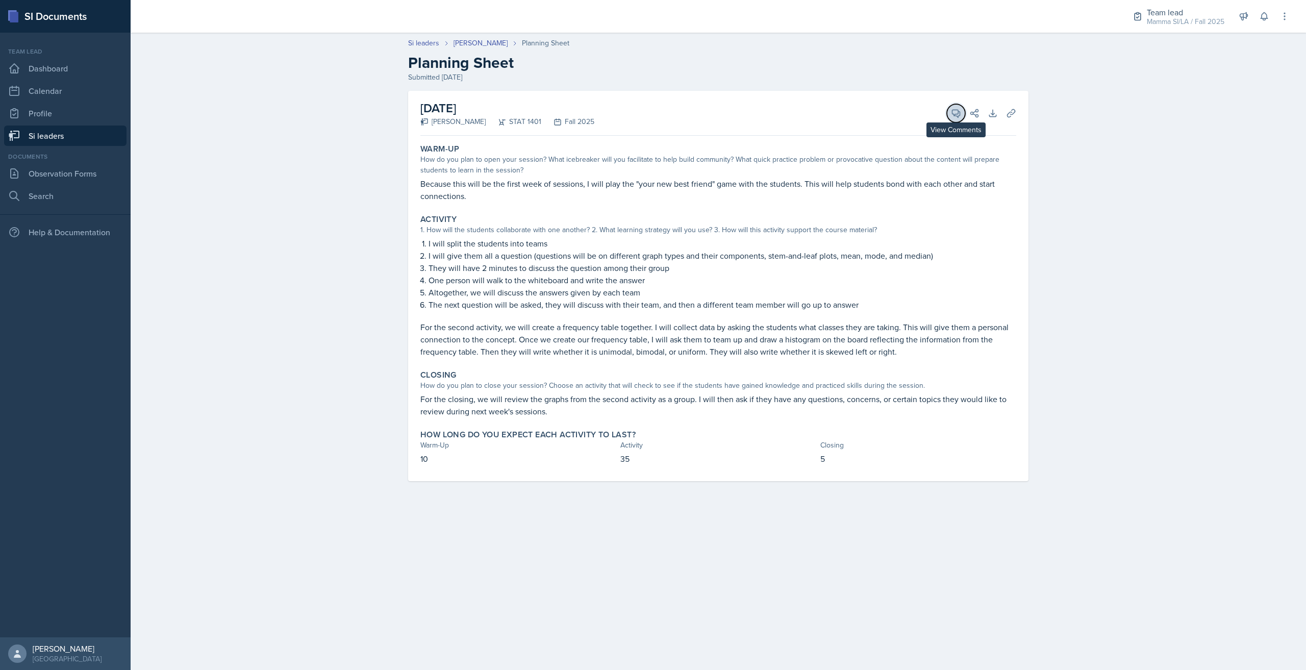
click at [958, 114] on icon at bounding box center [956, 113] width 10 height 10
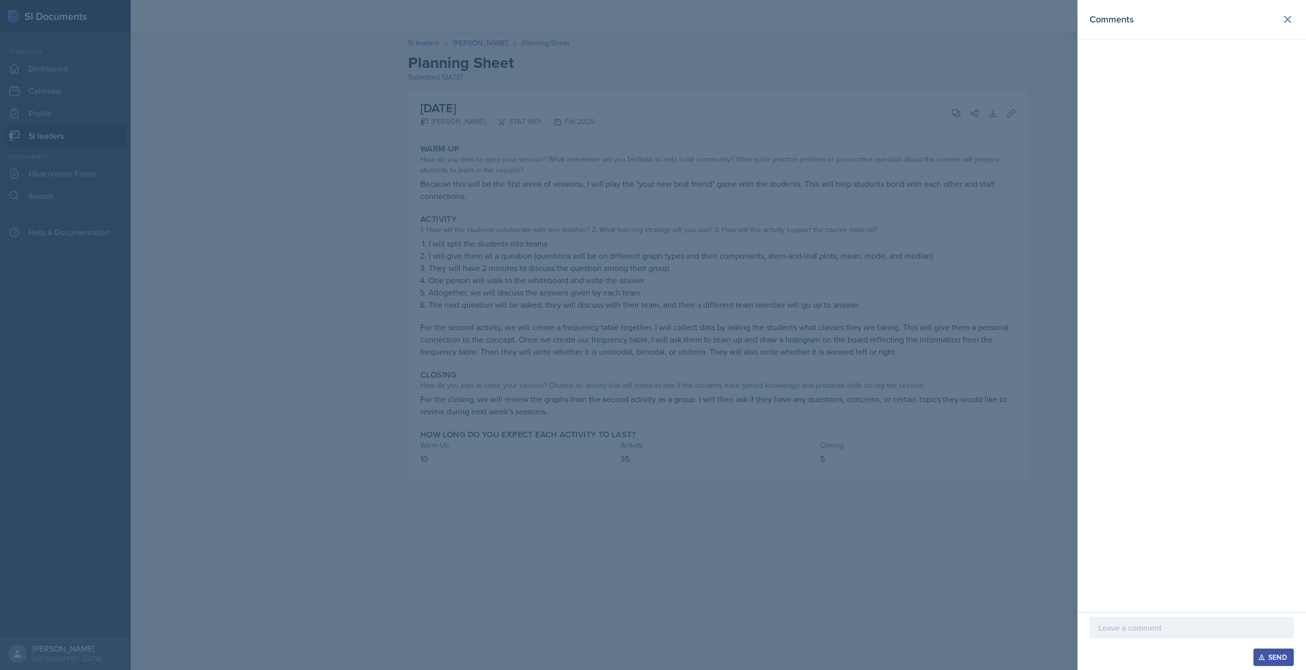
click at [1192, 630] on p at bounding box center [1191, 627] width 187 height 12
click at [1262, 652] on icon "button" at bounding box center [1261, 656] width 7 height 7
click at [1133, 391] on div "Comments Aug 24th, 2025 Kristy Bennett 9:01 pm I love these activities! Once ag…" at bounding box center [1191, 306] width 229 height 612
drag, startPoint x: 470, startPoint y: 605, endPoint x: 468, endPoint y: 599, distance: 6.9
click at [470, 605] on div at bounding box center [653, 335] width 1306 height 670
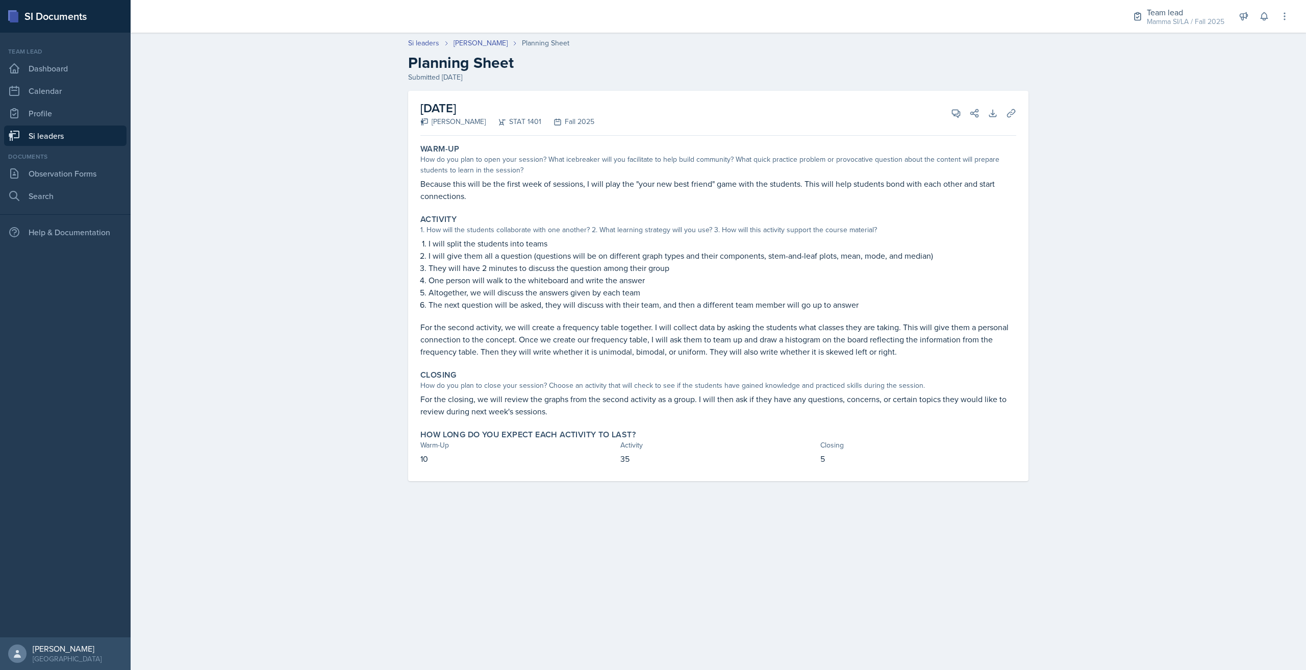
click at [74, 132] on link "Si leaders" at bounding box center [65, 135] width 122 height 20
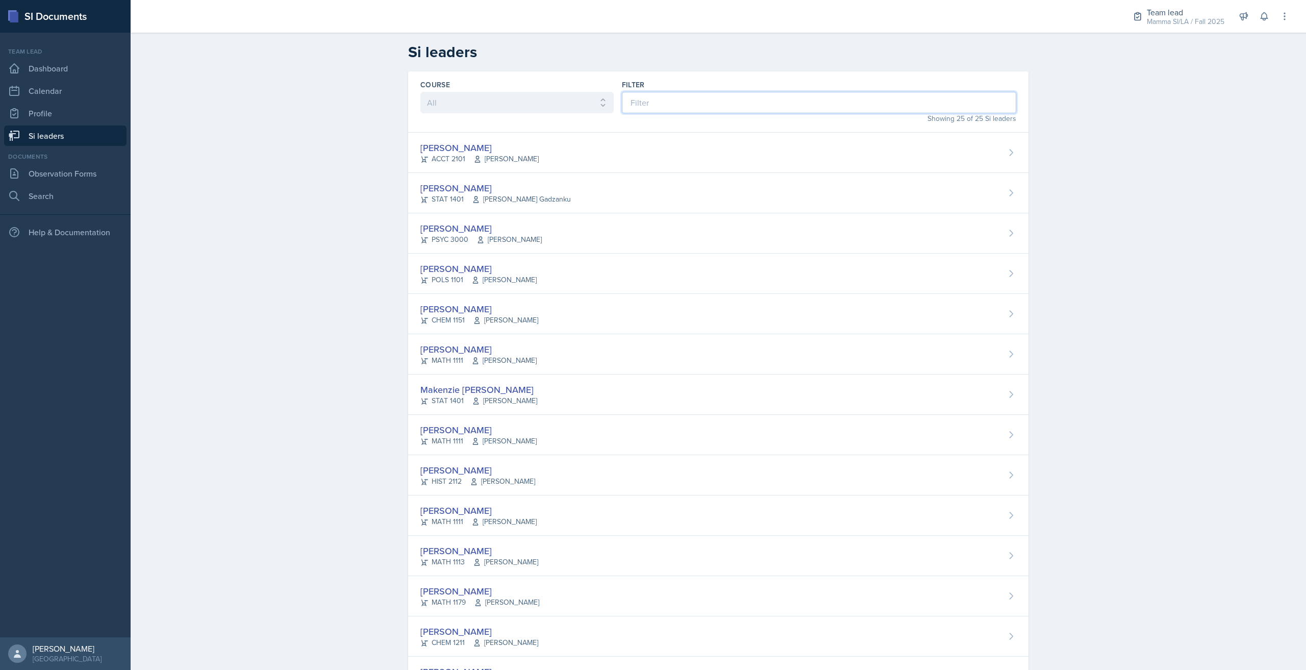
click at [691, 99] on input at bounding box center [819, 102] width 394 height 21
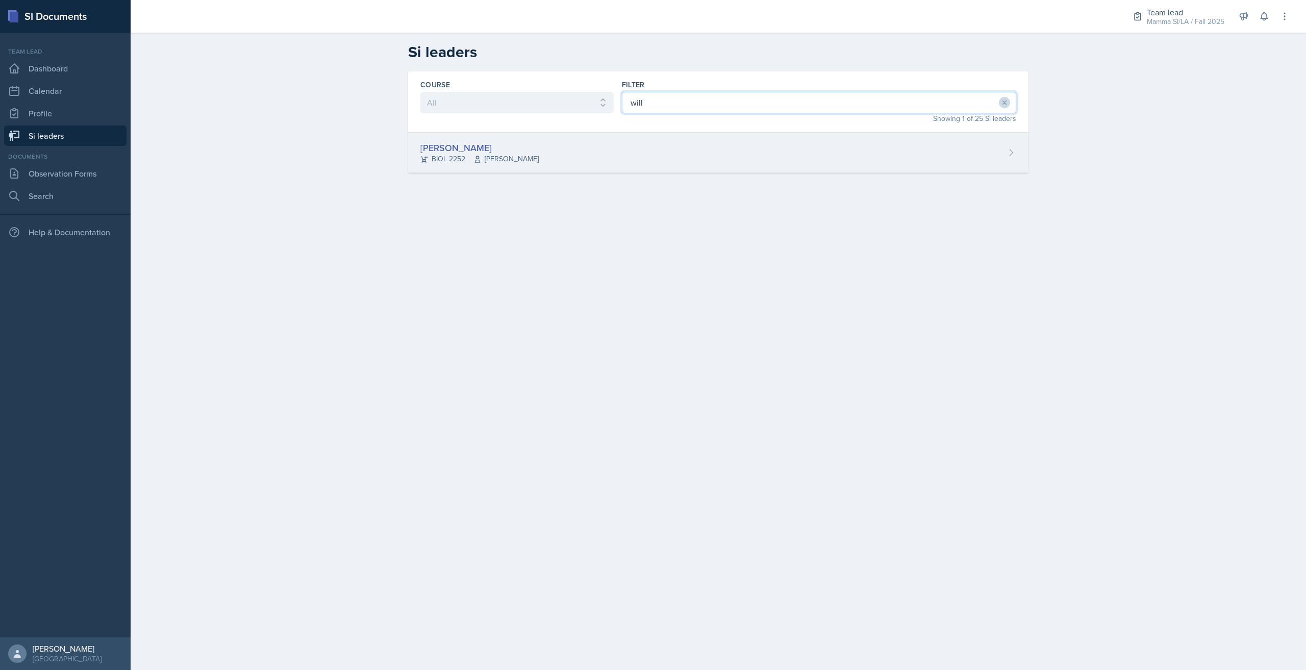
type input "will"
click at [661, 156] on div "William Talley BIOL 2252 Steven Caras" at bounding box center [718, 153] width 620 height 40
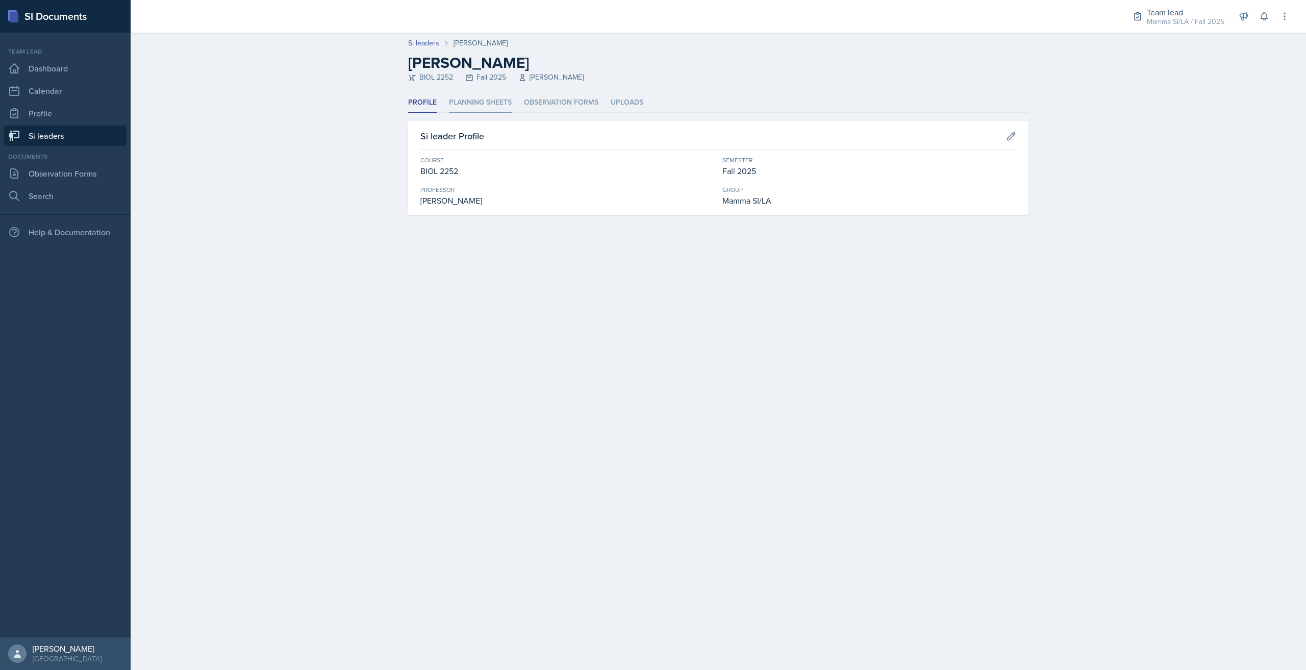
click at [500, 99] on li "Planning Sheets" at bounding box center [480, 103] width 63 height 20
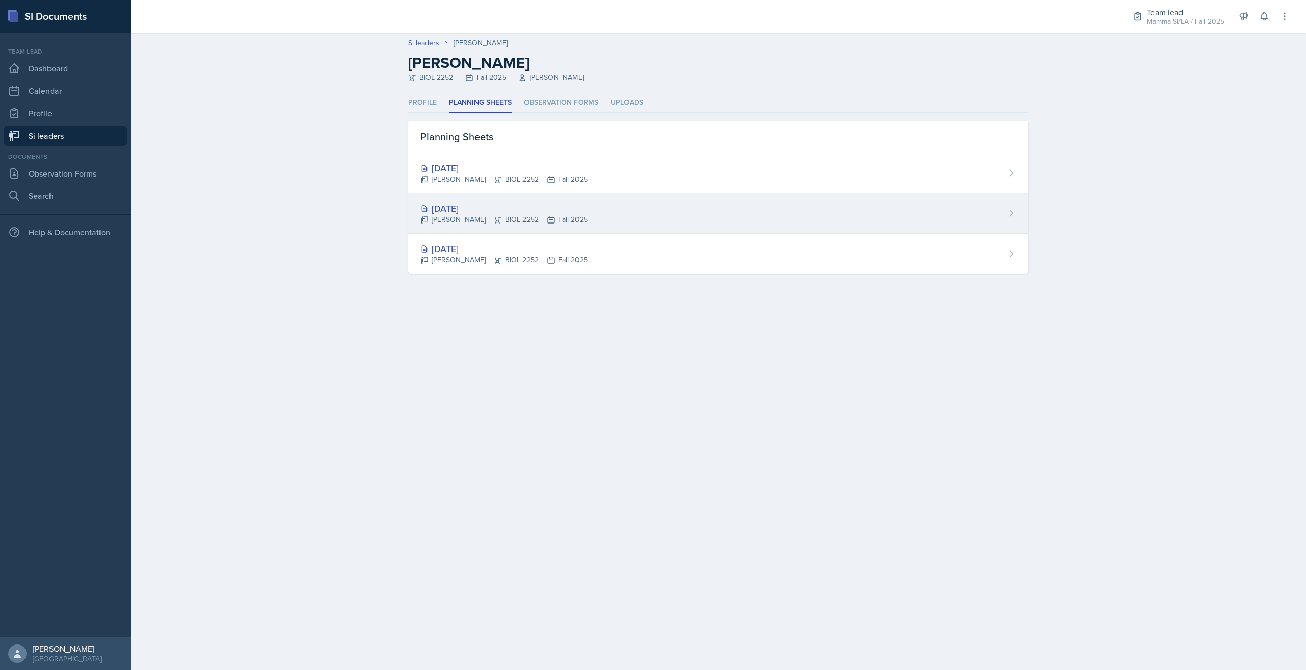
click at [625, 221] on div "Aug 26th, 2025 William Talley BIOL 2252 Fall 2025" at bounding box center [718, 213] width 620 height 40
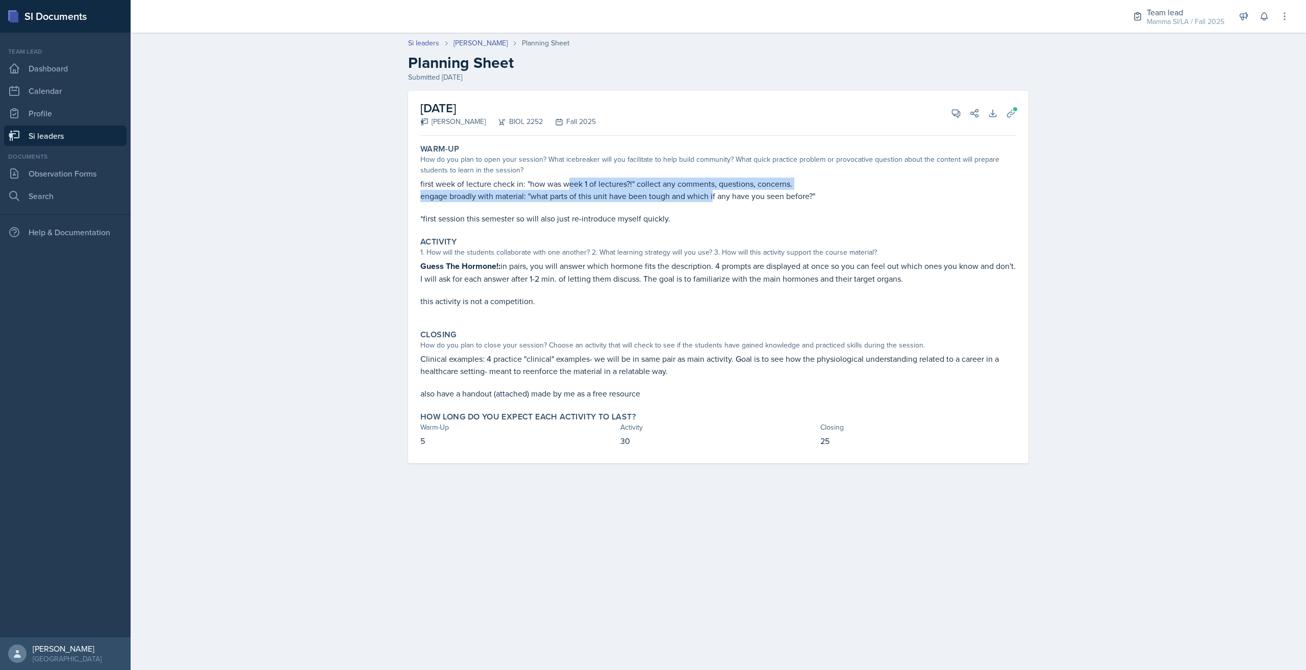
drag, startPoint x: 579, startPoint y: 182, endPoint x: 712, endPoint y: 192, distance: 133.5
click at [712, 192] on div "first week of lecture check in: "how was week 1 of lectures?!" collect any comm…" at bounding box center [718, 200] width 596 height 47
click at [626, 195] on p "engage broadly with material: "what parts of this unit have been tough and whic…" at bounding box center [718, 196] width 596 height 12
drag, startPoint x: 682, startPoint y: 199, endPoint x: 725, endPoint y: 200, distance: 42.8
click at [725, 200] on p "engage broadly with material: "what parts of this unit have been tough and whic…" at bounding box center [718, 196] width 596 height 12
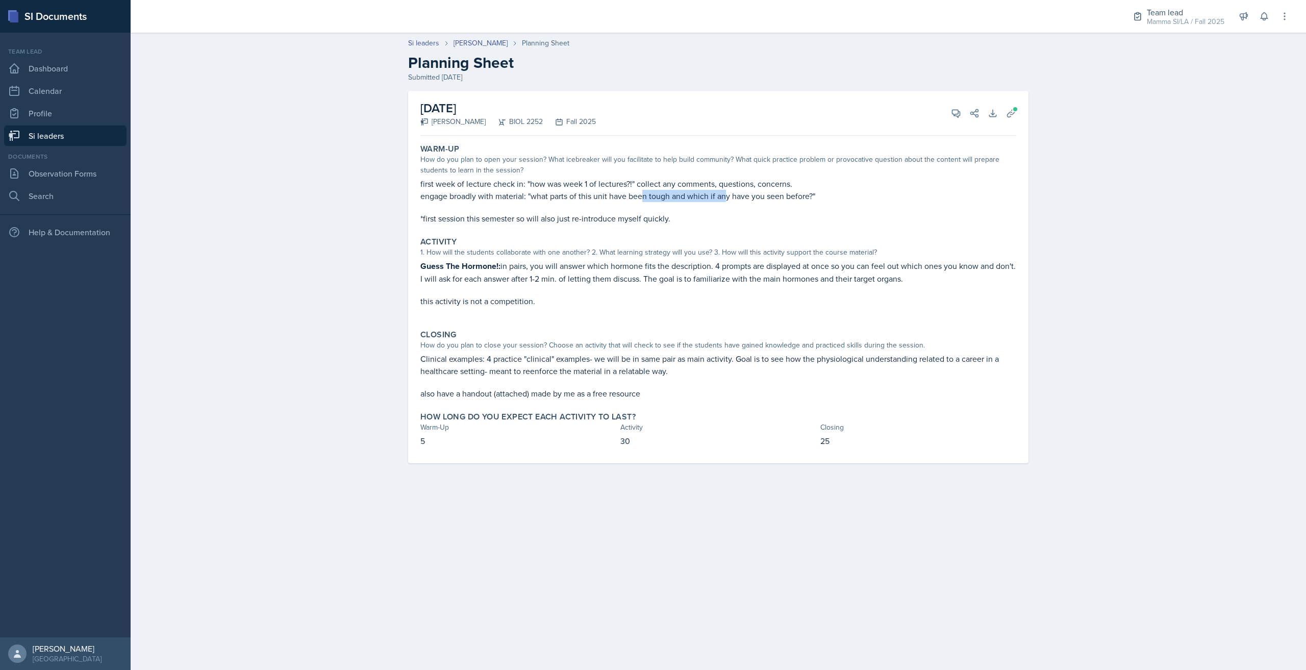
click at [725, 200] on p "engage broadly with material: "what parts of this unit have been tough and whic…" at bounding box center [718, 196] width 596 height 12
drag, startPoint x: 493, startPoint y: 211, endPoint x: 514, endPoint y: 214, distance: 20.6
click at [504, 213] on div "first week of lecture check in: "how was week 1 of lectures?!" collect any comm…" at bounding box center [718, 200] width 596 height 47
click at [515, 214] on p "*first session this semester so will also just re-introduce myself quickly." at bounding box center [718, 218] width 596 height 12
click at [539, 223] on p "*first session this semester so will also just re-introduce myself quickly." at bounding box center [718, 218] width 596 height 12
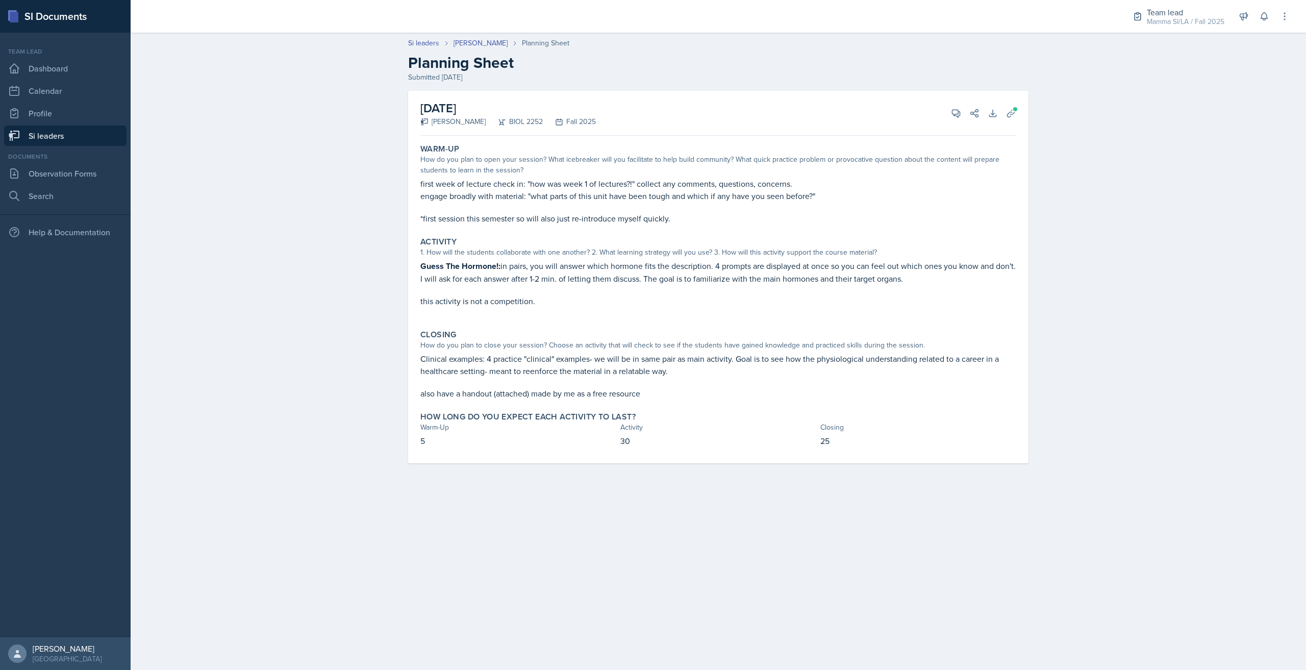
click at [541, 223] on p "*first session this semester so will also just re-introduce myself quickly." at bounding box center [718, 218] width 596 height 12
click at [537, 270] on p "Guess The Hormone!: in pairs, you will answer which hormone fits the descriptio…" at bounding box center [718, 272] width 596 height 25
drag, startPoint x: 565, startPoint y: 272, endPoint x: 628, endPoint y: 270, distance: 63.3
click at [627, 270] on p "Guess The Hormone!: in pairs, you will answer which hormone fits the descriptio…" at bounding box center [718, 272] width 596 height 25
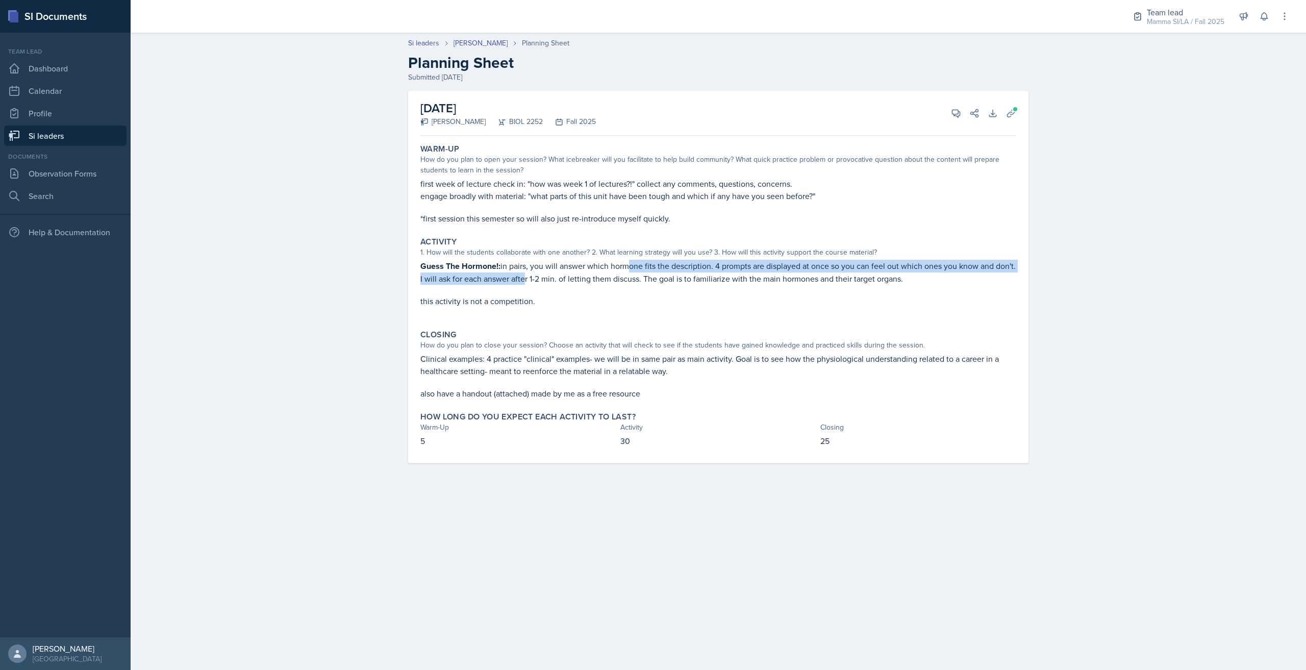
click at [628, 270] on p "Guess The Hormone!: in pairs, you will answer which hormone fits the descriptio…" at bounding box center [718, 272] width 596 height 25
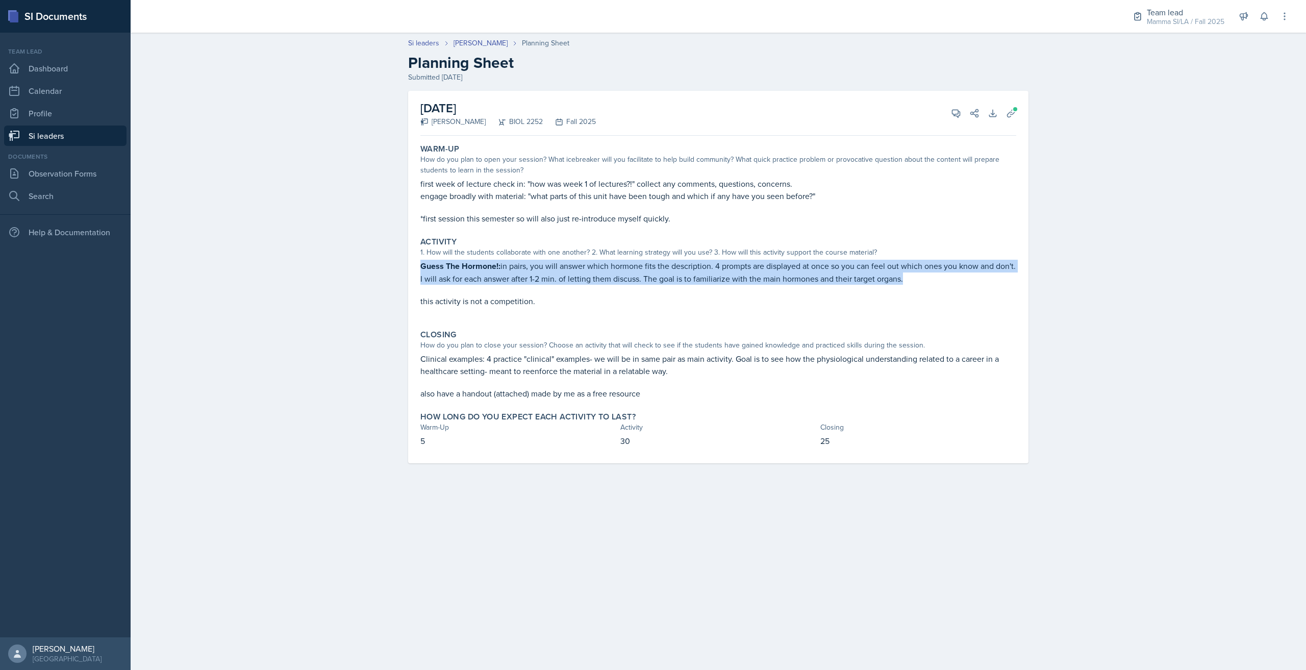
click at [628, 270] on p "Guess The Hormone!: in pairs, you will answer which hormone fits the descriptio…" at bounding box center [718, 272] width 596 height 25
click at [573, 273] on p "Guess The Hormone!: in pairs, you will answer which hormone fits the descriptio…" at bounding box center [718, 272] width 596 height 25
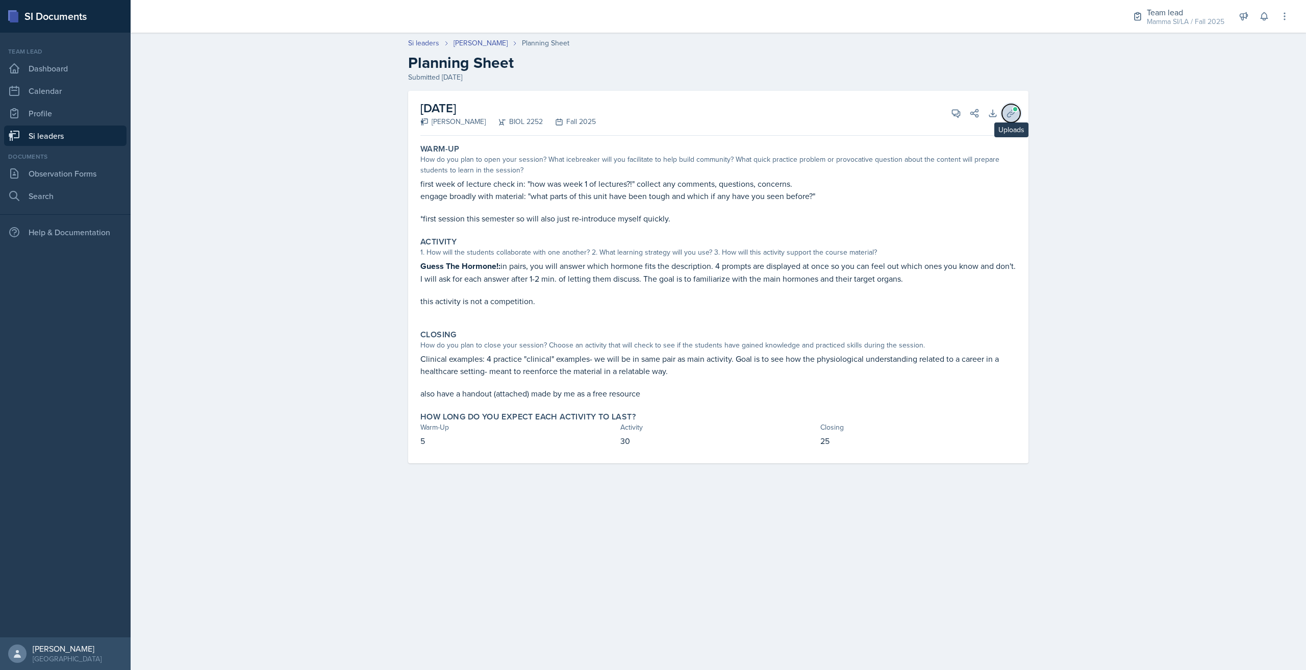
click at [1018, 113] on button "Uploads" at bounding box center [1011, 113] width 18 height 18
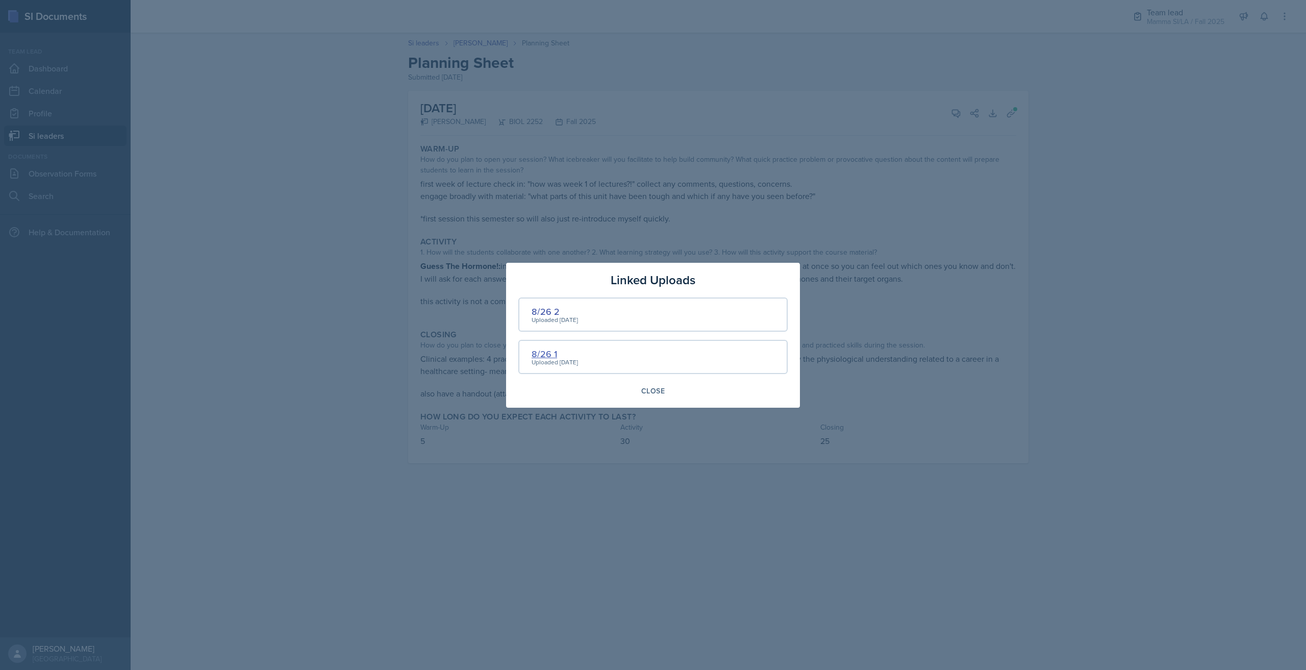
click at [548, 352] on div "8/26 1" at bounding box center [554, 354] width 46 height 14
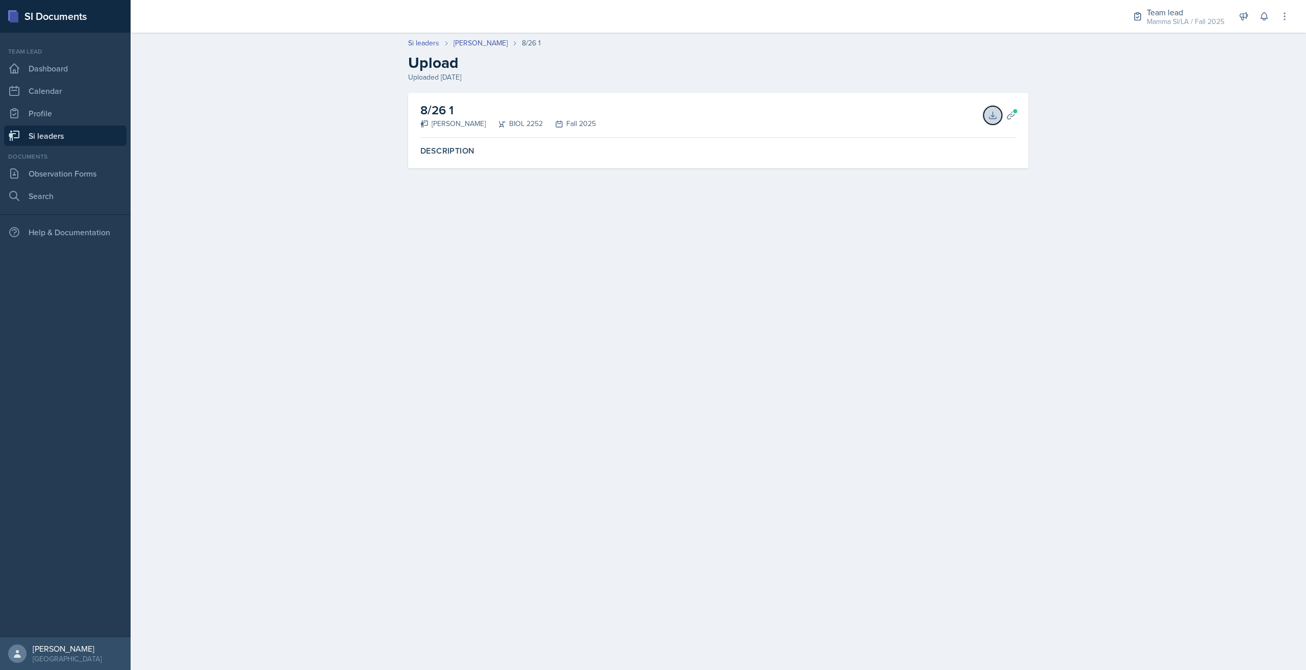
click at [987, 120] on button "Download" at bounding box center [992, 115] width 18 height 18
click at [74, 139] on link "Si leaders" at bounding box center [65, 135] width 122 height 20
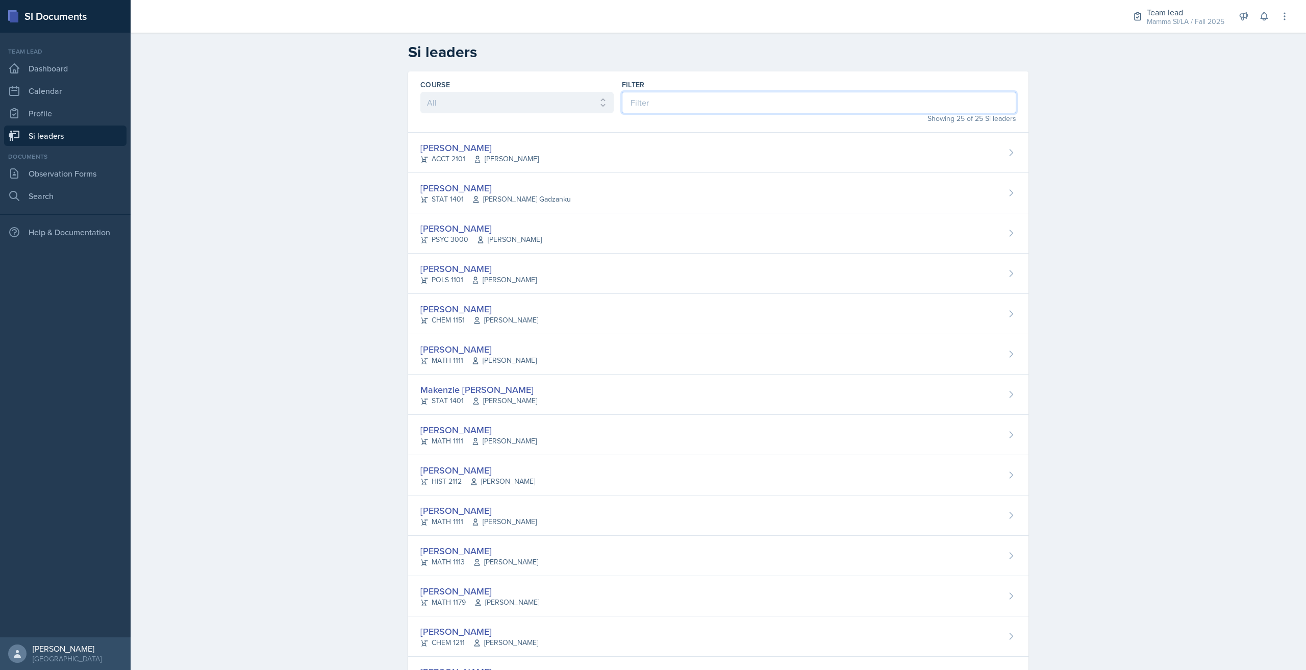
click at [705, 107] on input at bounding box center [819, 102] width 394 height 21
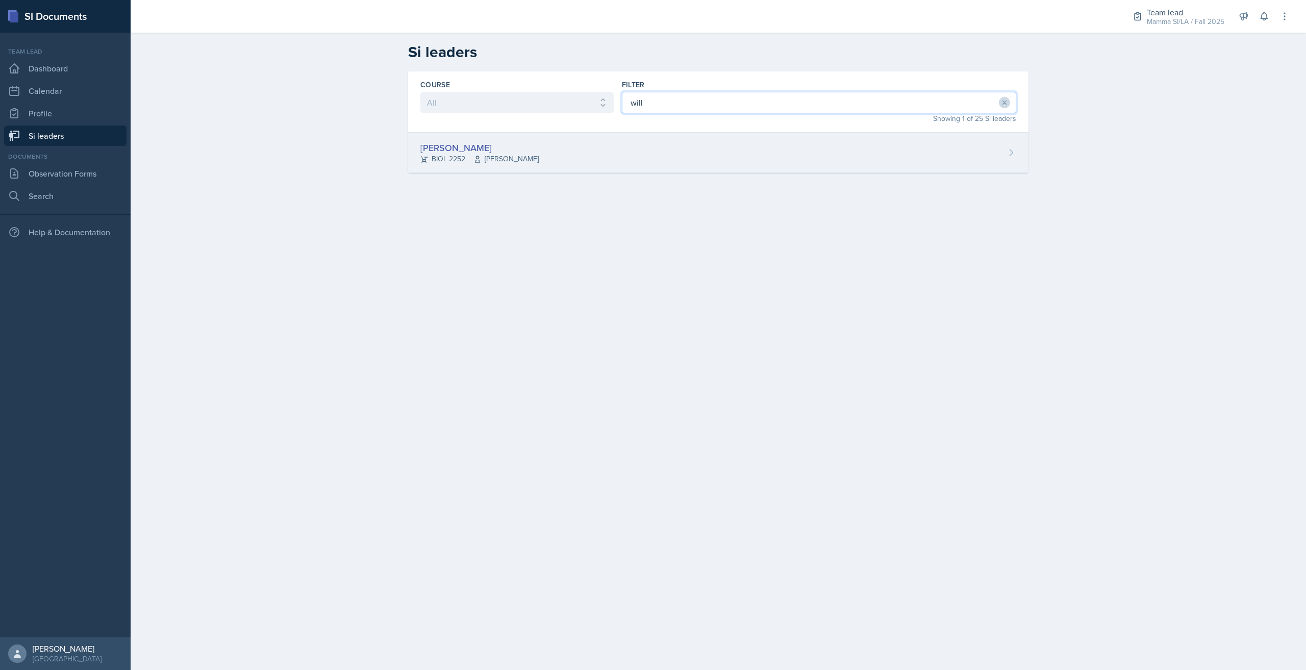
type input "will"
click at [714, 158] on div "William Talley BIOL 2252 Steven Caras" at bounding box center [718, 153] width 620 height 40
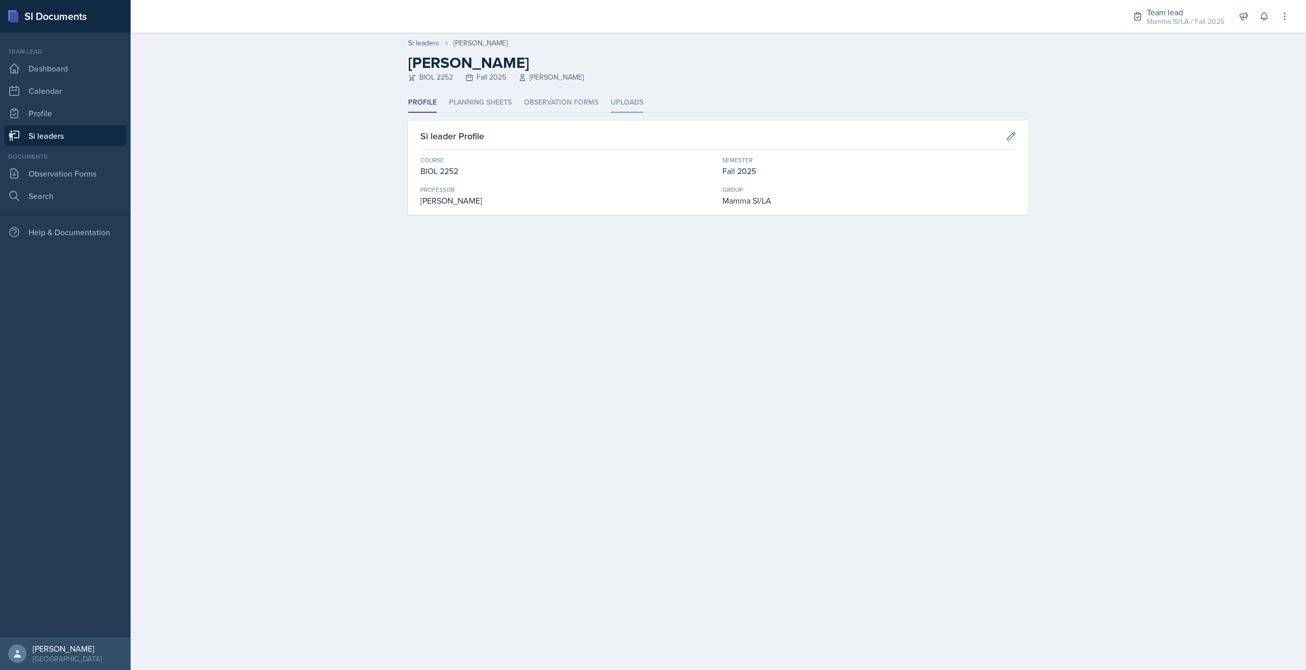
click at [625, 95] on li "Uploads" at bounding box center [627, 103] width 33 height 20
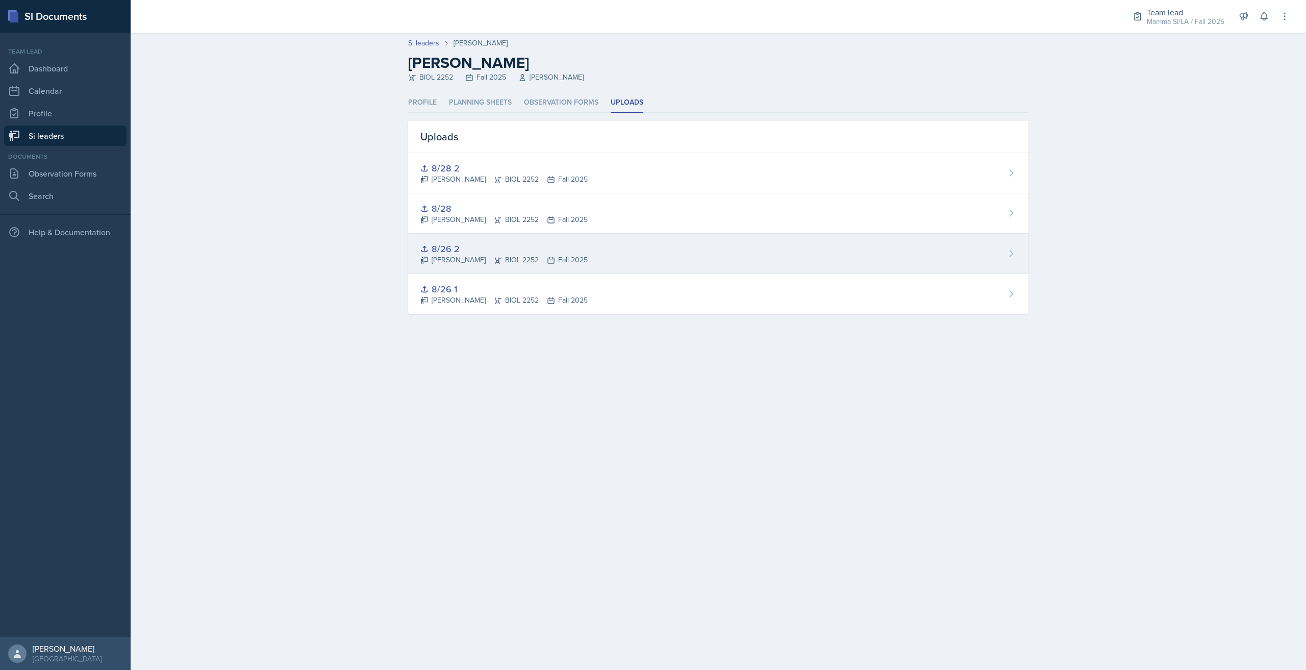
click at [561, 267] on div "8/26 2 William Talley BIOL 2252 Fall 2025" at bounding box center [718, 254] width 620 height 40
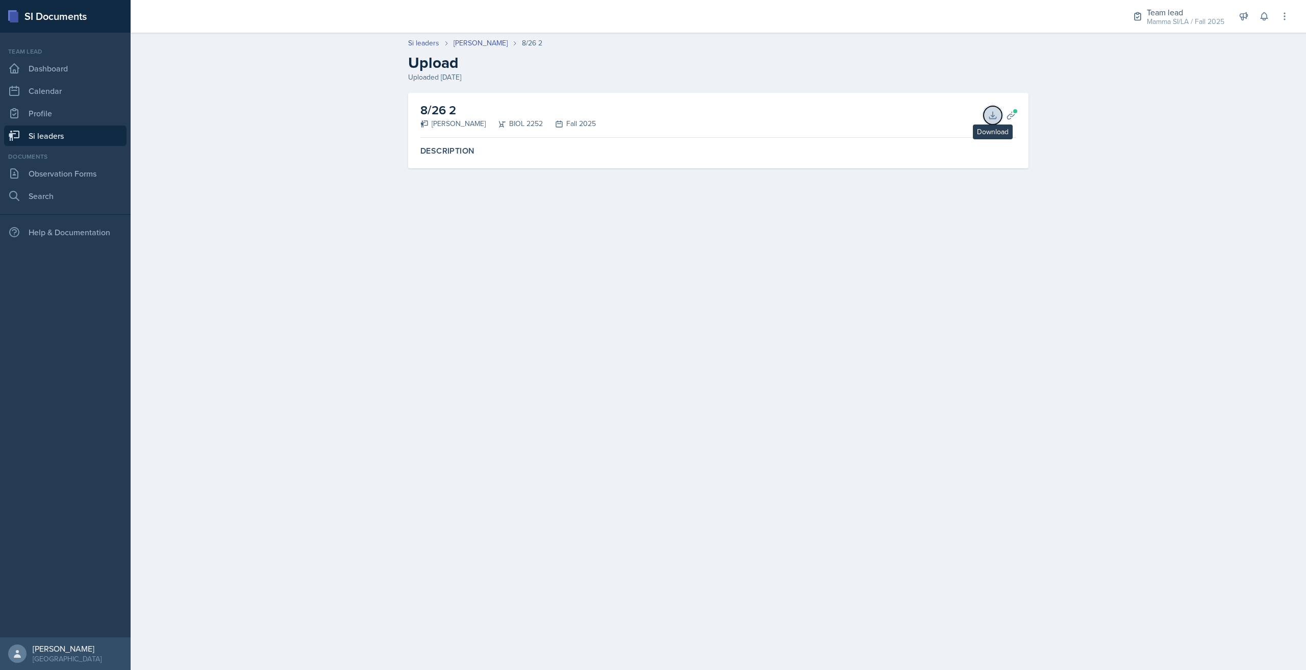
click at [999, 112] on button "Download" at bounding box center [992, 115] width 18 height 18
click at [495, 43] on div "[PERSON_NAME]" at bounding box center [487, 43] width 68 height 11
click at [493, 43] on link "[PERSON_NAME]" at bounding box center [480, 43] width 54 height 11
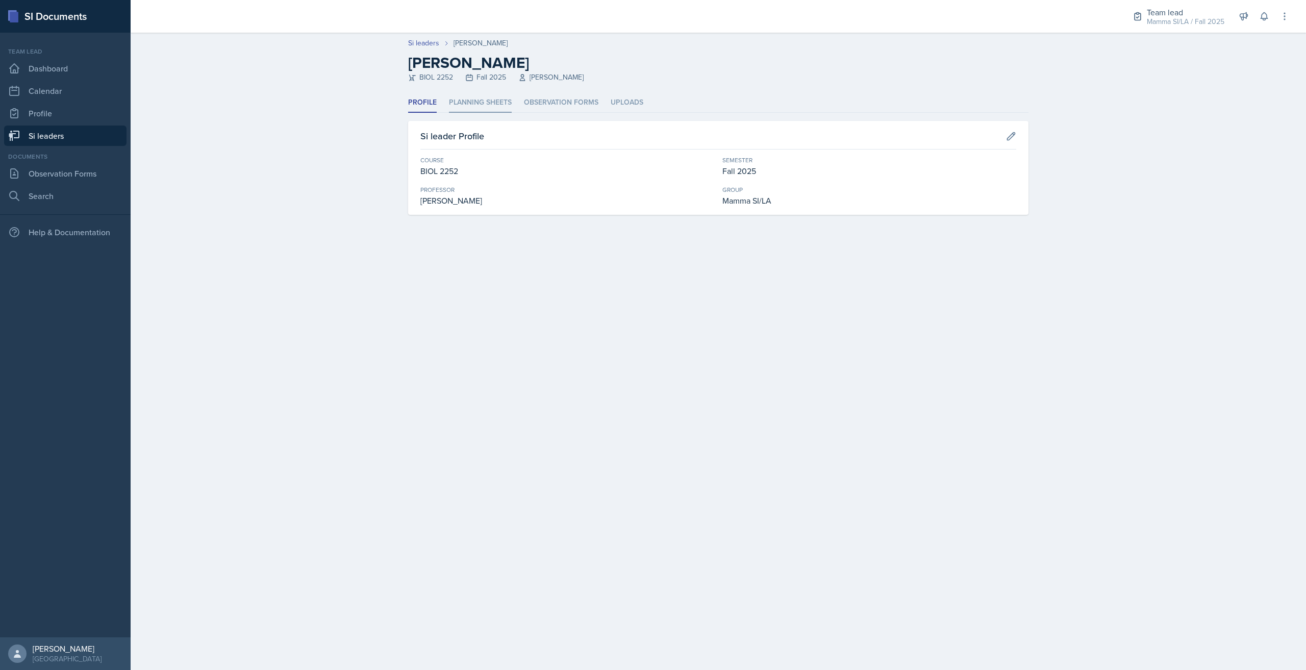
click at [468, 104] on li "Planning Sheets" at bounding box center [480, 103] width 63 height 20
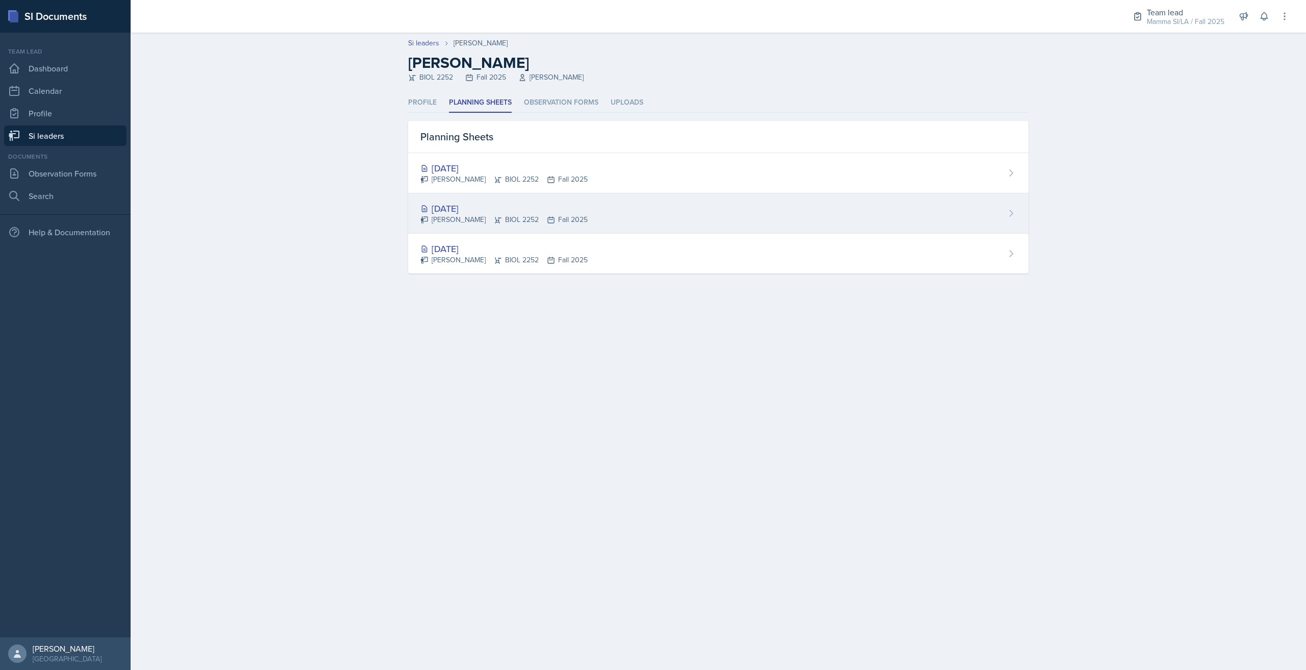
click at [577, 212] on div "Aug 26th, 2025 William Talley BIOL 2252 Fall 2025" at bounding box center [718, 213] width 620 height 40
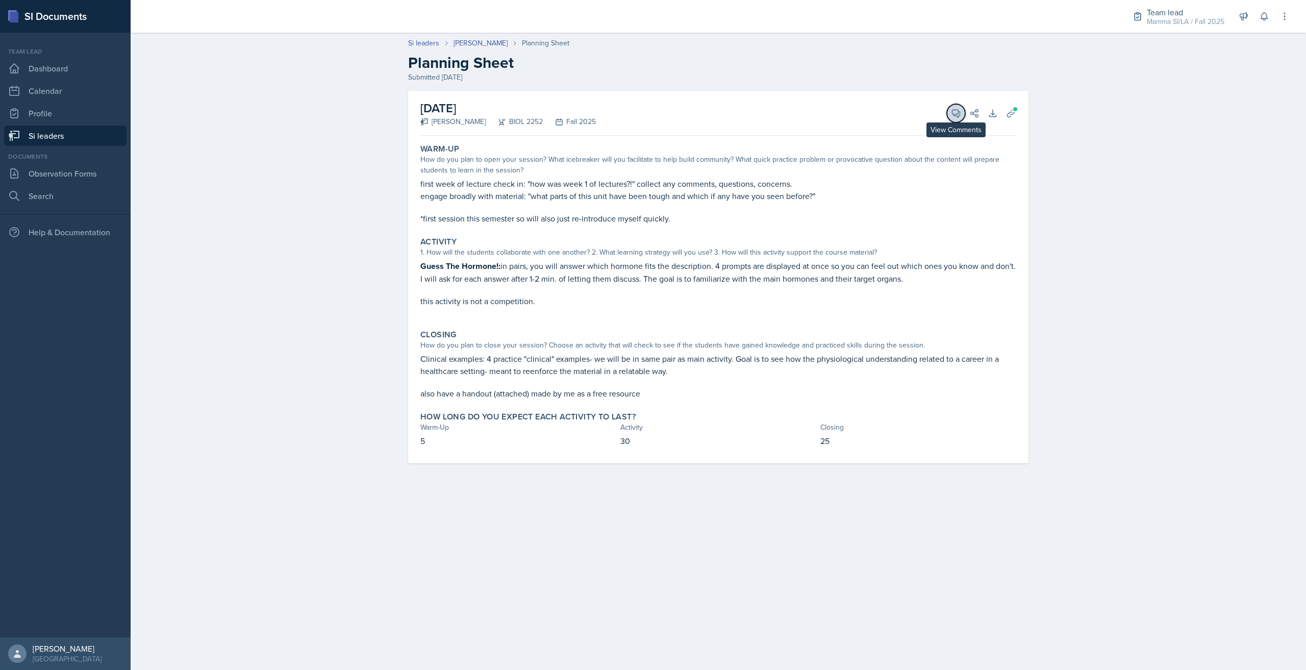
click at [961, 116] on button "View Comments" at bounding box center [956, 113] width 18 height 18
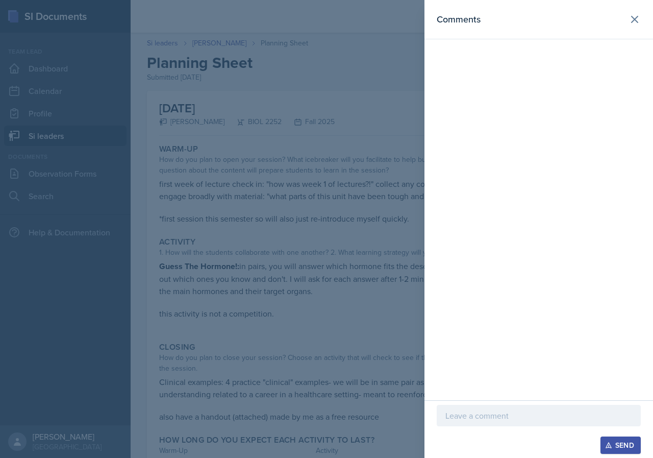
click at [511, 424] on div at bounding box center [539, 414] width 204 height 21
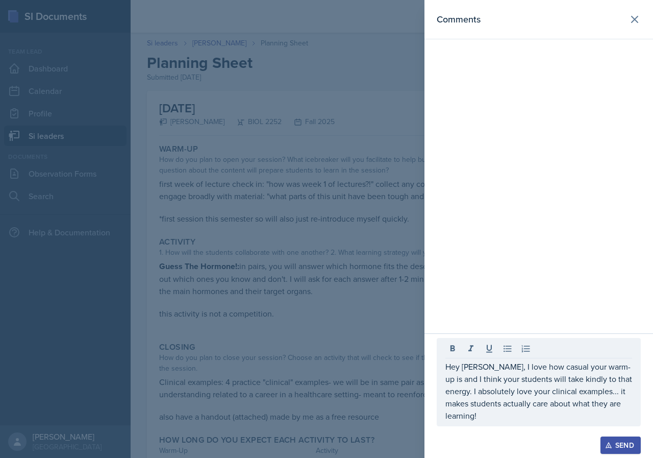
click at [636, 414] on div "Hey Will, I love how casual your warm-up is and I think your students will take…" at bounding box center [539, 382] width 204 height 88
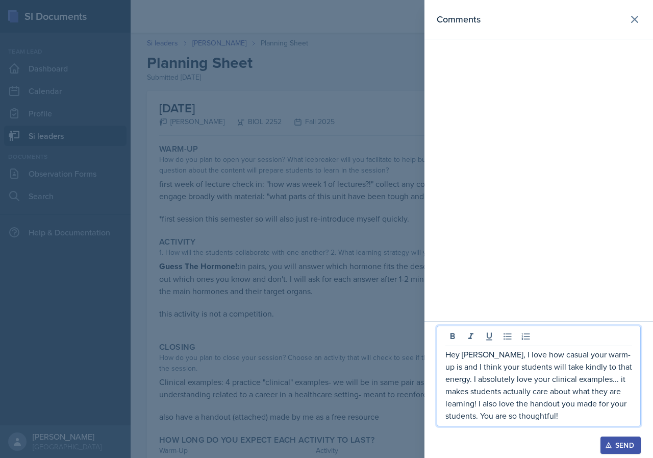
click at [627, 446] on div "Send" at bounding box center [620, 445] width 27 height 8
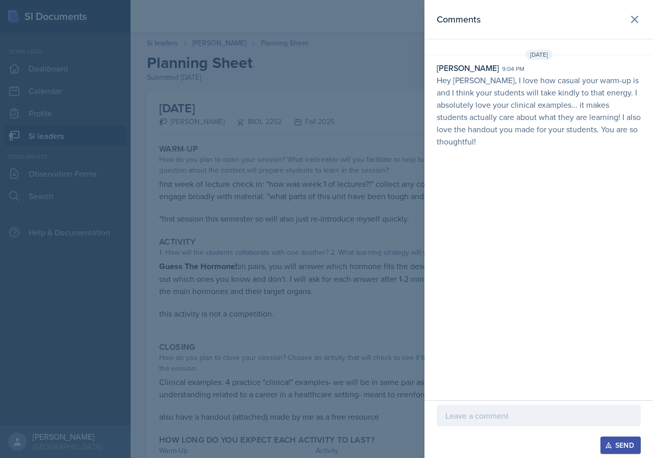
click at [251, 101] on div at bounding box center [326, 229] width 653 height 458
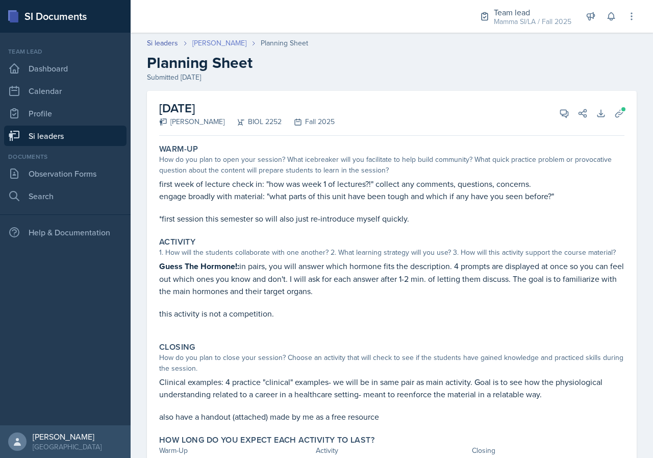
click at [222, 41] on link "[PERSON_NAME]" at bounding box center [219, 43] width 54 height 11
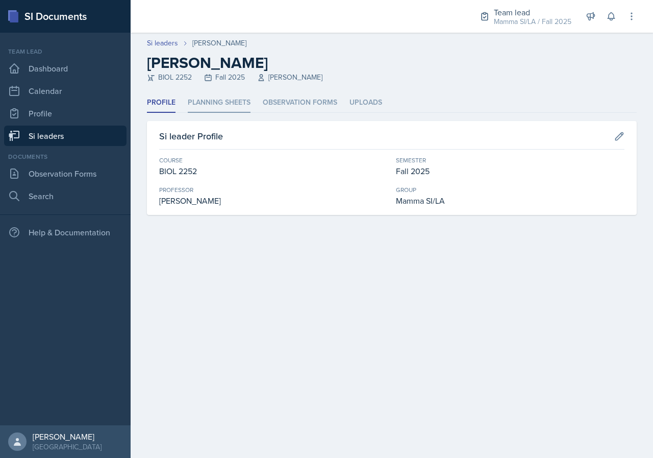
click at [237, 98] on li "Planning Sheets" at bounding box center [219, 103] width 63 height 20
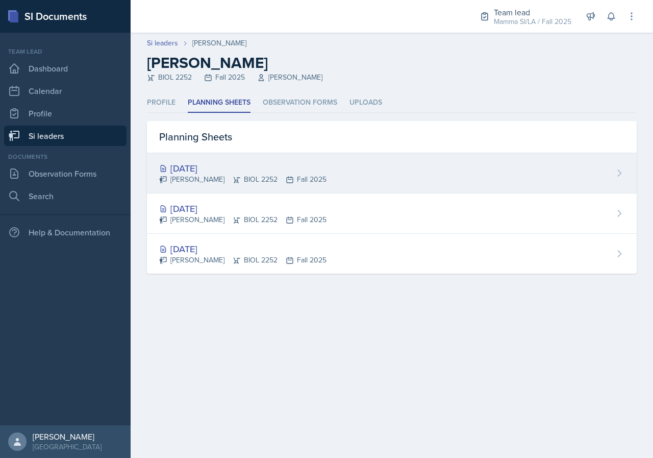
click at [292, 164] on div "[DATE]" at bounding box center [242, 168] width 167 height 14
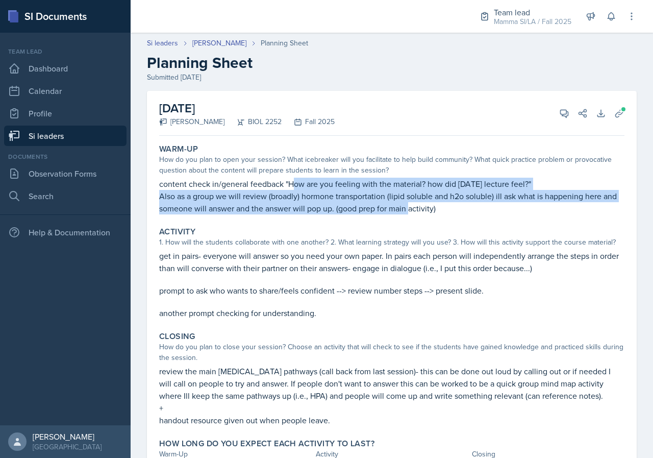
drag, startPoint x: 317, startPoint y: 190, endPoint x: 424, endPoint y: 202, distance: 107.8
click at [424, 202] on div "content check in/general feedback "How are you feeling with the material? how d…" at bounding box center [391, 195] width 465 height 37
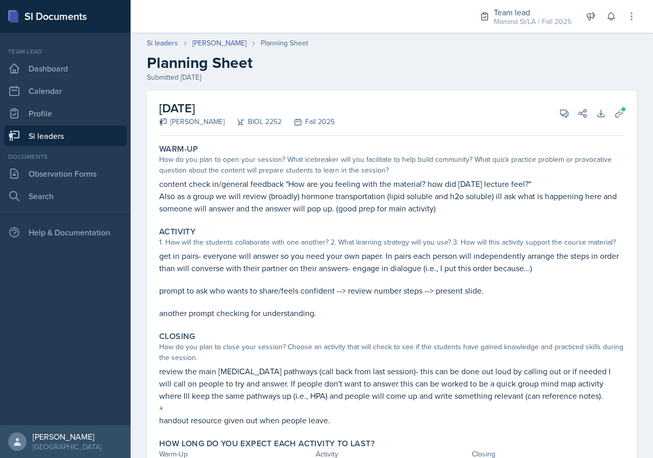
click at [252, 260] on p "get in pairs- everyone will answer so you need your own paper. In pairs each pe…" at bounding box center [391, 261] width 465 height 24
drag, startPoint x: 323, startPoint y: 259, endPoint x: 332, endPoint y: 259, distance: 8.2
click at [332, 259] on p "get in pairs- everyone will answer so you need your own paper. In pairs each pe…" at bounding box center [391, 261] width 465 height 24
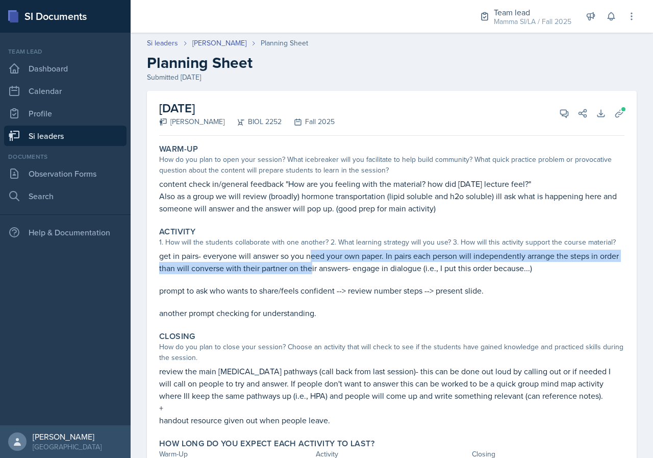
drag, startPoint x: 311, startPoint y: 260, endPoint x: 334, endPoint y: 262, distance: 23.0
click at [334, 262] on p "get in pairs- everyone will answer so you need your own paper. In pairs each pe…" at bounding box center [391, 261] width 465 height 24
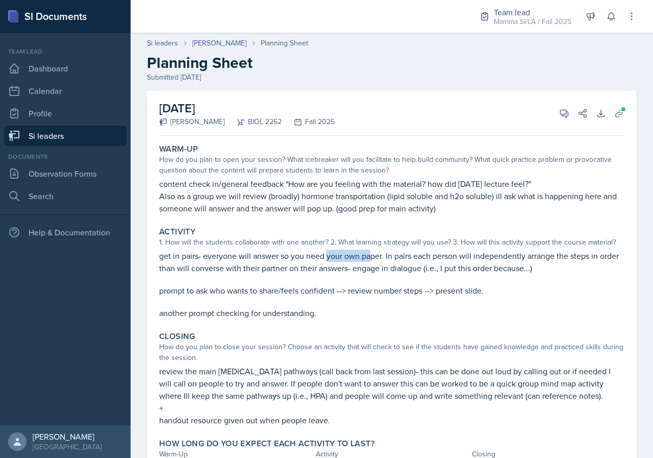
drag, startPoint x: 328, startPoint y: 261, endPoint x: 374, endPoint y: 261, distance: 46.4
click at [374, 261] on p "get in pairs- everyone will answer so you need your own paper. In pairs each pe…" at bounding box center [391, 261] width 465 height 24
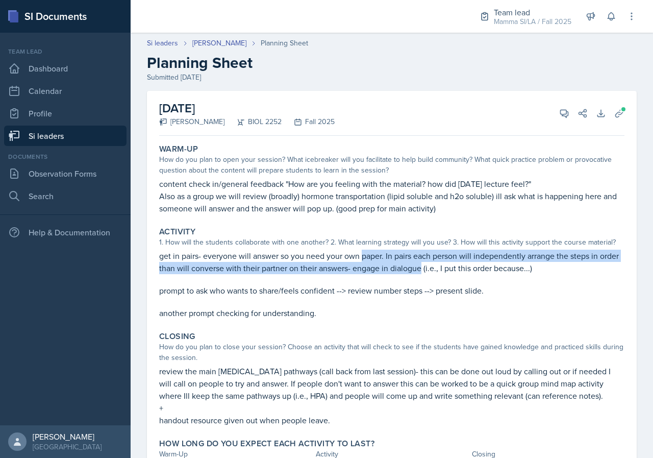
drag, startPoint x: 374, startPoint y: 261, endPoint x: 435, endPoint y: 263, distance: 60.8
click at [435, 263] on p "get in pairs- everyone will answer so you need your own paper. In pairs each pe…" at bounding box center [391, 261] width 465 height 24
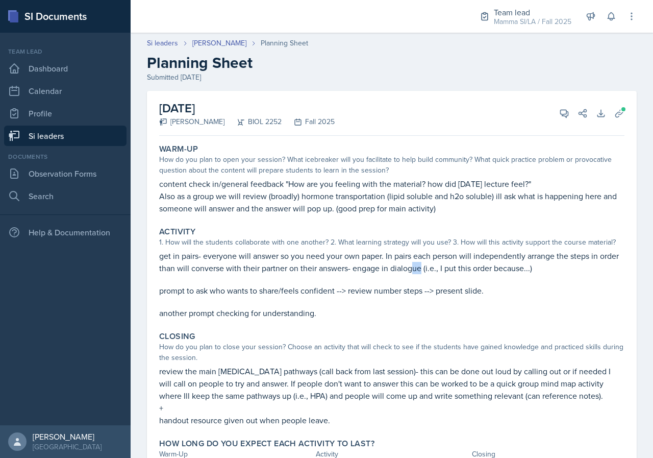
drag, startPoint x: 433, startPoint y: 263, endPoint x: 469, endPoint y: 269, distance: 36.7
click at [453, 266] on p "get in pairs- everyone will answer so you need your own paper. In pairs each pe…" at bounding box center [391, 261] width 465 height 24
click at [469, 269] on p "get in pairs- everyone will answer so you need your own paper. In pairs each pe…" at bounding box center [391, 261] width 465 height 24
drag, startPoint x: 457, startPoint y: 269, endPoint x: 490, endPoint y: 268, distance: 33.7
click at [487, 268] on p "get in pairs- everyone will answer so you need your own paper. In pairs each pe…" at bounding box center [391, 261] width 465 height 24
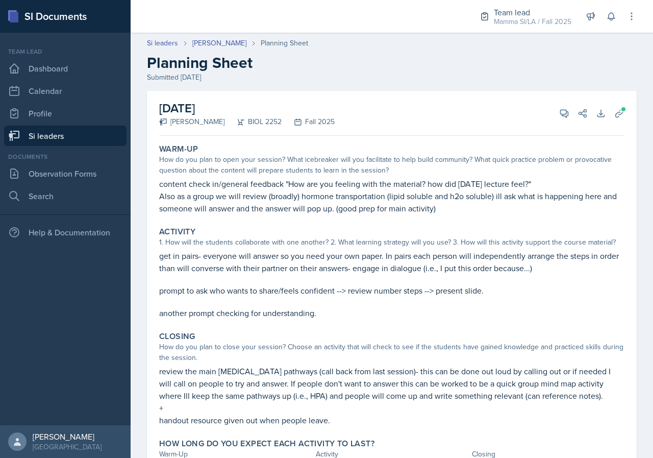
click at [492, 268] on p "get in pairs- everyone will answer so you need your own paper. In pairs each pe…" at bounding box center [391, 261] width 465 height 24
drag, startPoint x: 320, startPoint y: 257, endPoint x: 329, endPoint y: 258, distance: 8.7
click at [329, 258] on p "get in pairs- everyone will answer so you need your own paper. In pairs each pe…" at bounding box center [391, 261] width 465 height 24
click at [342, 260] on p "get in pairs- everyone will answer so you need your own paper. In pairs each pe…" at bounding box center [391, 261] width 465 height 24
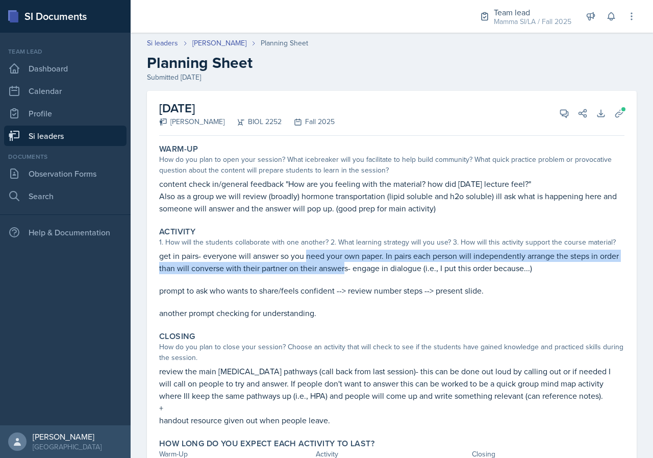
drag, startPoint x: 343, startPoint y: 263, endPoint x: 366, endPoint y: 263, distance: 22.4
click at [366, 263] on p "get in pairs- everyone will answer so you need your own paper. In pairs each pe…" at bounding box center [391, 261] width 465 height 24
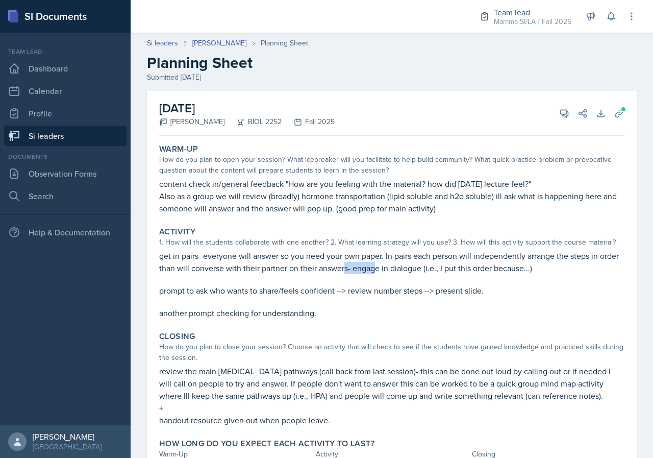
drag, startPoint x: 384, startPoint y: 263, endPoint x: 424, endPoint y: 269, distance: 40.7
click at [410, 267] on p "get in pairs- everyone will answer so you need your own paper. In pairs each pe…" at bounding box center [391, 261] width 465 height 24
click at [425, 269] on p "get in pairs- everyone will answer so you need your own paper. In pairs each pe…" at bounding box center [391, 261] width 465 height 24
click at [229, 289] on p "prompt to ask who wants to share/feels confident --> review number steps --> pr…" at bounding box center [391, 290] width 465 height 12
click at [246, 288] on p "prompt to ask who wants to share/feels confident --> review number steps --> pr…" at bounding box center [391, 290] width 465 height 12
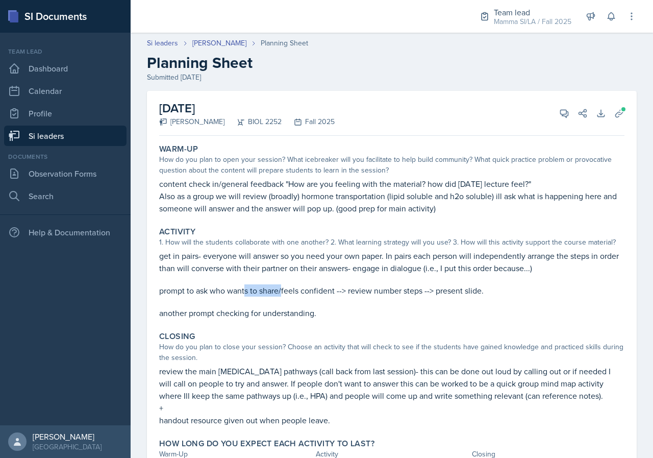
drag, startPoint x: 264, startPoint y: 288, endPoint x: 284, endPoint y: 286, distance: 20.0
click at [284, 286] on p "prompt to ask who wants to share/feels confident --> review number steps --> pr…" at bounding box center [391, 290] width 465 height 12
drag, startPoint x: 326, startPoint y: 289, endPoint x: 358, endPoint y: 294, distance: 31.5
click at [358, 294] on p "prompt to ask who wants to share/feels confident --> review number steps --> pr…" at bounding box center [391, 290] width 465 height 12
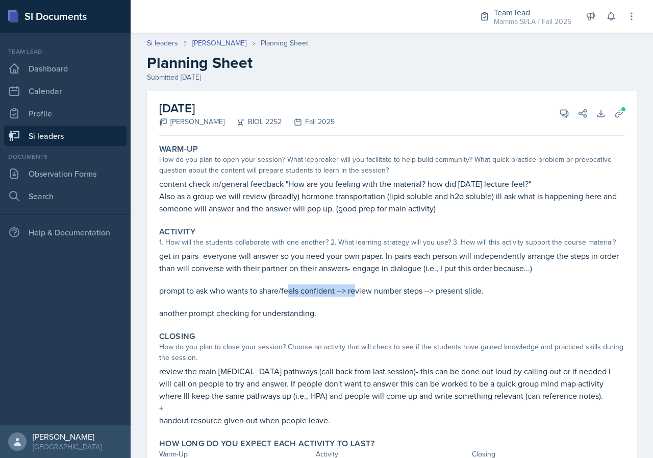
click at [358, 294] on p "prompt to ask who wants to share/feels confident --> review number steps --> pr…" at bounding box center [391, 290] width 465 height 12
click at [360, 294] on p "prompt to ask who wants to share/feels confident --> review number steps --> pr…" at bounding box center [391, 290] width 465 height 12
click at [368, 295] on p "prompt to ask who wants to share/feels confident --> review number steps --> pr…" at bounding box center [391, 290] width 465 height 12
click at [399, 295] on p "prompt to ask who wants to share/feels confident --> review number steps --> pr…" at bounding box center [391, 290] width 465 height 12
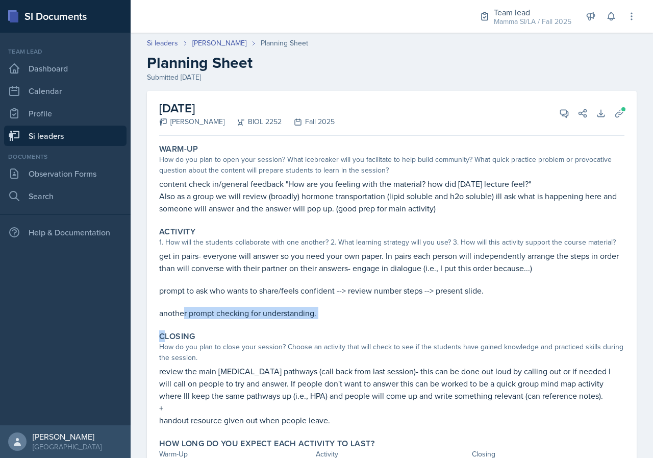
click at [193, 319] on div "Warm-Up How do you plan to open your session? What icebreaker will you facilita…" at bounding box center [391, 315] width 465 height 350
click at [218, 318] on p "another prompt checking for understanding." at bounding box center [391, 313] width 465 height 12
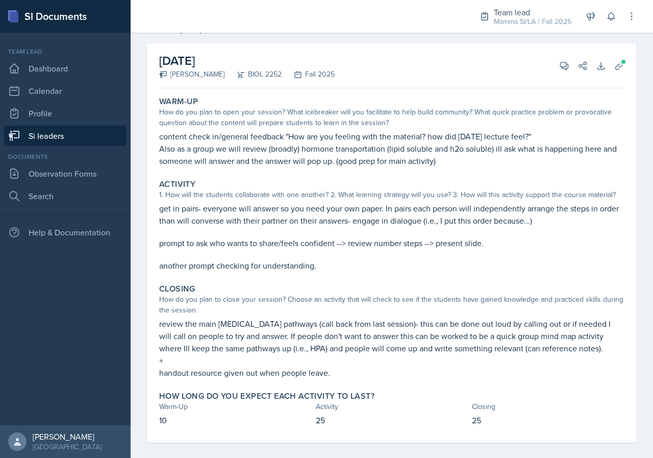
scroll to position [57, 0]
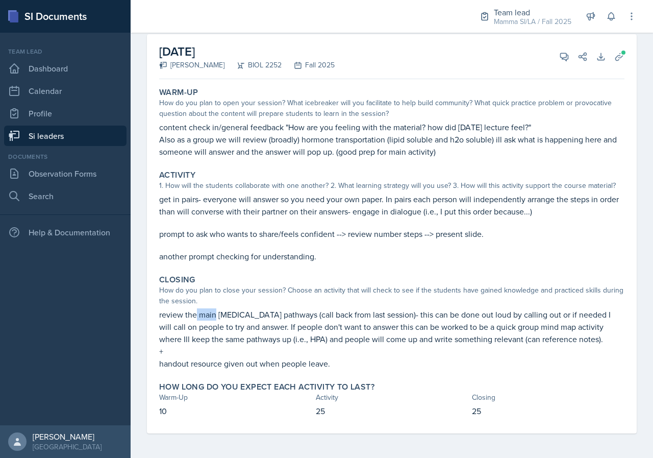
drag, startPoint x: 195, startPoint y: 309, endPoint x: 229, endPoint y: 310, distance: 33.7
click at [223, 310] on p "review the main endocrine pathways (call back from last session)- this can be d…" at bounding box center [391, 326] width 465 height 37
click at [230, 310] on p "review the main endocrine pathways (call back from last session)- this can be d…" at bounding box center [391, 326] width 465 height 37
drag, startPoint x: 251, startPoint y: 195, endPoint x: 284, endPoint y: 200, distance: 33.1
click at [284, 200] on p "get in pairs- everyone will answer so you need your own paper. In pairs each pe…" at bounding box center [391, 205] width 465 height 24
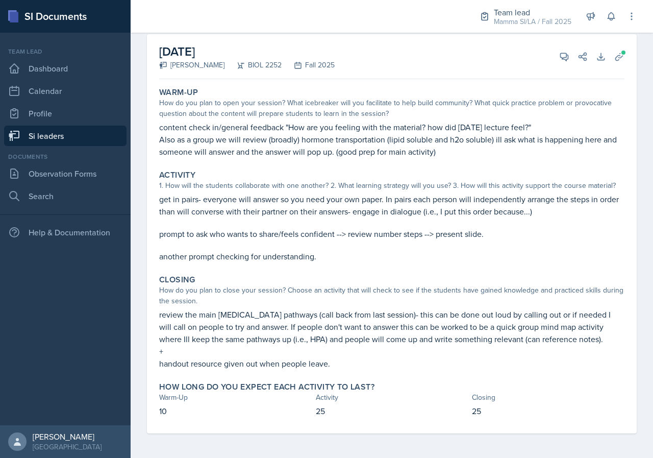
click at [289, 201] on p "get in pairs- everyone will answer so you need your own paper. In pairs each pe…" at bounding box center [391, 205] width 465 height 24
click at [219, 203] on p "get in pairs- everyone will answer so you need your own paper. In pairs each pe…" at bounding box center [391, 205] width 465 height 24
click at [243, 203] on p "get in pairs- everyone will answer so you need your own paper. In pairs each pe…" at bounding box center [391, 205] width 465 height 24
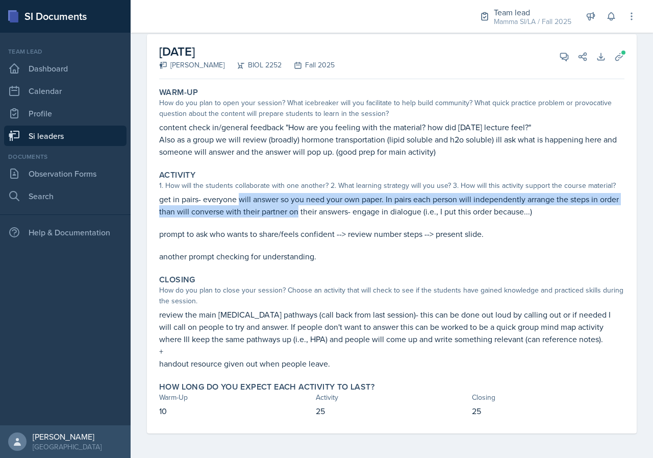
drag, startPoint x: 301, startPoint y: 208, endPoint x: 317, endPoint y: 208, distance: 16.3
click at [317, 208] on p "get in pairs- everyone will answer so you need your own paper. In pairs each pe…" at bounding box center [391, 205] width 465 height 24
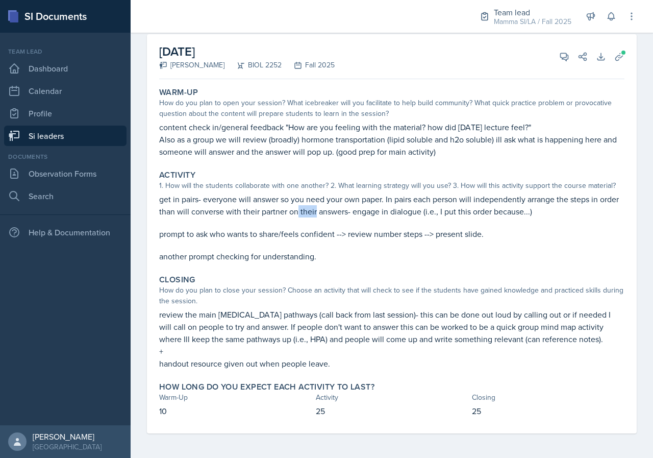
drag, startPoint x: 317, startPoint y: 208, endPoint x: 362, endPoint y: 209, distance: 44.9
click at [342, 209] on p "get in pairs- everyone will answer so you need your own paper. In pairs each pe…" at bounding box center [391, 205] width 465 height 24
click at [362, 209] on p "get in pairs- everyone will answer so you need your own paper. In pairs each pe…" at bounding box center [391, 205] width 465 height 24
drag, startPoint x: 359, startPoint y: 209, endPoint x: 413, endPoint y: 208, distance: 54.1
click at [391, 209] on p "get in pairs- everyone will answer so you need your own paper. In pairs each pe…" at bounding box center [391, 205] width 465 height 24
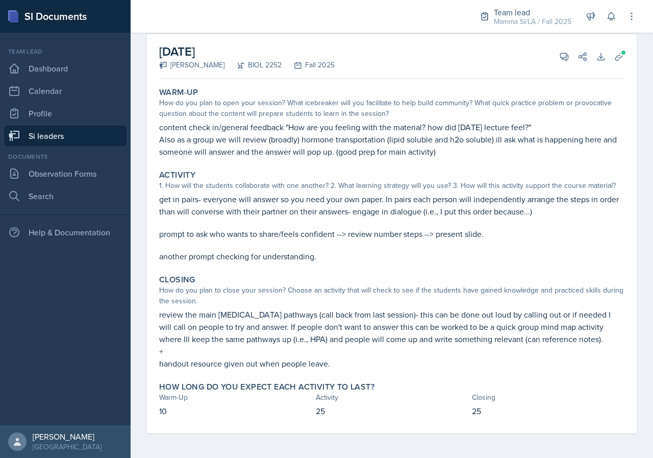
click at [416, 208] on p "get in pairs- everyone will answer so you need your own paper. In pairs each pe…" at bounding box center [391, 205] width 465 height 24
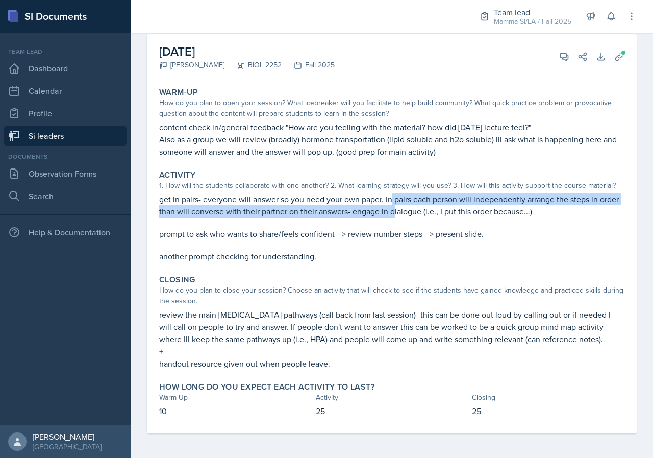
drag, startPoint x: 394, startPoint y: 204, endPoint x: 426, endPoint y: 206, distance: 32.7
click at [421, 205] on p "get in pairs- everyone will answer so you need your own paper. In pairs each pe…" at bounding box center [391, 205] width 465 height 24
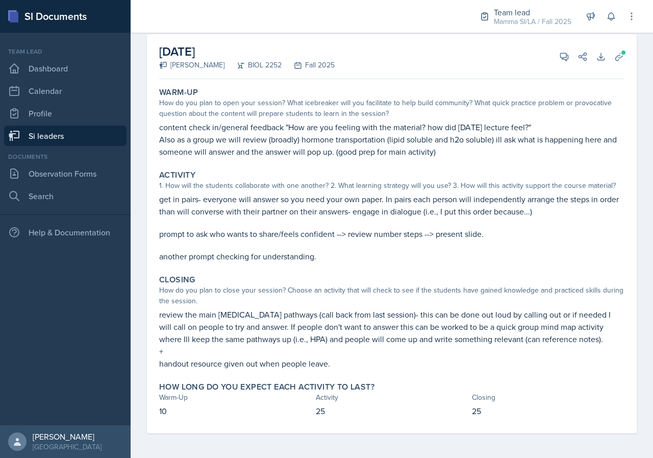
click at [426, 206] on p "get in pairs- everyone will answer so you need your own paper. In pairs each pe…" at bounding box center [391, 205] width 465 height 24
drag, startPoint x: 421, startPoint y: 206, endPoint x: 452, endPoint y: 206, distance: 31.1
click at [438, 206] on p "get in pairs- everyone will answer so you need your own paper. In pairs each pe…" at bounding box center [391, 205] width 465 height 24
click at [452, 206] on p "get in pairs- everyone will answer so you need your own paper. In pairs each pe…" at bounding box center [391, 205] width 465 height 24
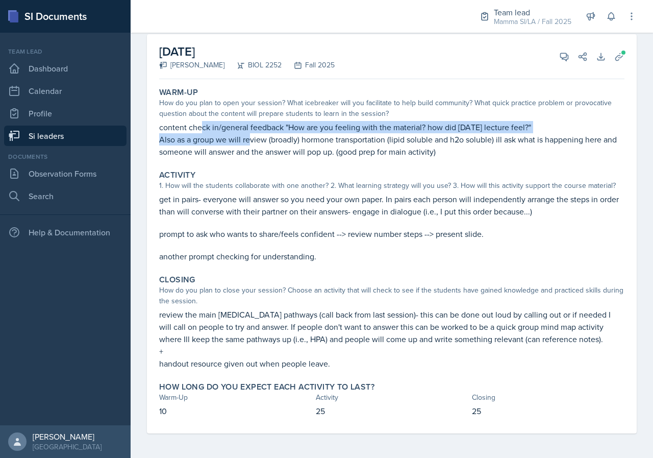
click at [264, 135] on div "content check in/general feedback "How are you feeling with the material? how d…" at bounding box center [391, 139] width 465 height 37
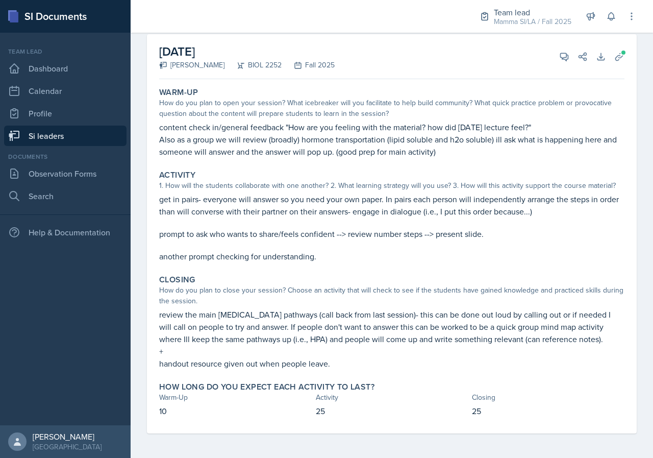
click at [292, 136] on p "Also as a group we will review (broadly) hormone transportation (lipid soluble …" at bounding box center [391, 145] width 465 height 24
click at [616, 58] on icon at bounding box center [619, 57] width 10 height 10
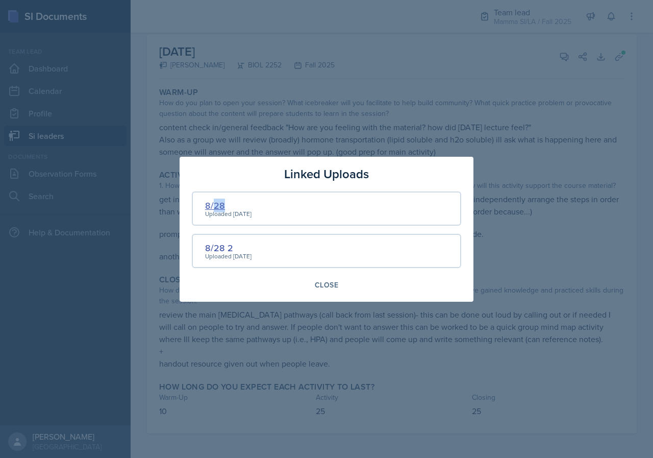
click at [218, 204] on div "8/28" at bounding box center [228, 205] width 46 height 14
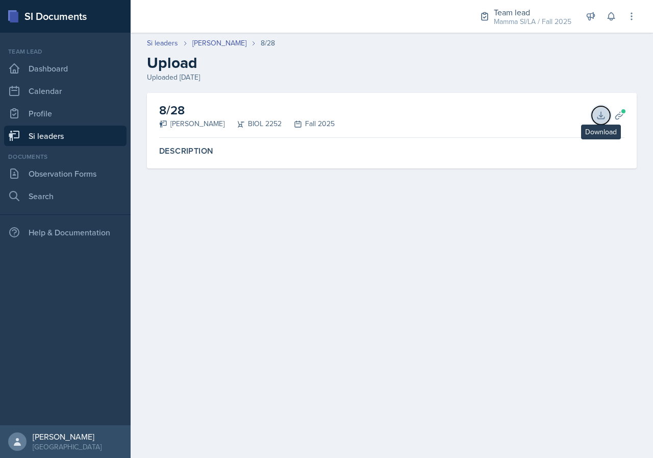
click at [597, 122] on button "Download" at bounding box center [601, 115] width 18 height 18
click at [217, 45] on link "[PERSON_NAME]" at bounding box center [219, 43] width 54 height 11
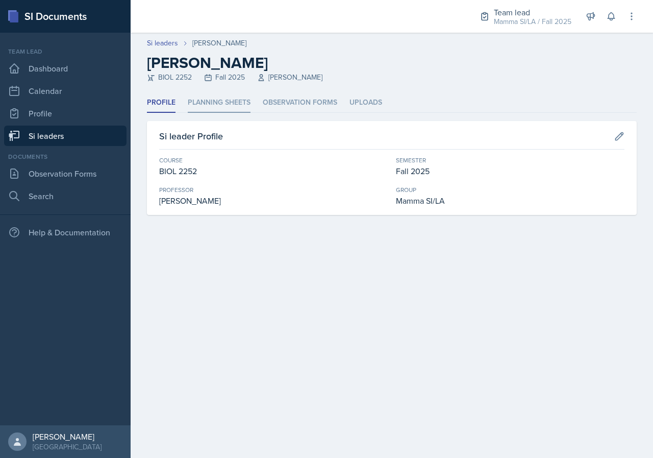
click at [234, 95] on li "Planning Sheets" at bounding box center [219, 103] width 63 height 20
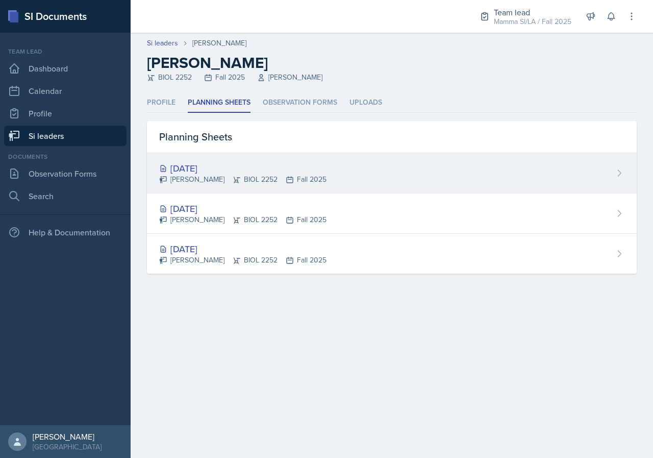
click at [272, 177] on div "William Talley BIOL 2252 Fall 2025" at bounding box center [242, 179] width 167 height 11
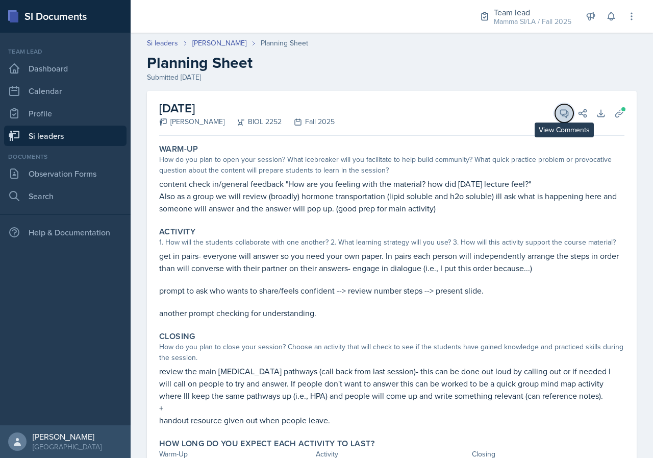
click at [561, 115] on icon at bounding box center [565, 114] width 8 height 8
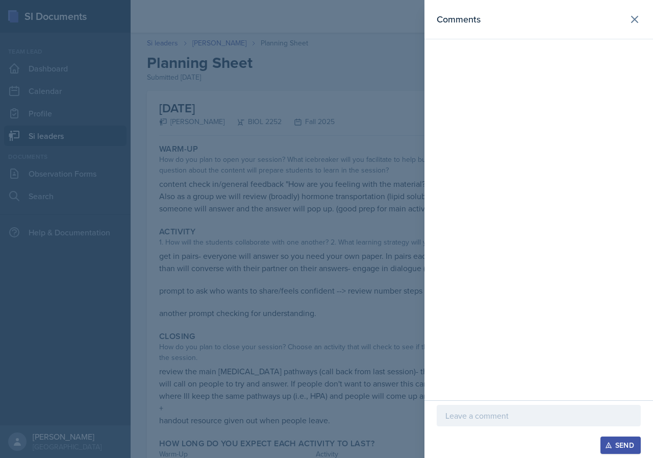
click at [502, 427] on div at bounding box center [539, 431] width 204 height 10
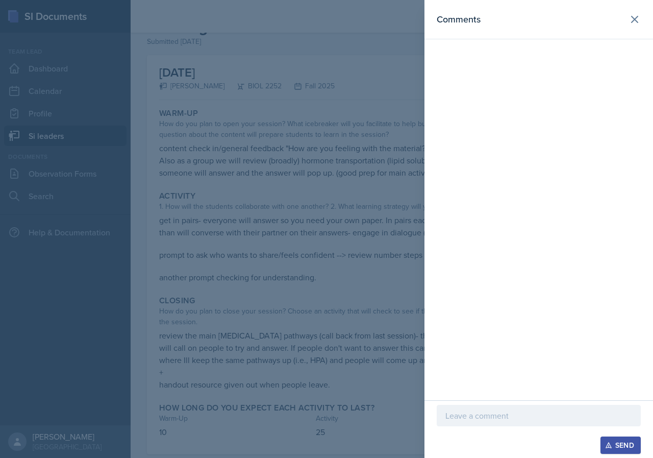
scroll to position [57, 0]
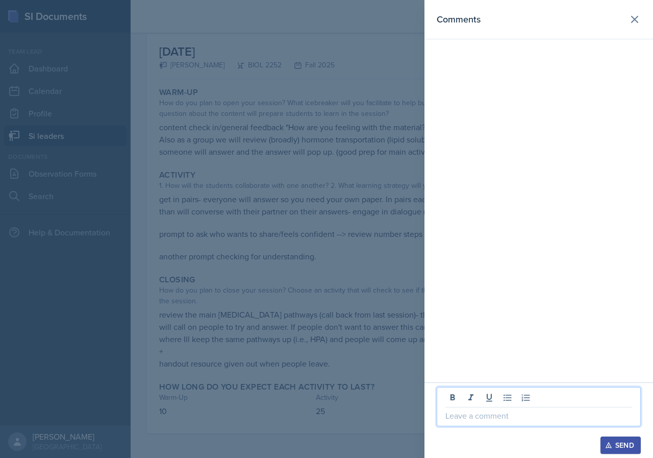
click at [509, 420] on p at bounding box center [538, 415] width 187 height 12
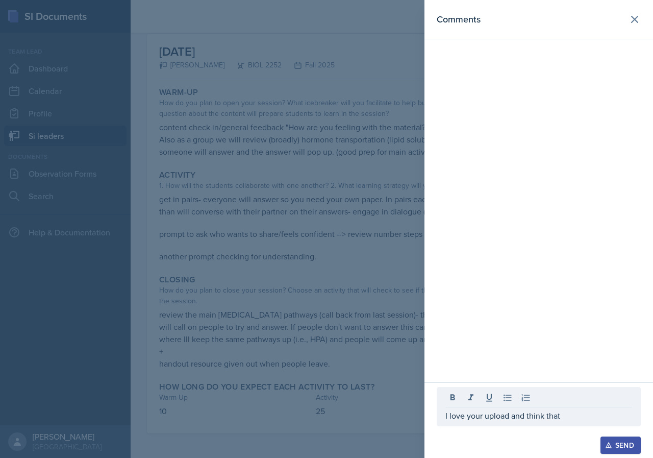
click at [595, 414] on p "I love your upload and think that" at bounding box center [538, 415] width 187 height 12
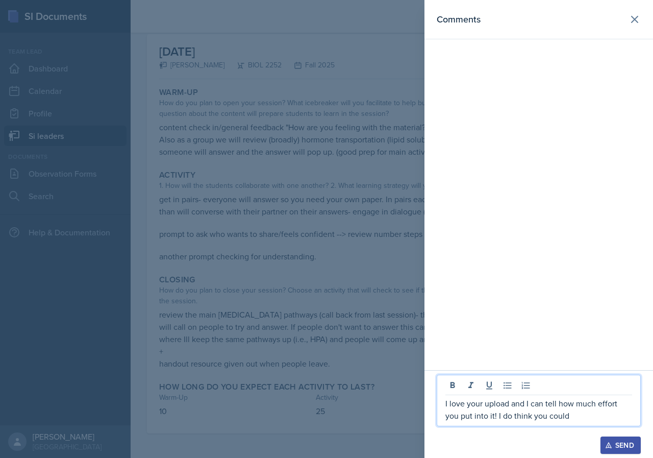
click at [570, 418] on p "I love your upload and I can tell how much effort you put into it! I do think y…" at bounding box center [538, 409] width 187 height 24
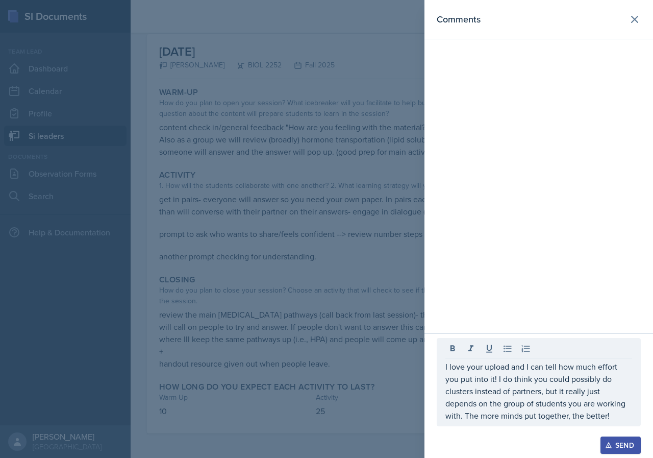
click at [565, 421] on div "I love your upload and I can tell how much effort you put into it! I do think y…" at bounding box center [539, 382] width 204 height 88
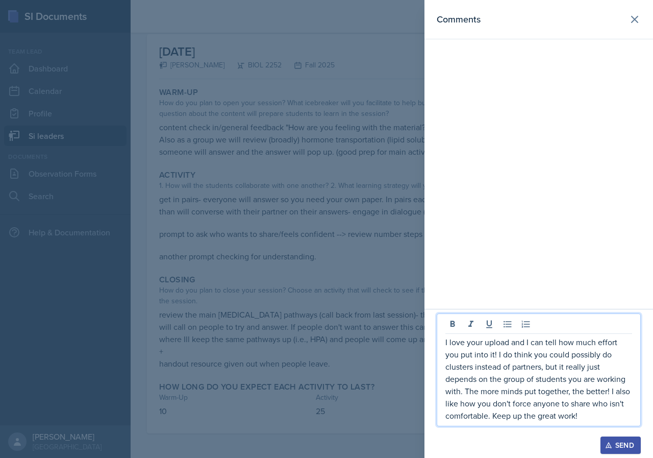
click at [629, 446] on div "Send" at bounding box center [620, 445] width 27 height 8
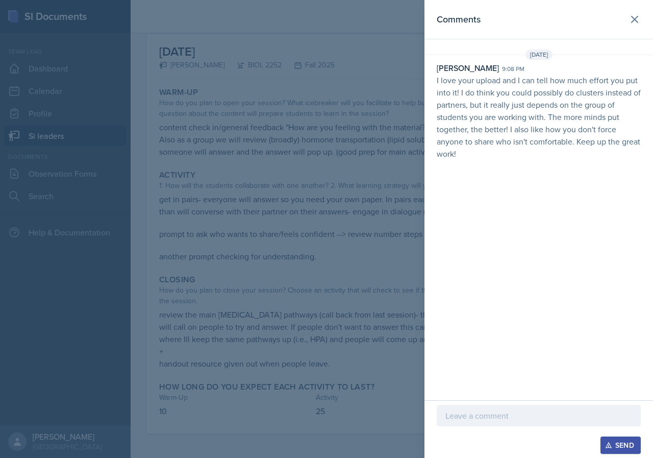
click at [334, 170] on div at bounding box center [326, 229] width 653 height 458
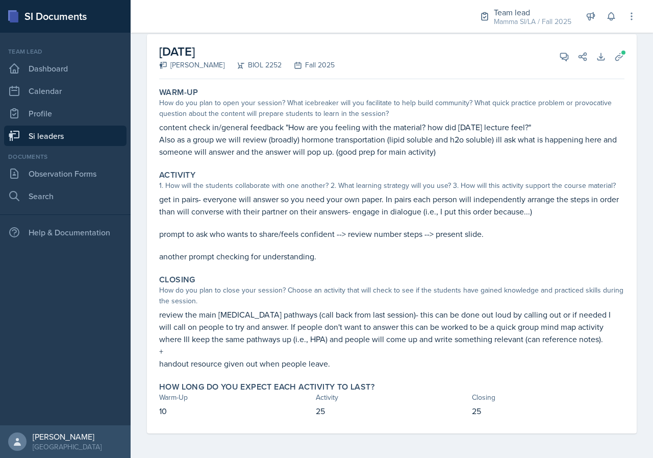
click at [89, 140] on link "Si leaders" at bounding box center [65, 135] width 122 height 20
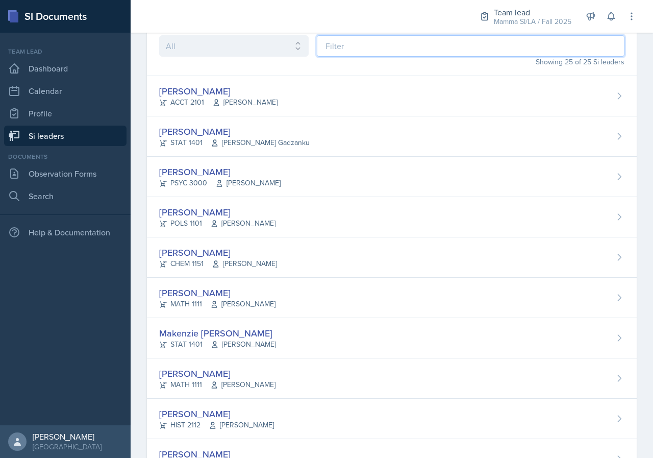
click at [351, 50] on input at bounding box center [471, 45] width 308 height 21
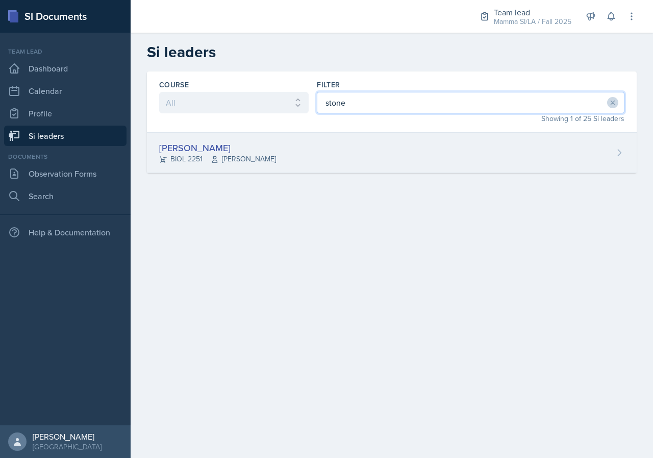
type input "stone"
click at [304, 151] on div "Stone Zhang BIOL 2251 Traci McGee" at bounding box center [392, 153] width 490 height 40
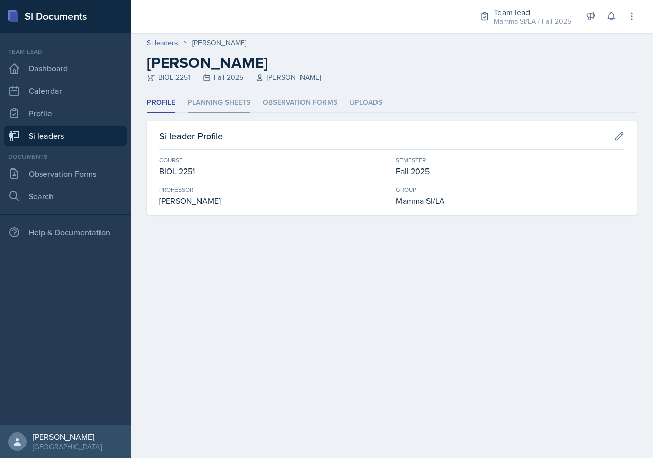
click at [225, 107] on li "Planning Sheets" at bounding box center [219, 103] width 63 height 20
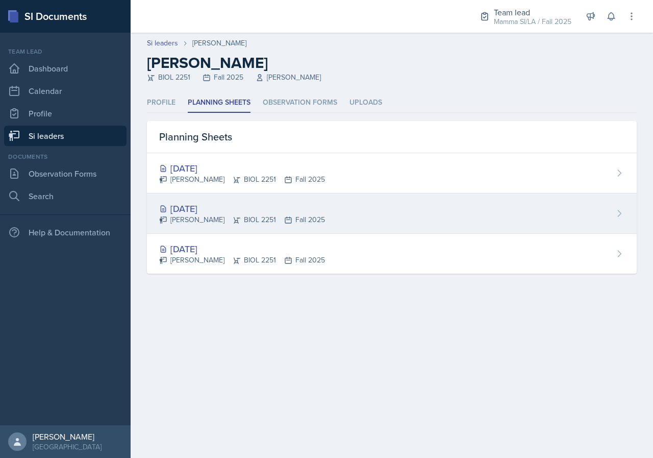
click at [344, 214] on div "Aug 27th, 2025 Stone Zhang BIOL 2251 Fall 2025" at bounding box center [392, 213] width 490 height 40
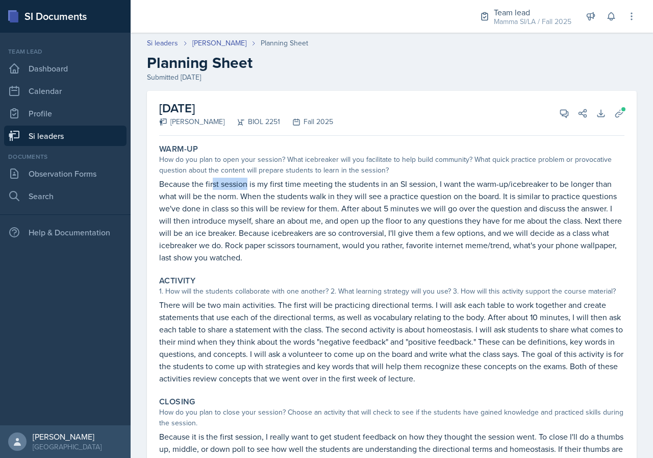
drag, startPoint x: 214, startPoint y: 187, endPoint x: 274, endPoint y: 189, distance: 60.2
click at [264, 189] on p "Because the first session is my first time meeting the students in an SI sessio…" at bounding box center [391, 220] width 465 height 86
click at [274, 189] on p "Because the first session is my first time meeting the students in an SI sessio…" at bounding box center [391, 220] width 465 height 86
click at [302, 189] on p "Because the first session is my first time meeting the students in an SI sessio…" at bounding box center [391, 220] width 465 height 86
drag, startPoint x: 366, startPoint y: 183, endPoint x: 464, endPoint y: 184, distance: 97.4
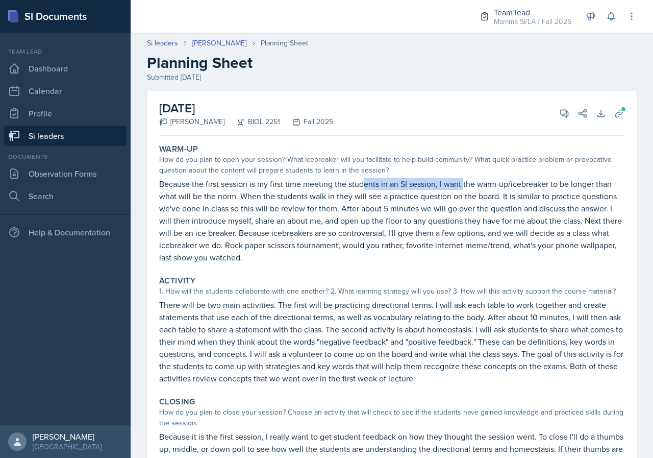
click at [464, 184] on p "Because the first session is my first time meeting the students in an SI sessio…" at bounding box center [391, 220] width 465 height 86
click at [437, 180] on p "Because the first session is my first time meeting the students in an SI sessio…" at bounding box center [391, 220] width 465 height 86
click at [397, 180] on p "Because the first session is my first time meeting the students in an SI sessio…" at bounding box center [391, 220] width 465 height 86
drag, startPoint x: 295, startPoint y: 185, endPoint x: 303, endPoint y: 185, distance: 8.2
click at [303, 185] on p "Because the first session is my first time meeting the students in an SI sessio…" at bounding box center [391, 220] width 465 height 86
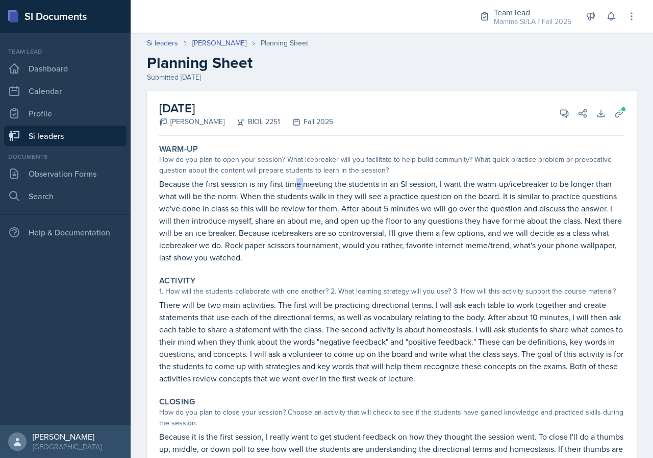
click at [303, 185] on p "Because the first session is my first time meeting the students in an SI sessio…" at bounding box center [391, 220] width 465 height 86
drag, startPoint x: 297, startPoint y: 190, endPoint x: 303, endPoint y: 191, distance: 6.1
click at [302, 190] on p "Because the first session is my first time meeting the students in an SI sessio…" at bounding box center [391, 220] width 465 height 86
click at [307, 191] on p "Because the first session is my first time meeting the students in an SI sessio…" at bounding box center [391, 220] width 465 height 86
click at [562, 114] on button "View Comments" at bounding box center [564, 113] width 18 height 18
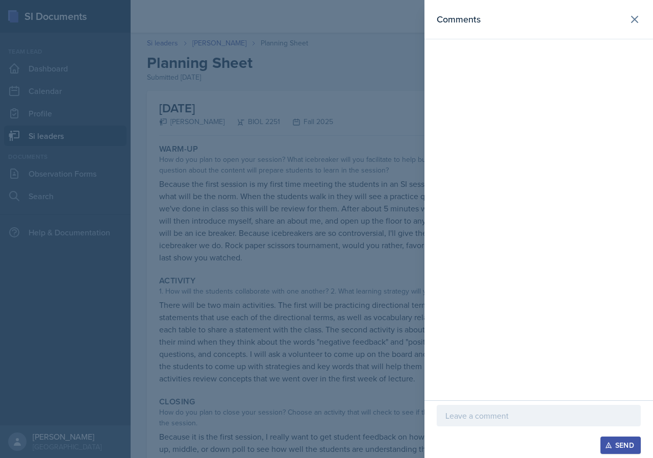
click at [501, 426] on div at bounding box center [539, 431] width 204 height 10
click at [504, 419] on p at bounding box center [538, 415] width 187 height 12
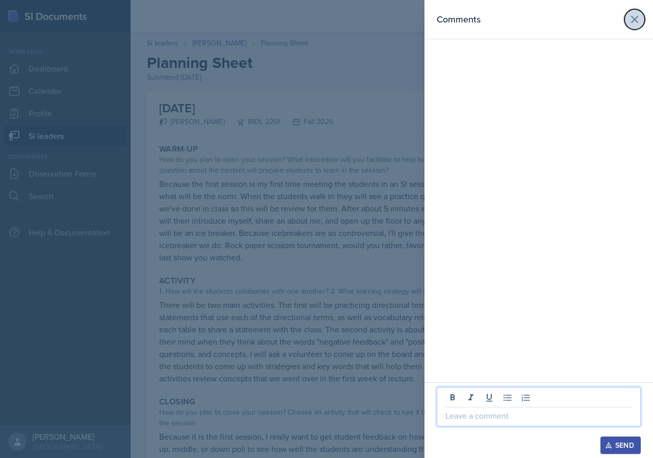
click at [635, 22] on icon at bounding box center [634, 19] width 12 height 12
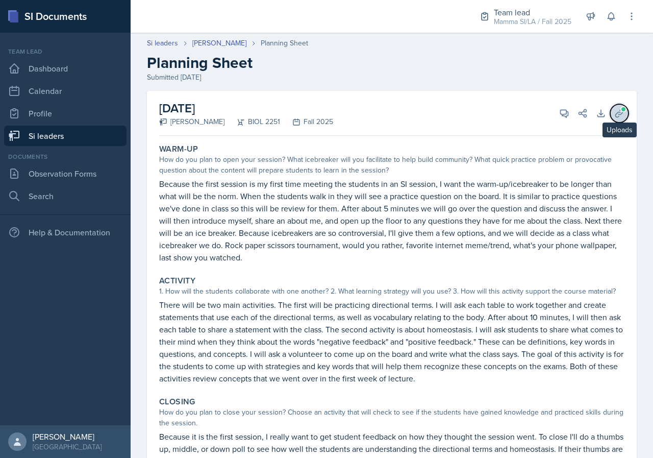
click at [620, 108] on span at bounding box center [623, 109] width 6 height 6
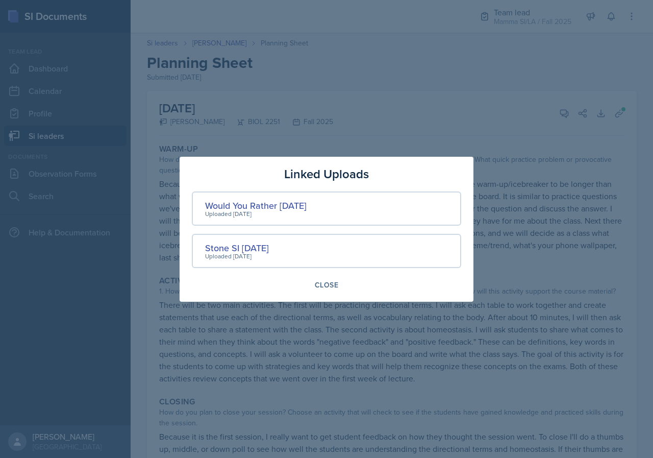
click at [501, 176] on div at bounding box center [326, 229] width 653 height 458
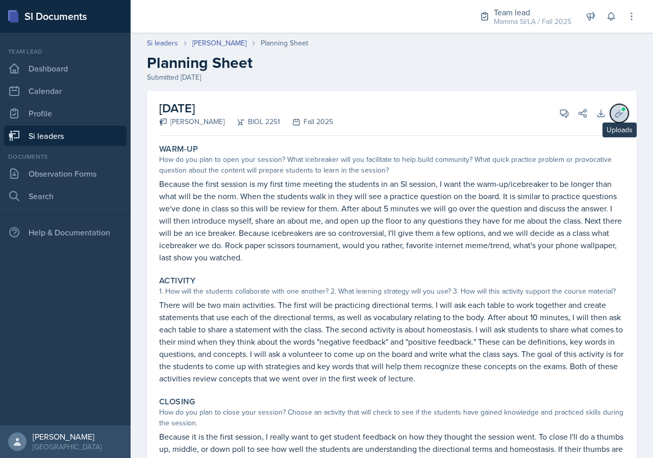
click at [616, 115] on icon at bounding box center [619, 113] width 10 height 10
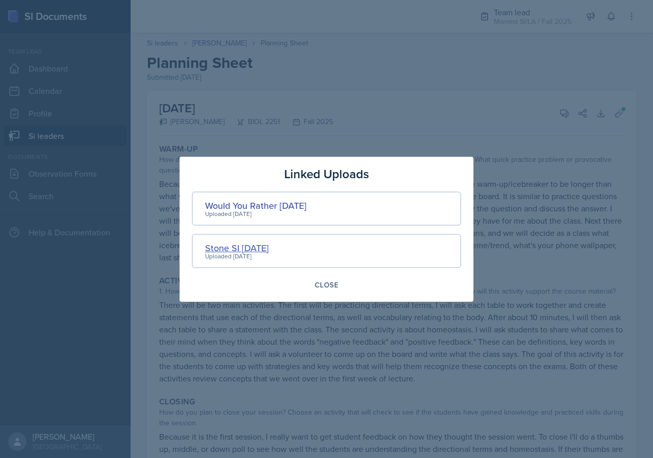
click at [267, 247] on div "Stone SI 8/27/25" at bounding box center [237, 248] width 64 height 14
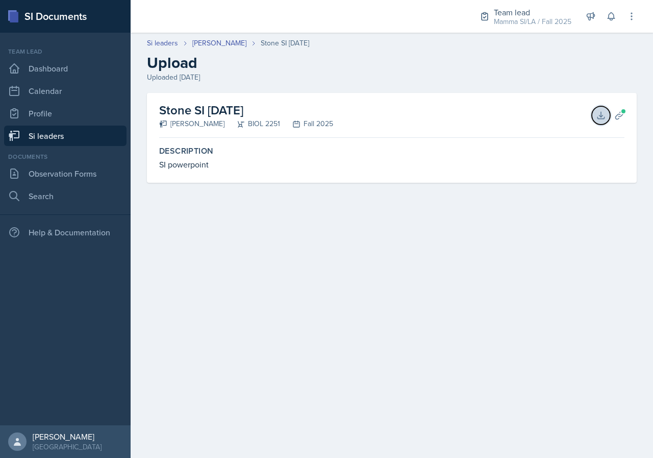
click at [596, 116] on icon at bounding box center [601, 115] width 10 height 10
click at [218, 42] on link "[PERSON_NAME]" at bounding box center [219, 43] width 54 height 11
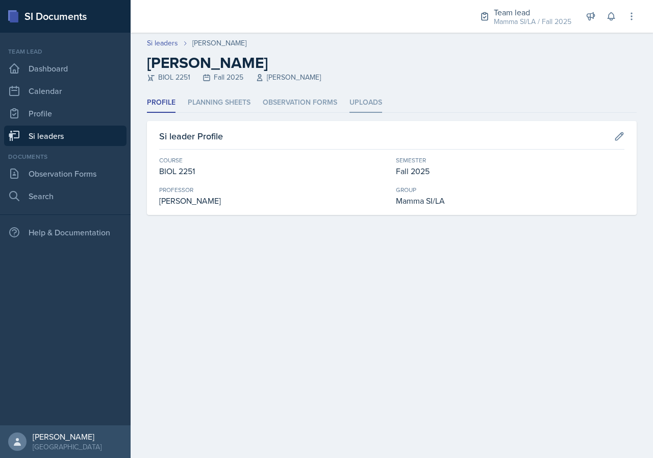
click at [369, 109] on li "Uploads" at bounding box center [365, 103] width 33 height 20
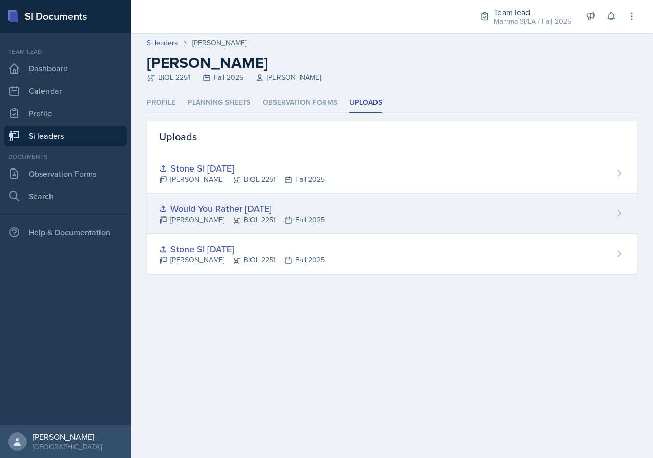
click at [346, 202] on div "Would You Rather 8/27/25 Stone Zhang BIOL 2251 Fall 2025" at bounding box center [392, 213] width 490 height 40
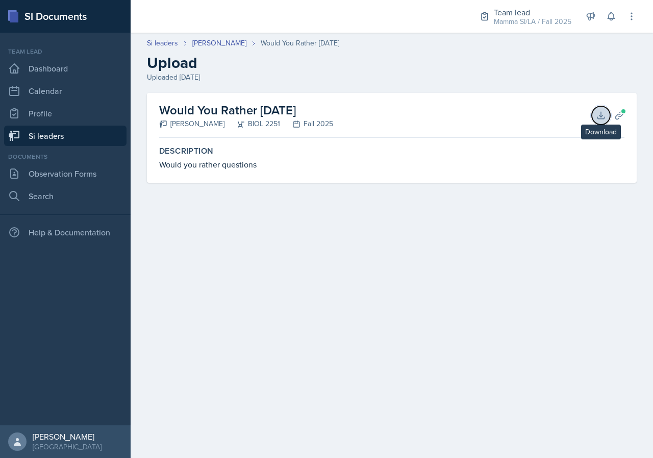
click at [598, 115] on icon at bounding box center [601, 115] width 10 height 10
click at [215, 43] on link "[PERSON_NAME]" at bounding box center [219, 43] width 54 height 11
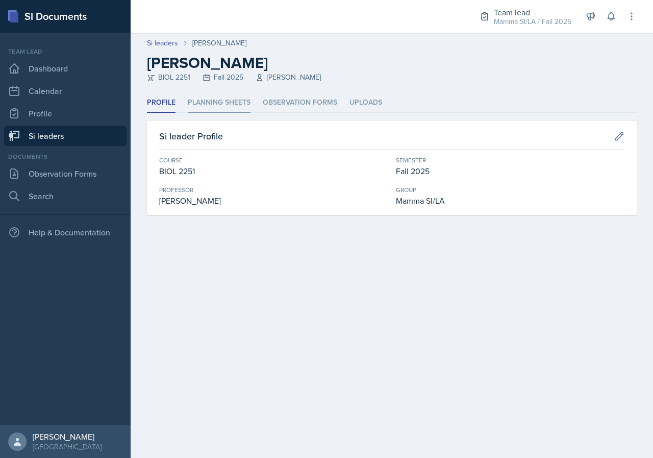
click at [224, 104] on li "Planning Sheets" at bounding box center [219, 103] width 63 height 20
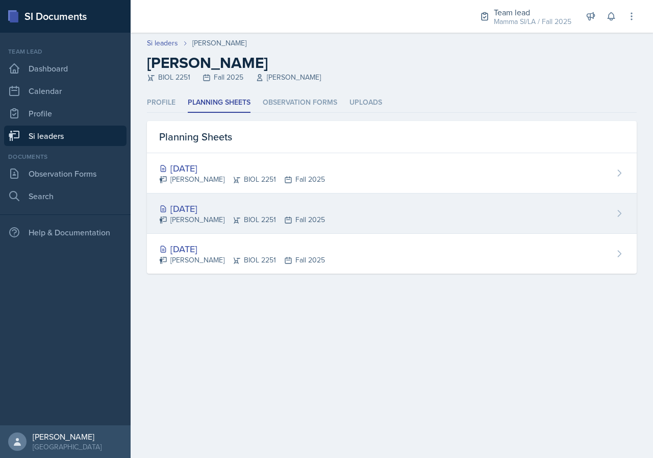
click at [261, 223] on div "Stone Zhang BIOL 2251 Fall 2025" at bounding box center [242, 219] width 166 height 11
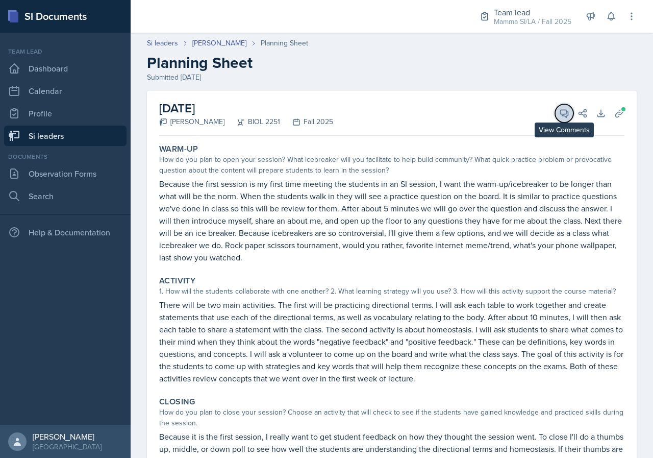
click at [555, 113] on button "View Comments" at bounding box center [564, 113] width 18 height 18
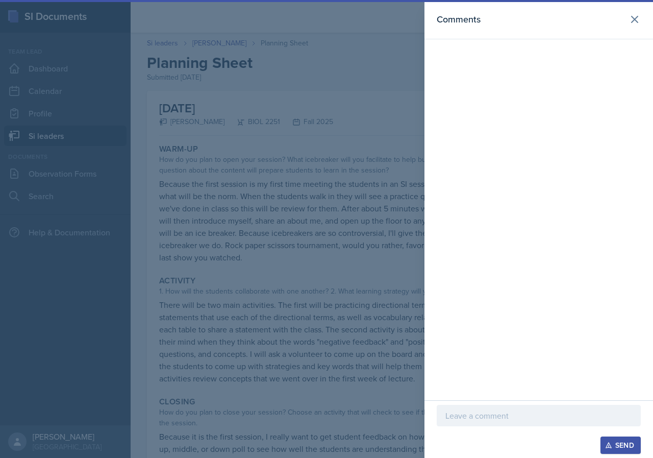
click at [505, 411] on p at bounding box center [538, 415] width 187 height 12
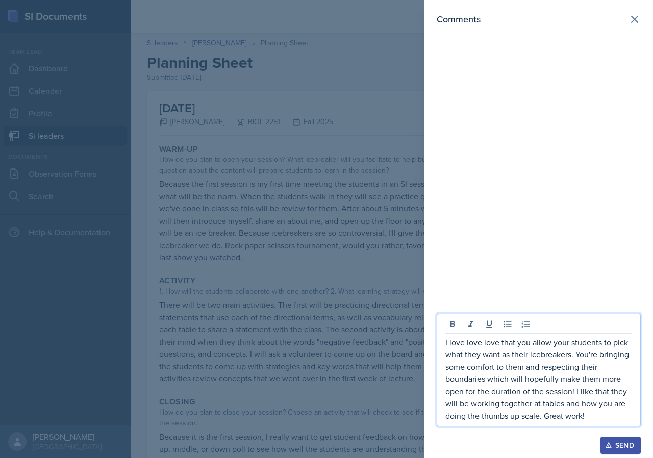
click at [620, 447] on div "Send" at bounding box center [620, 445] width 27 height 8
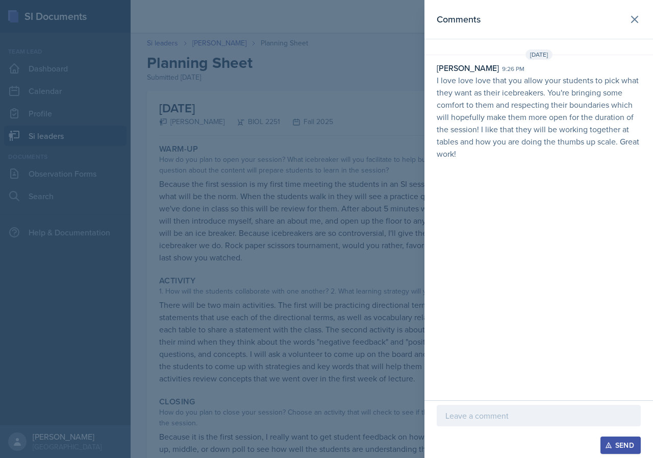
click at [65, 144] on div at bounding box center [326, 229] width 653 height 458
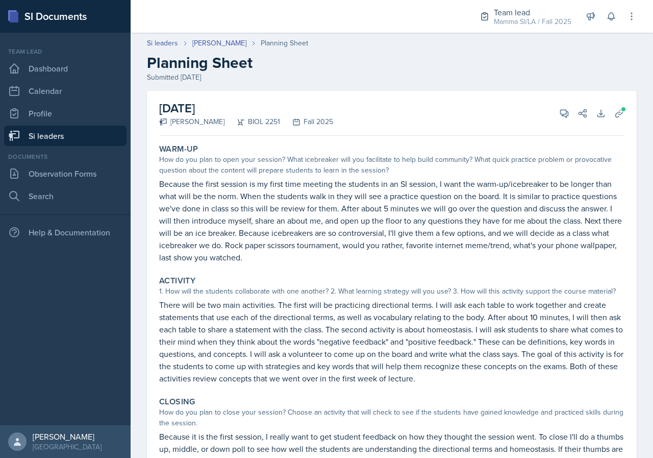
click at [65, 144] on link "Si leaders" at bounding box center [65, 135] width 122 height 20
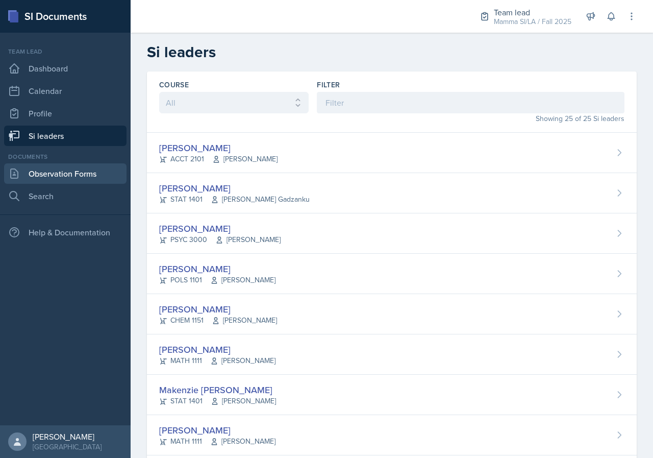
click at [109, 170] on link "Observation Forms" at bounding box center [65, 173] width 122 height 20
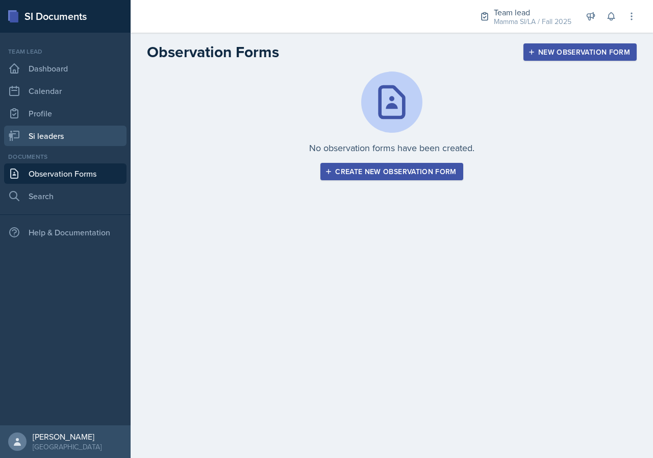
click at [107, 145] on link "Si leaders" at bounding box center [65, 135] width 122 height 20
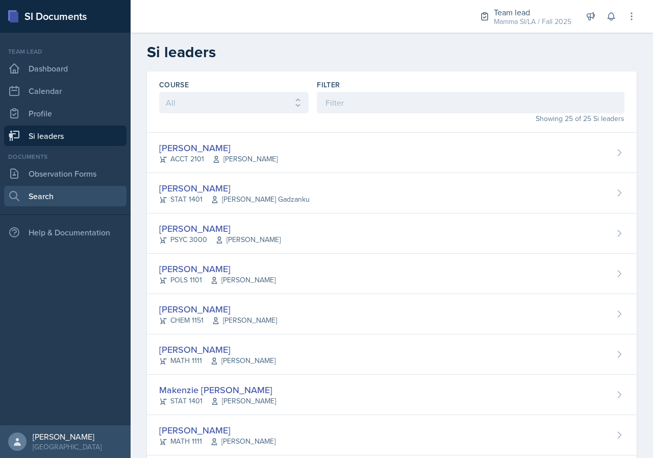
click at [112, 206] on link "Search" at bounding box center [65, 196] width 122 height 20
select select "all"
select select "1"
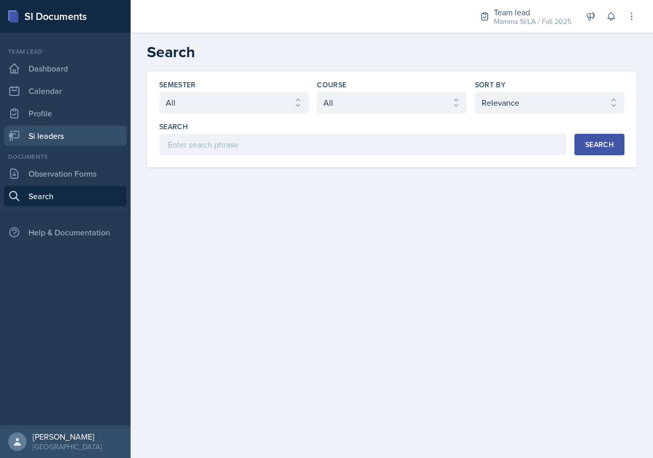
click at [65, 134] on link "Si leaders" at bounding box center [65, 135] width 122 height 20
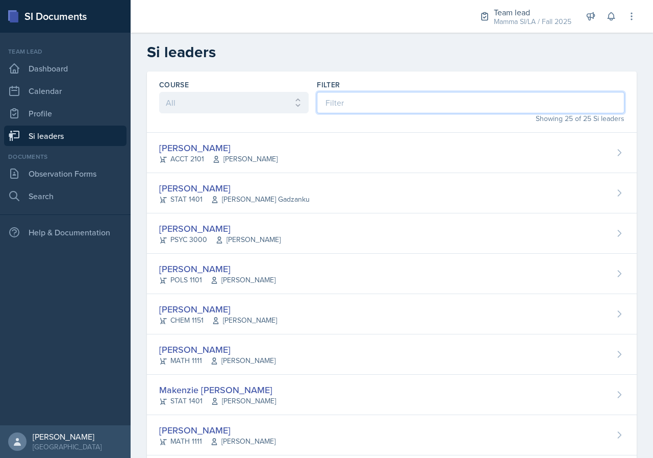
click at [359, 94] on input at bounding box center [471, 102] width 308 height 21
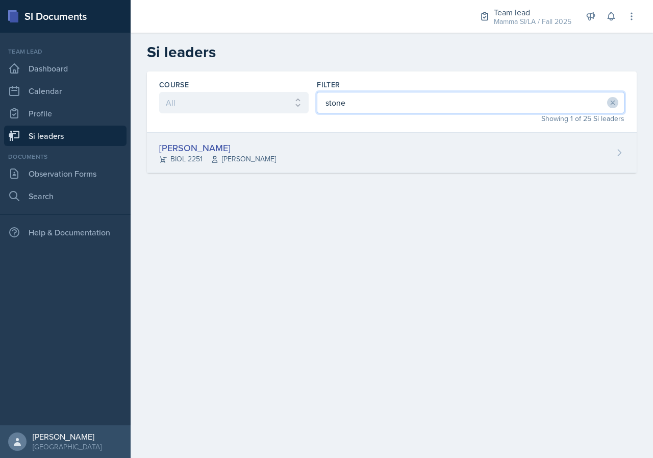
type input "stone"
click at [306, 164] on div "Stone Zhang BIOL 2251 Traci McGee" at bounding box center [392, 153] width 490 height 40
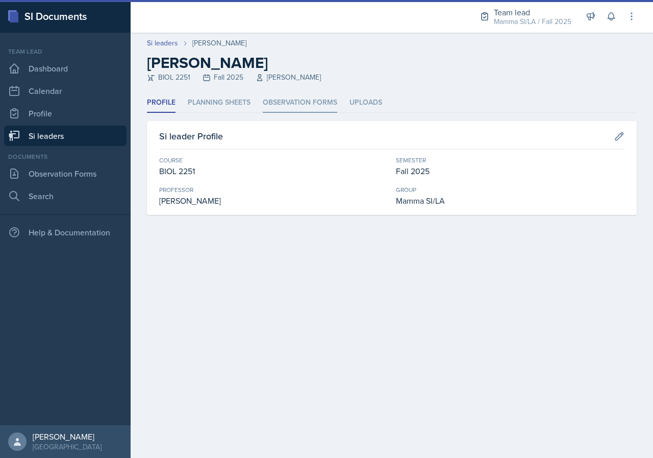
click at [302, 98] on li "Observation Forms" at bounding box center [300, 103] width 74 height 20
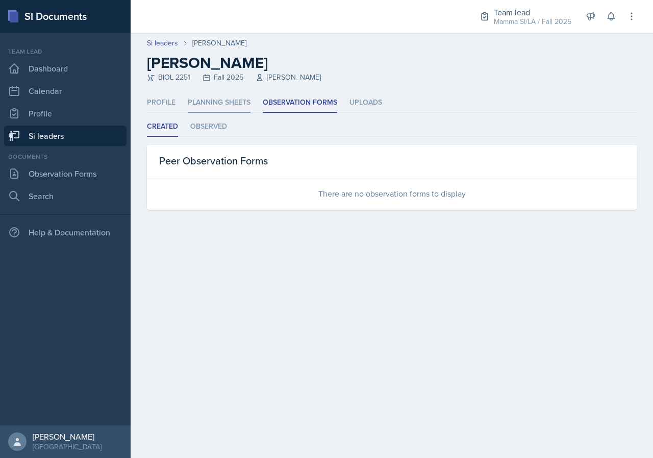
click at [224, 102] on li "Planning Sheets" at bounding box center [219, 103] width 63 height 20
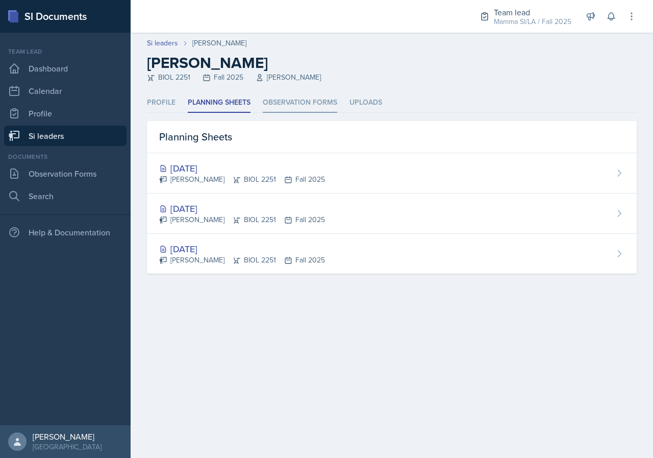
click at [287, 109] on li "Observation Forms" at bounding box center [300, 103] width 74 height 20
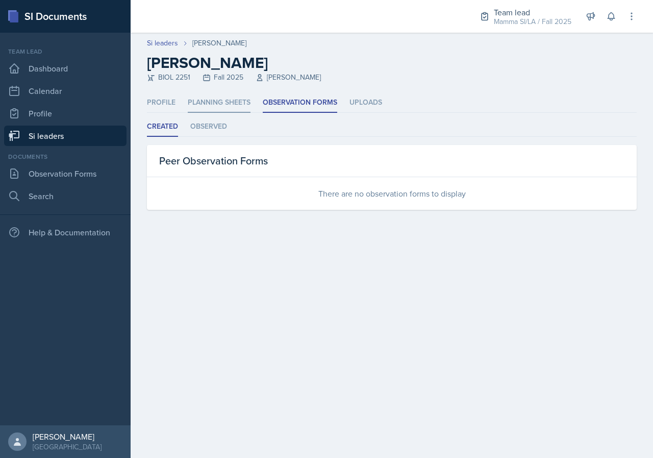
click at [215, 105] on li "Planning Sheets" at bounding box center [219, 103] width 63 height 20
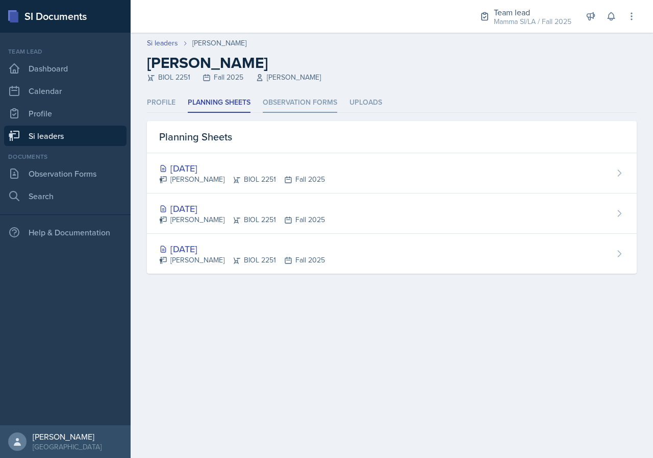
click at [272, 108] on li "Observation Forms" at bounding box center [300, 103] width 74 height 20
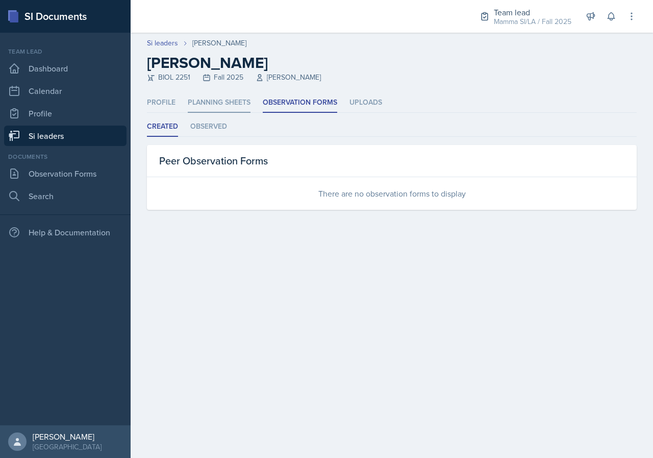
click at [229, 104] on li "Planning Sheets" at bounding box center [219, 103] width 63 height 20
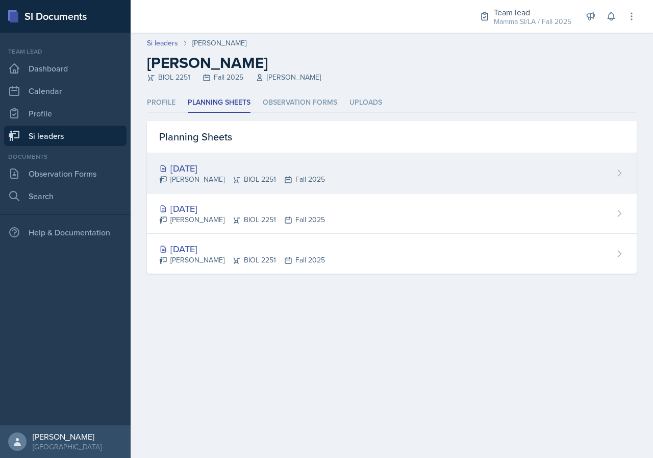
click at [299, 181] on div "Stone Zhang BIOL 2251 Fall 2025" at bounding box center [242, 179] width 166 height 11
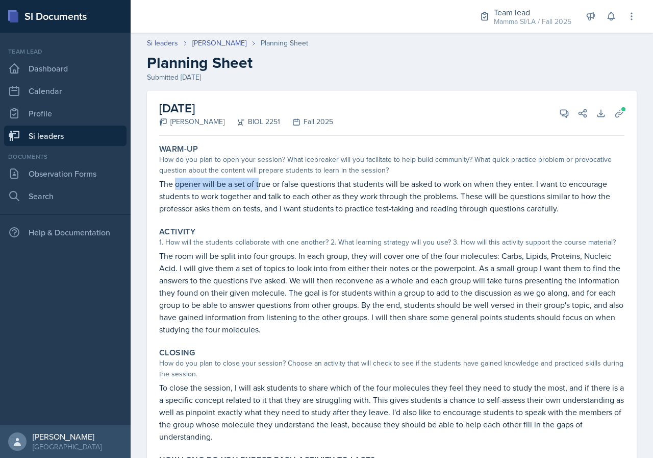
drag, startPoint x: 174, startPoint y: 184, endPoint x: 258, endPoint y: 185, distance: 83.1
click at [258, 185] on p "The opener will be a set of true or false questions that students will be asked…" at bounding box center [391, 195] width 465 height 37
drag, startPoint x: 347, startPoint y: 188, endPoint x: 391, endPoint y: 188, distance: 43.4
click at [374, 188] on p "The opener will be a set of true or false questions that students will be asked…" at bounding box center [391, 195] width 465 height 37
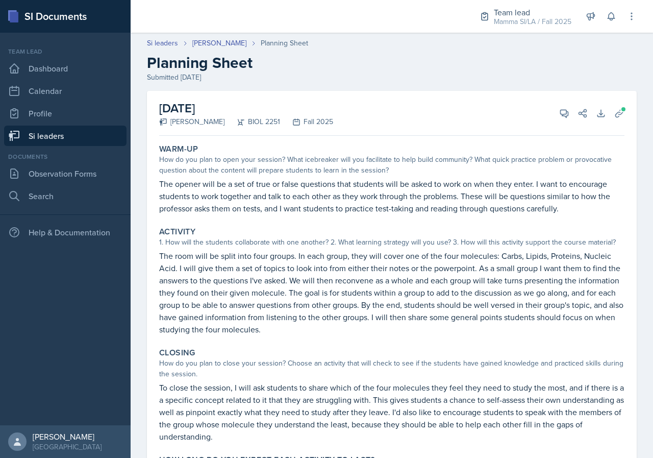
click at [391, 188] on p "The opener will be a set of true or false questions that students will be asked…" at bounding box center [391, 195] width 465 height 37
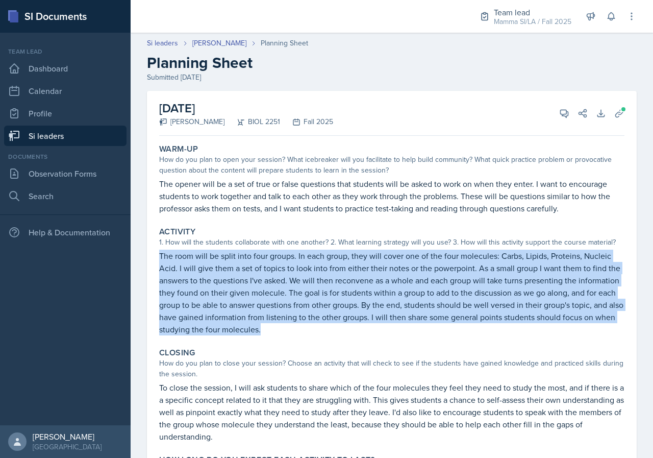
drag, startPoint x: 160, startPoint y: 253, endPoint x: 380, endPoint y: 332, distance: 233.4
click at [380, 332] on p "The room will be split into four groups. In each group, they will cover one of …" at bounding box center [391, 292] width 465 height 86
drag, startPoint x: 154, startPoint y: 258, endPoint x: 387, endPoint y: 336, distance: 245.8
click at [387, 336] on div "August 29th, 2025 Stone Zhang BIOL 2251 Fall 2025 View Comments Comments Send S…" at bounding box center [392, 298] width 490 height 415
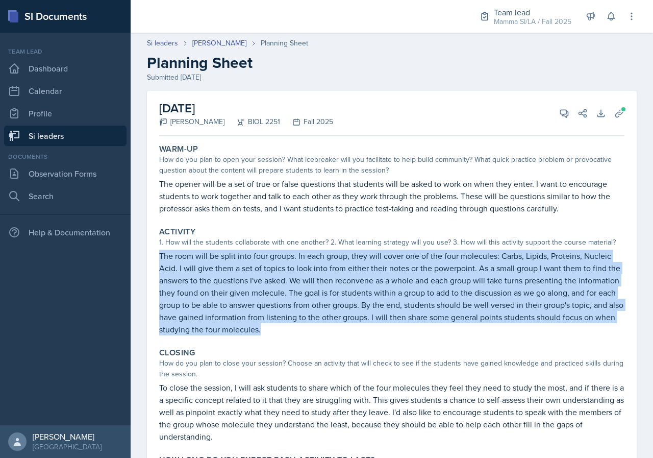
copy p "The room will be split into four groups. In each group, they will cover one of …"
click at [316, 277] on p "The room will be split into four groups. In each group, they will cover one of …" at bounding box center [391, 292] width 465 height 86
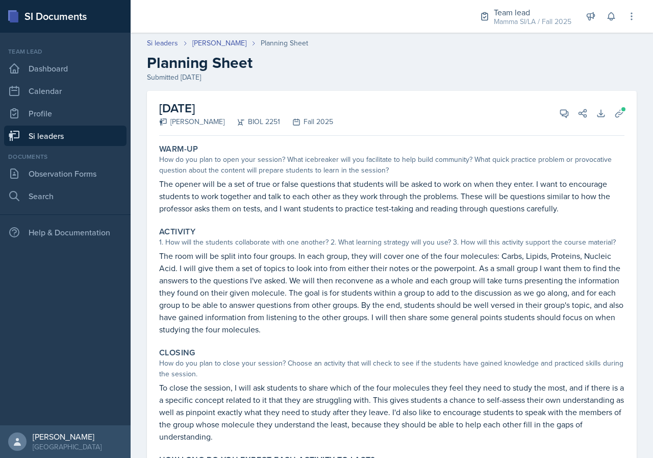
click at [606, 298] on p "The room will be split into four groups. In each group, they will cover one of …" at bounding box center [391, 292] width 465 height 86
drag, startPoint x: 298, startPoint y: 260, endPoint x: 358, endPoint y: 260, distance: 59.2
click at [358, 260] on p "The room will be split into four groups. In each group, they will cover one of …" at bounding box center [391, 292] width 465 height 86
click at [351, 262] on p "The room will be split into four groups. In each group, they will cover one of …" at bounding box center [391, 292] width 465 height 86
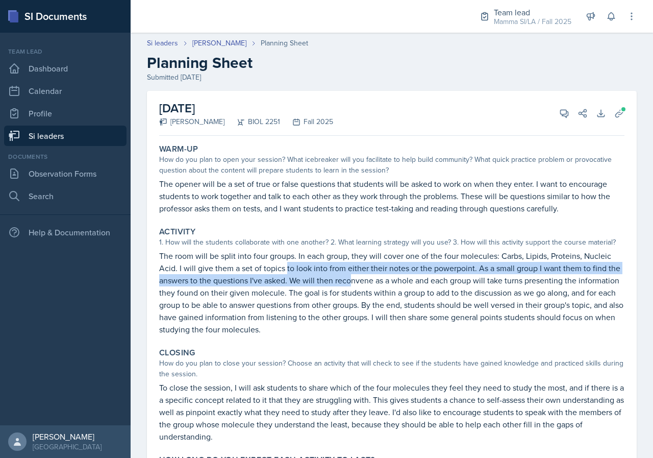
drag, startPoint x: 291, startPoint y: 267, endPoint x: 367, endPoint y: 275, distance: 76.4
click at [367, 275] on p "The room will be split into four groups. In each group, they will cover one of …" at bounding box center [391, 292] width 465 height 86
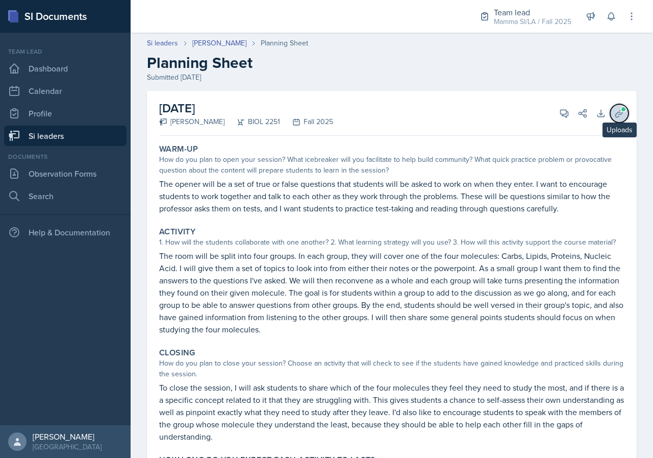
click at [615, 115] on icon at bounding box center [619, 113] width 8 height 8
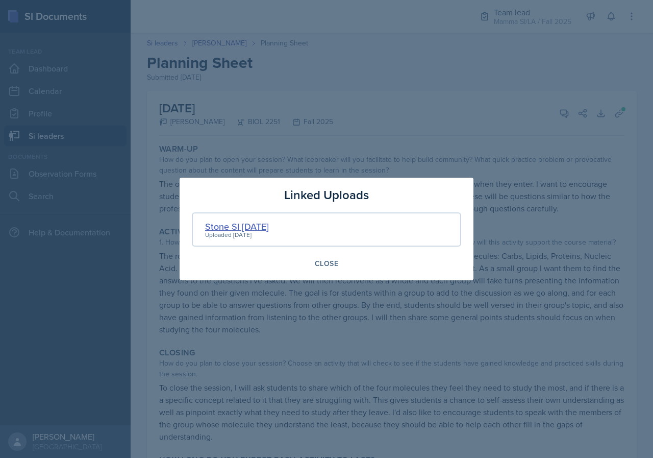
click at [239, 226] on div "Stone SI 8/29/25" at bounding box center [237, 226] width 64 height 14
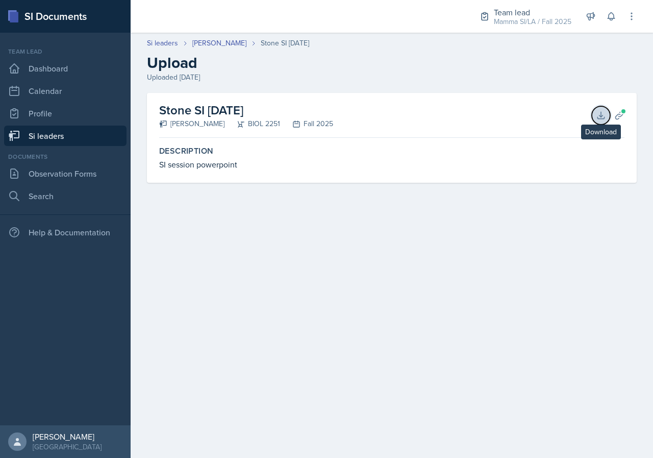
click at [597, 116] on icon at bounding box center [601, 115] width 10 height 10
click at [91, 132] on link "Si leaders" at bounding box center [65, 135] width 122 height 20
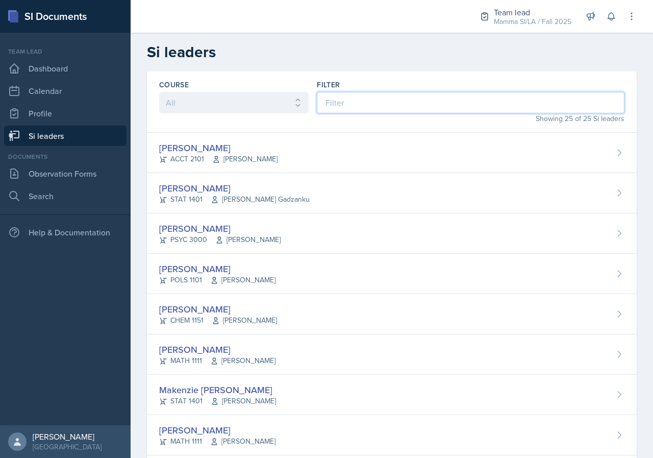
click at [438, 97] on input at bounding box center [471, 102] width 308 height 21
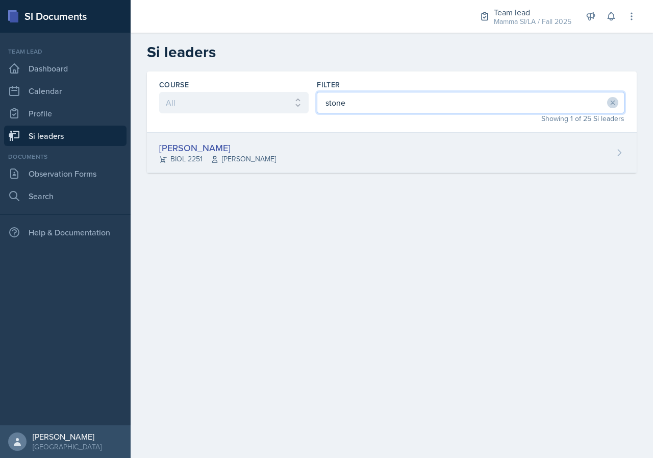
type input "stone"
click at [324, 146] on div "Stone Zhang BIOL 2251 Traci McGee" at bounding box center [392, 153] width 490 height 40
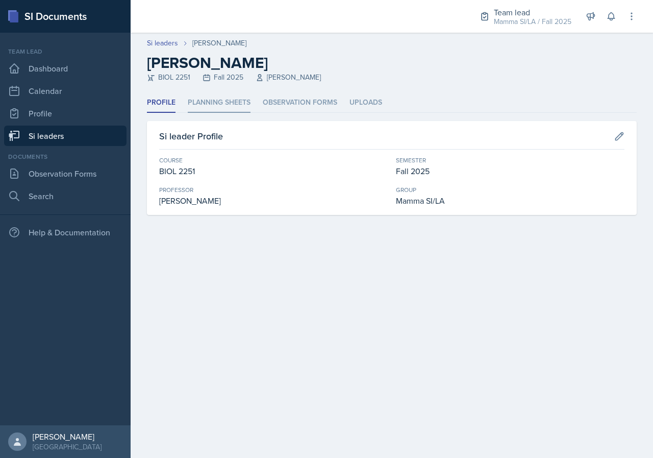
click at [232, 96] on li "Planning Sheets" at bounding box center [219, 103] width 63 height 20
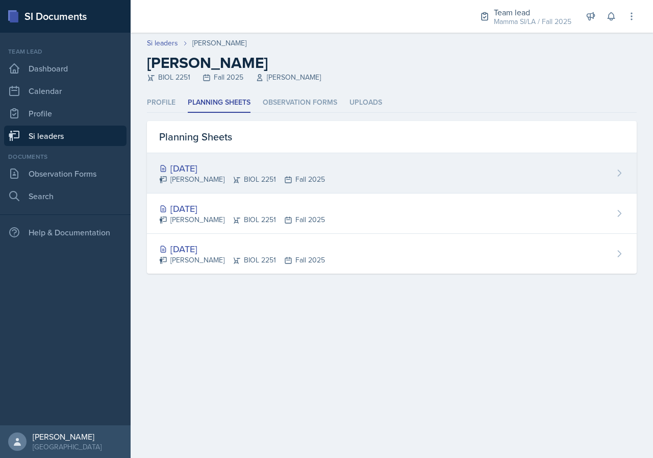
click at [326, 169] on div "Aug 29th, 2025 Stone Zhang BIOL 2251 Fall 2025" at bounding box center [392, 173] width 490 height 40
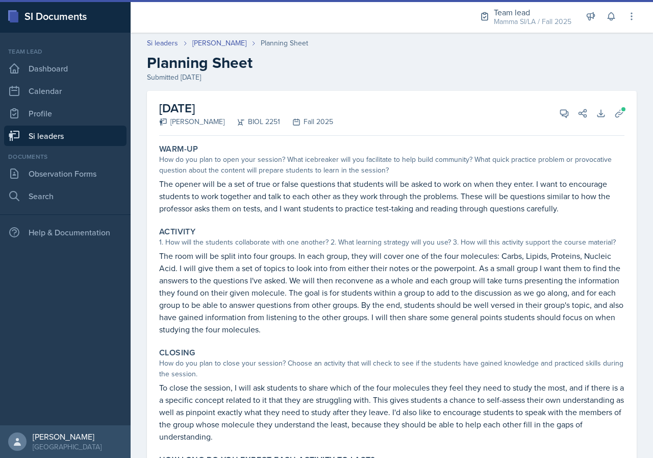
click at [332, 264] on p "The room will be split into four groups. In each group, they will cover one of …" at bounding box center [391, 292] width 465 height 86
click at [335, 264] on p "The room will be split into four groups. In each group, they will cover one of …" at bounding box center [391, 292] width 465 height 86
click at [331, 269] on p "The room will be split into four groups. In each group, they will cover one of …" at bounding box center [391, 292] width 465 height 86
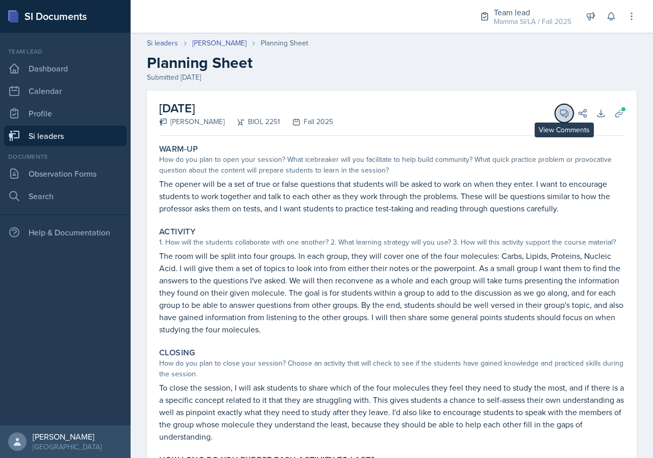
click at [562, 113] on button "View Comments" at bounding box center [564, 113] width 18 height 18
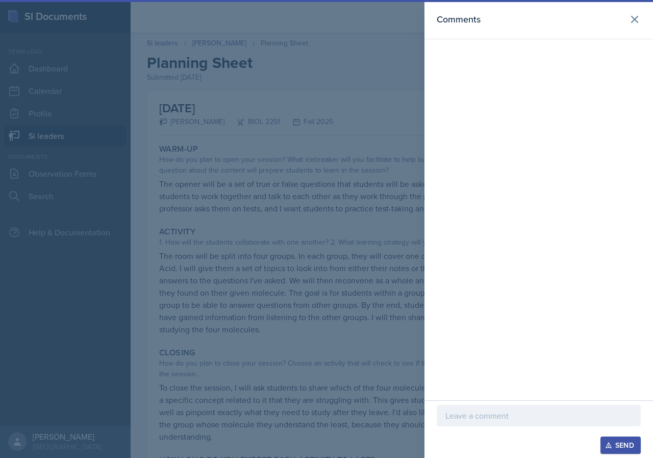
click at [529, 418] on p at bounding box center [538, 415] width 187 height 12
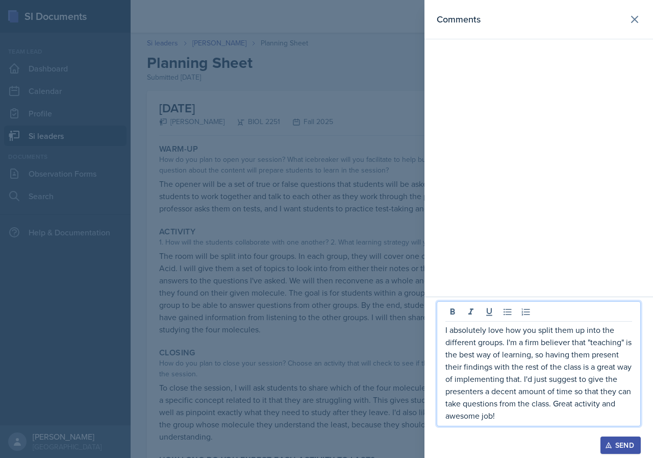
click at [606, 442] on icon "button" at bounding box center [608, 444] width 7 height 7
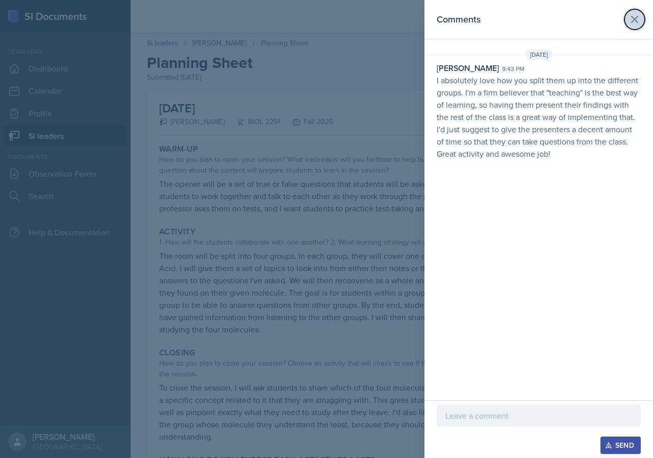
click at [633, 19] on icon at bounding box center [634, 19] width 12 height 12
